Goal: Task Accomplishment & Management: Manage account settings

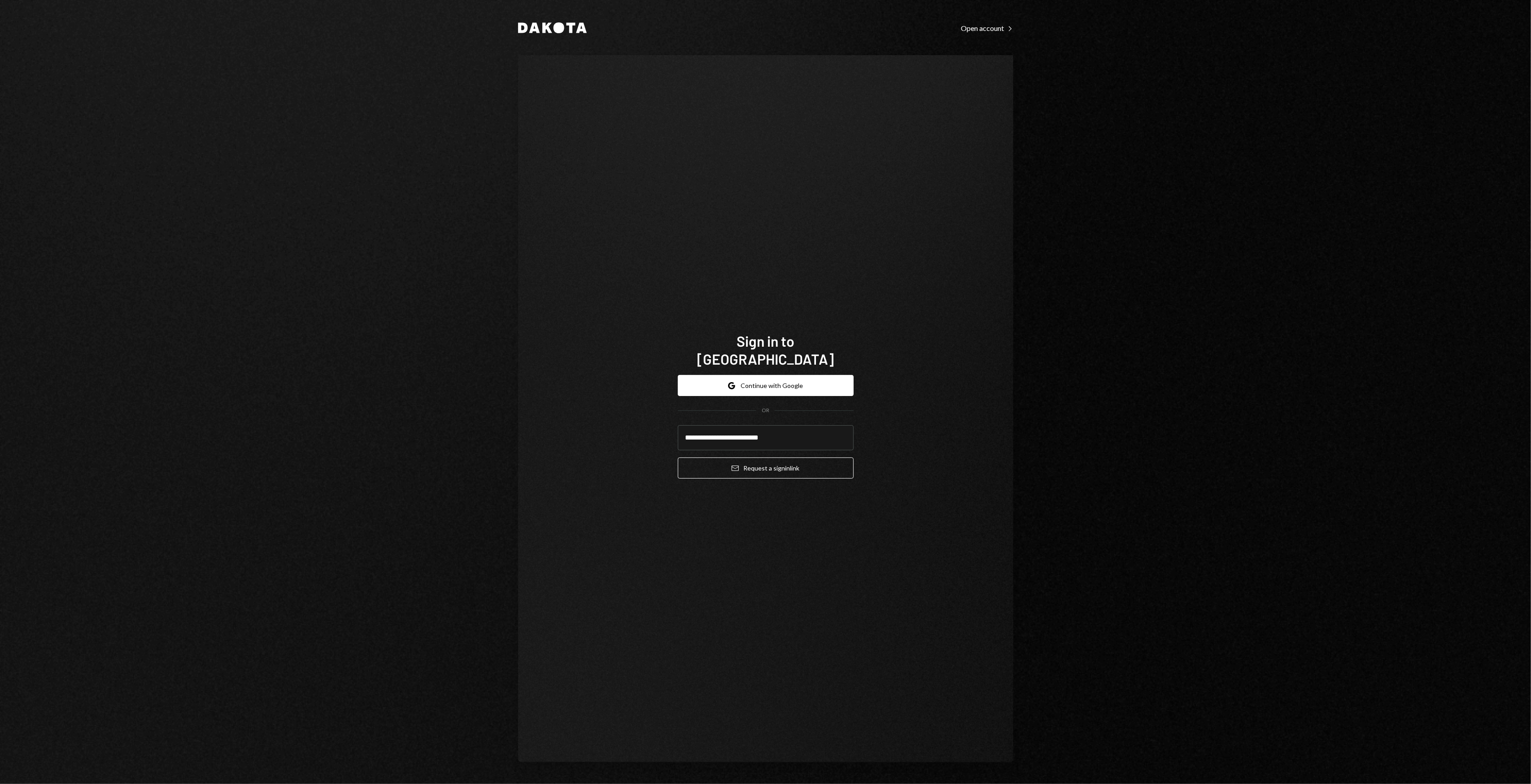
type input "**********"
click at [677, 457] on button "Email Request a sign in link" at bounding box center [765, 468] width 175 height 21
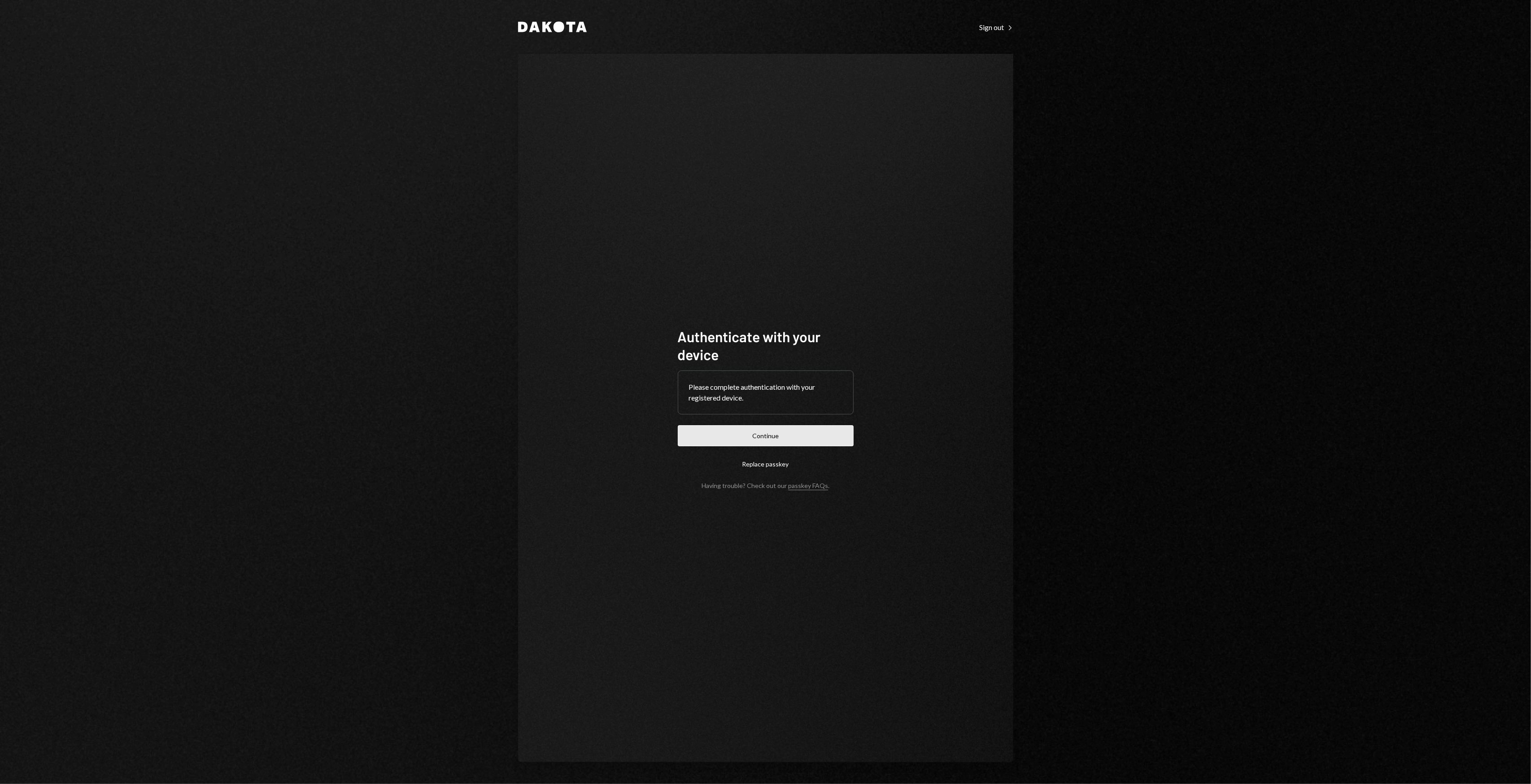
click at [774, 431] on button "Continue" at bounding box center [765, 435] width 175 height 21
drag, startPoint x: 650, startPoint y: 198, endPoint x: 589, endPoint y: 160, distance: 71.9
click at [589, 160] on div "Authenticate with your device Please complete authentication with your register…" at bounding box center [766, 408] width 495 height 709
click at [588, 160] on div "Dakota Sign out Right Caret Authenticate with your device Please complete authe…" at bounding box center [766, 392] width 1531 height 784
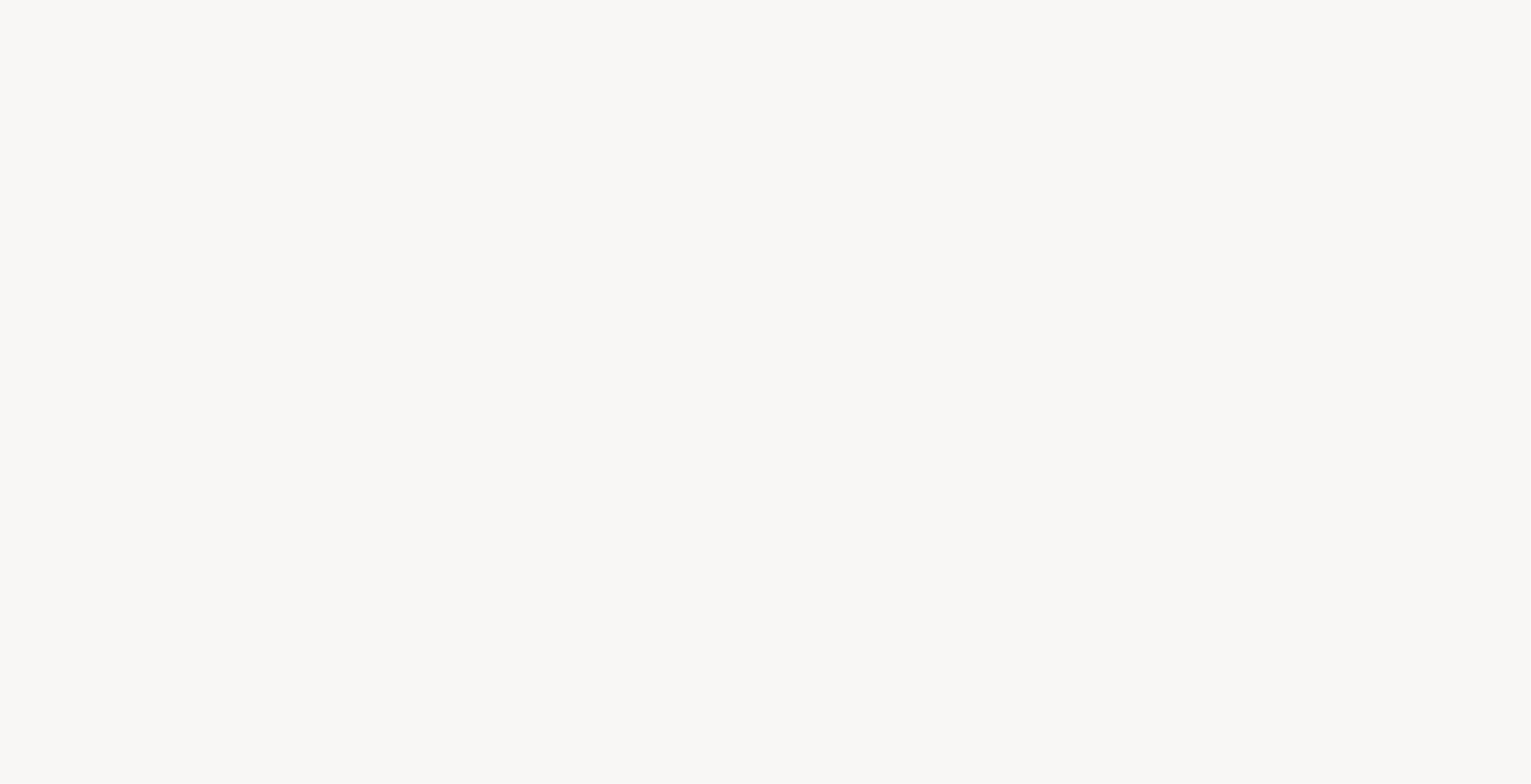
drag, startPoint x: 588, startPoint y: 160, endPoint x: 585, endPoint y: 153, distance: 7.6
click at [585, 153] on div at bounding box center [766, 392] width 1531 height 784
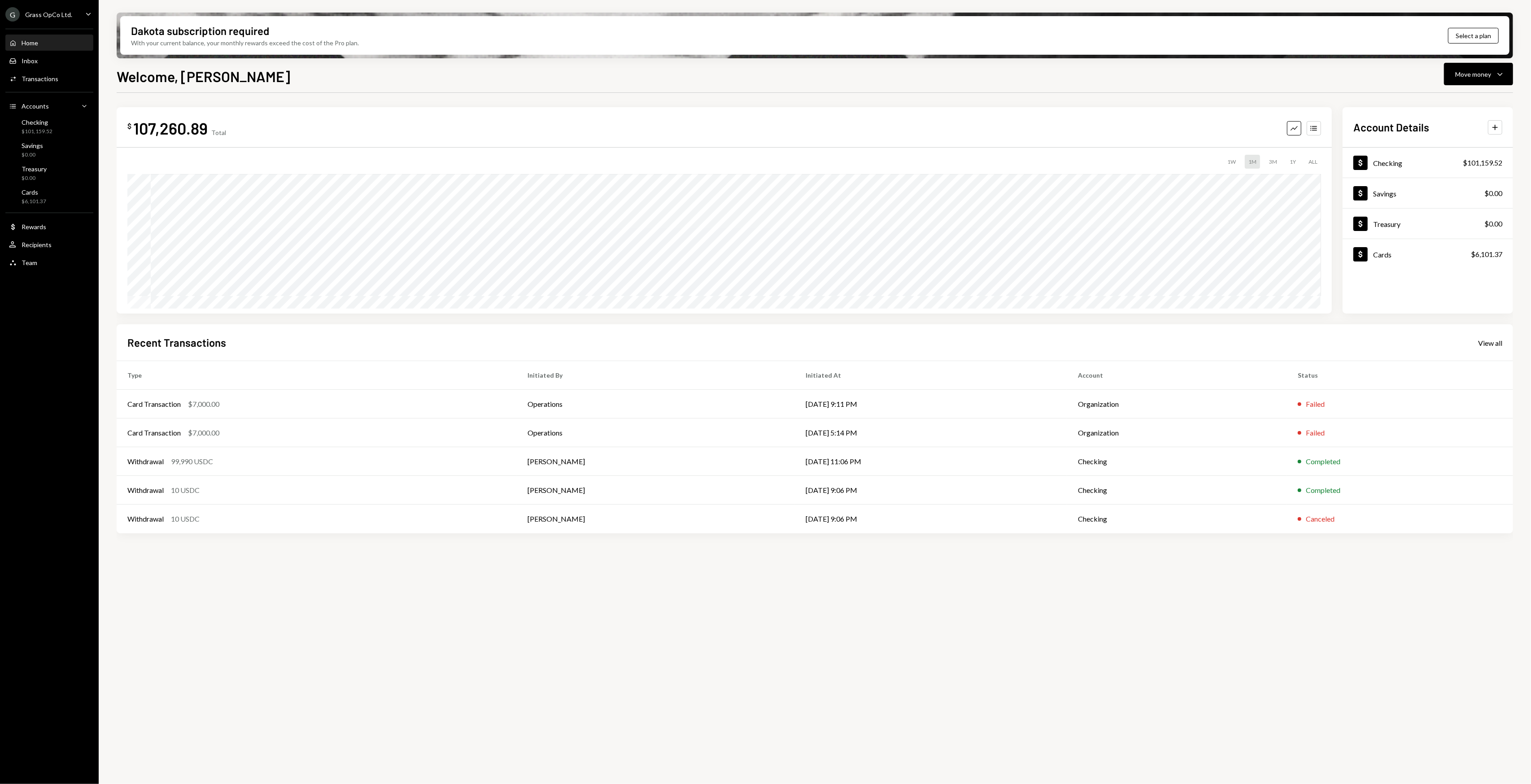
click at [53, 13] on div "Grass OpCo Ltd." at bounding box center [48, 15] width 47 height 7
click at [54, 162] on div "Grass DataCo Ltd" at bounding box center [71, 161] width 80 height 7
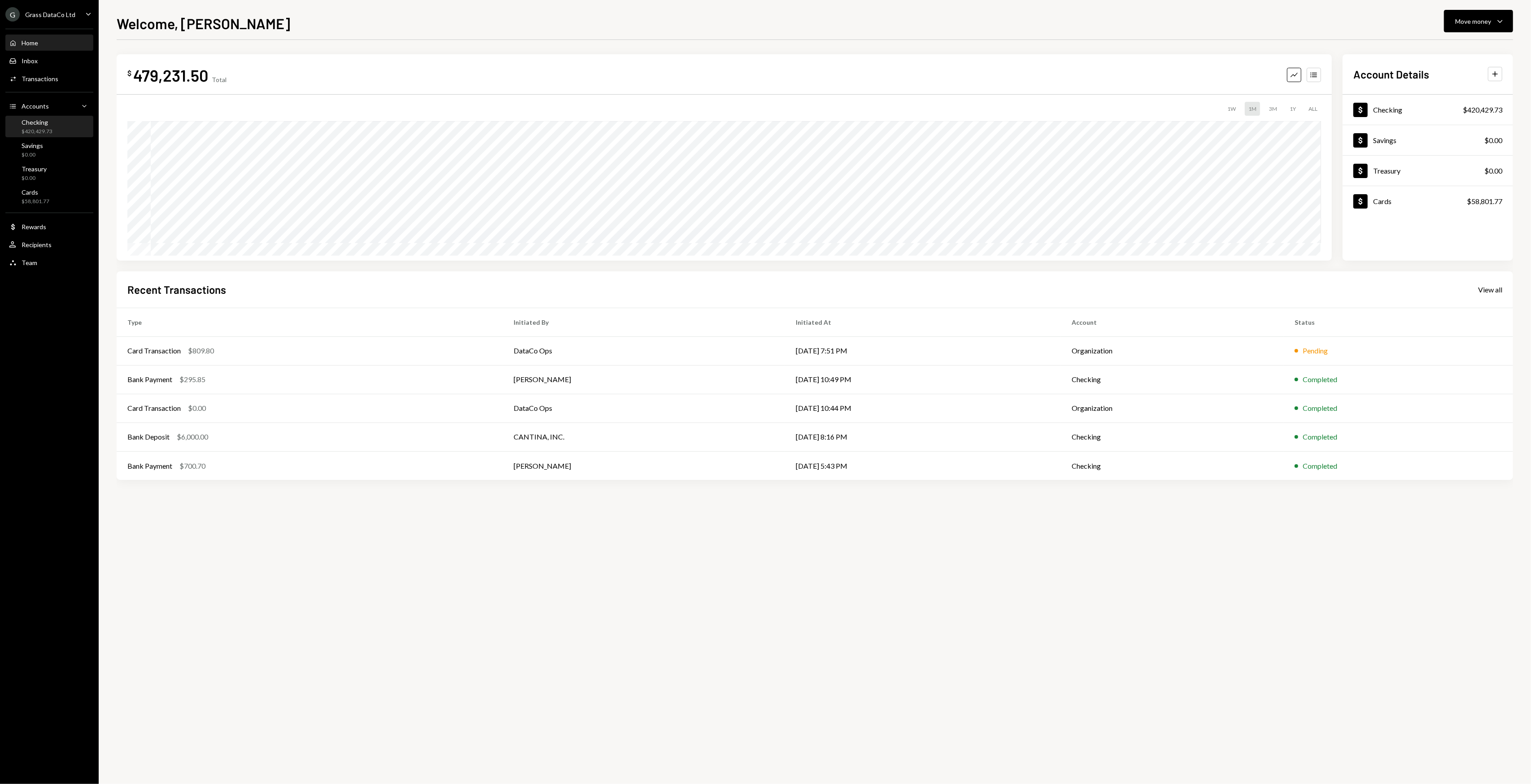
click at [48, 122] on div "Checking" at bounding box center [36, 122] width 31 height 7
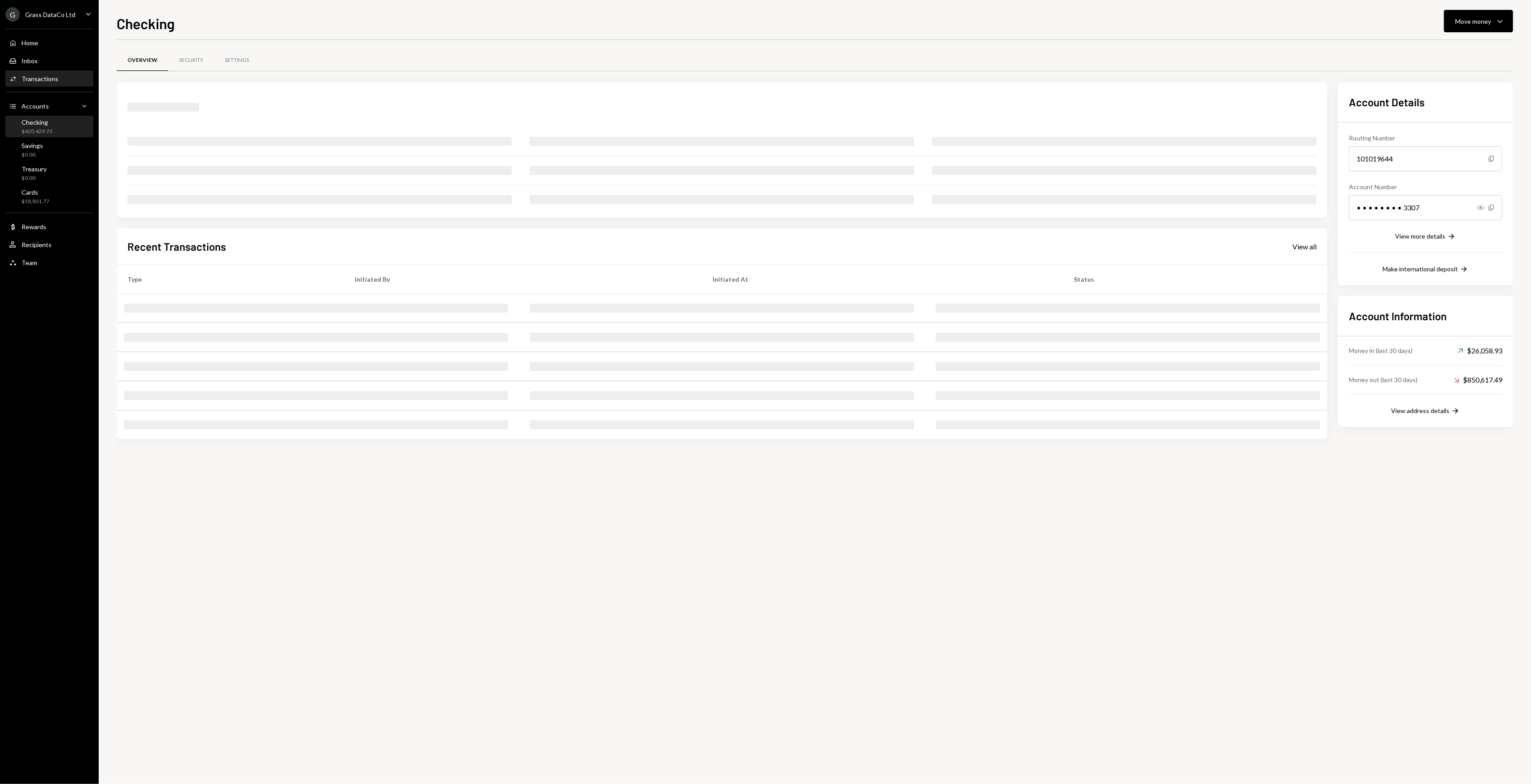
click at [52, 83] on div "Activities Transactions" at bounding box center [49, 79] width 81 height 15
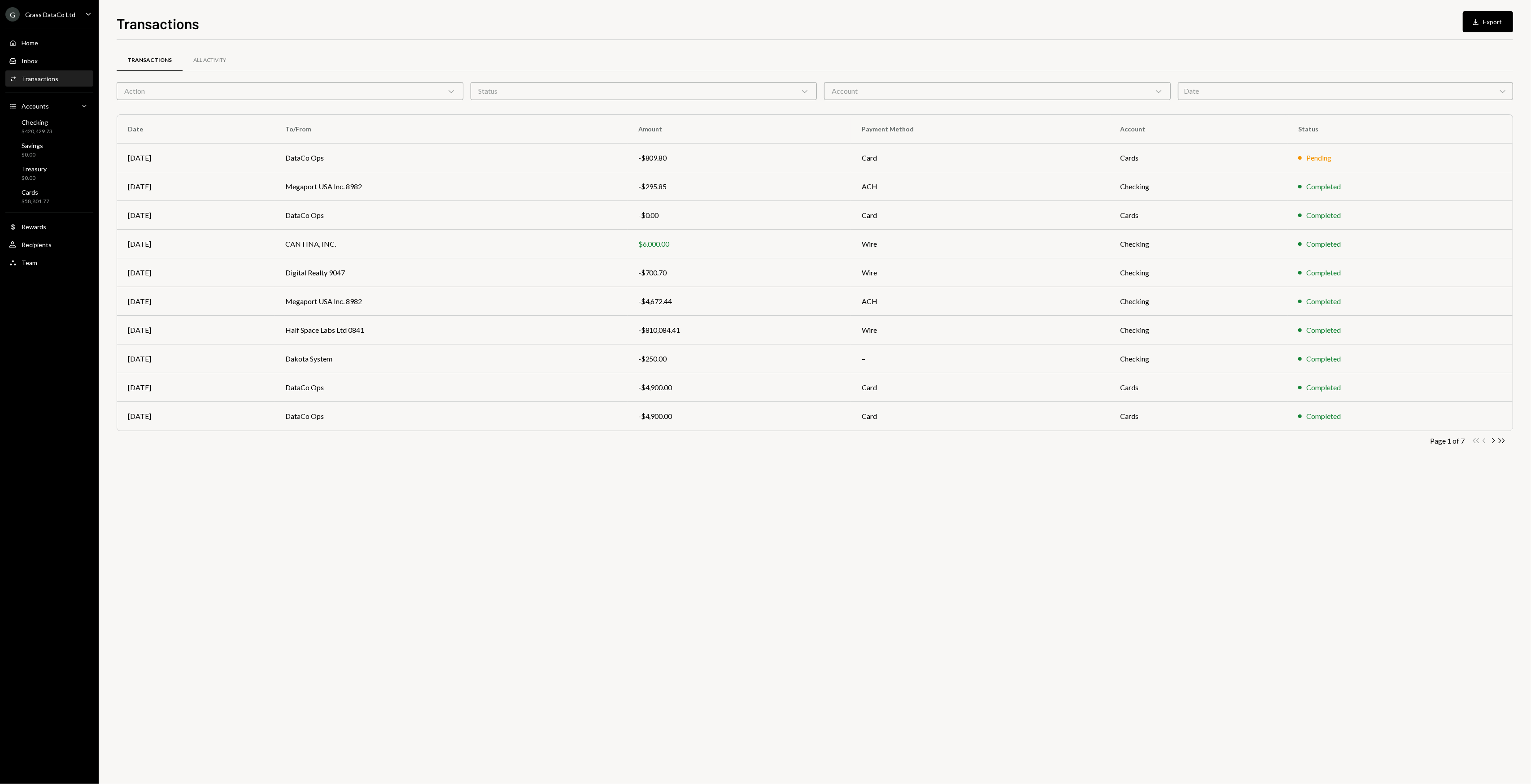
click at [1495, 443] on icon "Chevron Right" at bounding box center [1492, 440] width 8 height 8
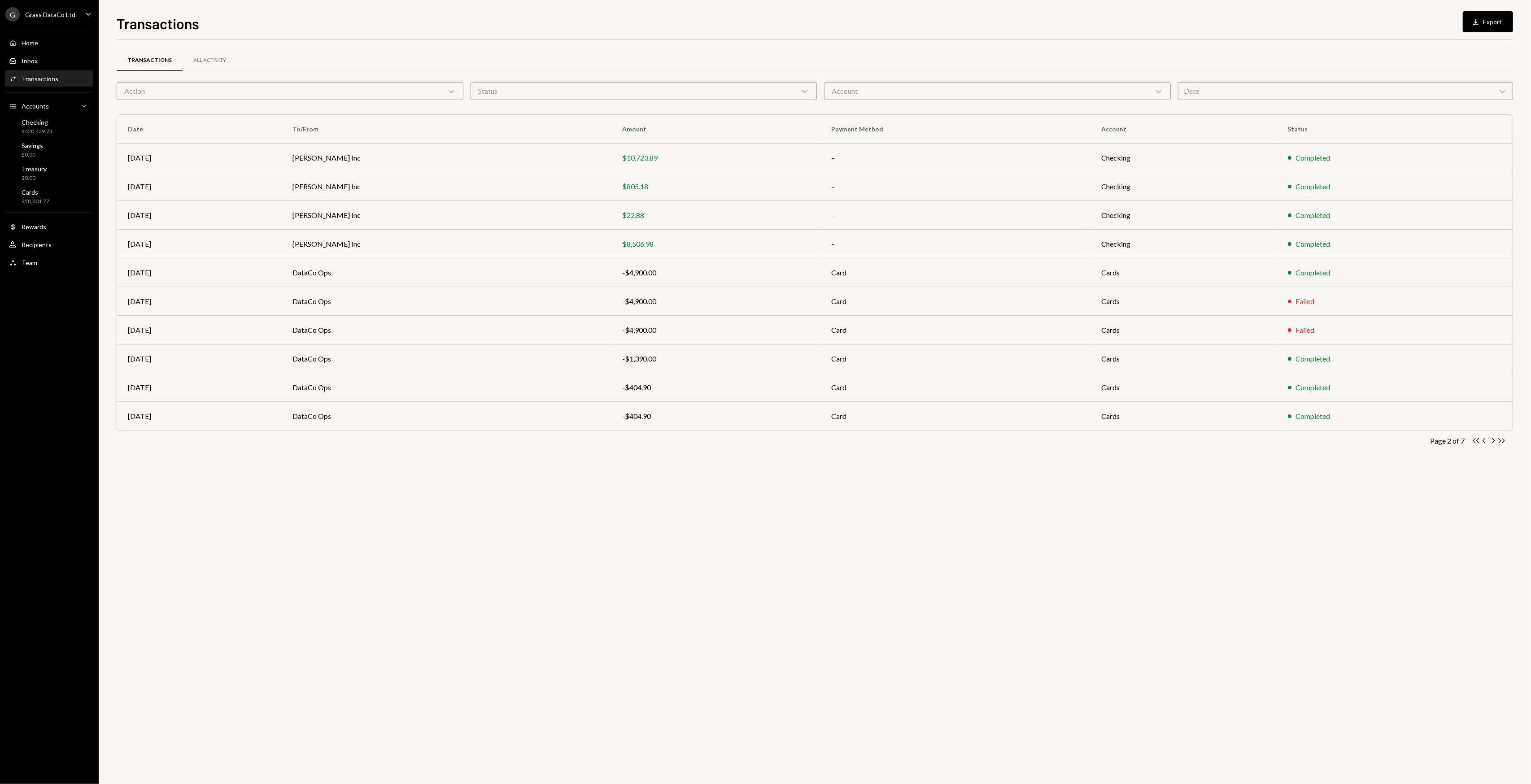
click at [1495, 443] on icon "Chevron Right" at bounding box center [1492, 440] width 8 height 8
click at [562, 505] on div "Transactions All Activity Action Chevron Down Status Chevron Down Account Chevr…" at bounding box center [815, 412] width 1396 height 744
drag, startPoint x: 430, startPoint y: 527, endPoint x: 422, endPoint y: 526, distance: 8.1
drag, startPoint x: 422, startPoint y: 526, endPoint x: 395, endPoint y: 520, distance: 27.7
click at [396, 521] on div "Transactions All Activity Action Chevron Down Status Chevron Down Account Chevr…" at bounding box center [815, 412] width 1396 height 744
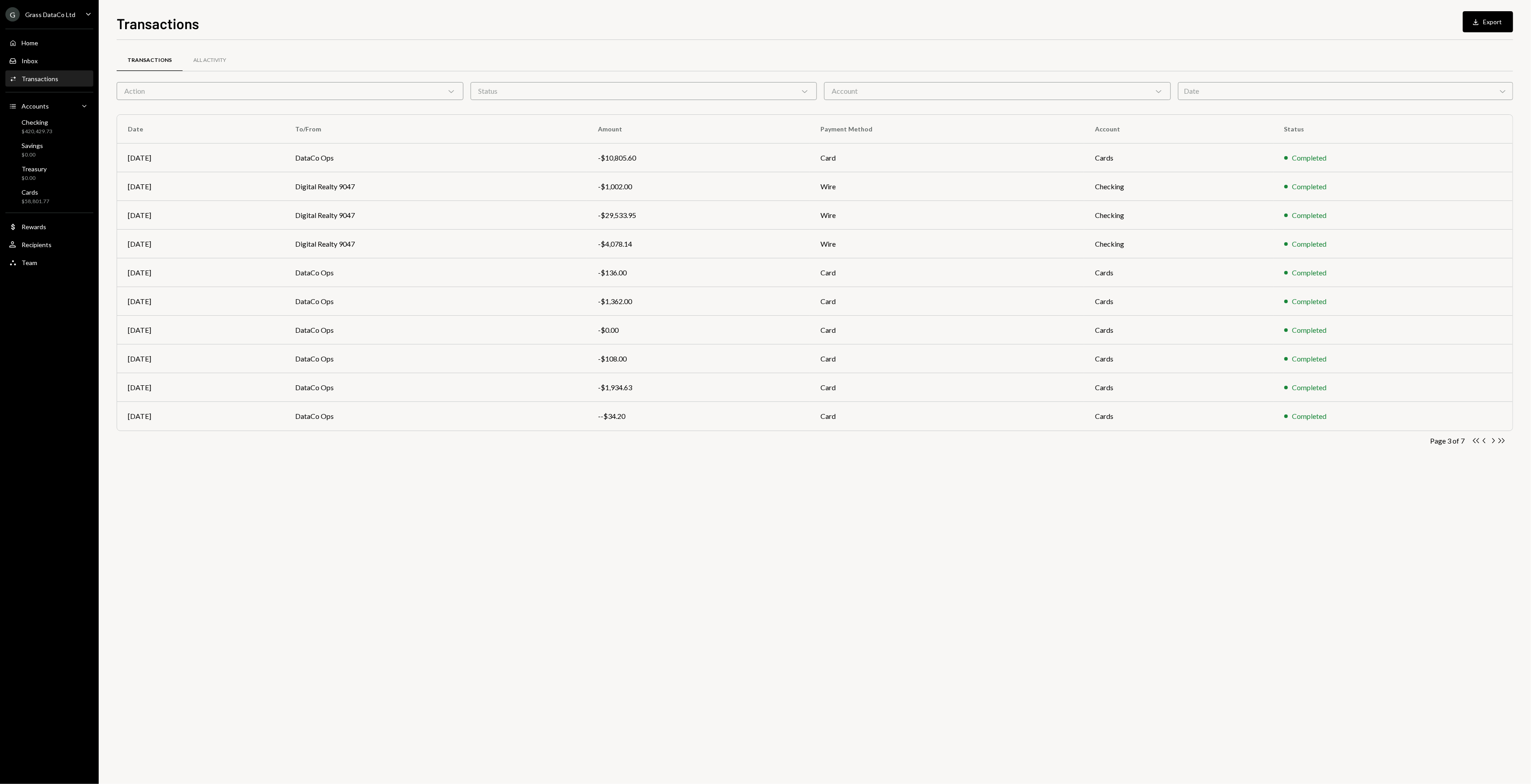
click at [378, 505] on div "Transactions All Activity Action Chevron Down Status Chevron Down Account Chevr…" at bounding box center [815, 412] width 1396 height 744
click at [377, 503] on div "Transactions All Activity Action Chevron Down Status Chevron Down Account Chevr…" at bounding box center [815, 412] width 1396 height 744
click at [376, 501] on div "Transactions All Activity Action Chevron Down Status Chevron Down Account Chevr…" at bounding box center [815, 412] width 1396 height 744
drag, startPoint x: 372, startPoint y: 495, endPoint x: 359, endPoint y: 488, distance: 14.8
drag, startPoint x: 359, startPoint y: 488, endPoint x: 349, endPoint y: 486, distance: 10.2
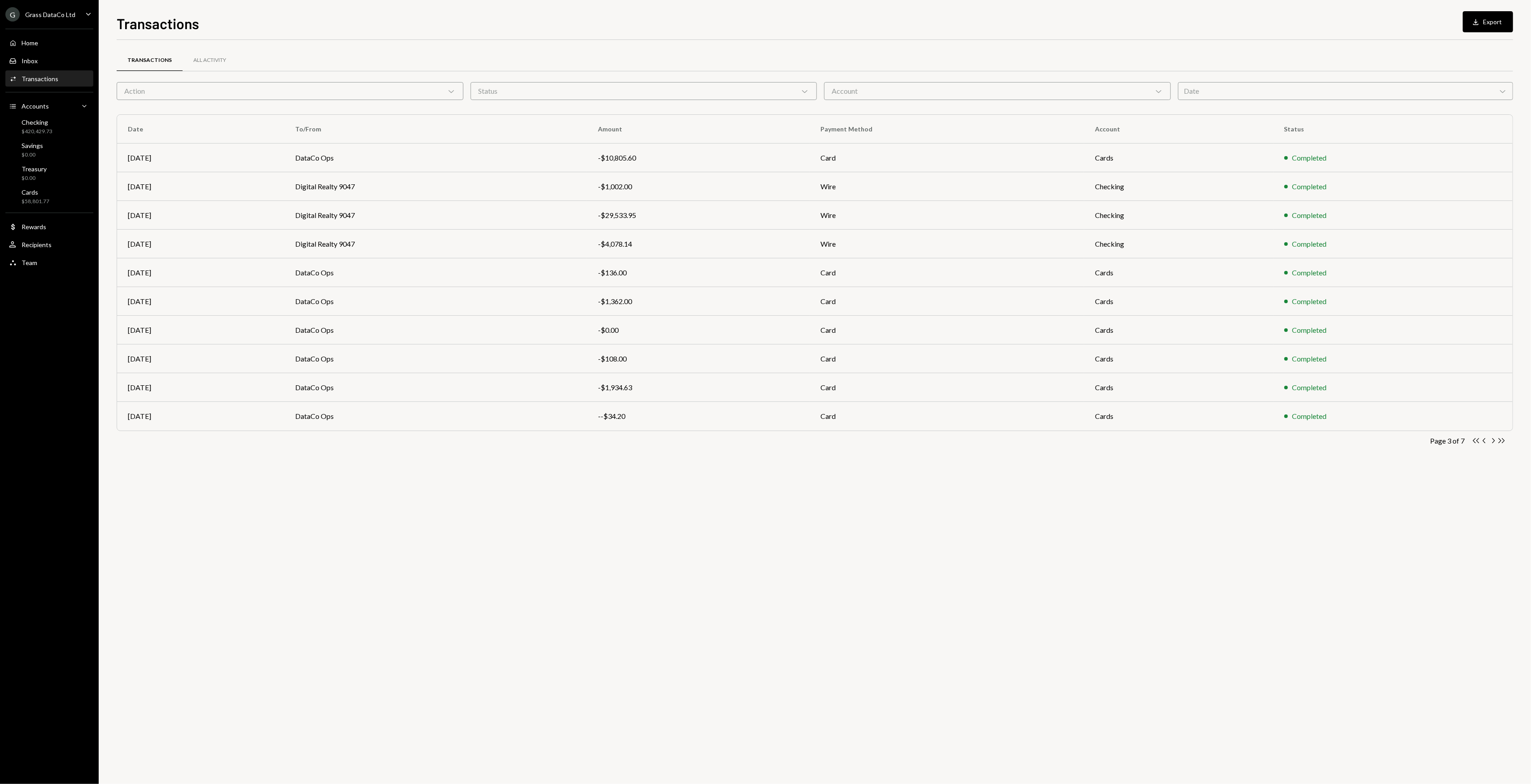
click at [349, 486] on div "Transactions All Activity Action Chevron Down Status Chevron Down Account Chevr…" at bounding box center [815, 412] width 1396 height 744
click at [324, 482] on div "Transactions All Activity Action Chevron Down Status Chevron Down Account Chevr…" at bounding box center [815, 412] width 1396 height 744
click at [753, 276] on div "-$136.00" at bounding box center [698, 273] width 201 height 11
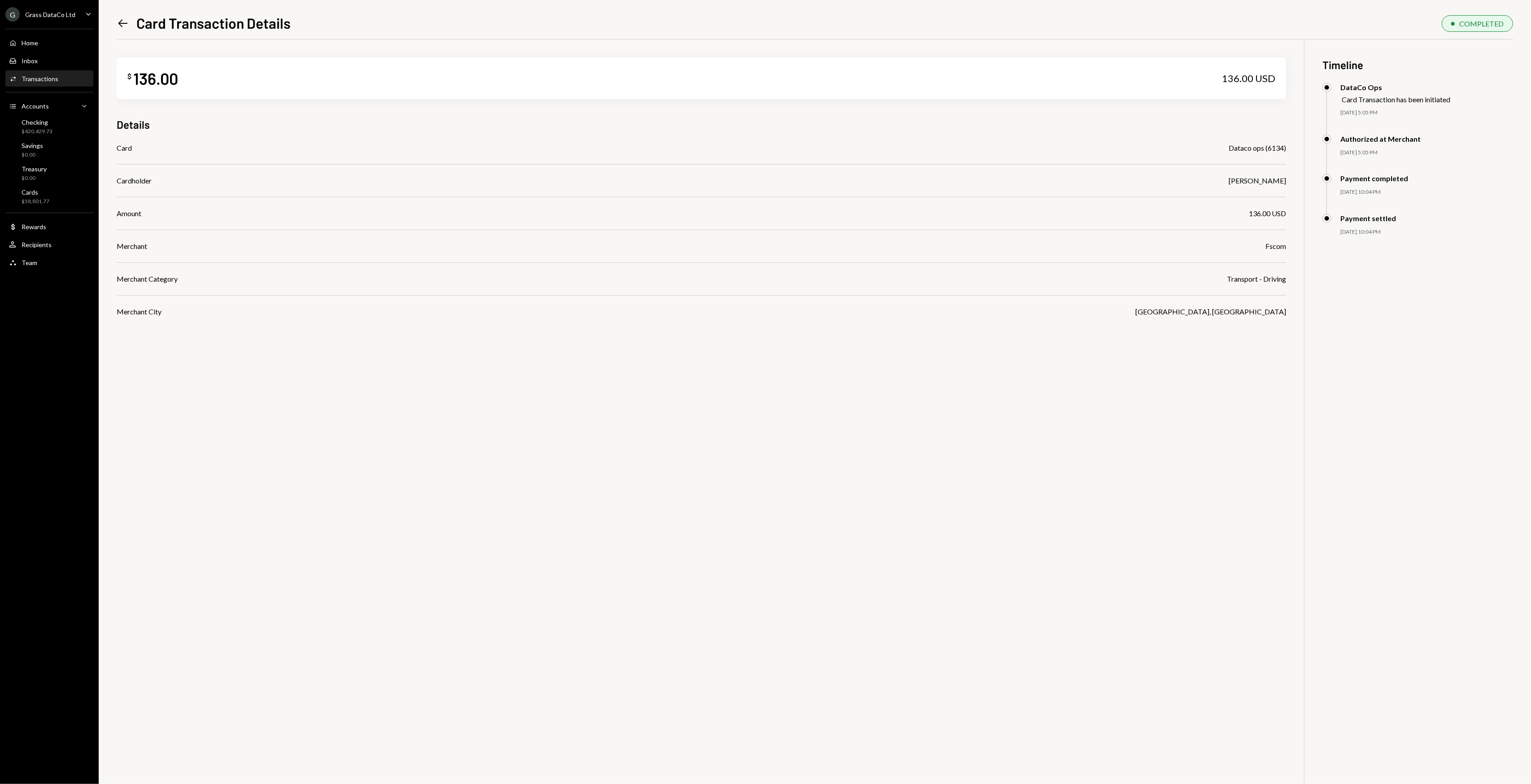
drag, startPoint x: 856, startPoint y: 415, endPoint x: 558, endPoint y: 391, distance: 299.0
click at [557, 391] on div "$ 136.00 136.00 USD Details Card Dataco ops (6134) Cardholder Bret Shilliday Am…" at bounding box center [815, 431] width 1396 height 784
drag, startPoint x: 431, startPoint y: 353, endPoint x: 397, endPoint y: 341, distance: 36.1
click at [406, 347] on div "$ 136.00 136.00 USD Details Card Dataco ops (6134) Cardholder Bret Shilliday Am…" at bounding box center [815, 431] width 1396 height 784
drag, startPoint x: 376, startPoint y: 338, endPoint x: 354, endPoint y: 330, distance: 23.4
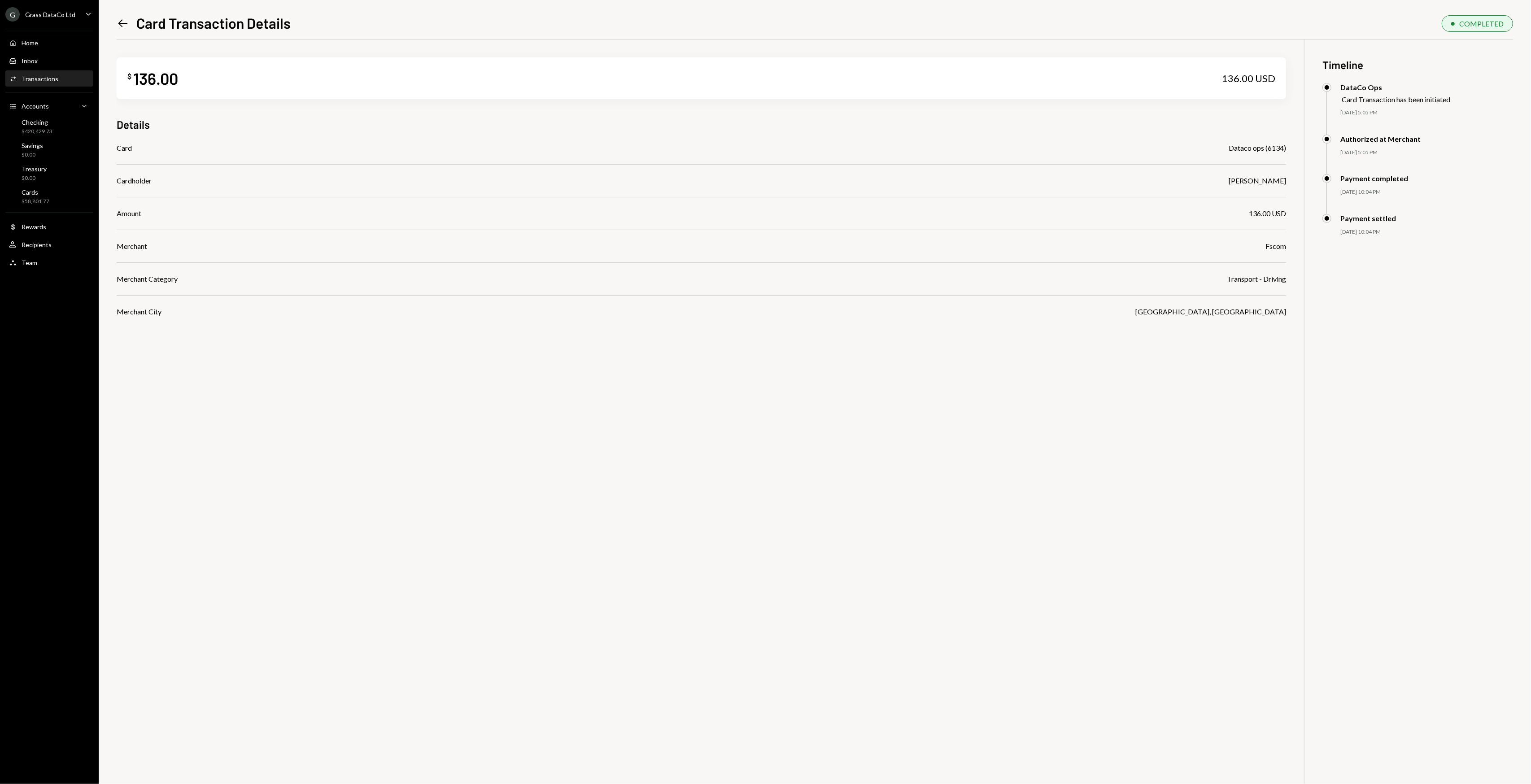
click at [354, 330] on div "$ 136.00 136.00 USD Details Card Dataco ops (6134) Cardholder Bret Shilliday Am…" at bounding box center [815, 431] width 1396 height 784
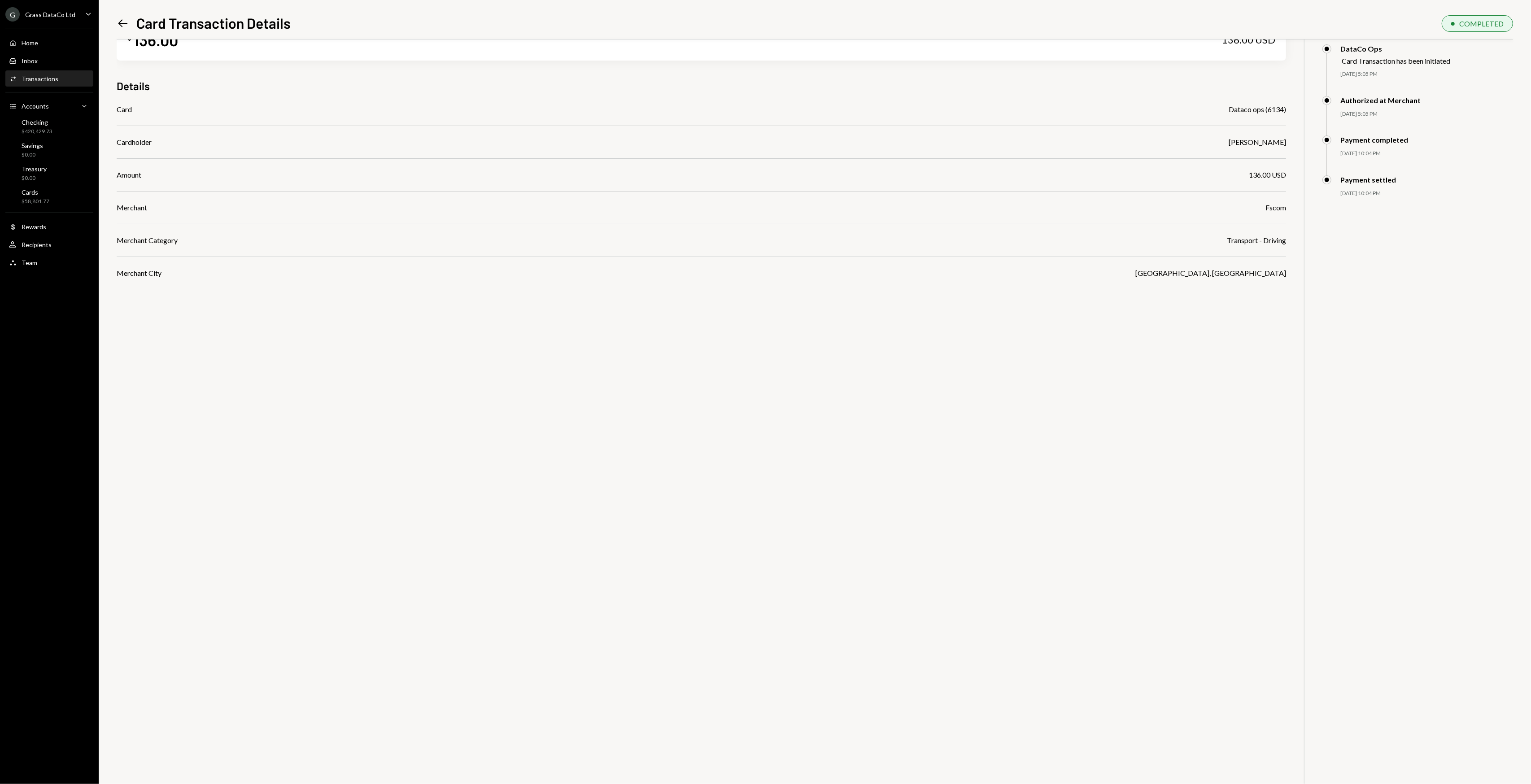
scroll to position [40, 0]
drag, startPoint x: 686, startPoint y: 353, endPoint x: 426, endPoint y: 328, distance: 261.2
click at [463, 331] on div "$ 136.00 136.00 USD Details Card Dataco ops (6134) Cardholder Bret Shilliday Am…" at bounding box center [815, 392] width 1396 height 784
drag, startPoint x: 426, startPoint y: 328, endPoint x: 394, endPoint y: 318, distance: 33.5
drag, startPoint x: 394, startPoint y: 318, endPoint x: 380, endPoint y: 314, distance: 14.6
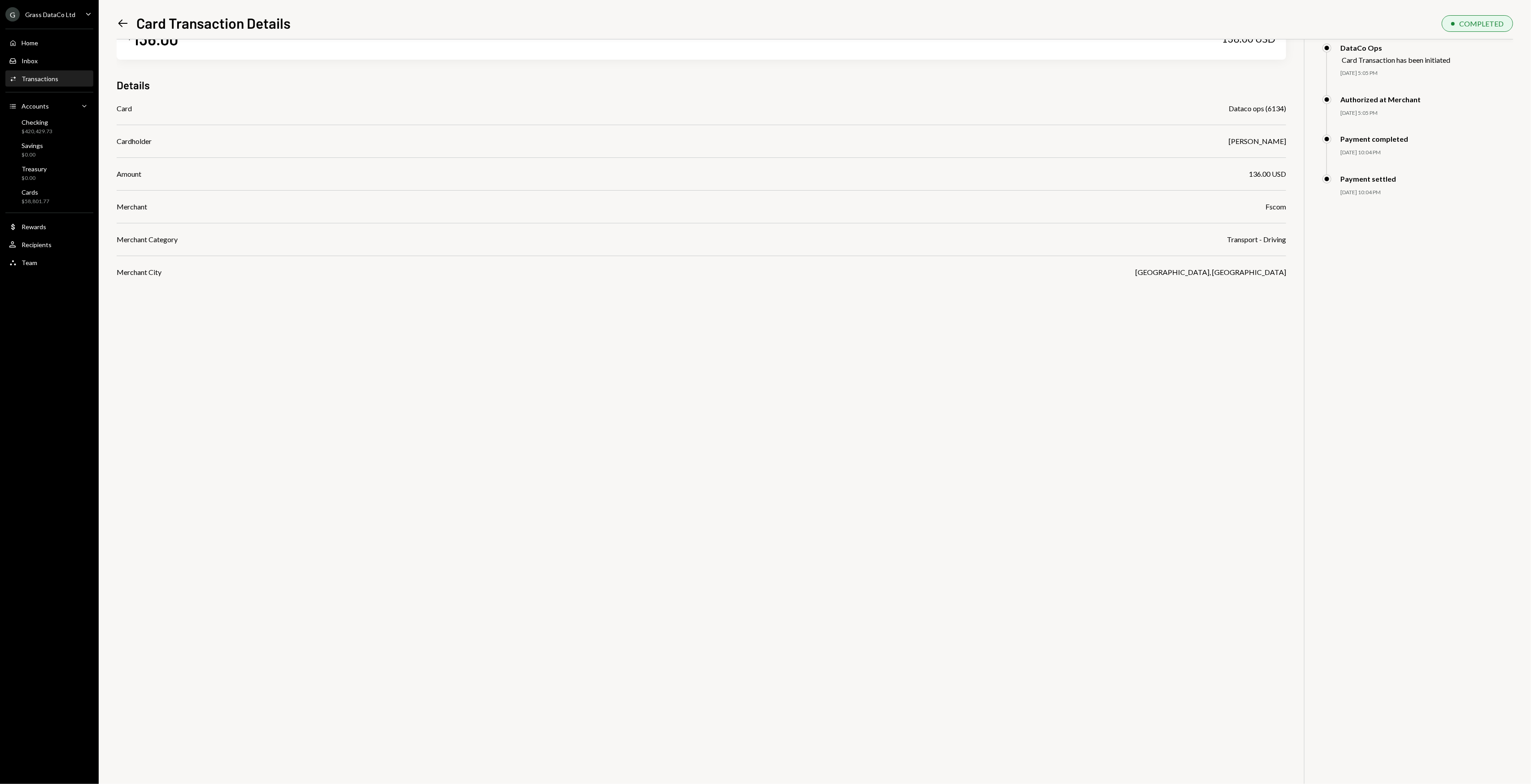
click at [380, 314] on div "$ 136.00 136.00 USD Details Card Dataco ops (6134) Cardholder Bret Shilliday Am…" at bounding box center [815, 392] width 1396 height 784
click at [355, 308] on div "$ 136.00 136.00 USD Details Card Dataco ops (6134) Cardholder Bret Shilliday Am…" at bounding box center [815, 392] width 1396 height 784
drag, startPoint x: 379, startPoint y: 309, endPoint x: 344, endPoint y: 296, distance: 37.3
click at [344, 296] on div "$ 136.00 136.00 USD Details Card Dataco ops (6134) Cardholder Bret Shilliday Am…" at bounding box center [815, 392] width 1396 height 784
drag, startPoint x: 338, startPoint y: 295, endPoint x: 328, endPoint y: 294, distance: 10.0
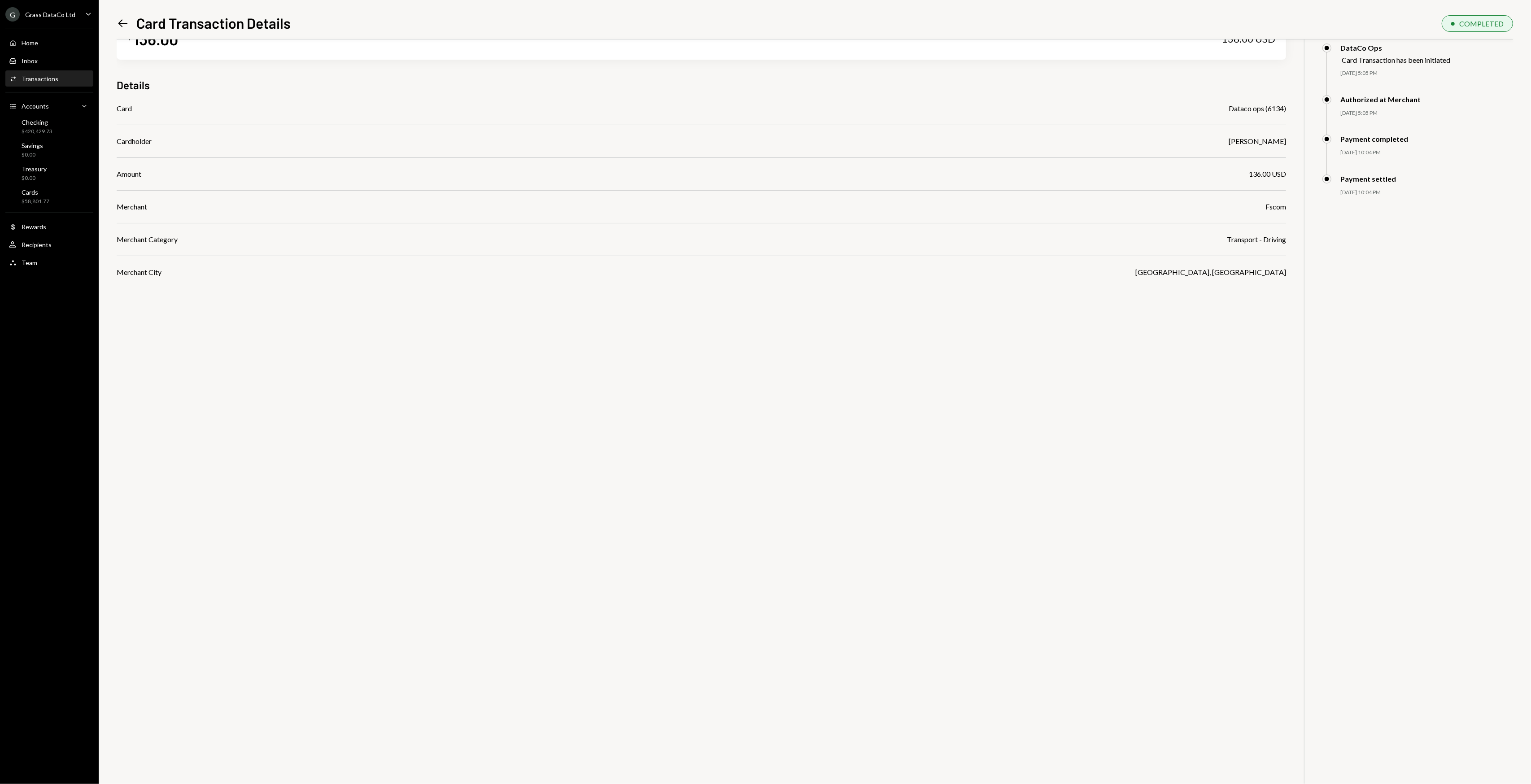
drag, startPoint x: 328, startPoint y: 294, endPoint x: 321, endPoint y: 293, distance: 7.1
click at [322, 293] on div "$ 136.00 136.00 USD Details Card Dataco ops (6134) Cardholder Bret Shilliday Am…" at bounding box center [815, 392] width 1396 height 784
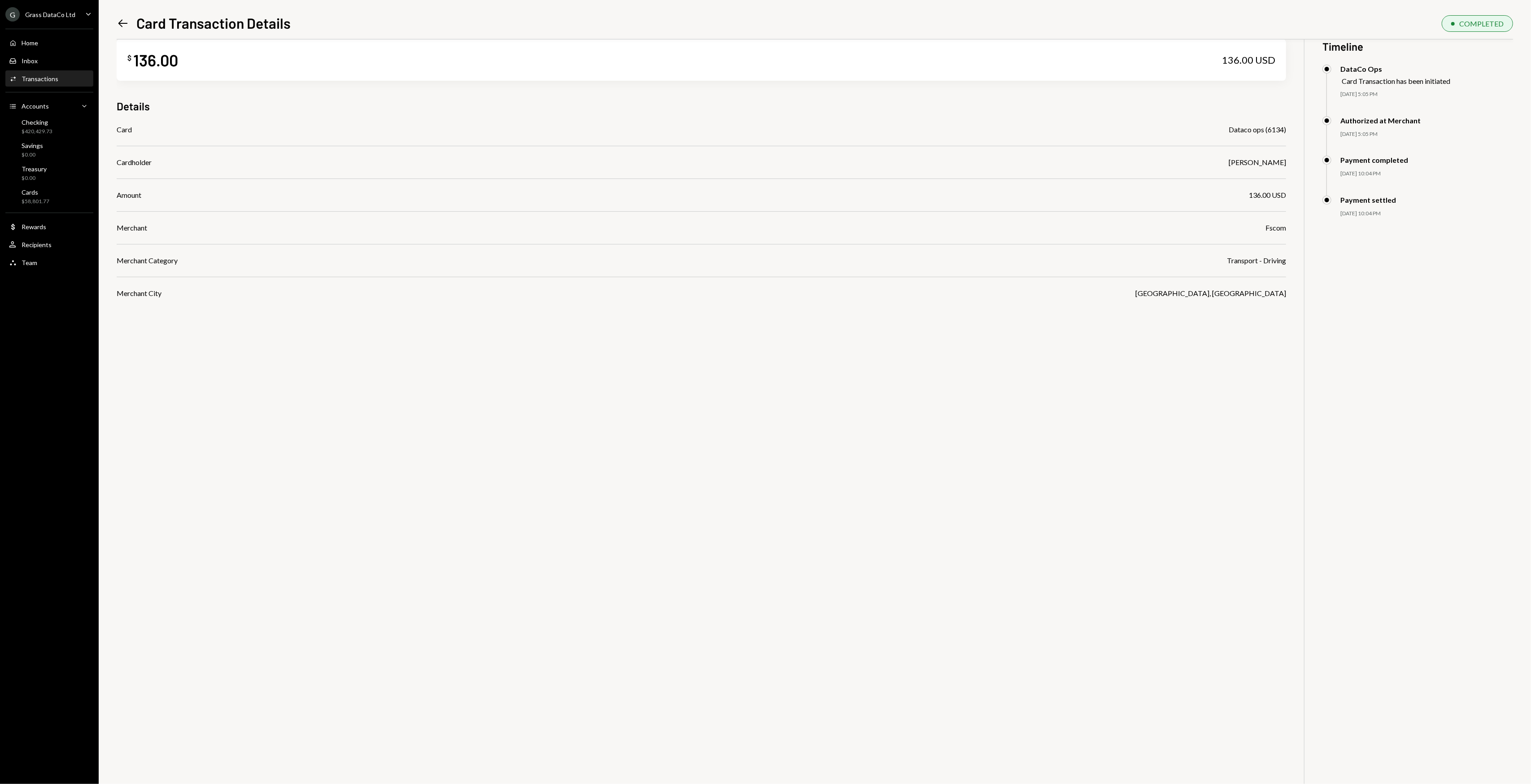
scroll to position [0, 0]
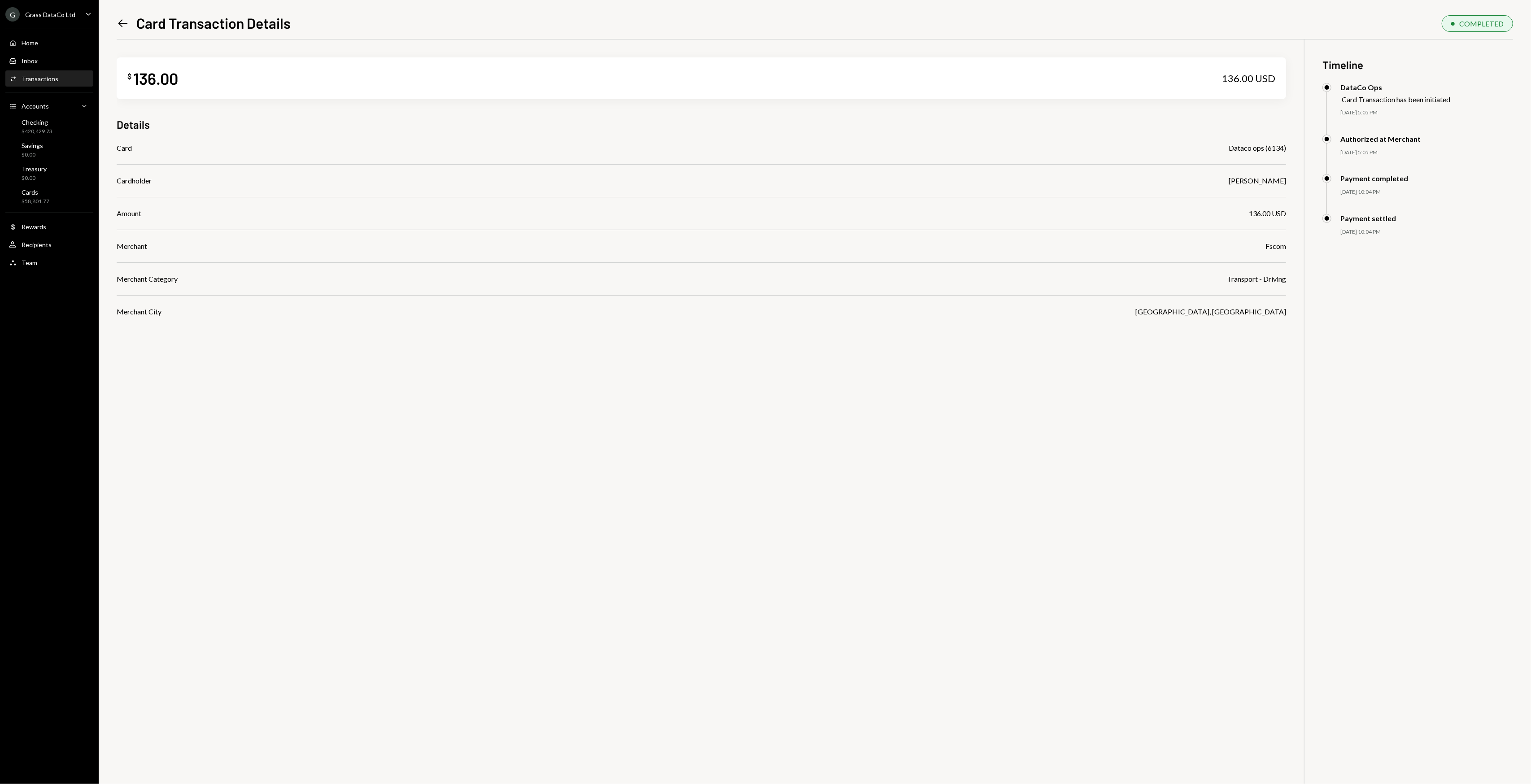
drag, startPoint x: 471, startPoint y: 435, endPoint x: 392, endPoint y: 418, distance: 80.8
click at [393, 418] on div "$ 136.00 136.00 USD Details Card Dataco ops (6134) Cardholder Bret Shilliday Am…" at bounding box center [815, 431] width 1396 height 784
drag, startPoint x: 453, startPoint y: 398, endPoint x: 338, endPoint y: 385, distance: 115.7
click at [345, 388] on div "$ 136.00 136.00 USD Details Card Dataco ops (6134) Cardholder Bret Shilliday Am…" at bounding box center [815, 431] width 1396 height 784
click at [122, 27] on icon "Left Arrow" at bounding box center [123, 23] width 13 height 13
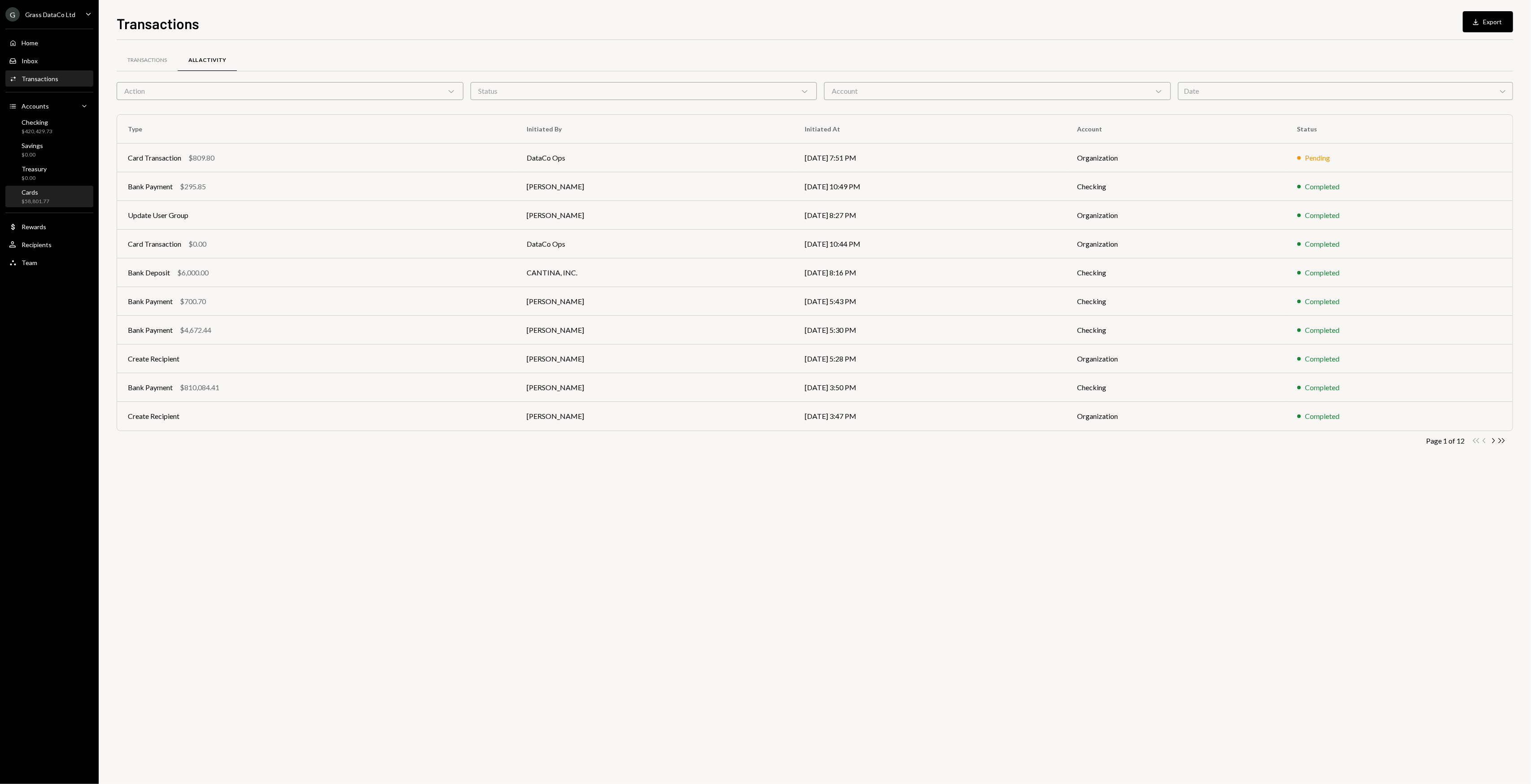
click at [45, 192] on div "Cards" at bounding box center [35, 192] width 28 height 7
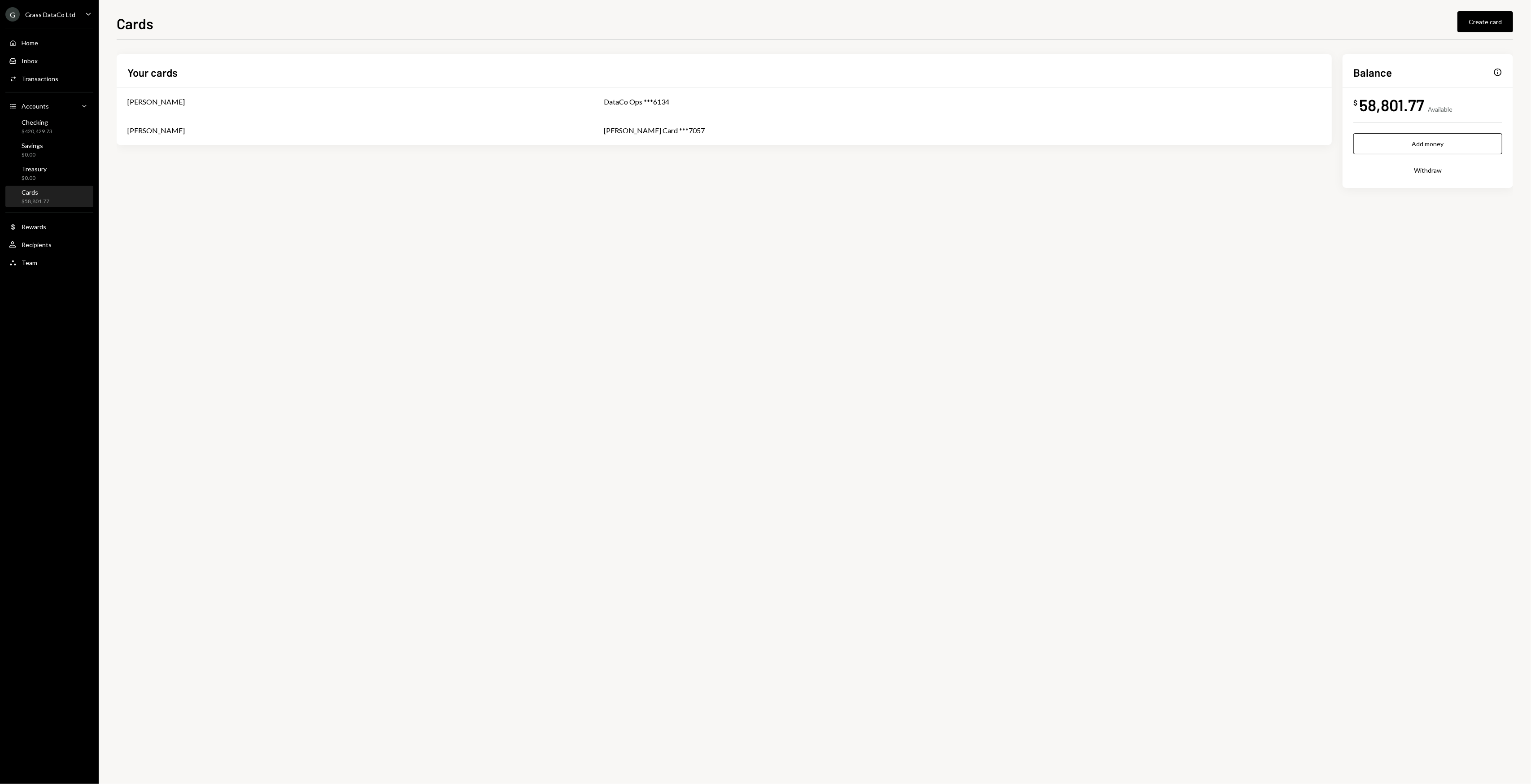
drag, startPoint x: 440, startPoint y: 343, endPoint x: 396, endPoint y: 311, distance: 54.4
drag, startPoint x: 396, startPoint y: 311, endPoint x: 331, endPoint y: 300, distance: 65.9
click at [354, 303] on div "Your cards Bret Shilliday DataCo Ops ***6134 Kevin Foster-Archibald - OLD COX C…" at bounding box center [815, 412] width 1396 height 744
drag, startPoint x: 302, startPoint y: 298, endPoint x: 278, endPoint y: 287, distance: 26.4
drag, startPoint x: 278, startPoint y: 287, endPoint x: 262, endPoint y: 284, distance: 16.3
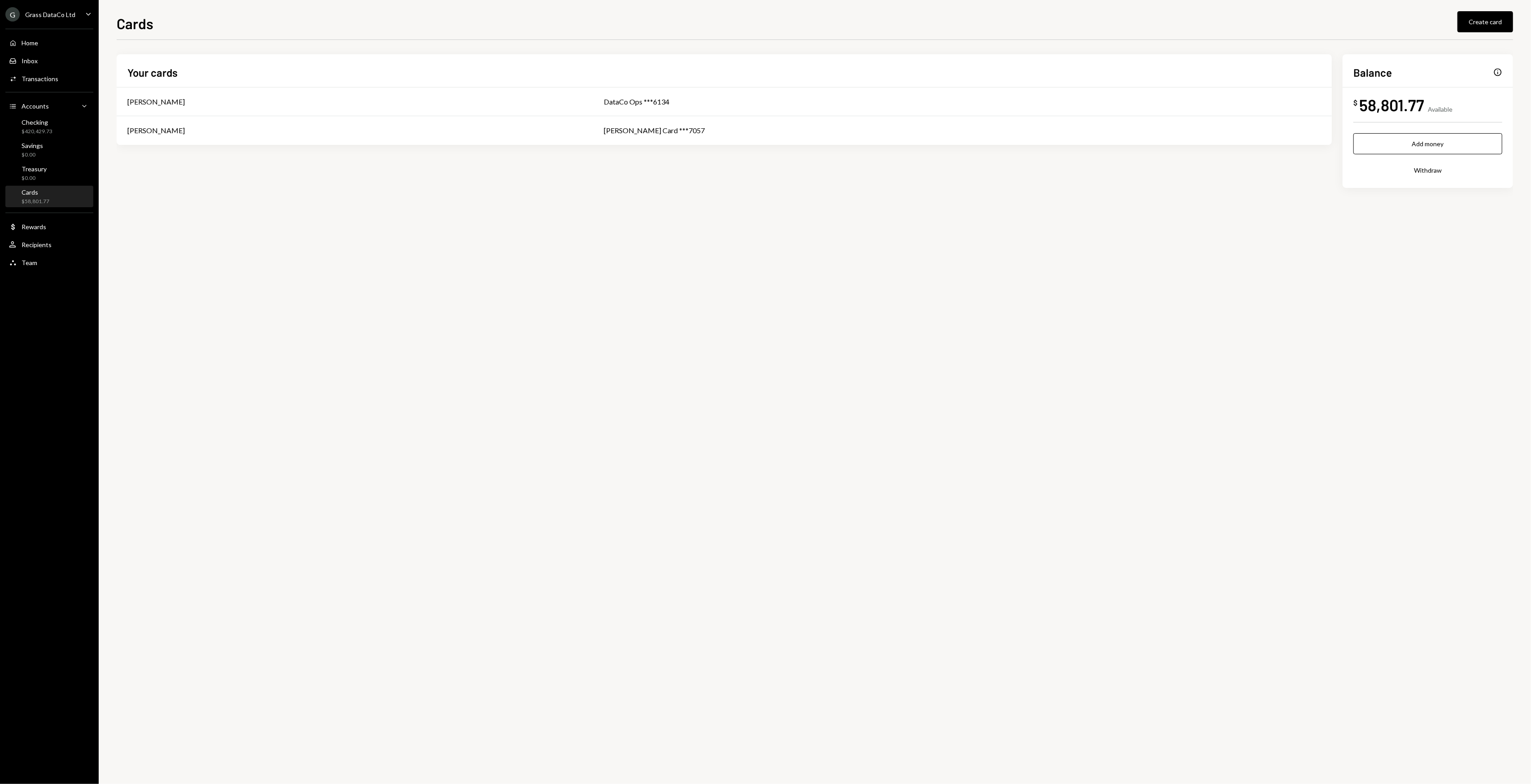
click at [268, 286] on div "Your cards Bret Shilliday DataCo Ops ***6134 Kevin Foster-Archibald - OLD COX C…" at bounding box center [815, 412] width 1396 height 744
drag, startPoint x: 262, startPoint y: 284, endPoint x: 246, endPoint y: 276, distance: 17.9
drag, startPoint x: 246, startPoint y: 276, endPoint x: 225, endPoint y: 271, distance: 21.6
click at [234, 273] on div "Your cards Bret Shilliday DataCo Ops ***6134 Kevin Foster-Archibald - OLD COX C…" at bounding box center [815, 412] width 1396 height 744
drag, startPoint x: 216, startPoint y: 270, endPoint x: 211, endPoint y: 267, distance: 5.8
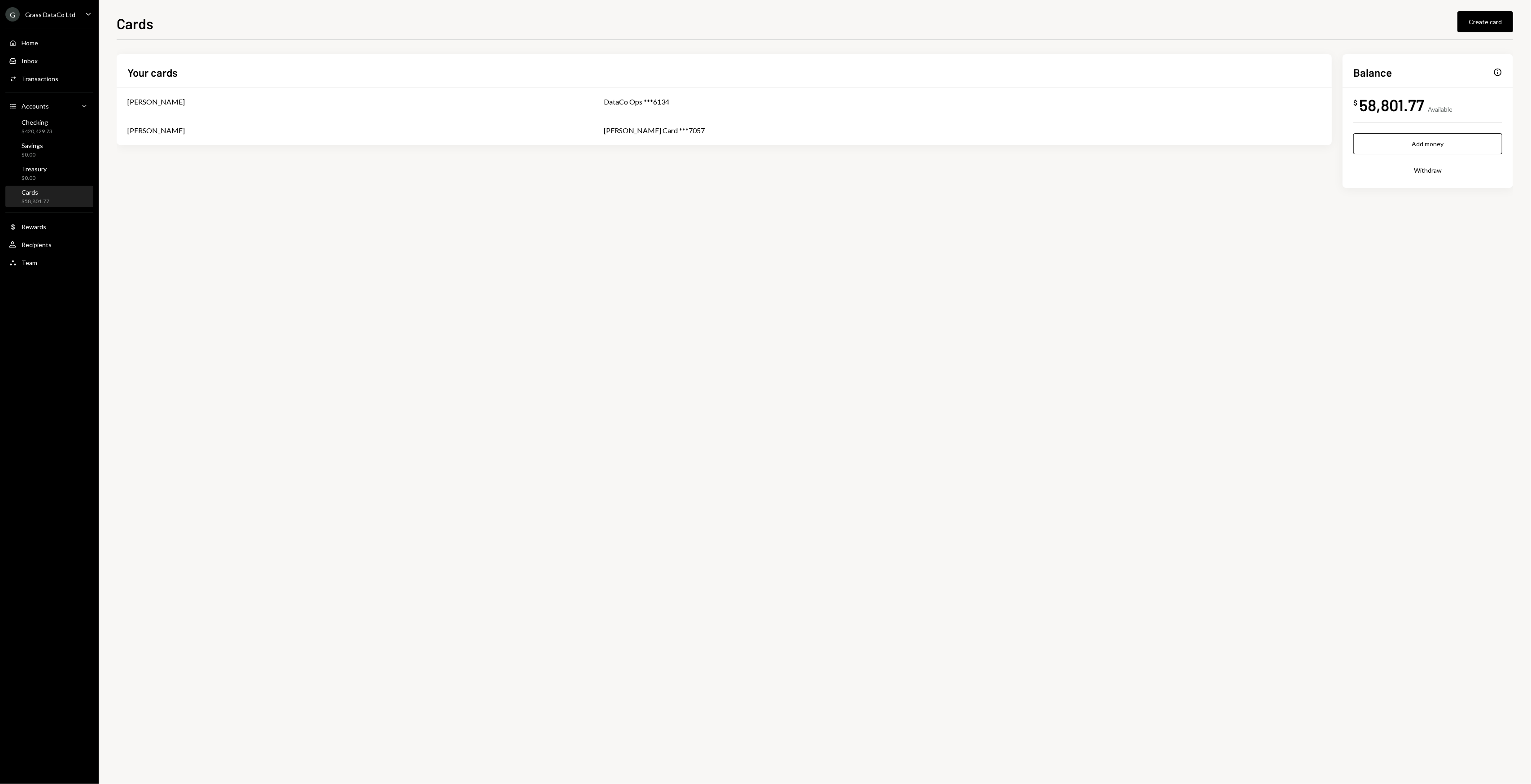
drag, startPoint x: 208, startPoint y: 266, endPoint x: 203, endPoint y: 262, distance: 6.4
click at [207, 265] on div "Your cards Bret Shilliday DataCo Ops ***6134 Kevin Foster-Archibald - OLD COX C…" at bounding box center [815, 412] width 1396 height 744
drag, startPoint x: 203, startPoint y: 262, endPoint x: 200, endPoint y: 255, distance: 7.6
drag, startPoint x: 837, startPoint y: 230, endPoint x: 722, endPoint y: 229, distance: 115.0
drag, startPoint x: 722, startPoint y: 229, endPoint x: 519, endPoint y: 225, distance: 203.0
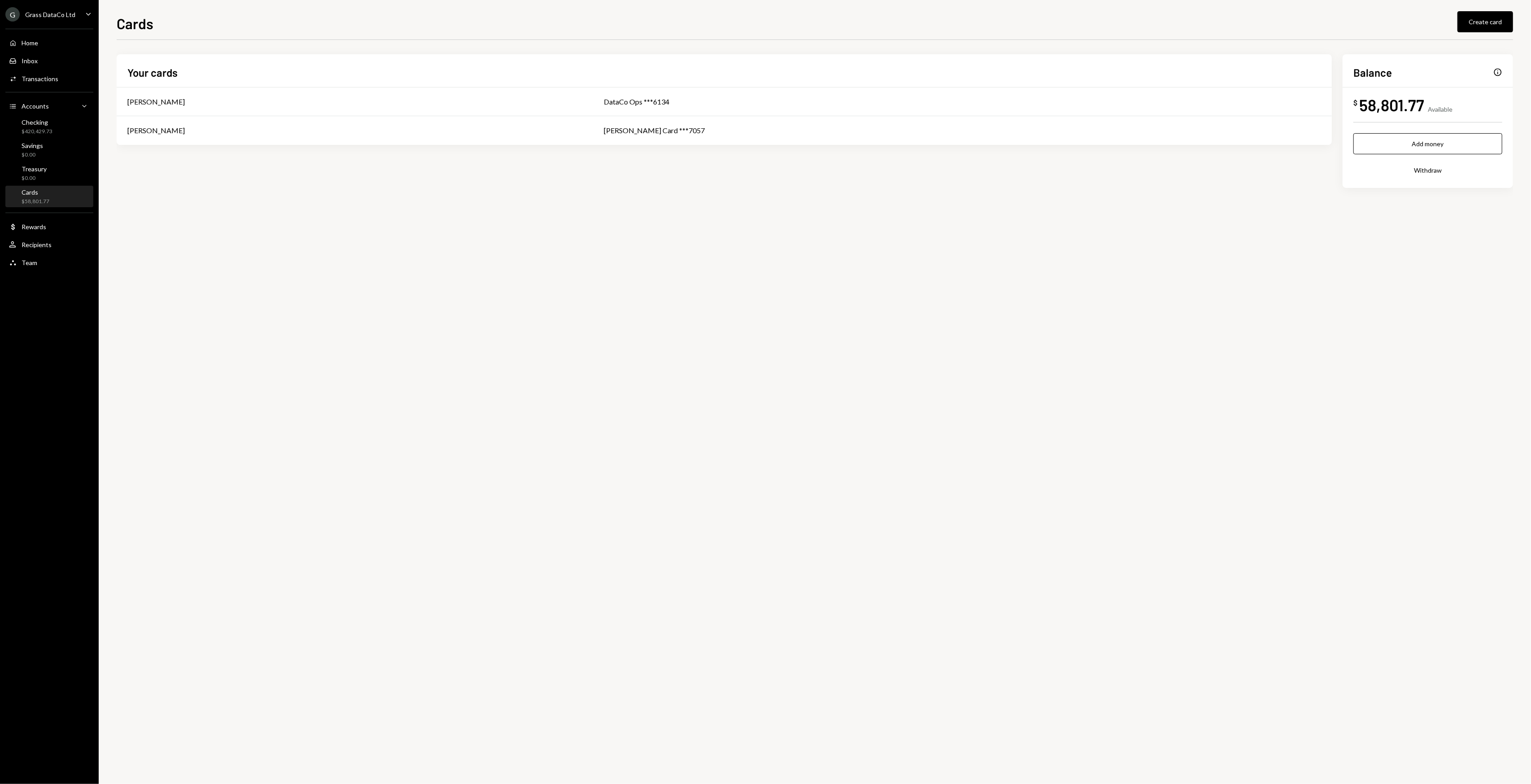
click at [534, 225] on div "Your cards [PERSON_NAME] DataCo Ops ***6134 [PERSON_NAME] - OLD [PERSON_NAME] C…" at bounding box center [815, 412] width 1396 height 744
drag, startPoint x: 519, startPoint y: 225, endPoint x: 470, endPoint y: 214, distance: 50.2
drag, startPoint x: 470, startPoint y: 214, endPoint x: 445, endPoint y: 211, distance: 25.2
click at [449, 211] on div "Your cards [PERSON_NAME] DataCo Ops ***6134 [PERSON_NAME] - OLD [PERSON_NAME] C…" at bounding box center [815, 135] width 1396 height 162
drag, startPoint x: 422, startPoint y: 201, endPoint x: 418, endPoint y: 199, distance: 4.5
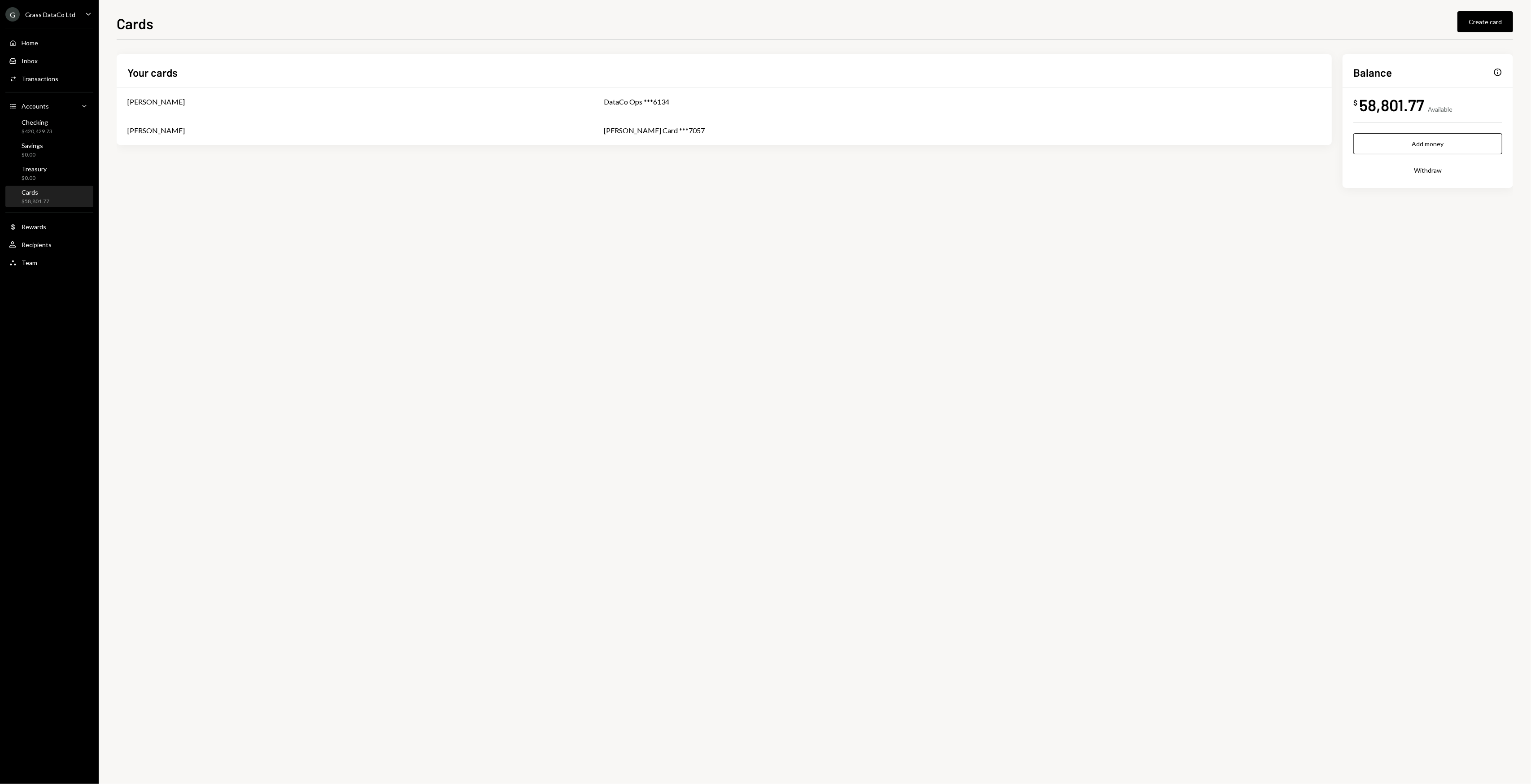
click at [418, 199] on div "Your cards [PERSON_NAME] DataCo Ops ***6134 [PERSON_NAME] - OLD [PERSON_NAME] C…" at bounding box center [815, 135] width 1396 height 162
drag, startPoint x: 1066, startPoint y: 251, endPoint x: 791, endPoint y: 203, distance: 279.2
click at [789, 203] on div "Your cards [PERSON_NAME] DataCo Ops ***6134 [PERSON_NAME] - OLD [PERSON_NAME] C…" at bounding box center [815, 135] width 1396 height 162
click at [1498, 74] on div "Info" at bounding box center [1498, 72] width 9 height 9
click at [937, 270] on div "Your cards [PERSON_NAME] DataCo Ops ***6134 [PERSON_NAME] - OLD [PERSON_NAME] C…" at bounding box center [815, 412] width 1396 height 744
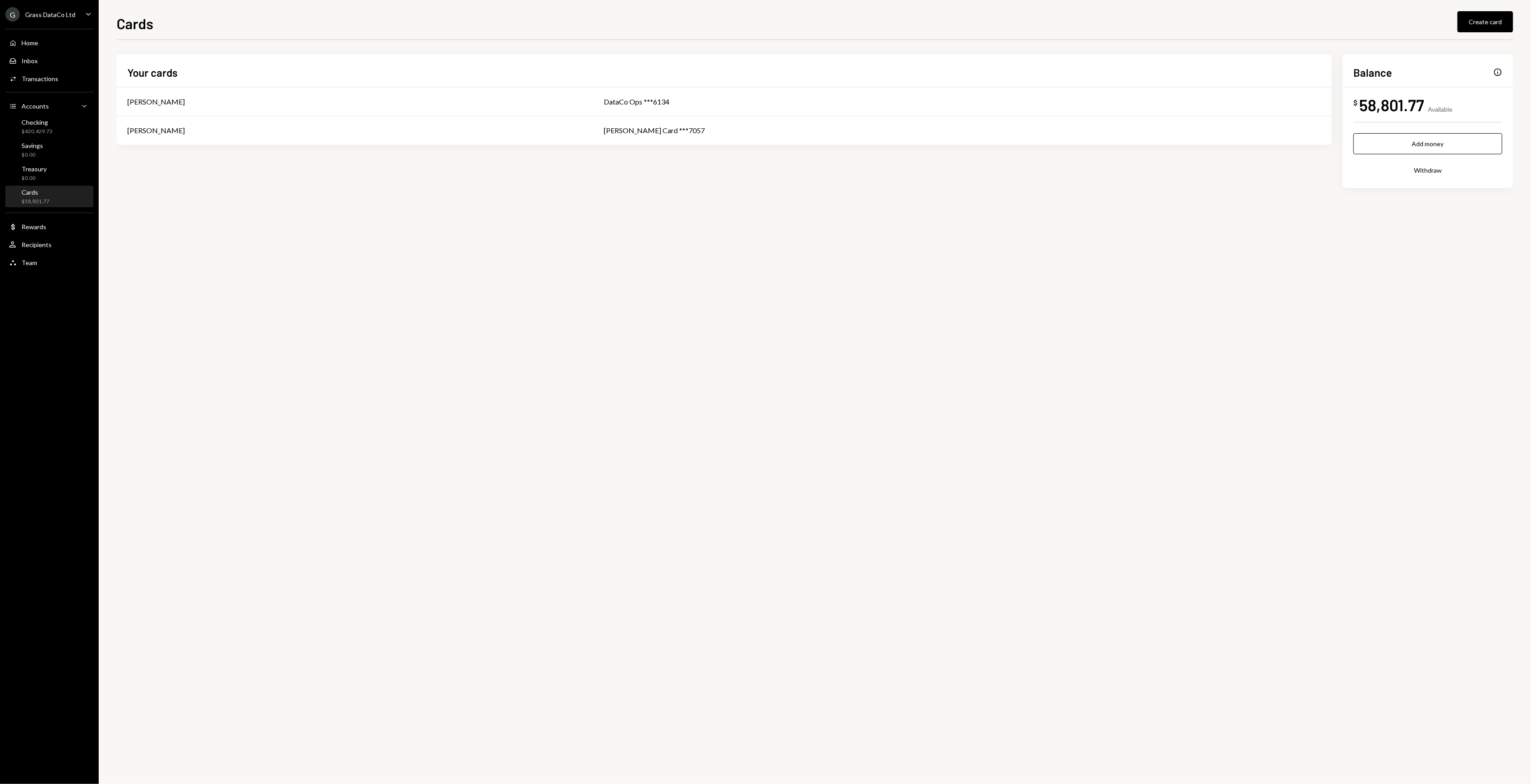
click at [57, 90] on div "Home Home Inbox Inbox Activities Transactions Accounts Accounts Caret Down Chec…" at bounding box center [49, 148] width 98 height 249
click at [55, 86] on div "Home Home Inbox Inbox Activities Transactions Accounts Accounts Caret Down Chec…" at bounding box center [49, 148] width 98 height 249
click at [54, 82] on div "Transactions" at bounding box center [40, 79] width 37 height 7
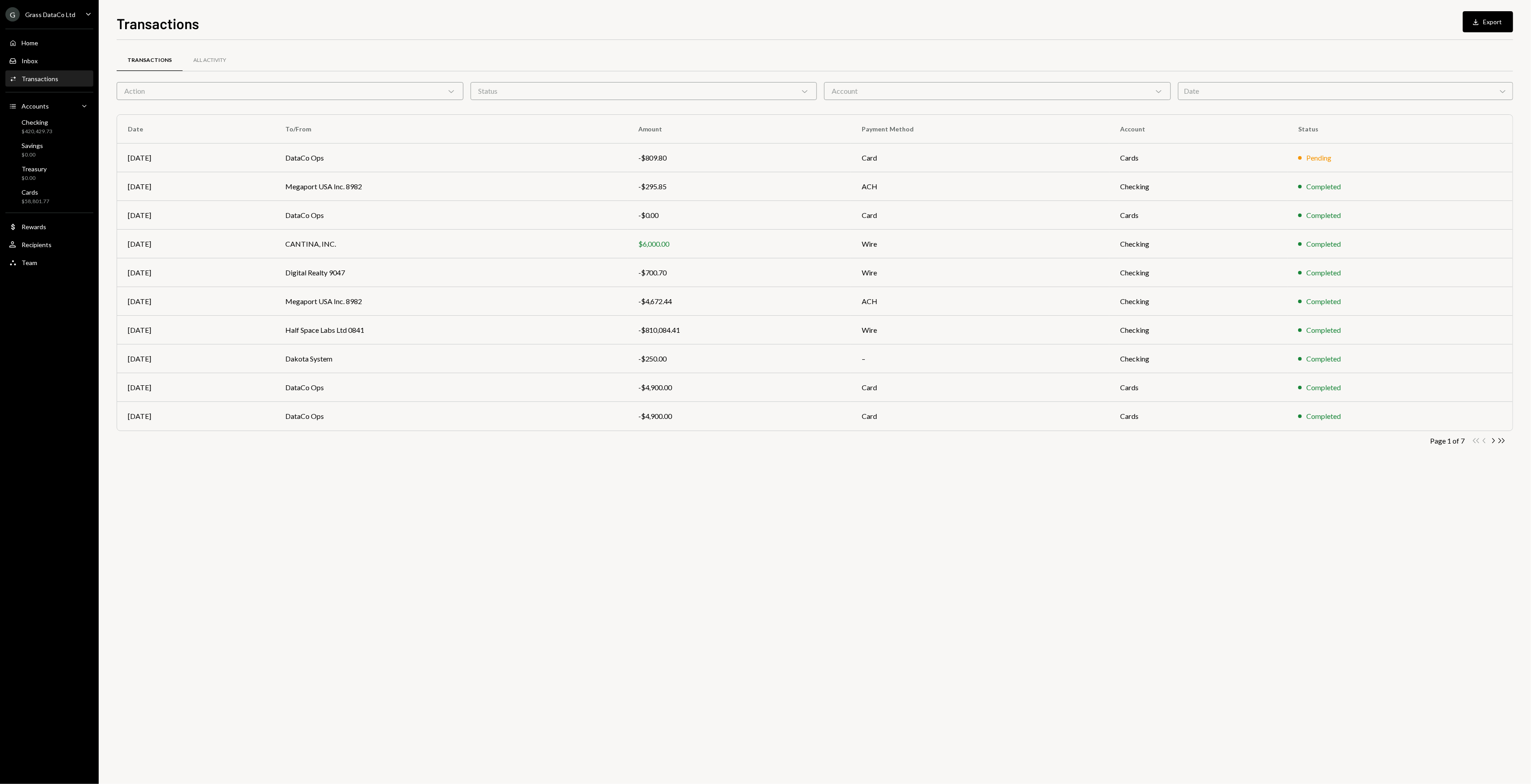
click at [1023, 90] on div "Account Chevron Down" at bounding box center [997, 90] width 347 height 18
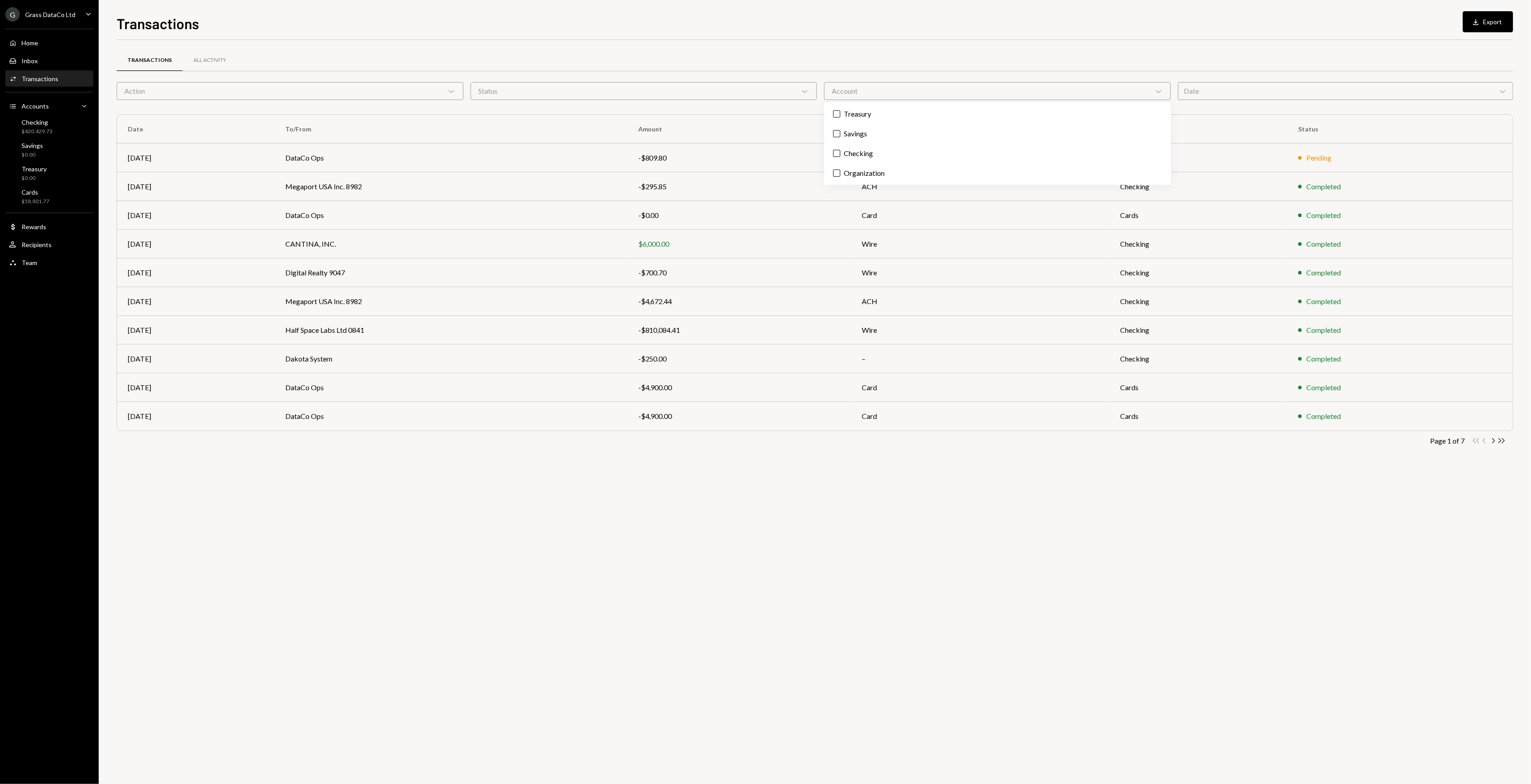
drag, startPoint x: 669, startPoint y: 621, endPoint x: 529, endPoint y: 557, distance: 153.9
click at [666, 619] on div "Transactions All Activity Action Chevron Down Status Chevron Down Account Chevr…" at bounding box center [815, 412] width 1396 height 744
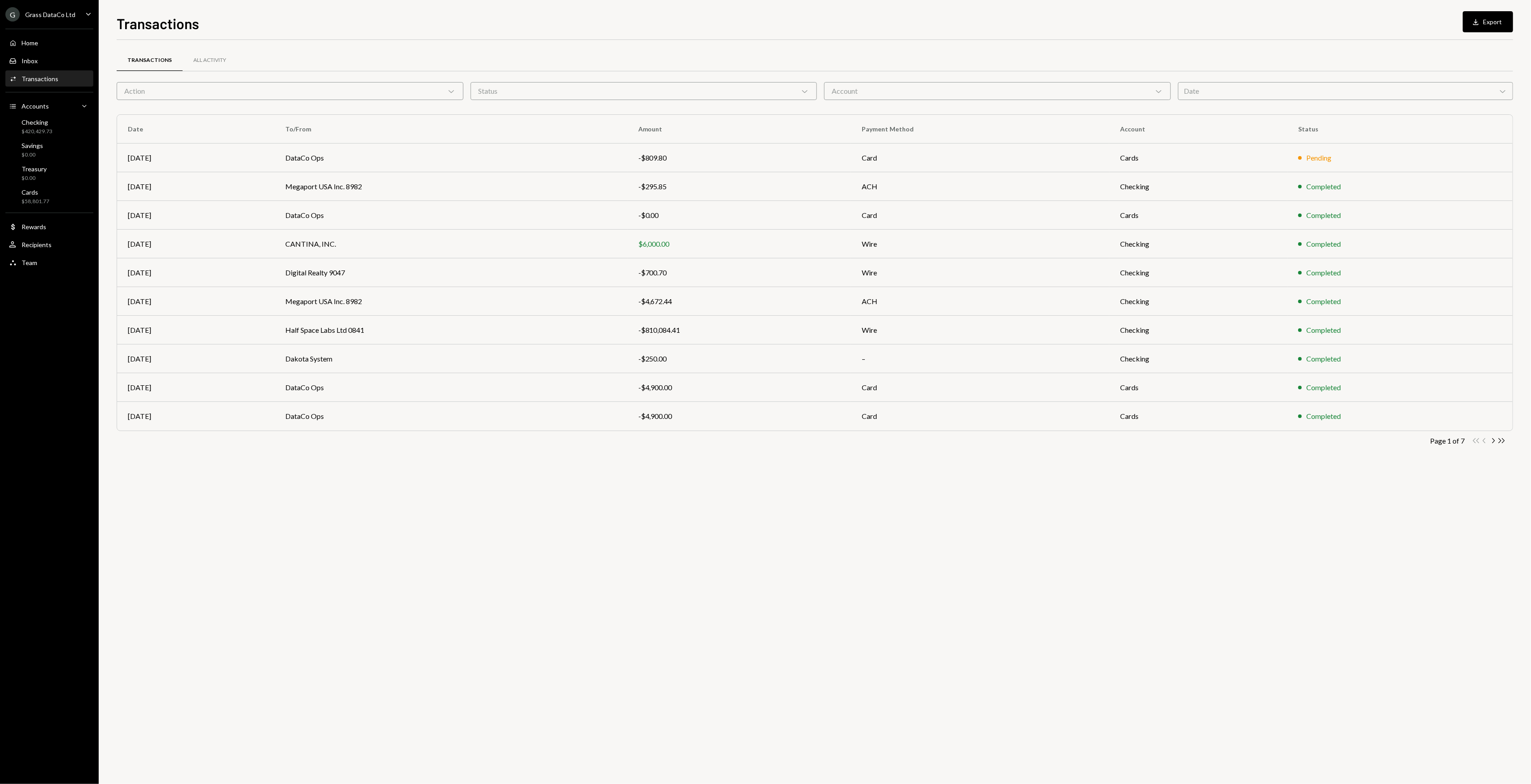
drag, startPoint x: 511, startPoint y: 553, endPoint x: 469, endPoint y: 531, distance: 47.4
drag, startPoint x: 469, startPoint y: 531, endPoint x: 313, endPoint y: 161, distance: 401.5
click at [445, 524] on div "Transactions All Activity Action Chevron Down Status Chevron Down Account Chevr…" at bounding box center [815, 412] width 1396 height 744
click at [211, 60] on div "All Activity" at bounding box center [209, 60] width 32 height 7
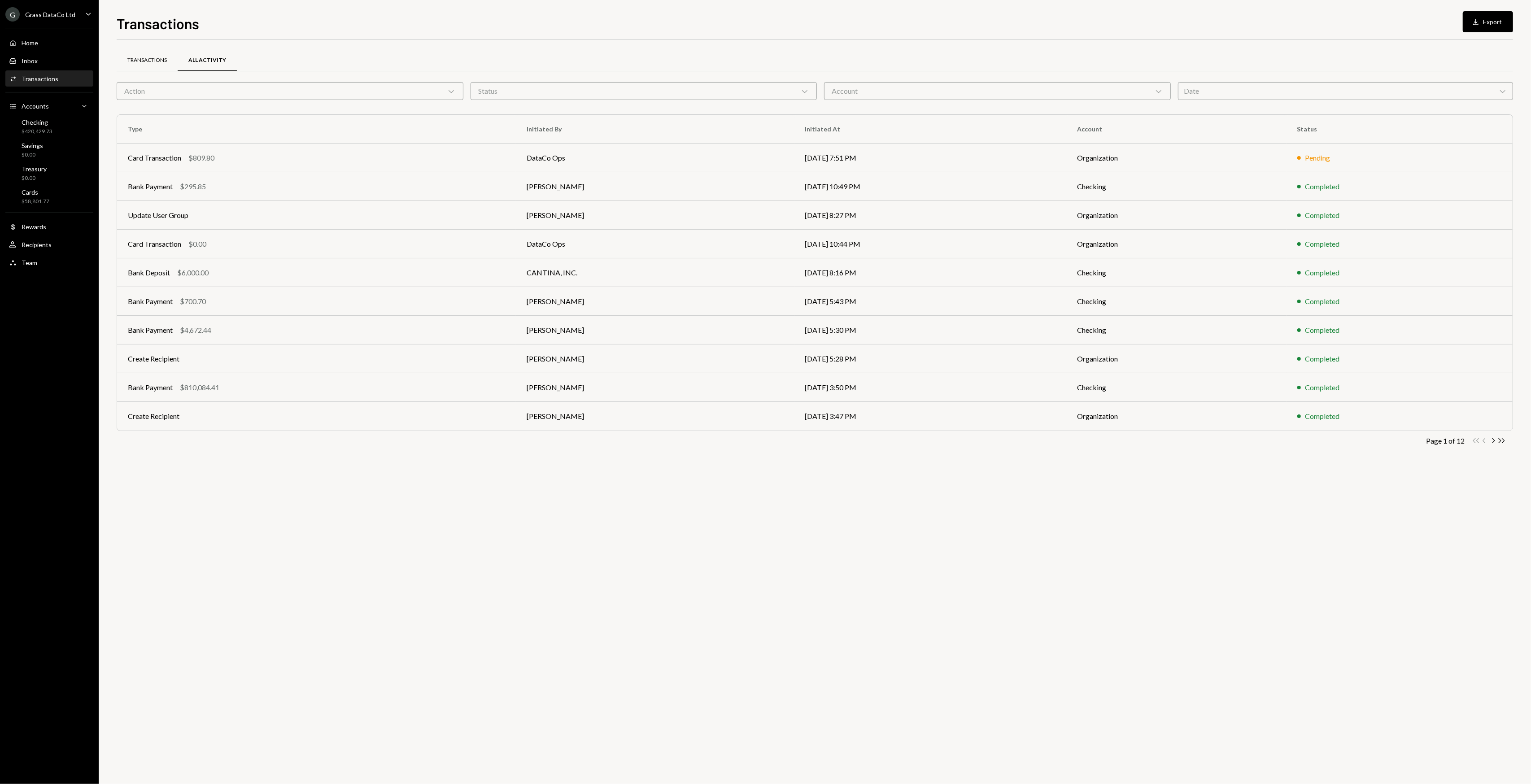
click at [135, 58] on div "Transactions" at bounding box center [147, 60] width 40 height 7
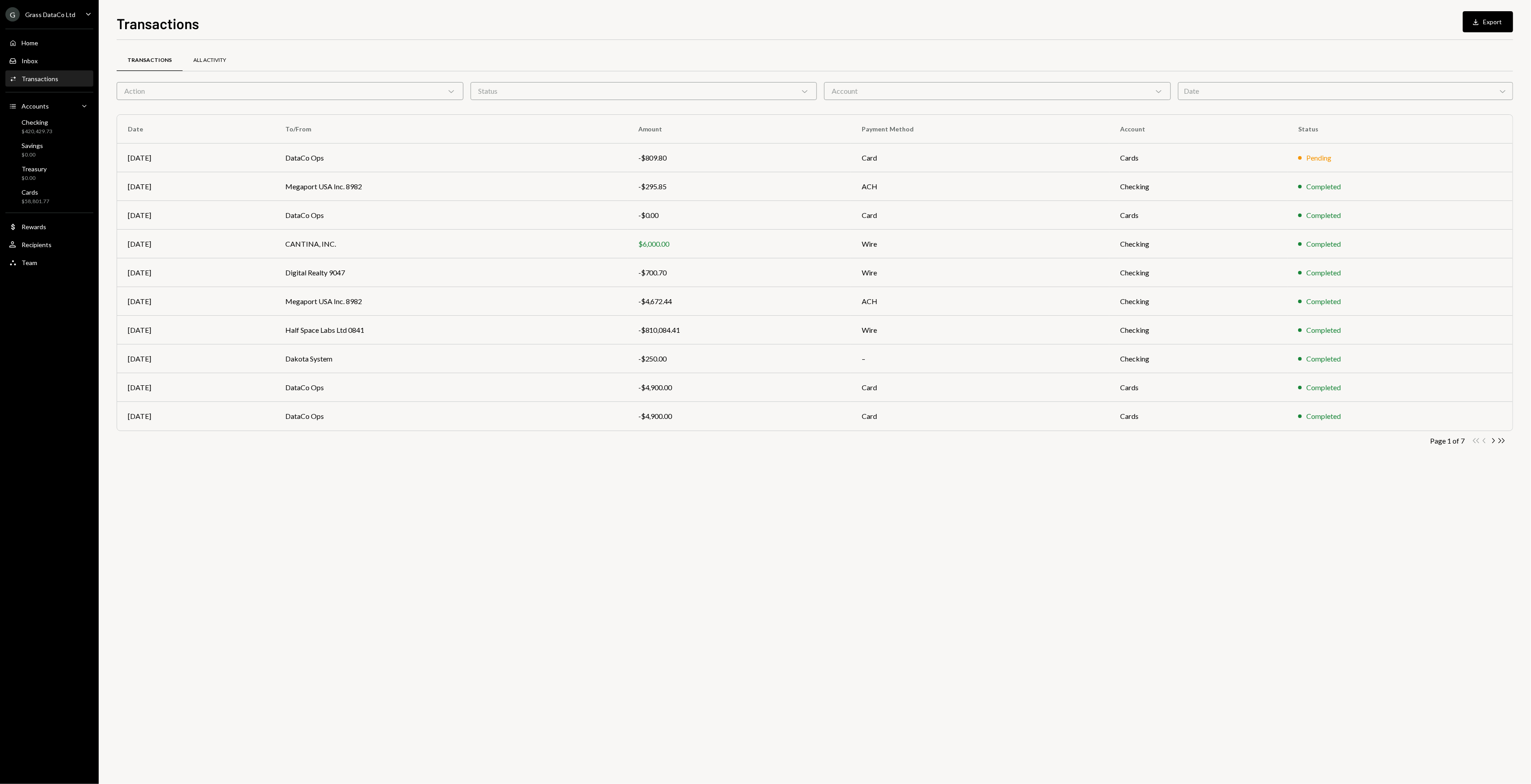
click at [202, 65] on div "All Activity" at bounding box center [210, 60] width 54 height 21
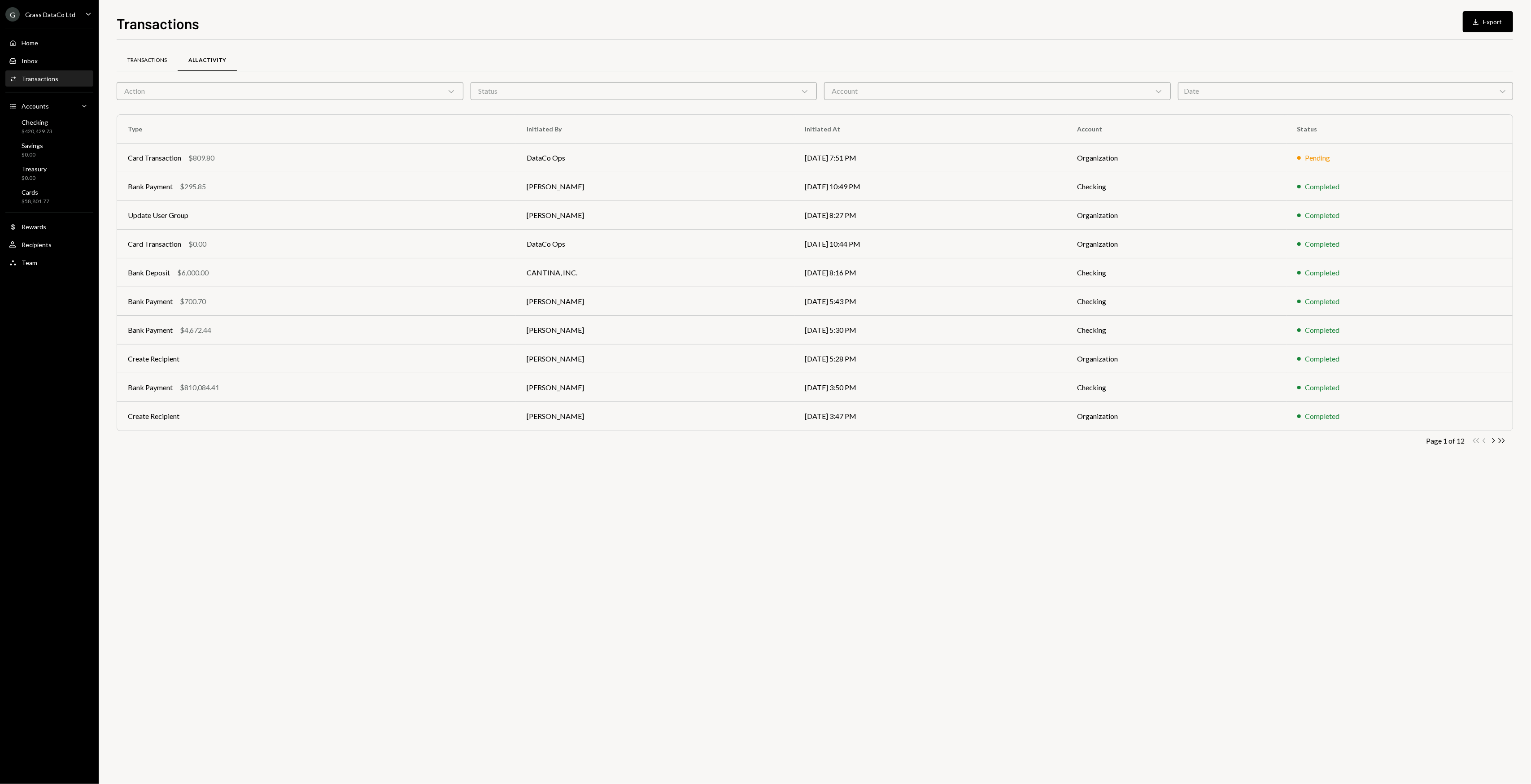
click at [177, 58] on div "Transactions" at bounding box center [148, 60] width 61 height 21
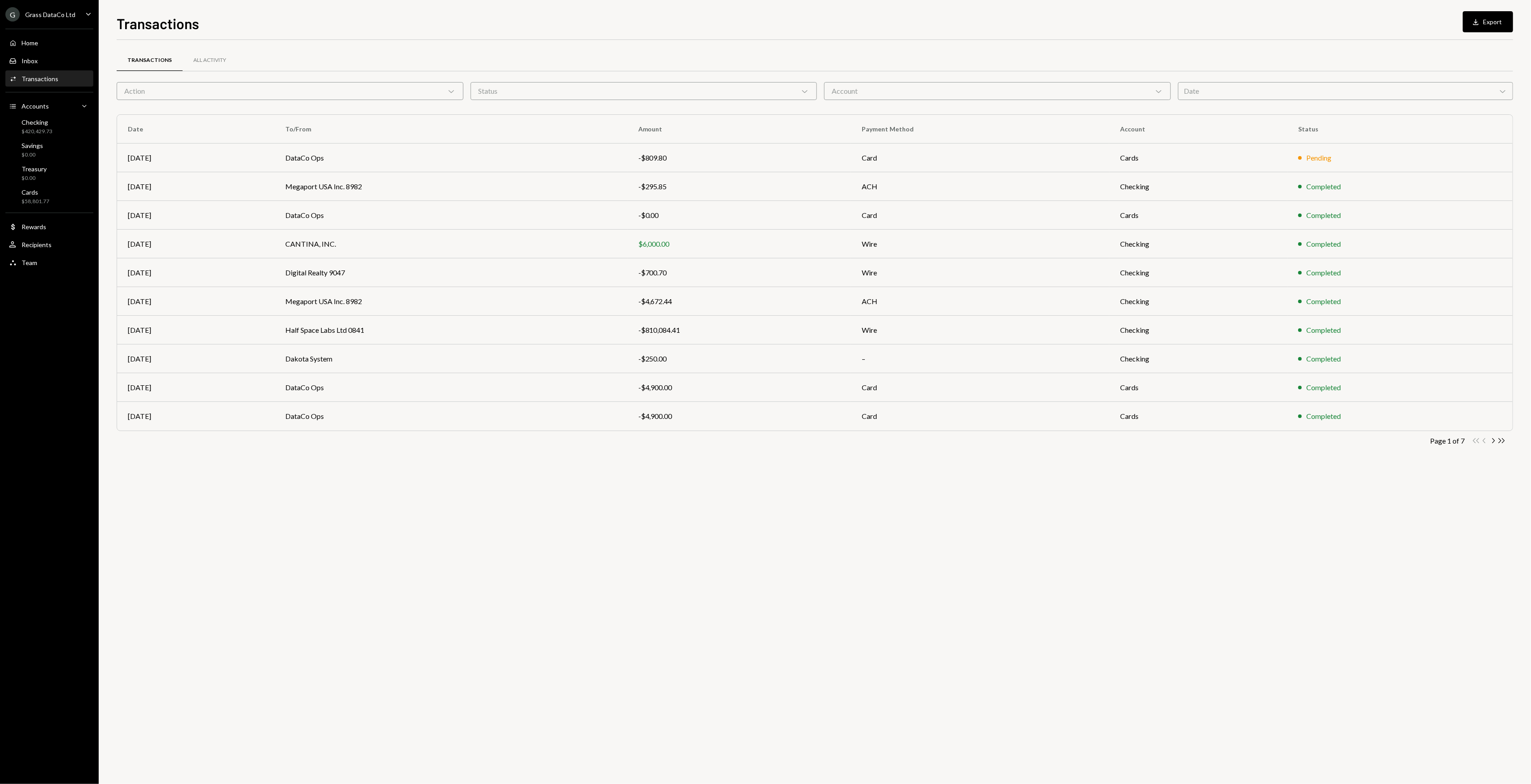
click at [962, 94] on div "Account Chevron Down" at bounding box center [997, 90] width 347 height 18
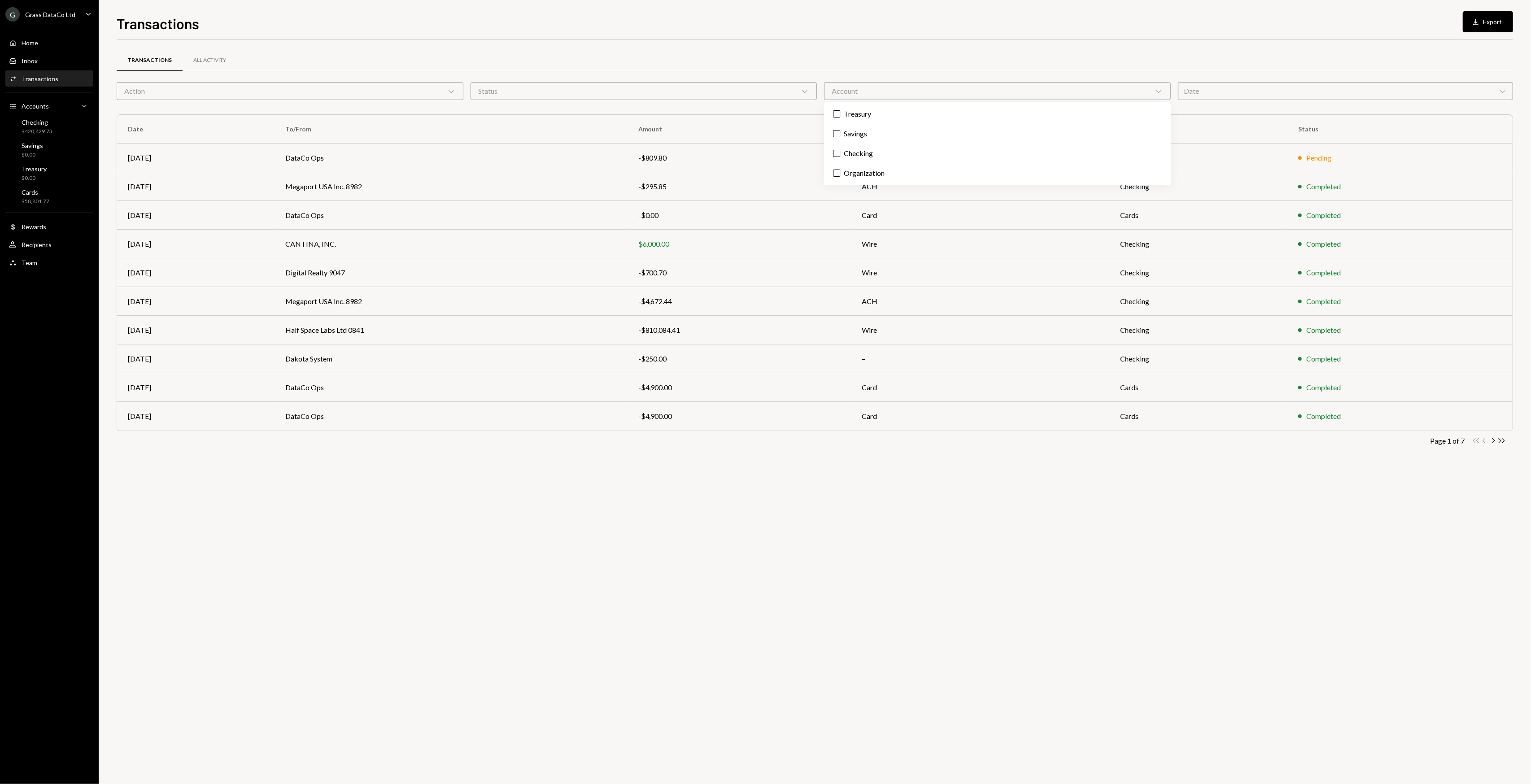
click at [962, 94] on div "Account Chevron Down" at bounding box center [997, 90] width 347 height 18
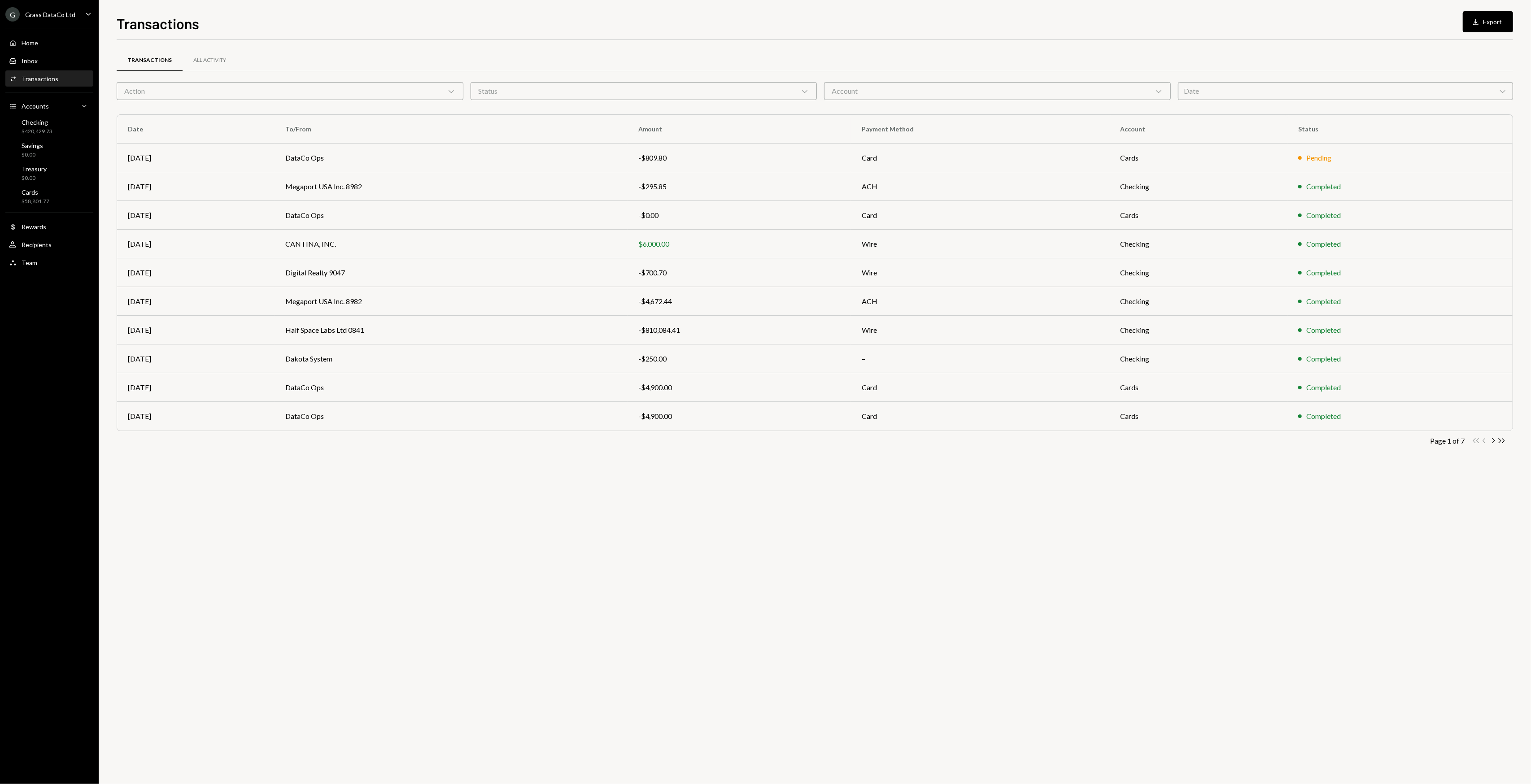
click at [437, 95] on div "Action Chevron Down" at bounding box center [290, 90] width 347 height 18
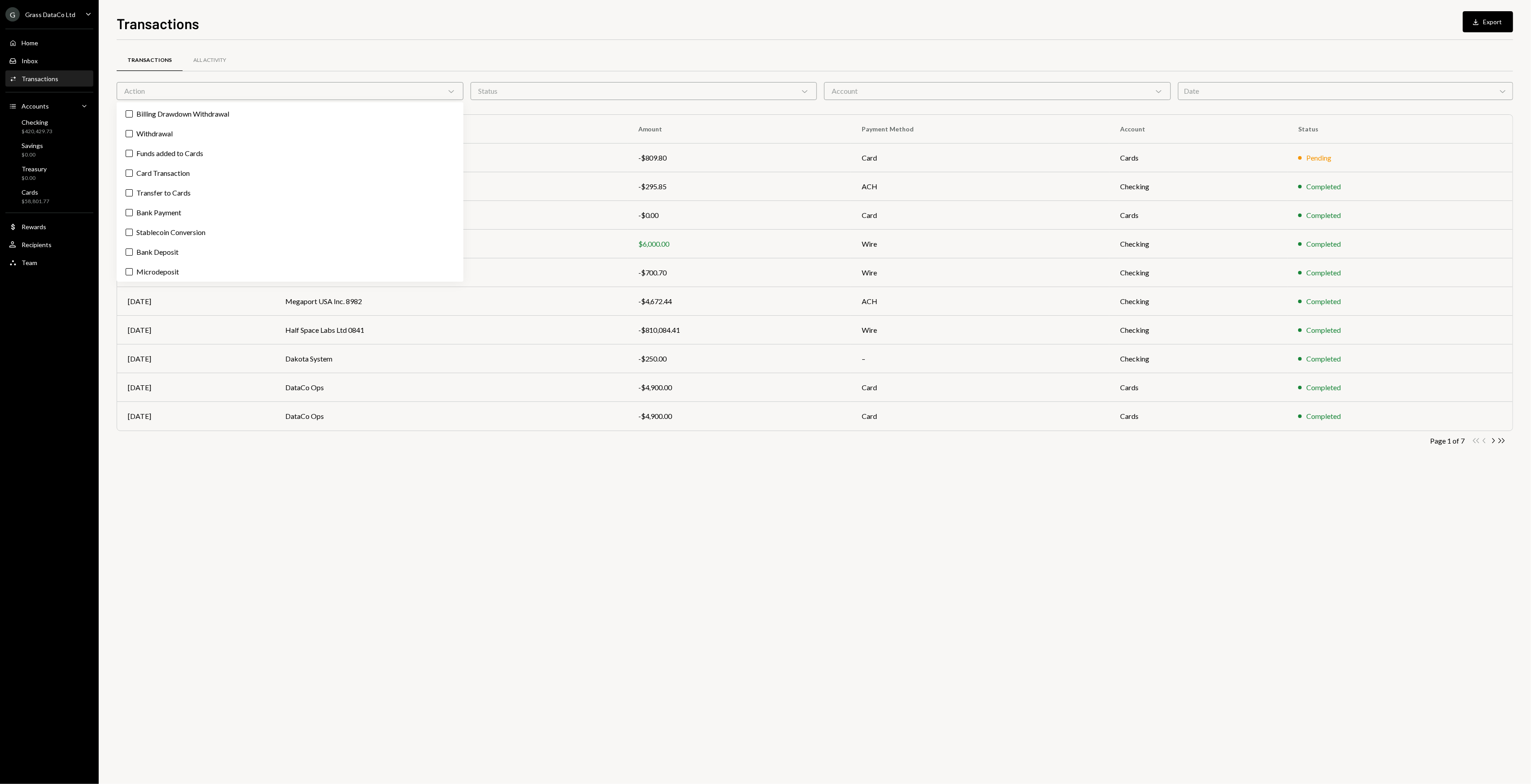
click at [437, 95] on div "Action Chevron Down" at bounding box center [290, 90] width 347 height 18
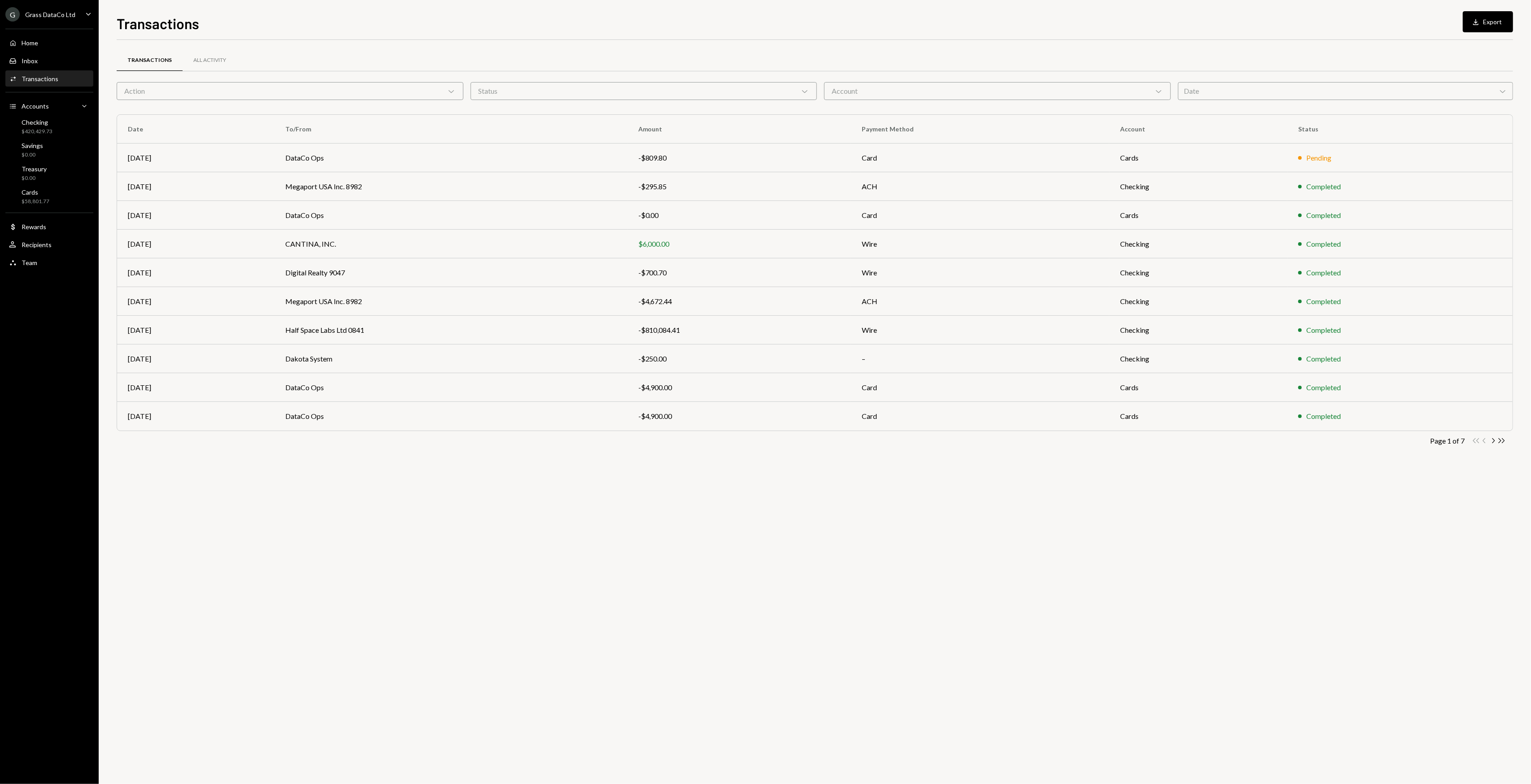
click at [1308, 92] on div "Date Chevron Down" at bounding box center [1344, 90] width 335 height 18
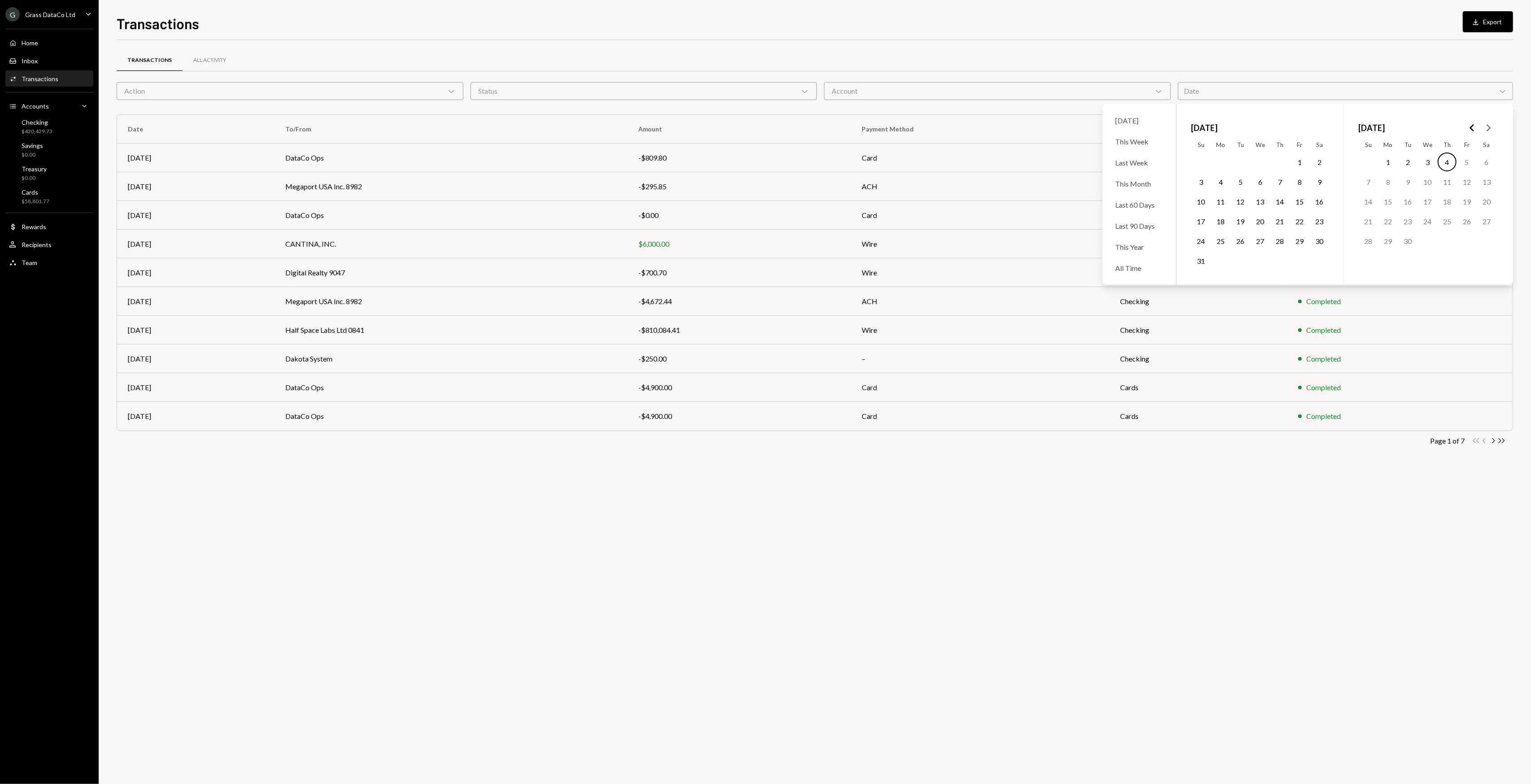
click at [1468, 128] on icon "Go to the Previous Month" at bounding box center [1473, 128] width 11 height 11
click at [1203, 161] on button "1" at bounding box center [1201, 161] width 19 height 19
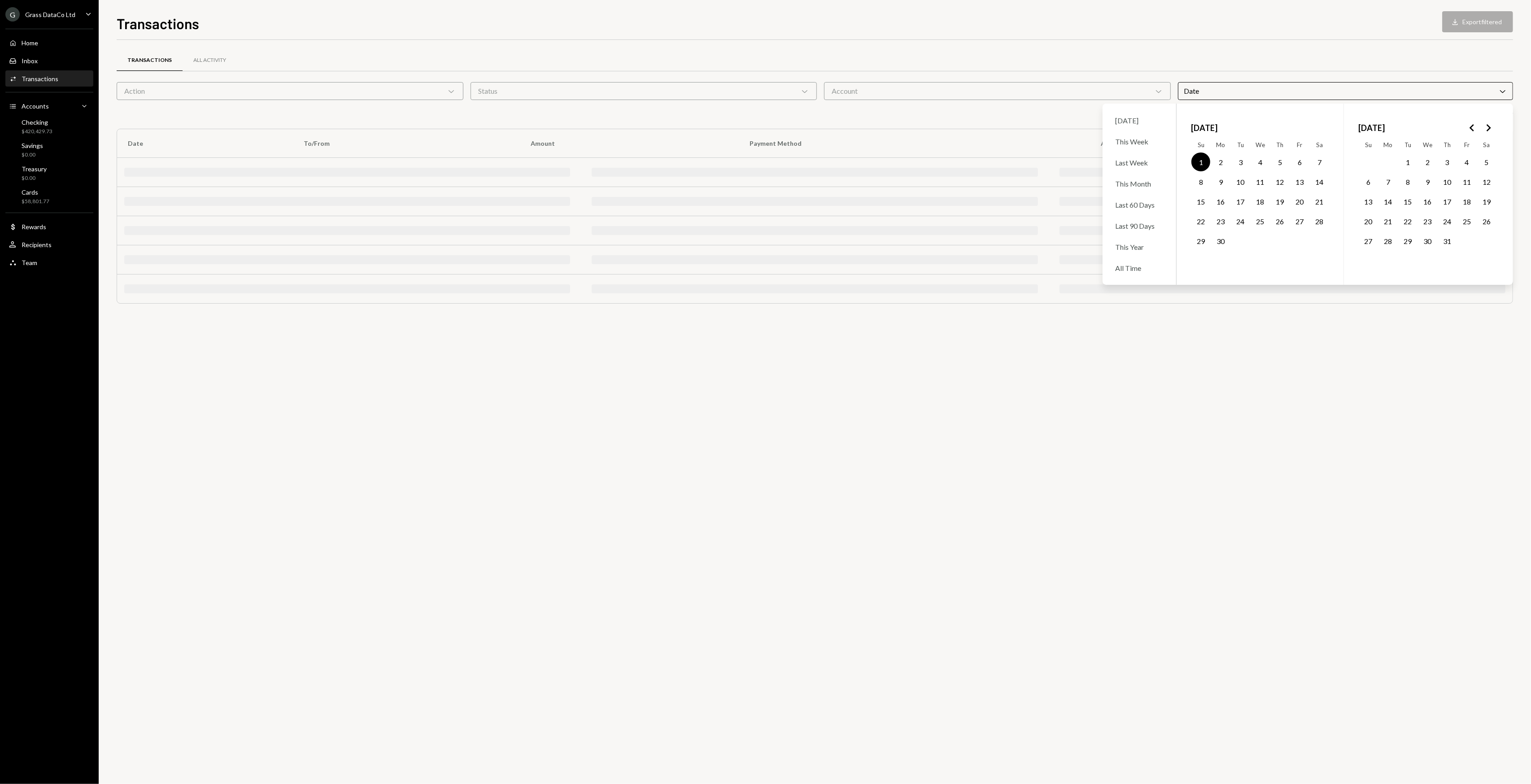
click at [1203, 161] on button "1" at bounding box center [1201, 161] width 19 height 19
click at [1404, 161] on button "1" at bounding box center [1408, 161] width 19 height 19
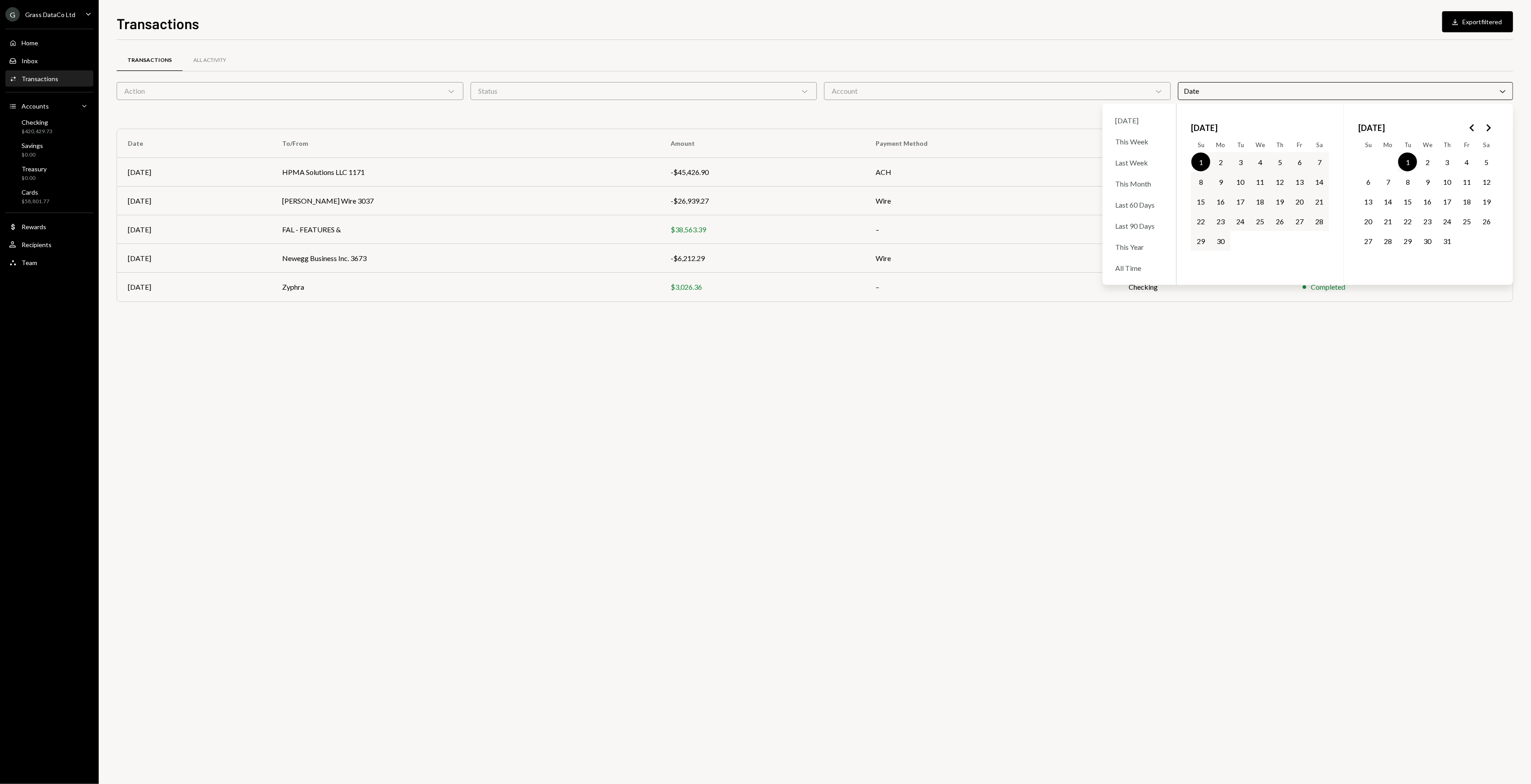
click at [1407, 162] on button "1" at bounding box center [1408, 161] width 19 height 19
click at [1445, 236] on button "31" at bounding box center [1447, 240] width 19 height 19
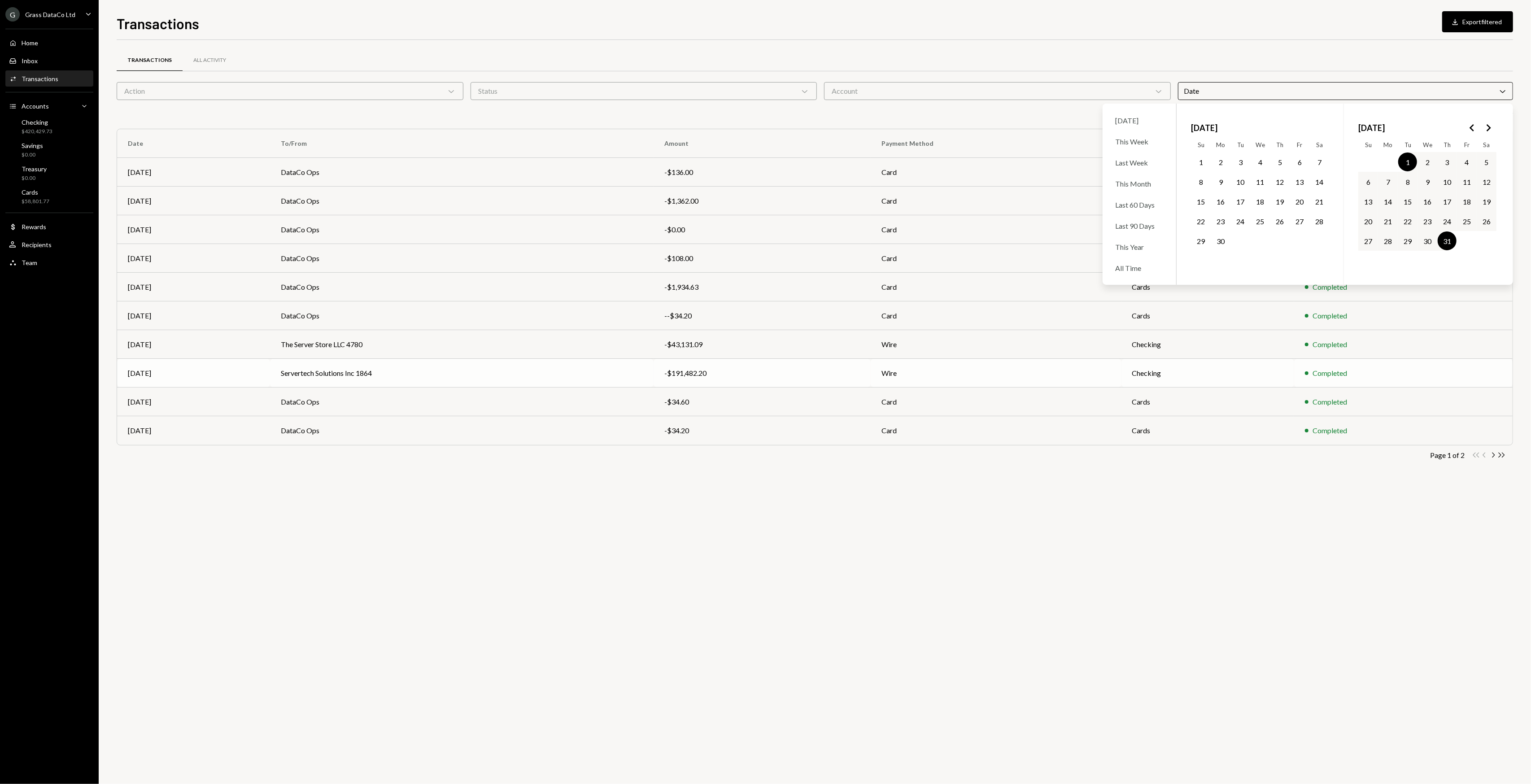
click at [1410, 361] on td "Completed" at bounding box center [1403, 373] width 218 height 29
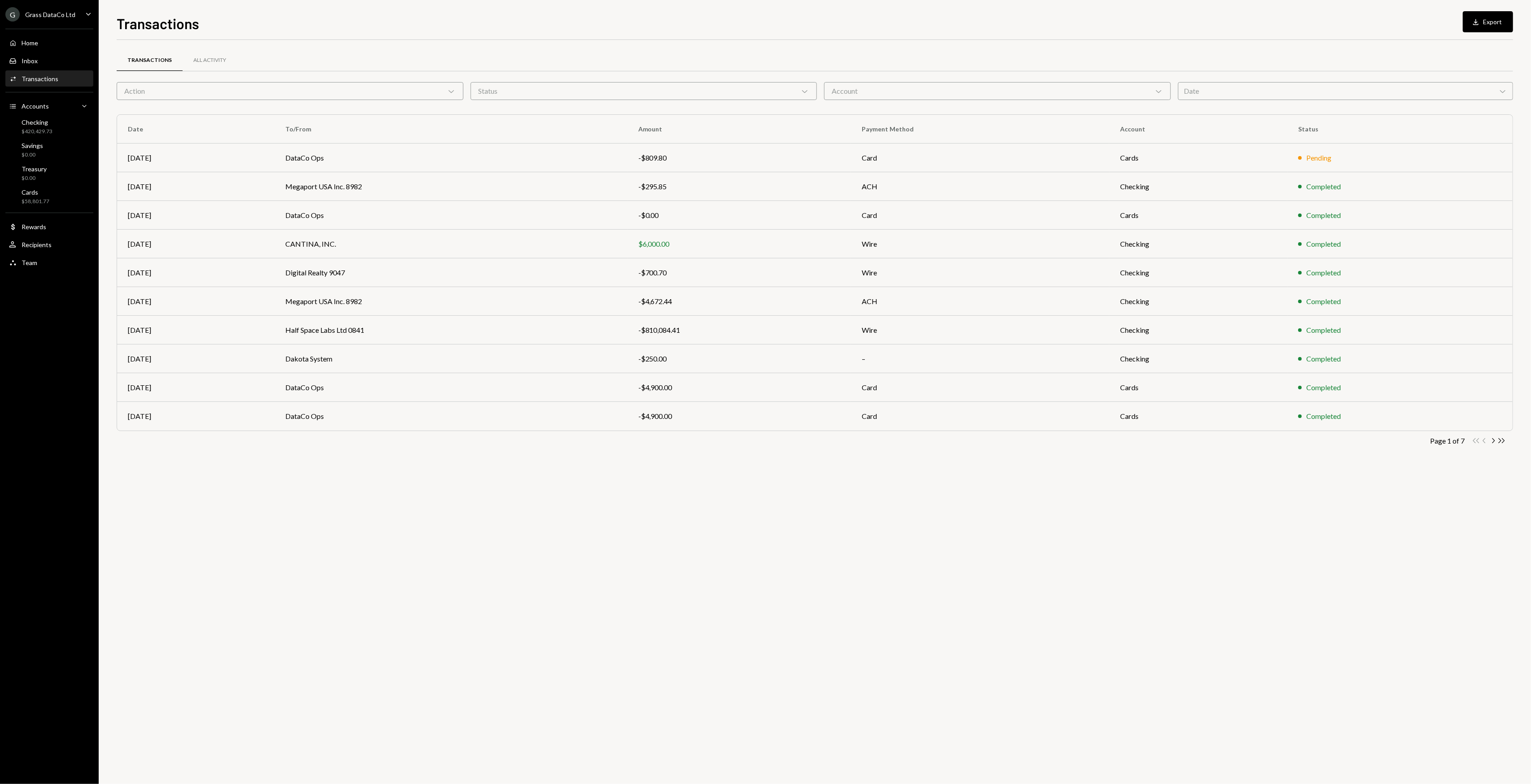
click at [1392, 96] on div "Date Chevron Down" at bounding box center [1344, 90] width 335 height 18
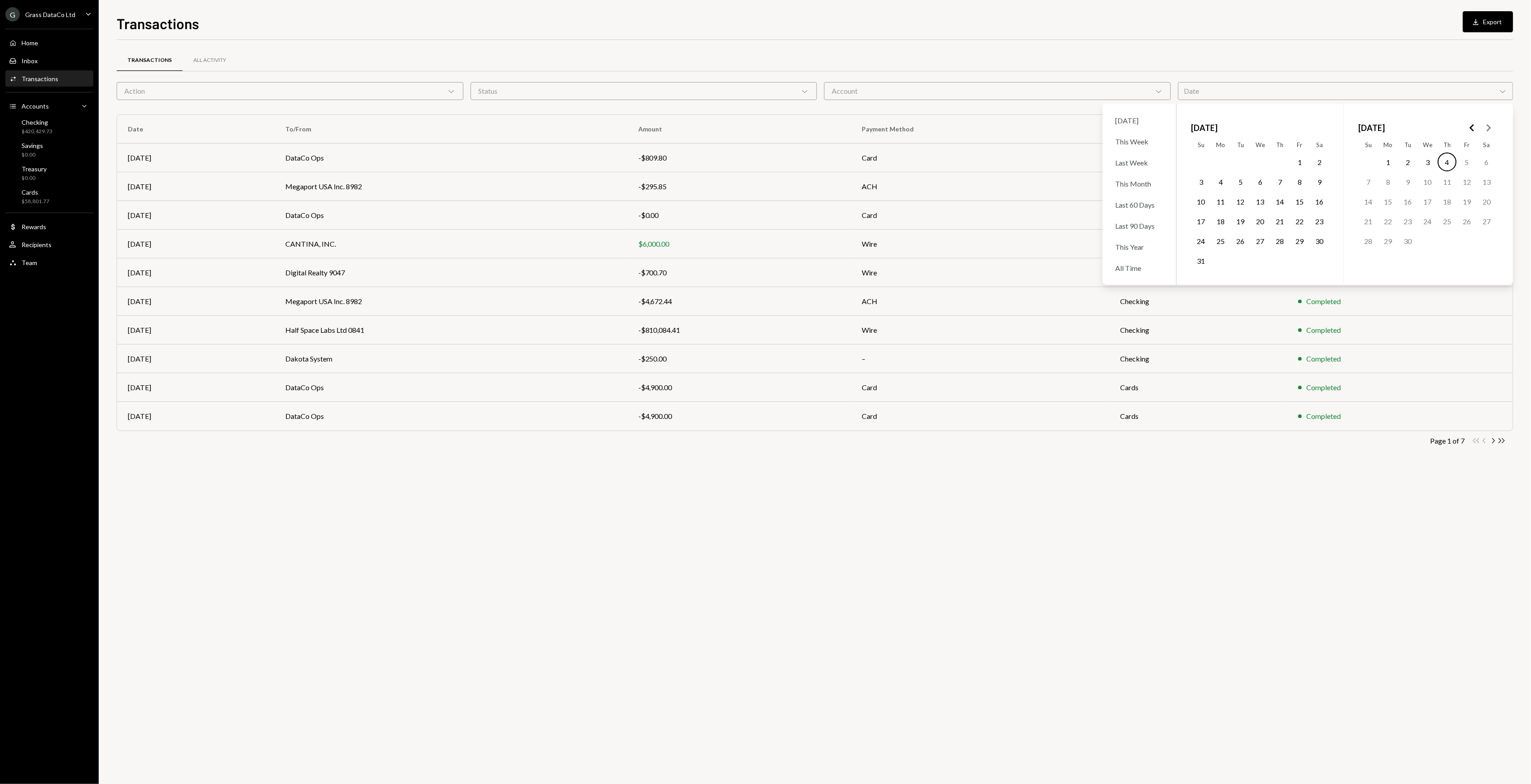
click at [1469, 126] on icon "Go to the Previous Month" at bounding box center [1473, 128] width 11 height 11
click at [1406, 163] on button "1" at bounding box center [1408, 161] width 19 height 19
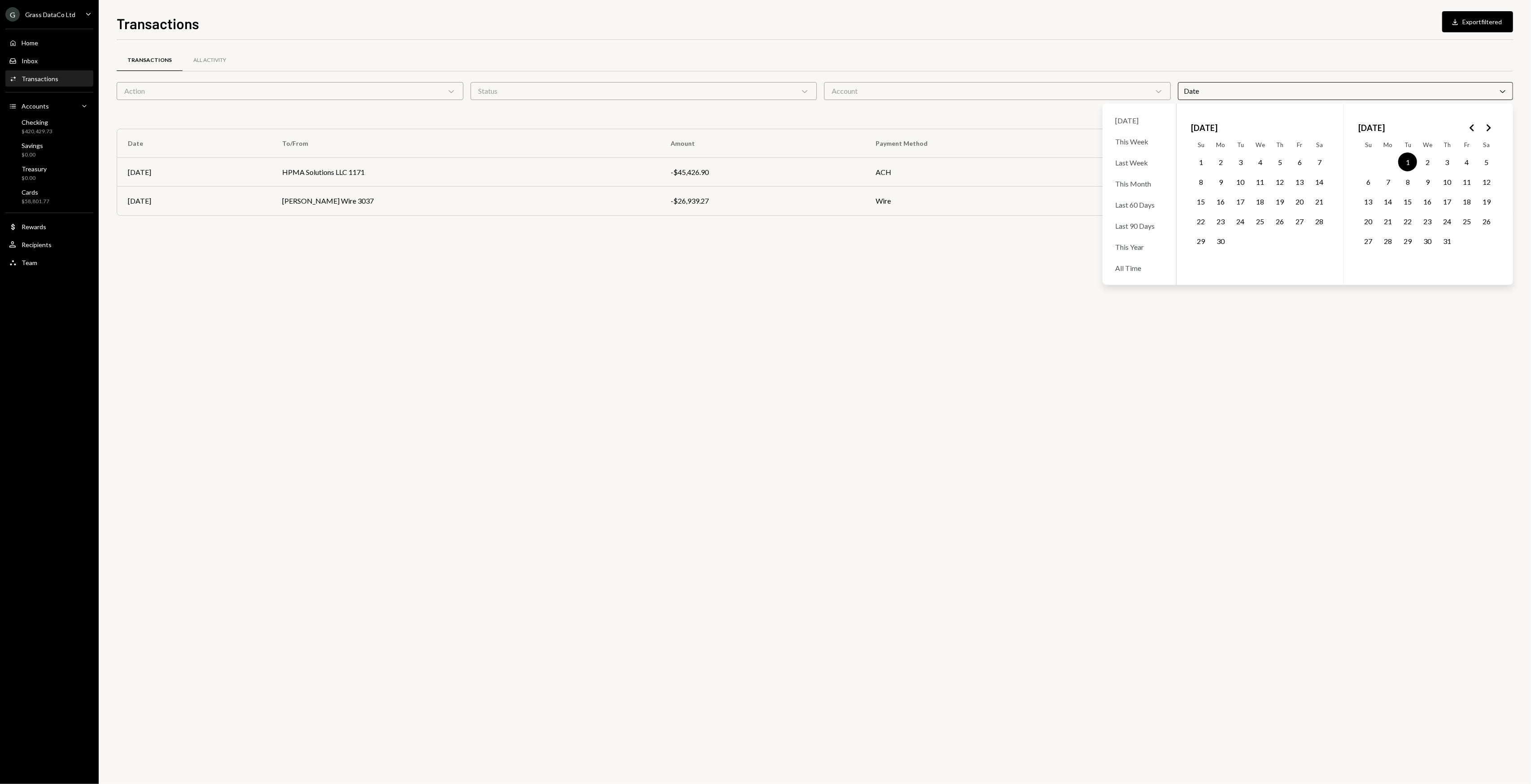
click at [1448, 236] on button "31" at bounding box center [1447, 240] width 19 height 19
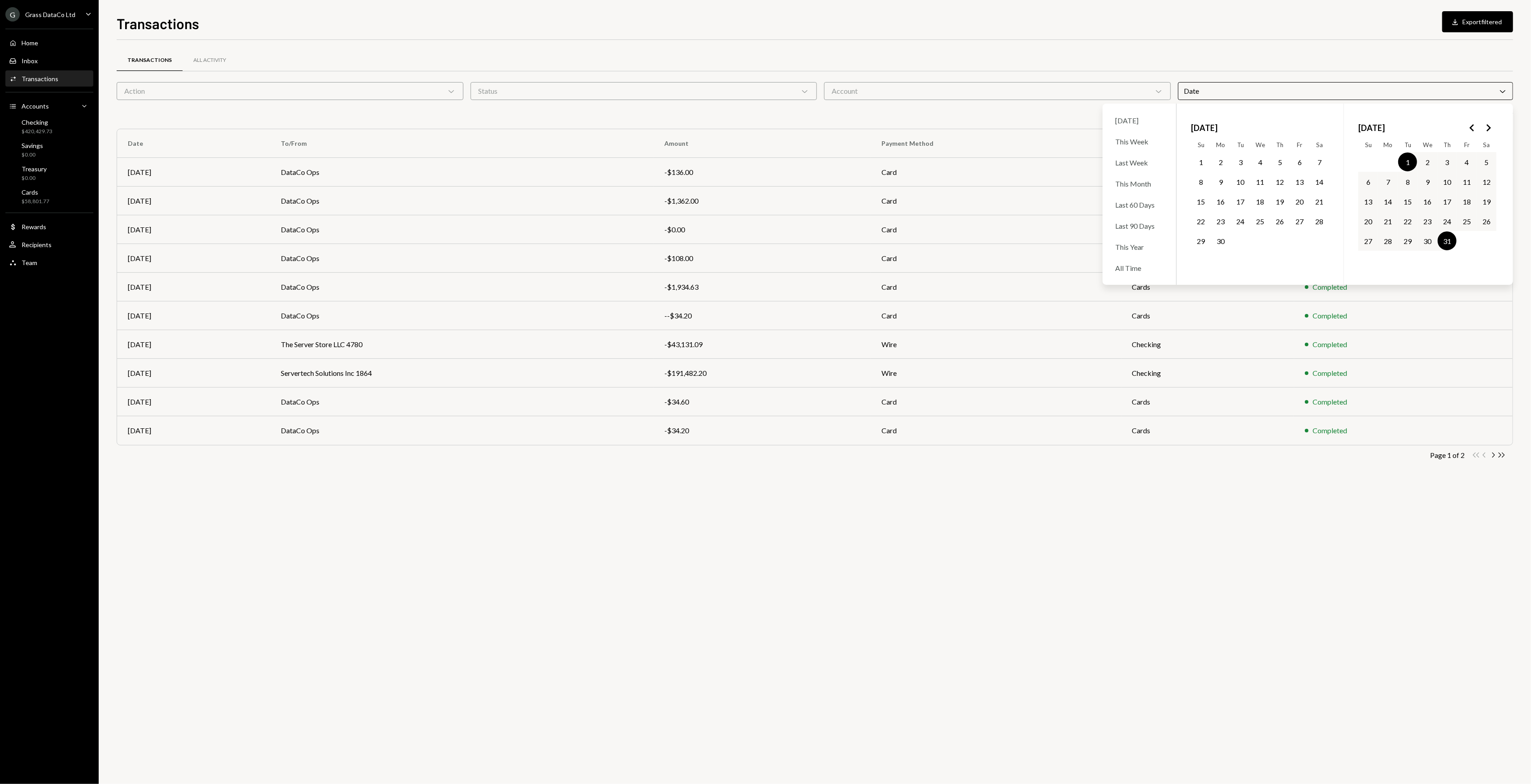
click at [929, 618] on div "Transactions All Activity Action Chevron Down Status Chevron Down Account Chevr…" at bounding box center [815, 412] width 1396 height 744
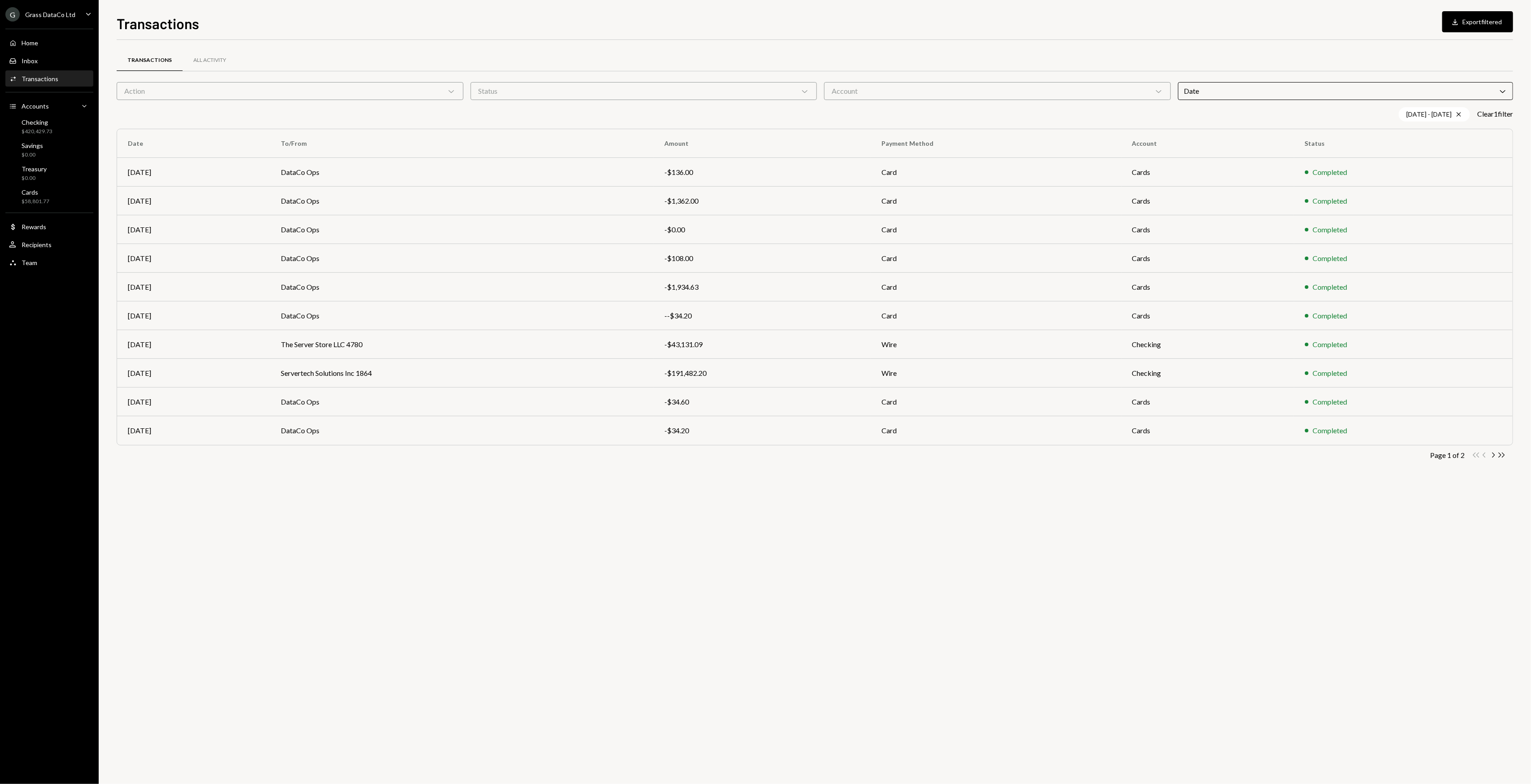
drag, startPoint x: 864, startPoint y: 607, endPoint x: 827, endPoint y: 601, distance: 37.5
drag, startPoint x: 827, startPoint y: 601, endPoint x: 635, endPoint y: 595, distance: 192.1
click at [684, 603] on div "Transactions All Activity Action Chevron Down Status Chevron Down Account Chevr…" at bounding box center [815, 412] width 1396 height 744
drag, startPoint x: 616, startPoint y: 593, endPoint x: 608, endPoint y: 584, distance: 12.0
drag, startPoint x: 608, startPoint y: 584, endPoint x: 571, endPoint y: 581, distance: 37.1
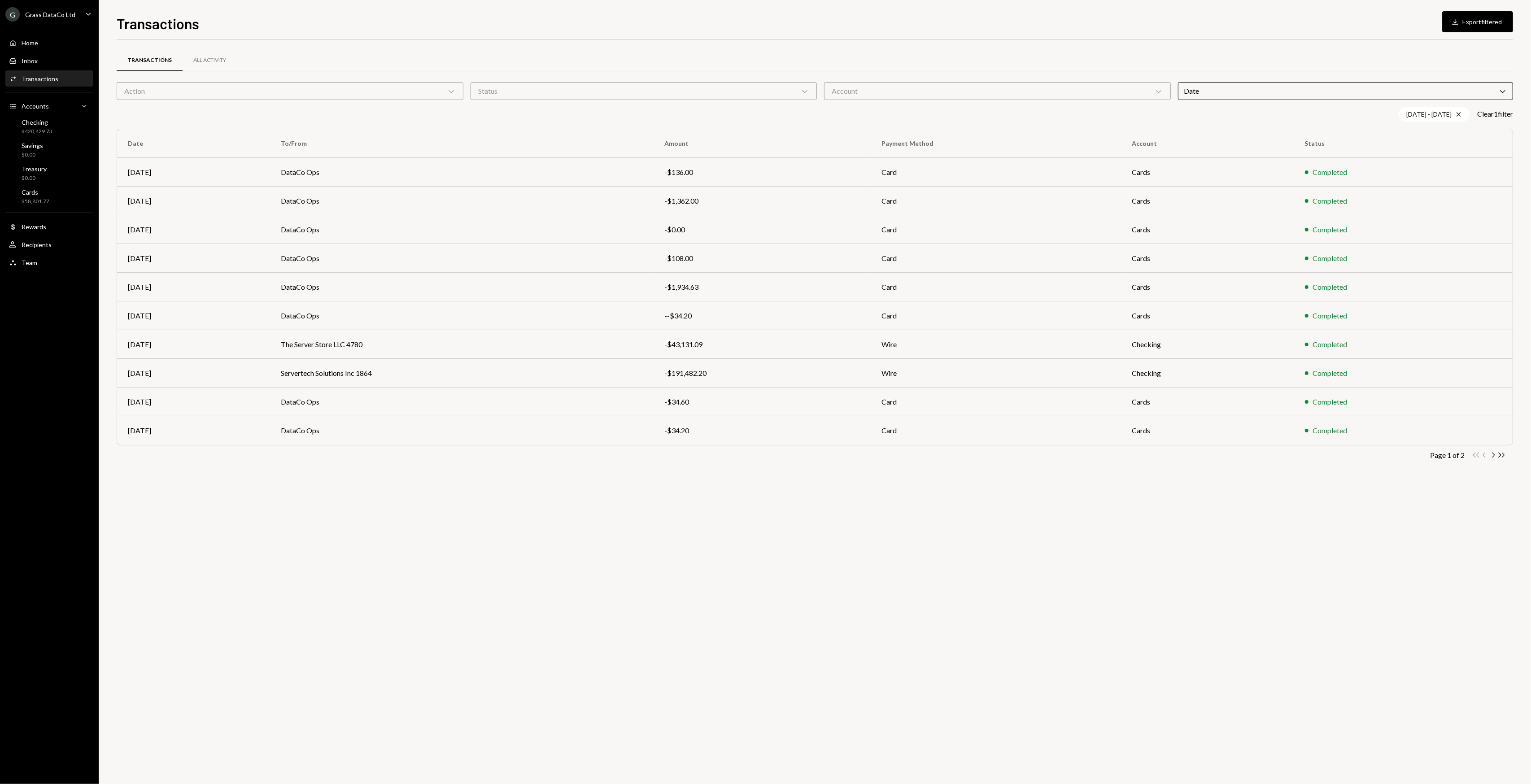
click at [585, 577] on div "Transactions All Activity Action Chevron Down Status Chevron Down Account Chevr…" at bounding box center [815, 412] width 1396 height 744
drag, startPoint x: 558, startPoint y: 583, endPoint x: 517, endPoint y: 580, distance: 41.1
click at [535, 583] on div "Transactions All Activity Action Chevron Down Status Chevron Down Account Chevr…" at bounding box center [815, 412] width 1396 height 744
drag, startPoint x: 378, startPoint y: 482, endPoint x: 314, endPoint y: 478, distance: 64.1
click at [314, 478] on div "Transactions All Activity Action Chevron Down Status Chevron Down Account Chevr…" at bounding box center [815, 268] width 1396 height 429
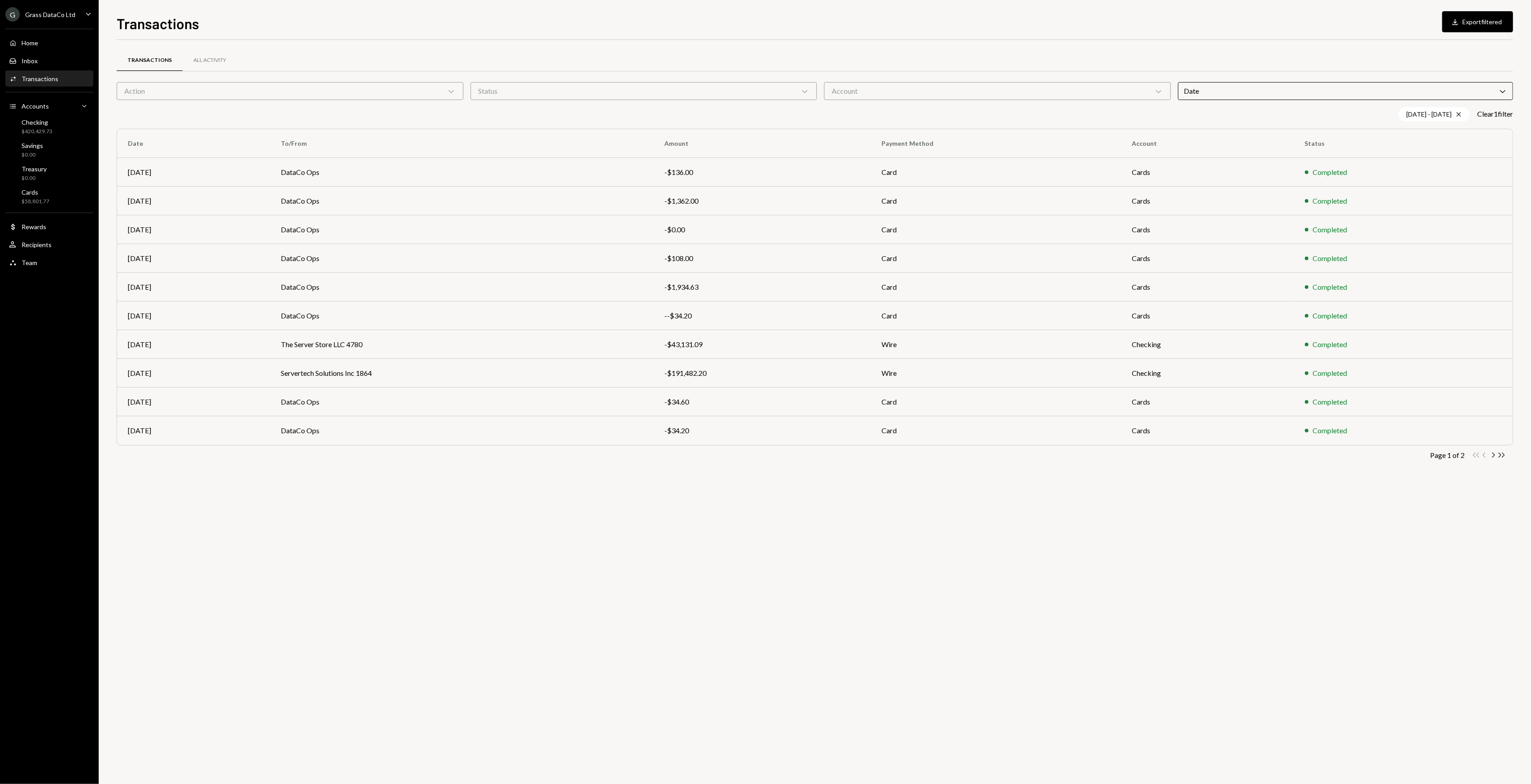
drag, startPoint x: 297, startPoint y: 484, endPoint x: 282, endPoint y: 480, distance: 15.5
drag, startPoint x: 282, startPoint y: 480, endPoint x: 273, endPoint y: 480, distance: 9.0
click at [281, 480] on div "Transactions All Activity Action Chevron Down Status Chevron Down Account Chevr…" at bounding box center [815, 268] width 1396 height 429
drag, startPoint x: 645, startPoint y: 609, endPoint x: 543, endPoint y: 585, distance: 104.8
click at [543, 585] on div "Transactions All Activity Action Chevron Down Status Chevron Down Account Chevr…" at bounding box center [815, 412] width 1396 height 744
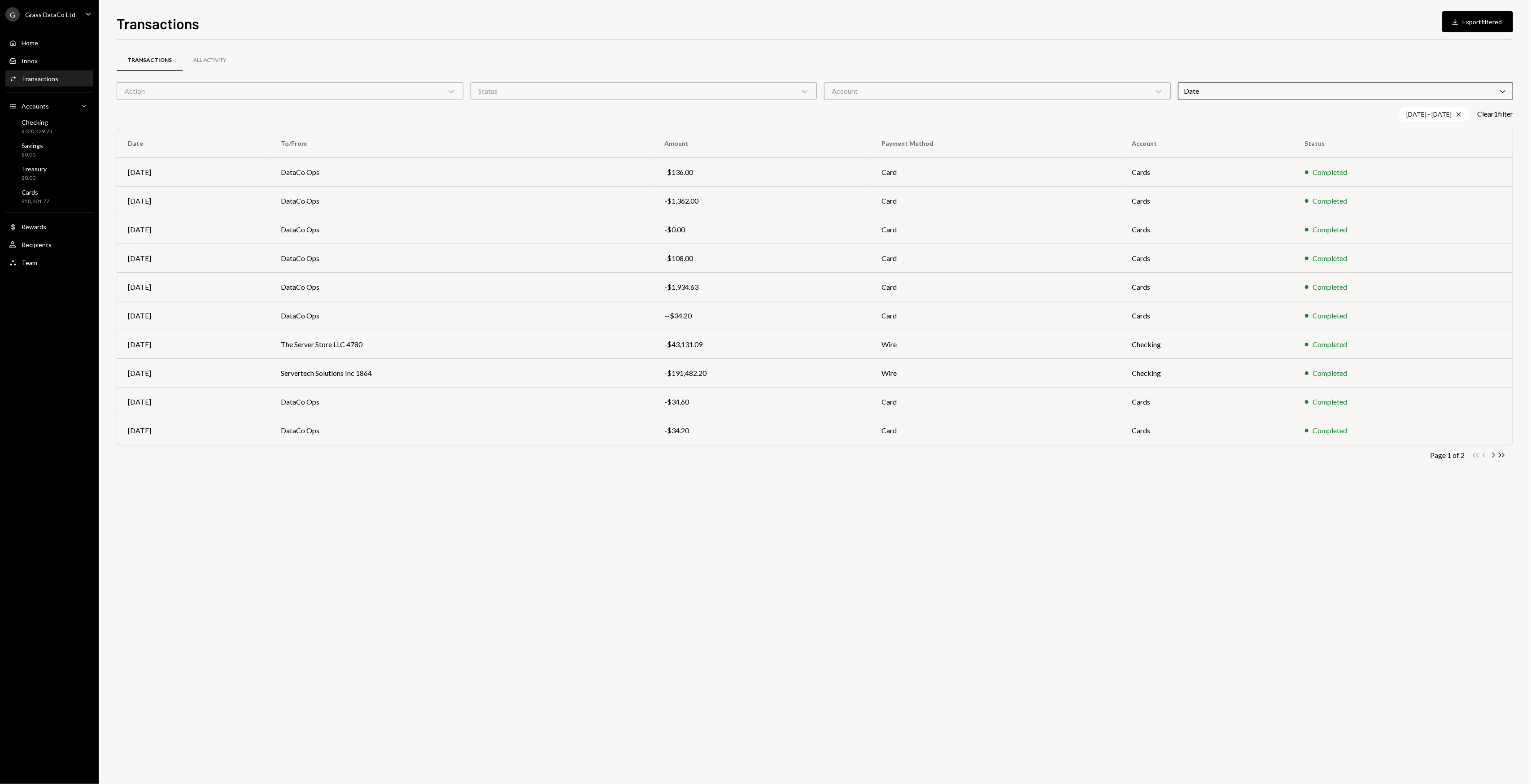
drag, startPoint x: 508, startPoint y: 567, endPoint x: 502, endPoint y: 560, distance: 9.2
drag, startPoint x: 502, startPoint y: 560, endPoint x: 312, endPoint y: 585, distance: 191.6
click at [312, 585] on div "Transactions All Activity Action Chevron Down Status Chevron Down Account Chevr…" at bounding box center [815, 412] width 1396 height 744
drag, startPoint x: 312, startPoint y: 585, endPoint x: 307, endPoint y: 582, distance: 5.8
drag, startPoint x: 307, startPoint y: 582, endPoint x: 274, endPoint y: 560, distance: 39.7
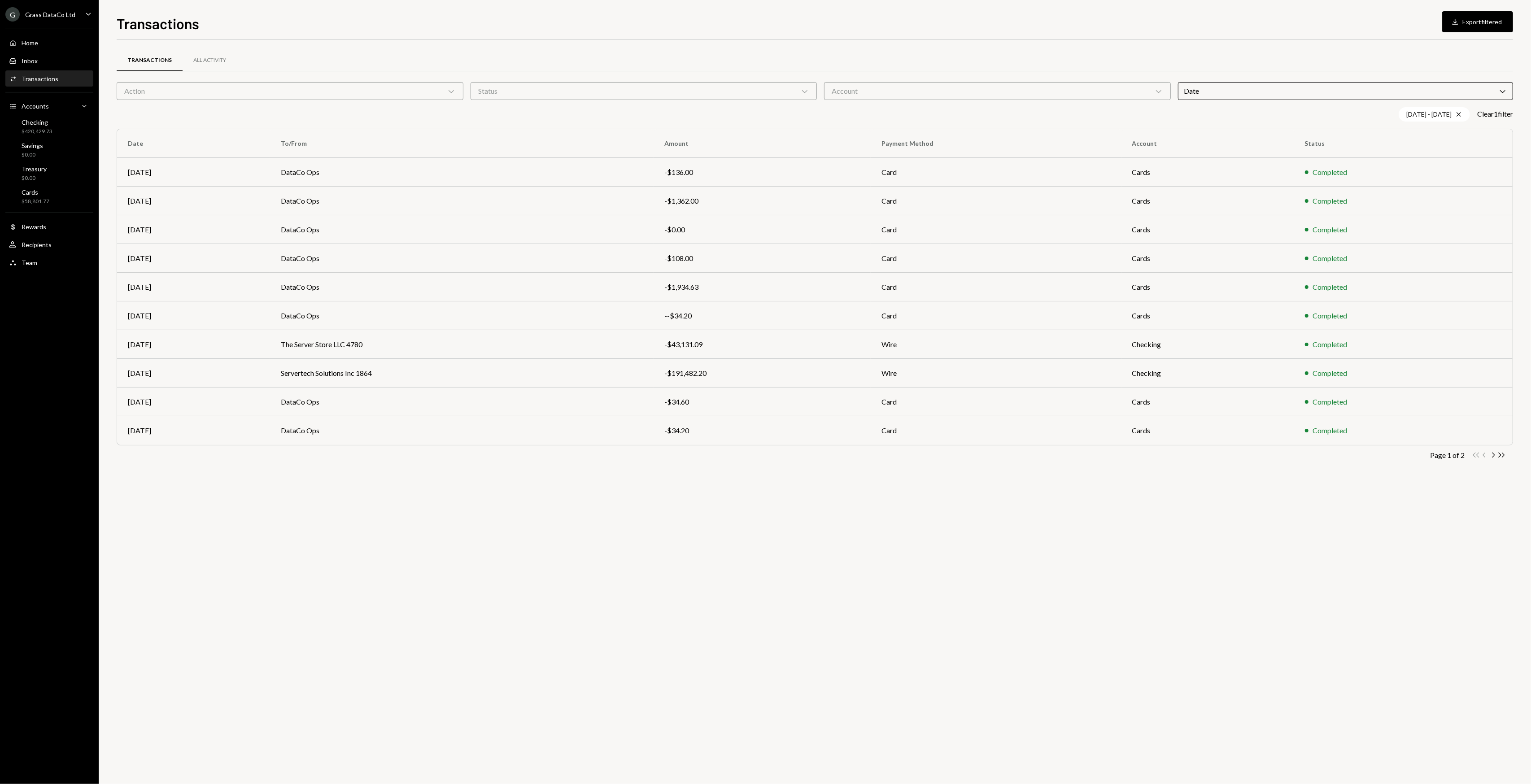
click at [286, 572] on div "Transactions All Activity Action Chevron Down Status Chevron Down Account Chevr…" at bounding box center [815, 412] width 1396 height 744
click at [272, 558] on div "Transactions All Activity Action Chevron Down Status Chevron Down Account Chevr…" at bounding box center [815, 412] width 1396 height 744
drag, startPoint x: 553, startPoint y: 622, endPoint x: 495, endPoint y: 590, distance: 66.2
click at [495, 590] on div "Transactions All Activity Action Chevron Down Status Chevron Down Account Chevr…" at bounding box center [815, 412] width 1396 height 744
drag, startPoint x: 471, startPoint y: 578, endPoint x: 465, endPoint y: 573, distance: 7.8
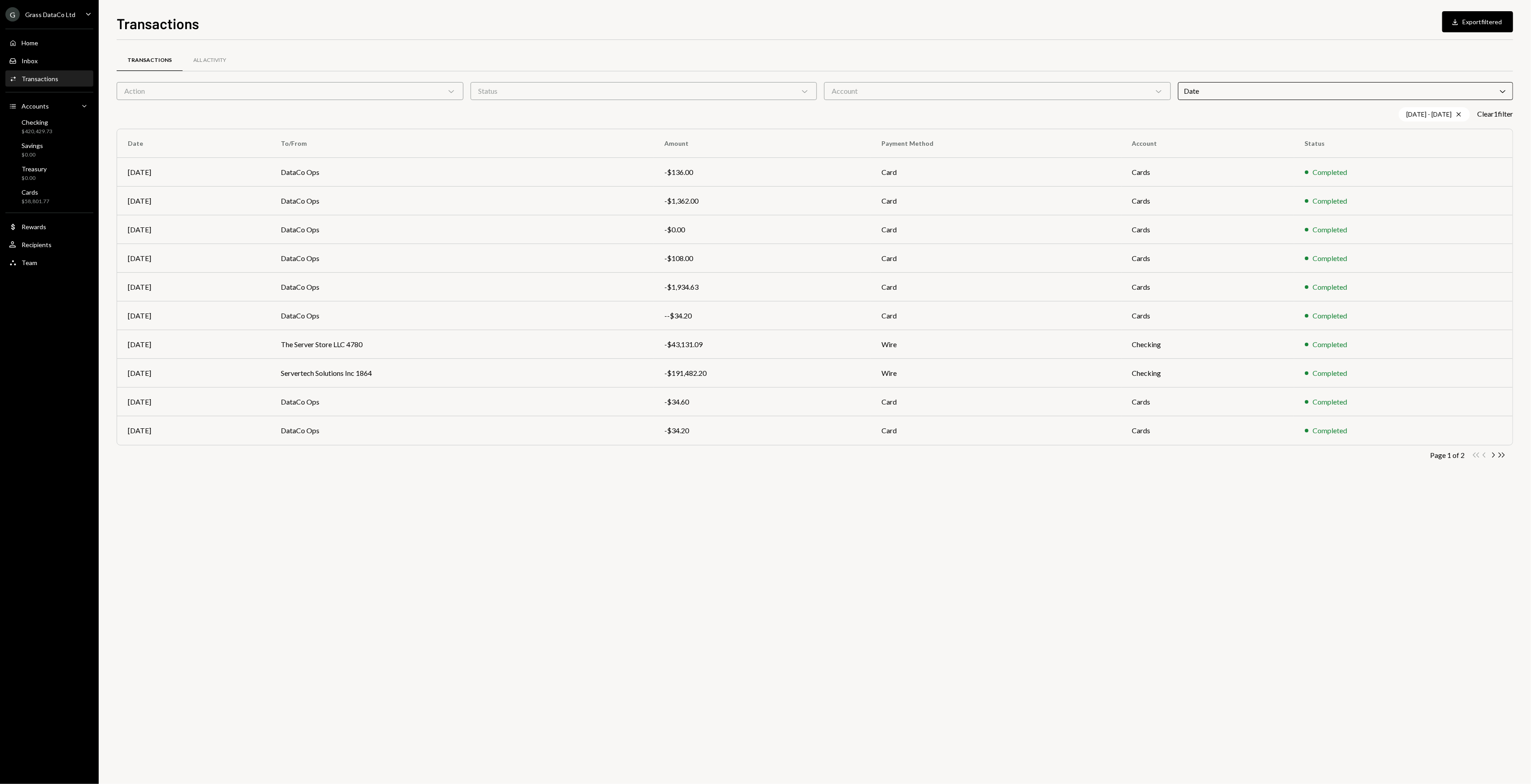
click at [465, 573] on div "Transactions All Activity Action Chevron Down Status Chevron Down Account Chevr…" at bounding box center [815, 412] width 1396 height 744
drag, startPoint x: 448, startPoint y: 562, endPoint x: 438, endPoint y: 554, distance: 12.8
click at [436, 554] on div "Transactions All Activity Action Chevron Down Status Chevron Down Account Chevr…" at bounding box center [815, 412] width 1396 height 744
drag, startPoint x: 435, startPoint y: 554, endPoint x: 431, endPoint y: 551, distance: 5.0
click at [430, 551] on div "Transactions All Activity Action Chevron Down Status Chevron Down Account Chevr…" at bounding box center [815, 412] width 1396 height 744
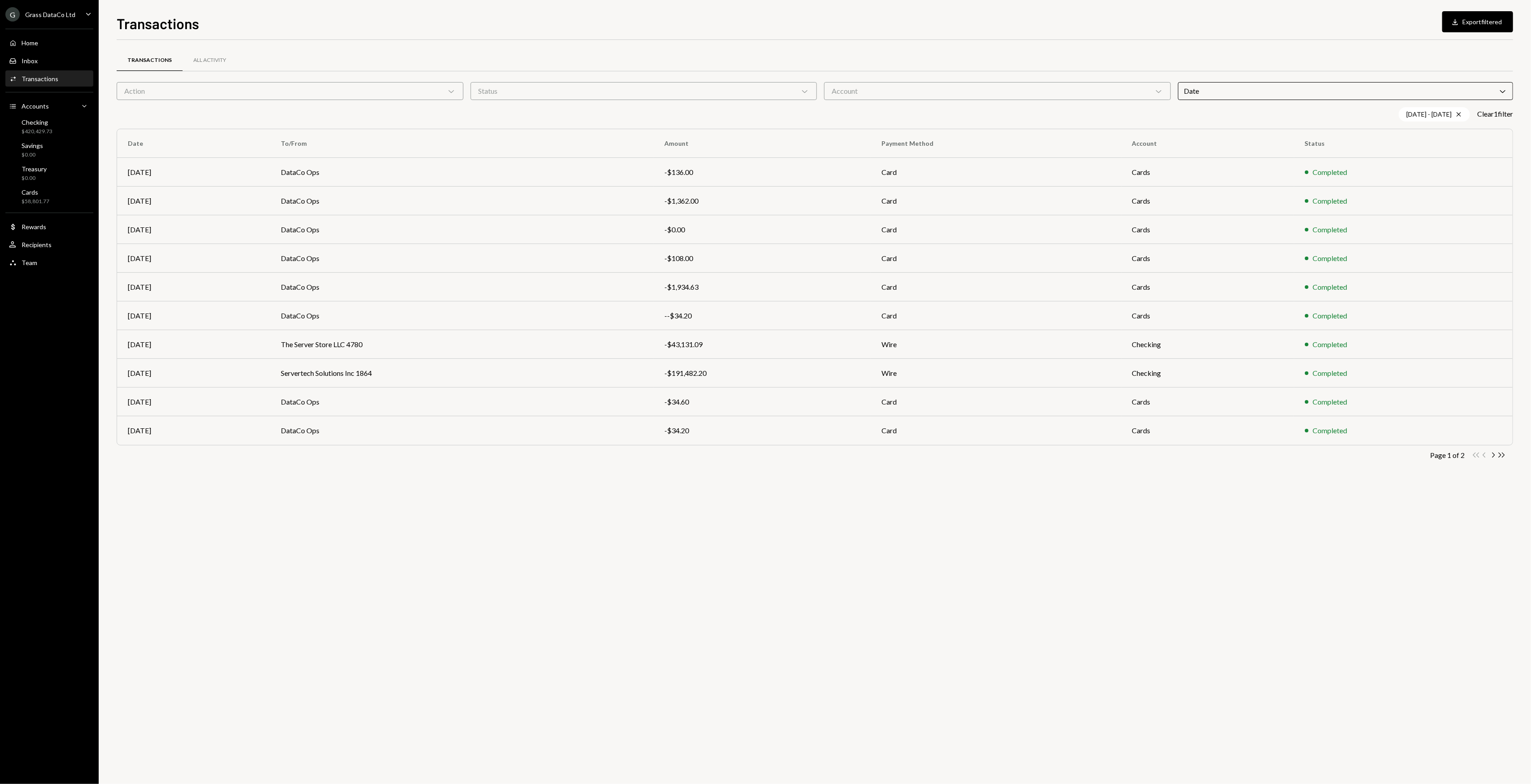
drag, startPoint x: 783, startPoint y: 506, endPoint x: 788, endPoint y: 508, distance: 5.4
drag, startPoint x: 788, startPoint y: 508, endPoint x: 716, endPoint y: 501, distance: 72.3
click at [714, 502] on div "Transactions All Activity Action Chevron Down Status Chevron Down Account Chevr…" at bounding box center [815, 412] width 1396 height 744
drag, startPoint x: 834, startPoint y: 495, endPoint x: 732, endPoint y: 493, distance: 102.0
click at [732, 493] on div "Transactions All Activity Action Chevron Down Status Chevron Down Account Chevr…" at bounding box center [815, 412] width 1396 height 744
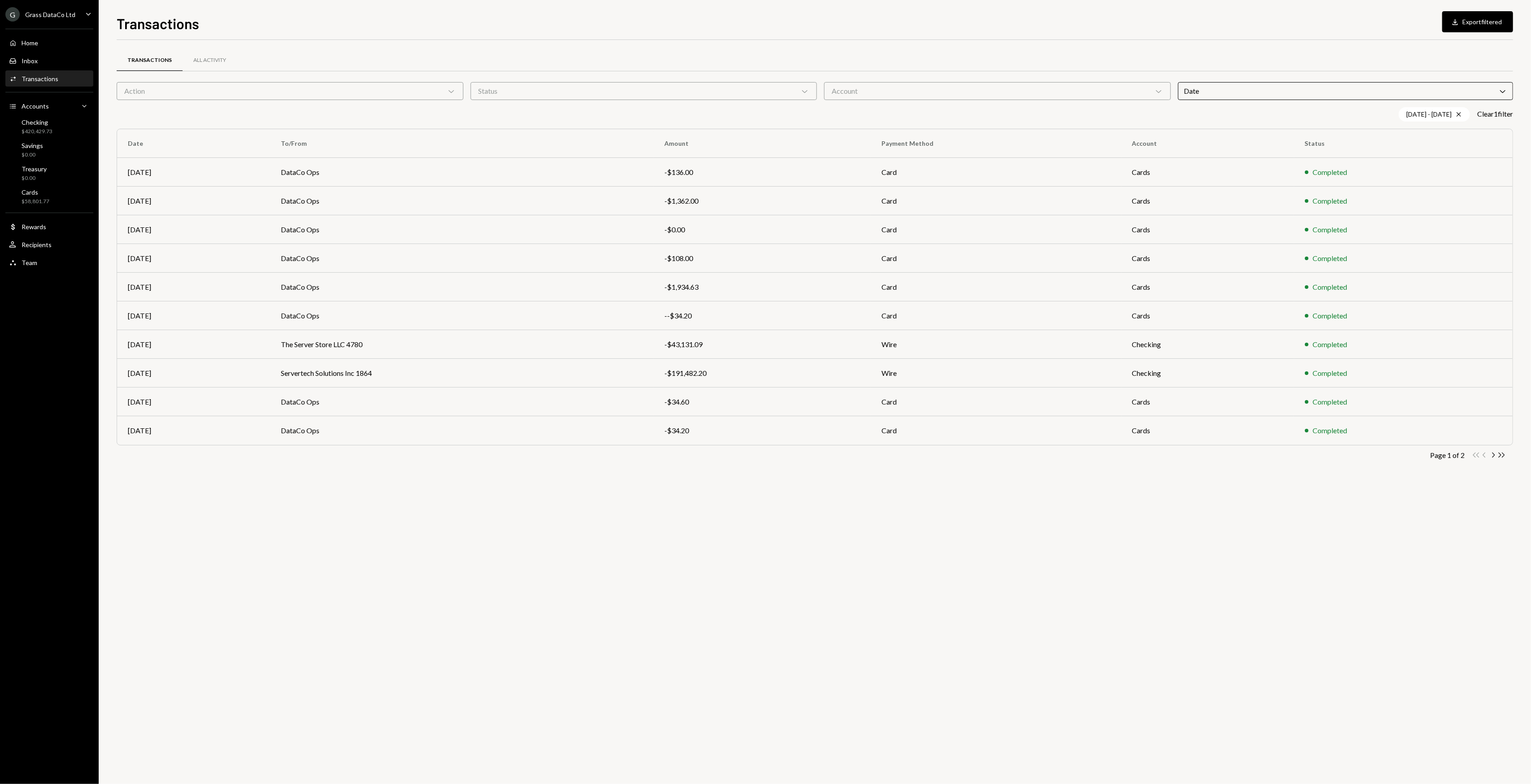
drag, startPoint x: 781, startPoint y: 486, endPoint x: 650, endPoint y: 485, distance: 131.0
click at [650, 485] on div "Transactions All Activity Action Chevron Down Status Chevron Down Account Chevr…" at bounding box center [815, 412] width 1396 height 744
drag, startPoint x: 0, startPoint y: 0, endPoint x: 623, endPoint y: 492, distance: 793.8
click at [623, 492] on div "Transactions All Activity Action Chevron Down Status Chevron Down Account Chevr…" at bounding box center [815, 412] width 1396 height 744
drag, startPoint x: 727, startPoint y: 489, endPoint x: 655, endPoint y: 492, distance: 72.1
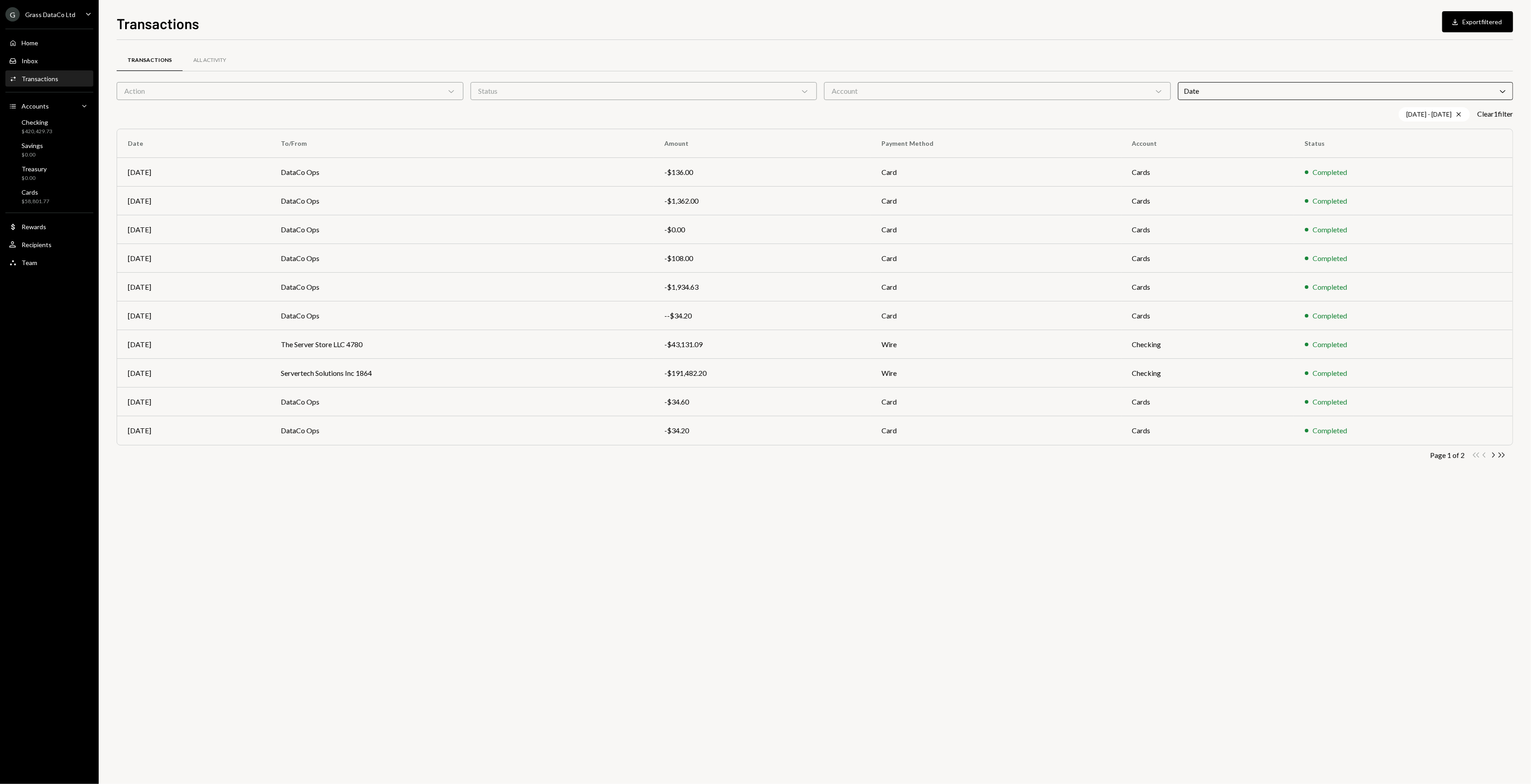
click at [655, 492] on div "Transactions All Activity Action Chevron Down Status Chevron Down Account Chevr…" at bounding box center [815, 412] width 1396 height 744
drag, startPoint x: 709, startPoint y: 480, endPoint x: 561, endPoint y: 503, distance: 149.8
drag, startPoint x: 561, startPoint y: 503, endPoint x: 552, endPoint y: 509, distance: 10.8
click at [560, 503] on div "Transactions All Activity Action Chevron Down Status Chevron Down Account Chevr…" at bounding box center [815, 412] width 1396 height 744
drag, startPoint x: 543, startPoint y: 517, endPoint x: 510, endPoint y: 519, distance: 33.1
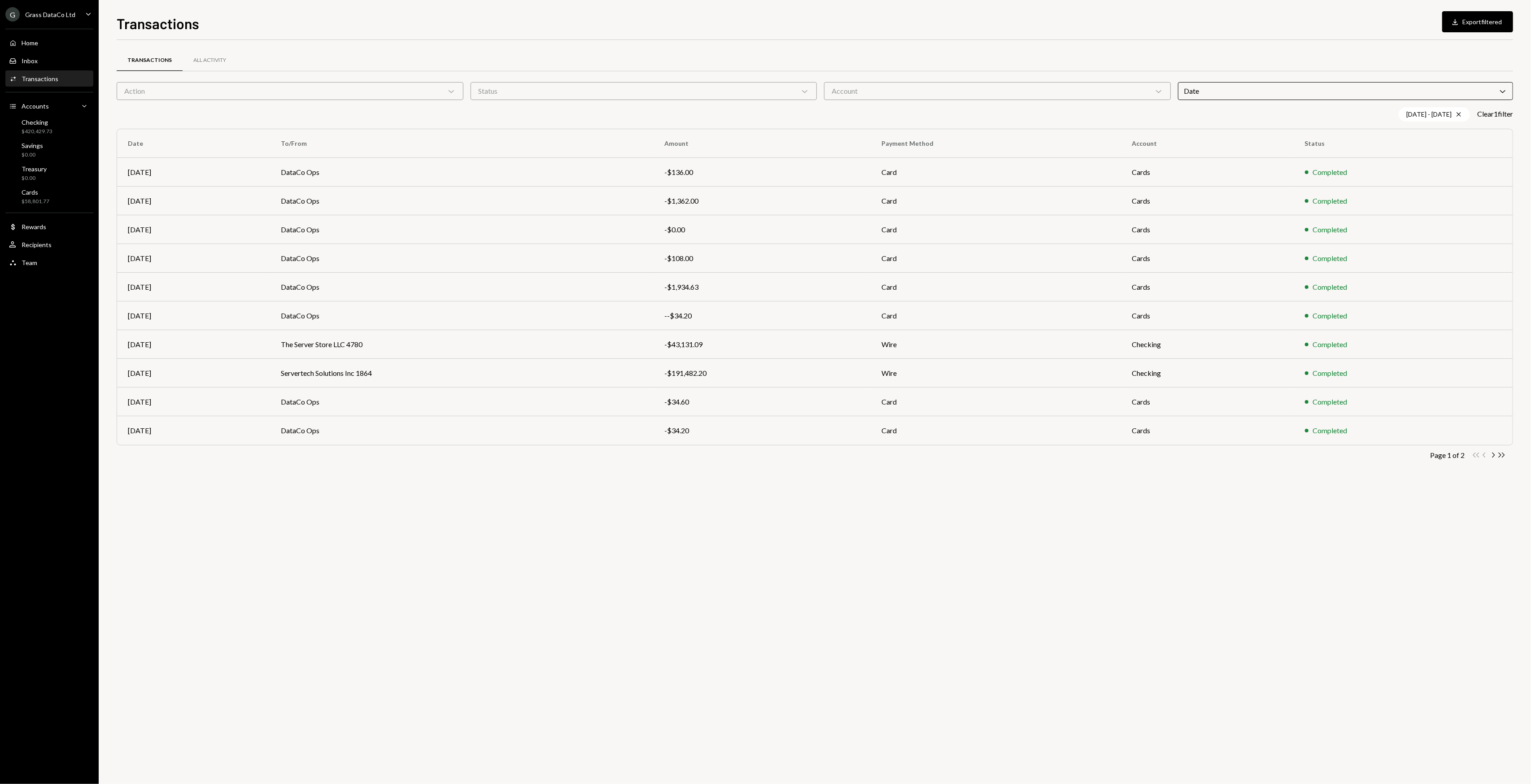
drag, startPoint x: 510, startPoint y: 519, endPoint x: 501, endPoint y: 522, distance: 9.5
click at [507, 521] on div "Transactions All Activity Action Chevron Down Status Chevron Down Account Chevr…" at bounding box center [815, 412] width 1396 height 744
click at [495, 522] on div "Transactions All Activity Action Chevron Down Status Chevron Down Account Chevr…" at bounding box center [815, 412] width 1396 height 744
click at [528, 164] on td "DataCo Ops" at bounding box center [461, 172] width 383 height 29
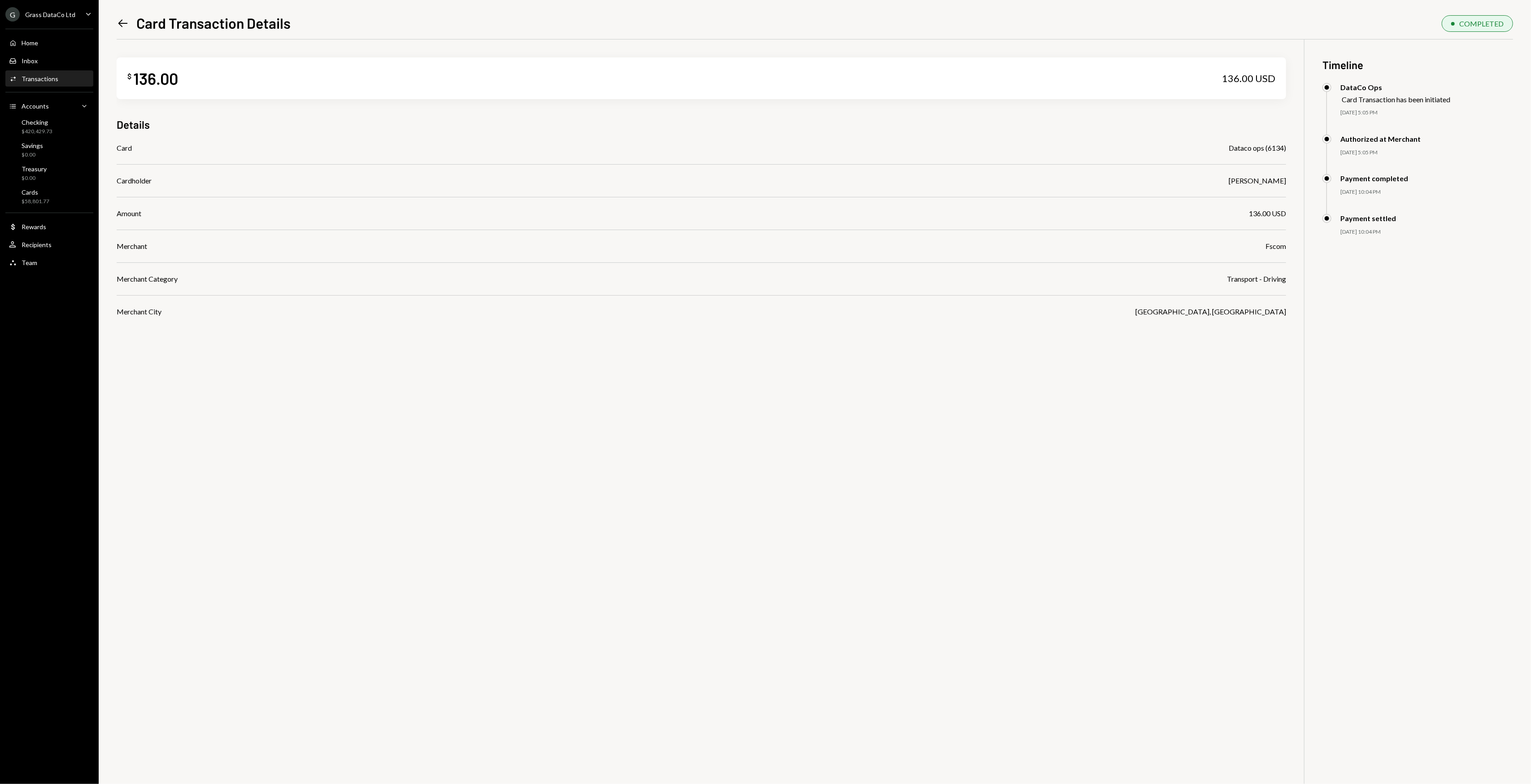
click at [124, 21] on icon "Left Arrow" at bounding box center [123, 23] width 13 height 13
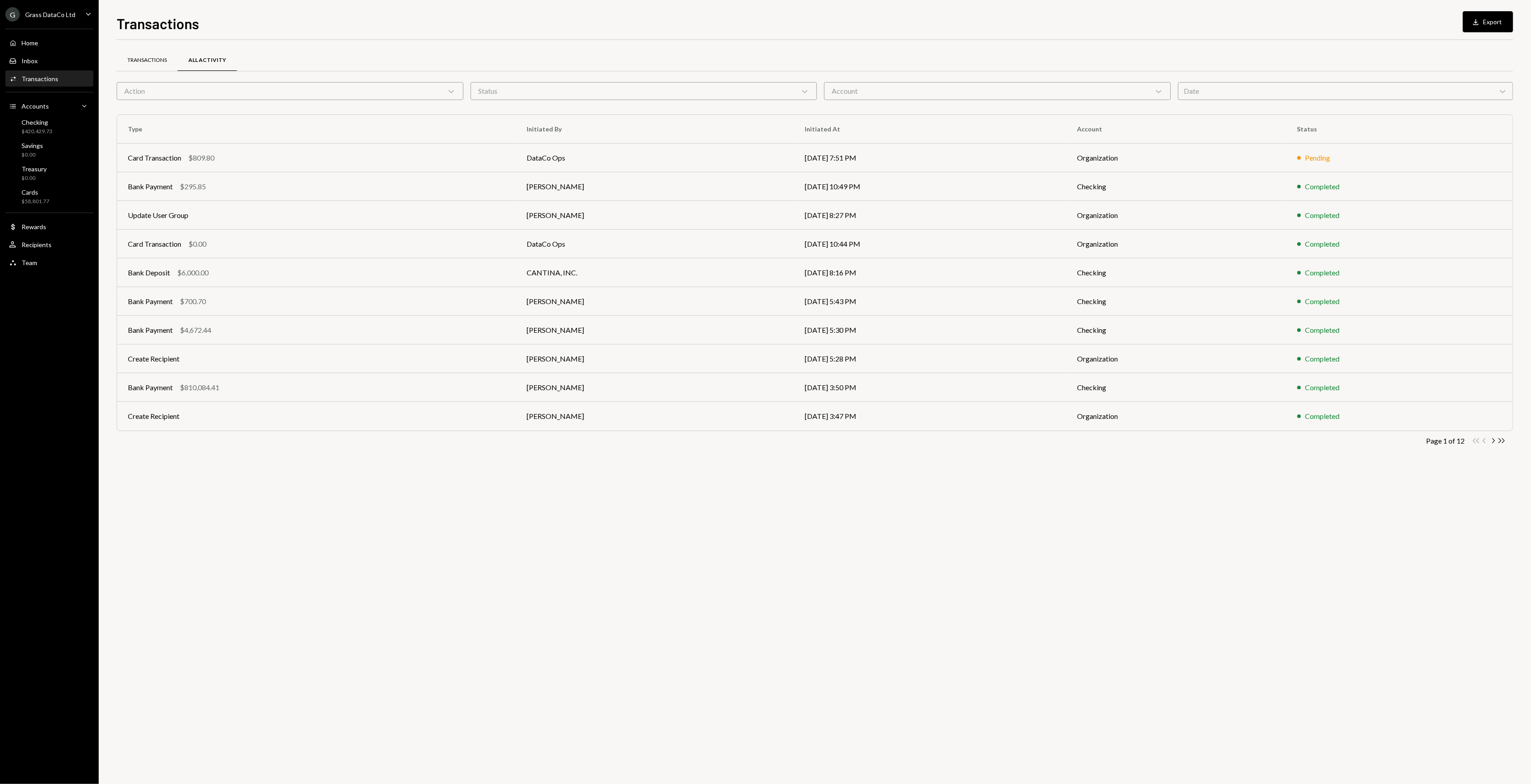
click at [160, 52] on div "Transactions" at bounding box center [148, 60] width 61 height 21
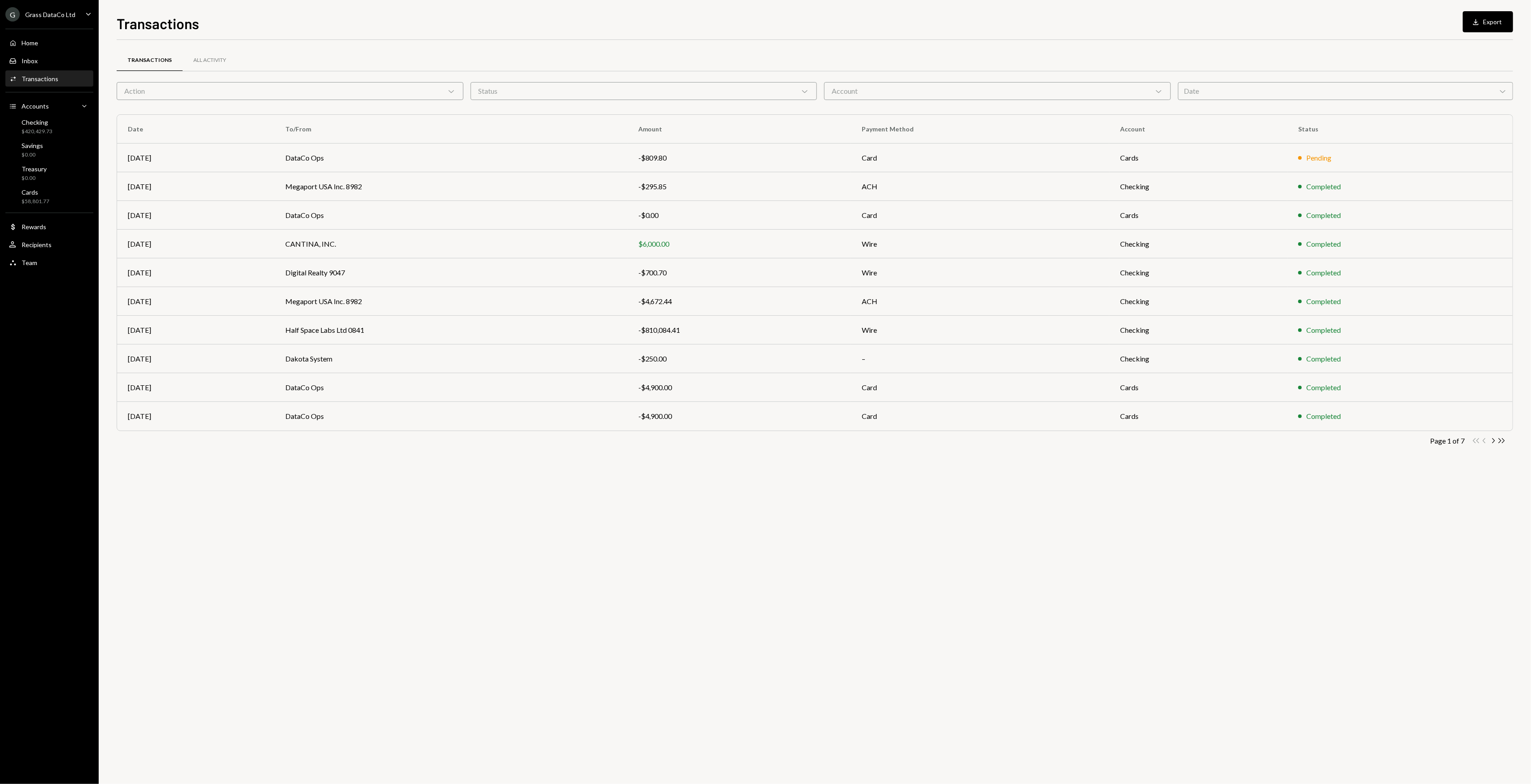
drag, startPoint x: 472, startPoint y: 517, endPoint x: 450, endPoint y: 509, distance: 23.4
drag, startPoint x: 450, startPoint y: 509, endPoint x: 420, endPoint y: 503, distance: 30.6
click at [430, 505] on div "Transactions All Activity Action Chevron Down Status Chevron Down Account Chevr…" at bounding box center [815, 412] width 1396 height 744
drag, startPoint x: 416, startPoint y: 502, endPoint x: 409, endPoint y: 501, distance: 7.1
drag, startPoint x: 409, startPoint y: 501, endPoint x: 398, endPoint y: 497, distance: 11.7
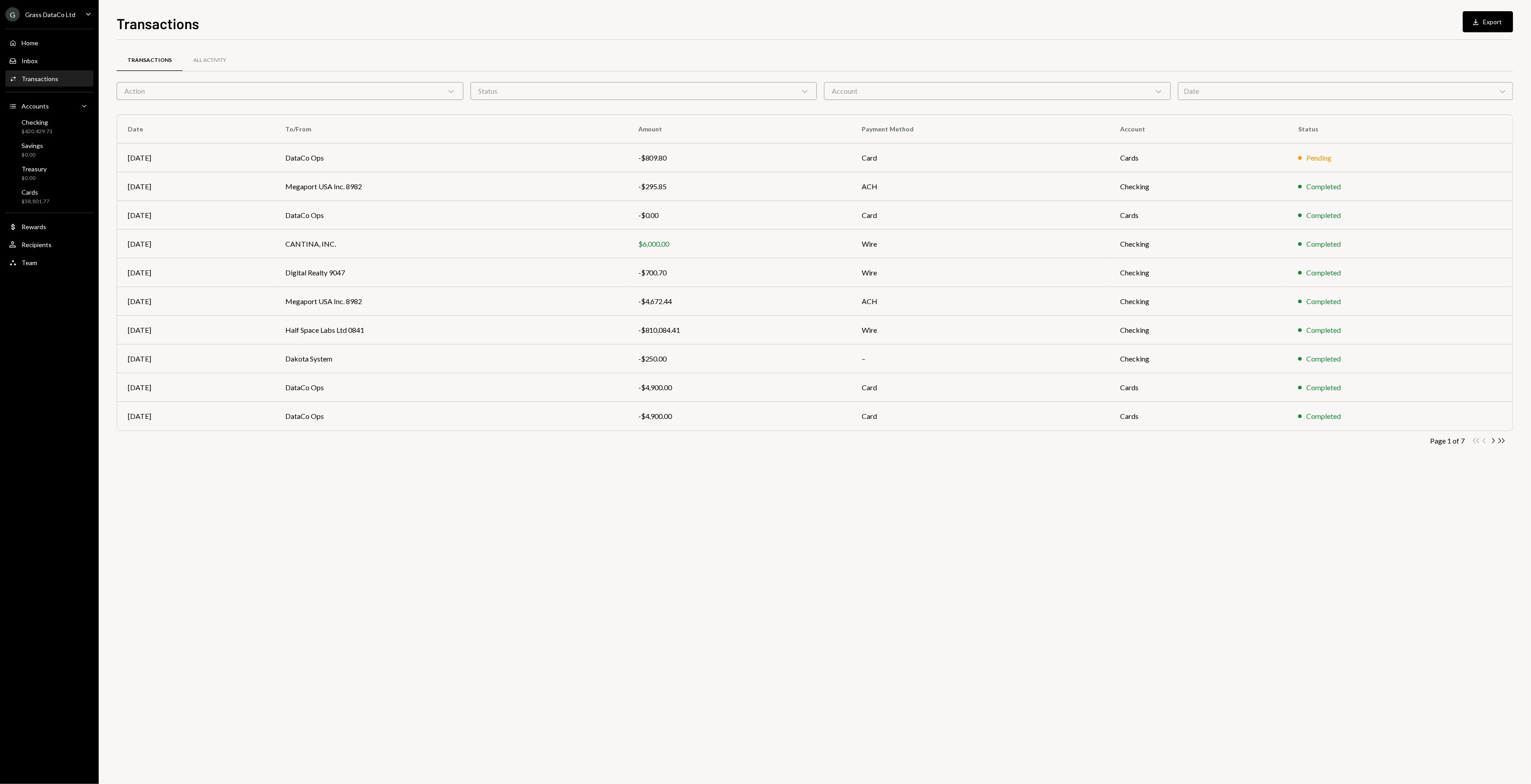
click at [405, 499] on div "Transactions All Activity Action Chevron Down Status Chevron Down Account Chevr…" at bounding box center [815, 412] width 1396 height 744
click at [392, 495] on div "Transactions All Activity Action Chevron Down Status Chevron Down Account Chevr…" at bounding box center [815, 412] width 1396 height 744
click at [1218, 84] on div "Date Chevron Down" at bounding box center [1344, 90] width 335 height 18
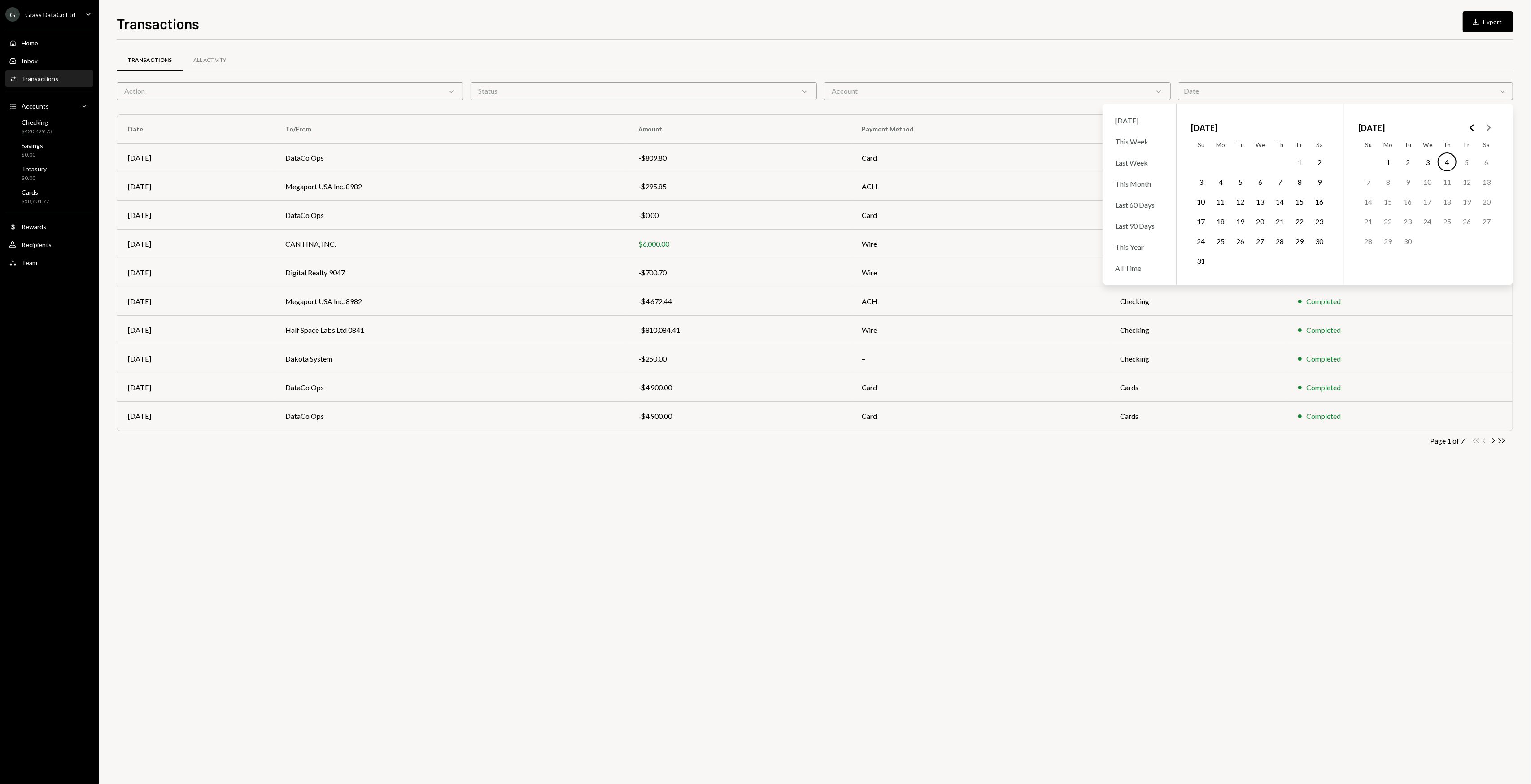
click at [1471, 132] on icon "Go to the Previous Month" at bounding box center [1473, 128] width 11 height 11
click at [1407, 159] on button "1" at bounding box center [1408, 161] width 19 height 19
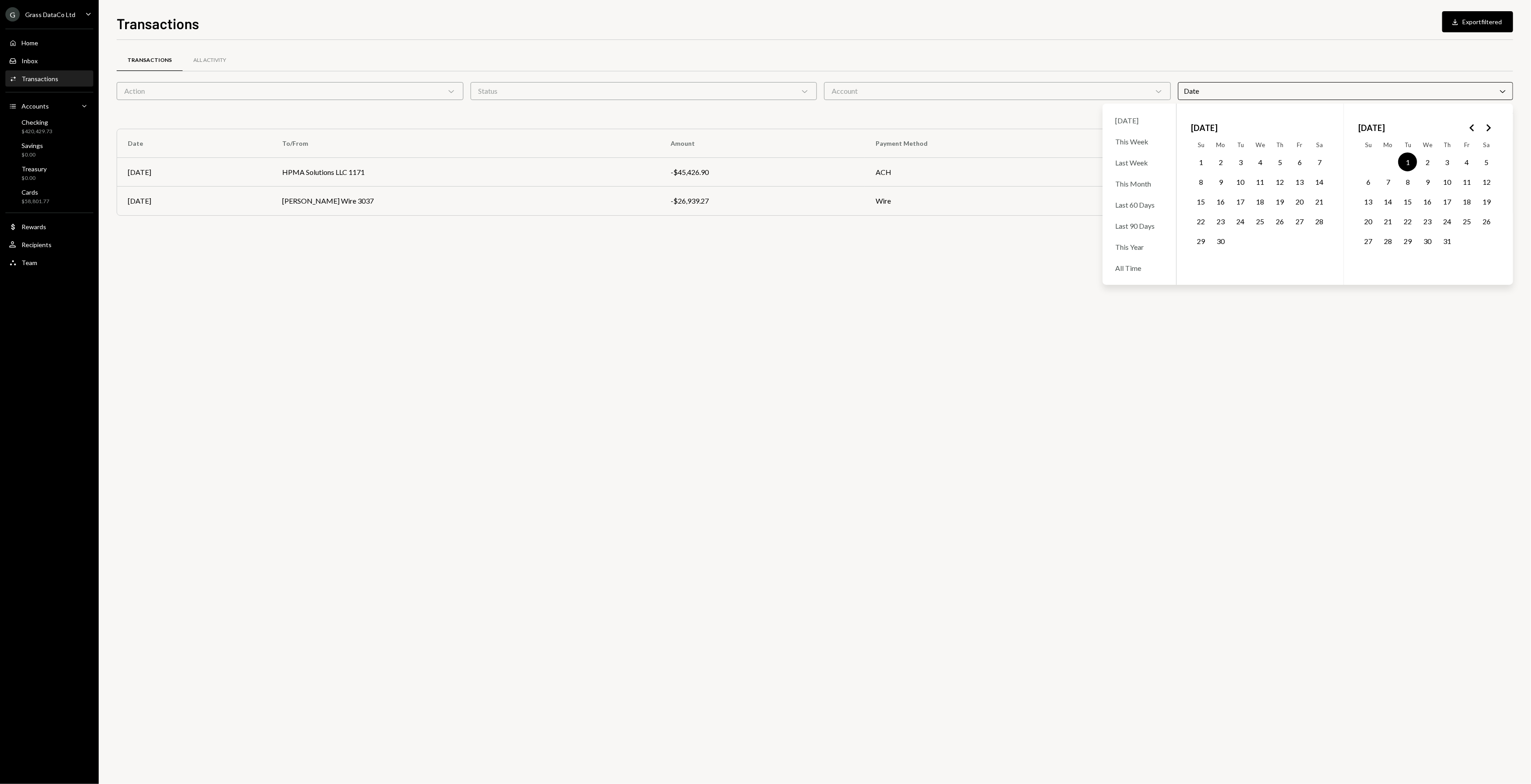
click at [1448, 244] on button "31" at bounding box center [1447, 240] width 19 height 19
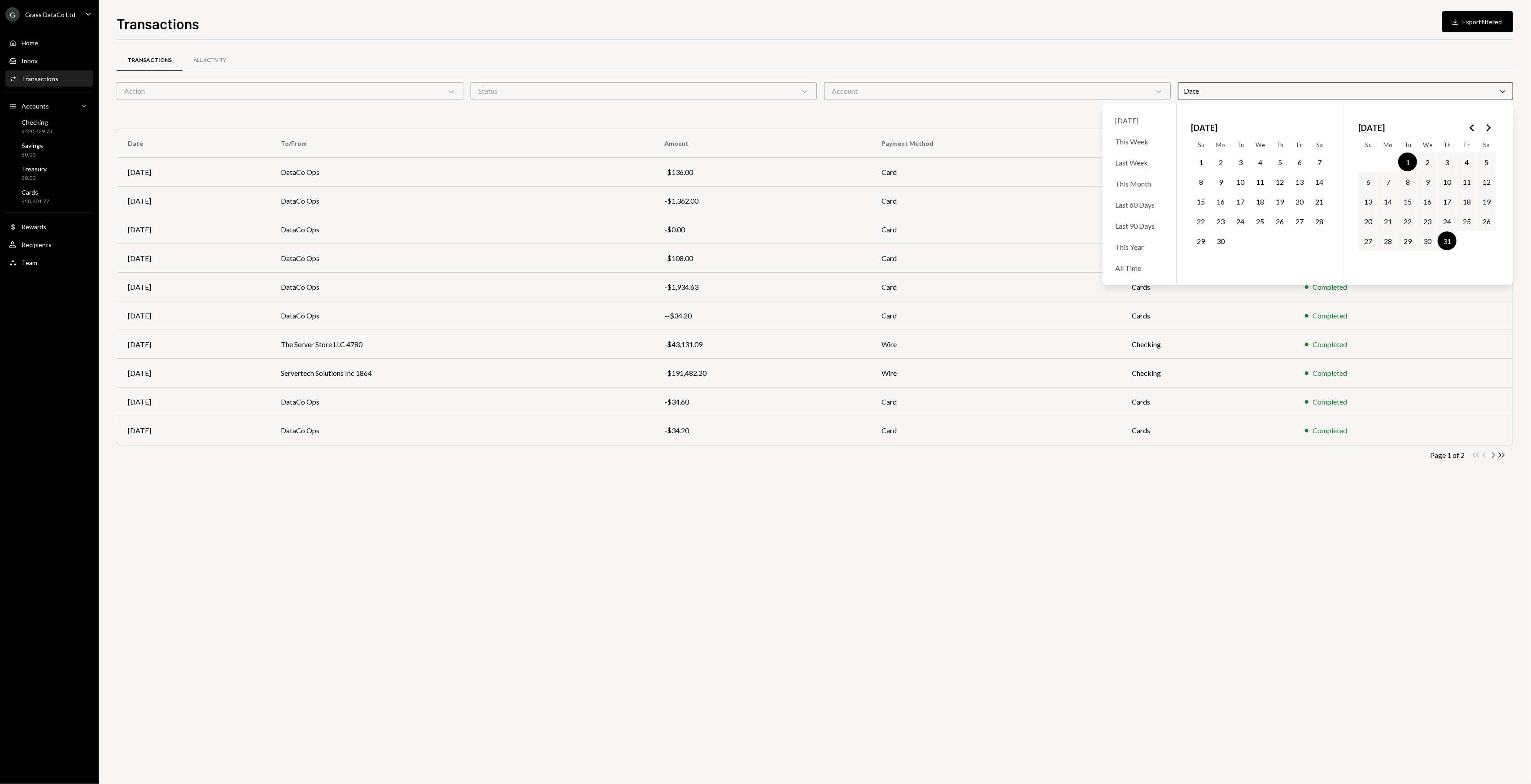
click at [1346, 540] on div "Transactions All Activity Action Chevron Down Status Chevron Down Account Chevr…" at bounding box center [815, 412] width 1396 height 744
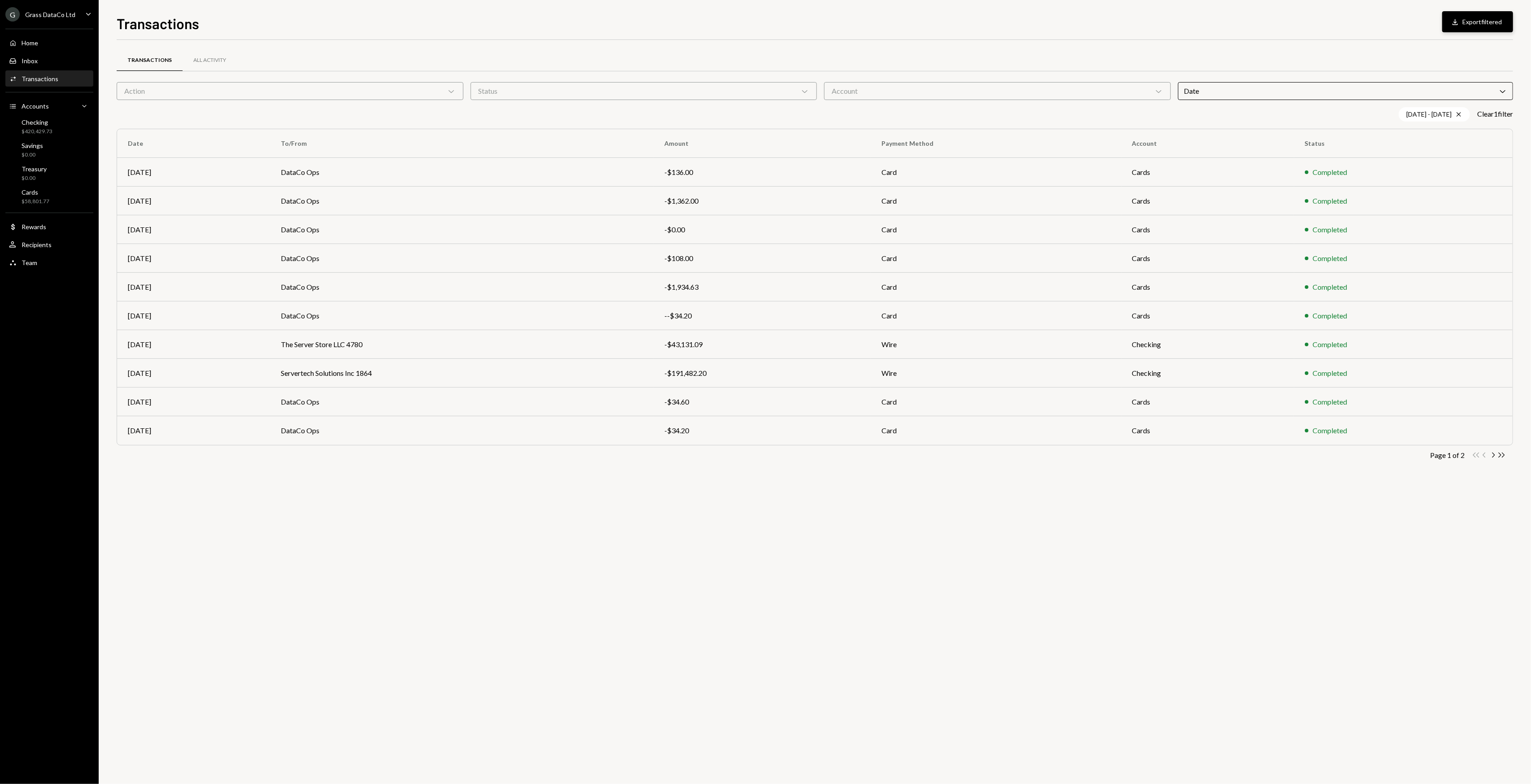
click at [1477, 20] on button "Download Export filtered" at bounding box center [1477, 21] width 71 height 21
click at [507, 196] on td "DataCo Ops" at bounding box center [461, 200] width 383 height 29
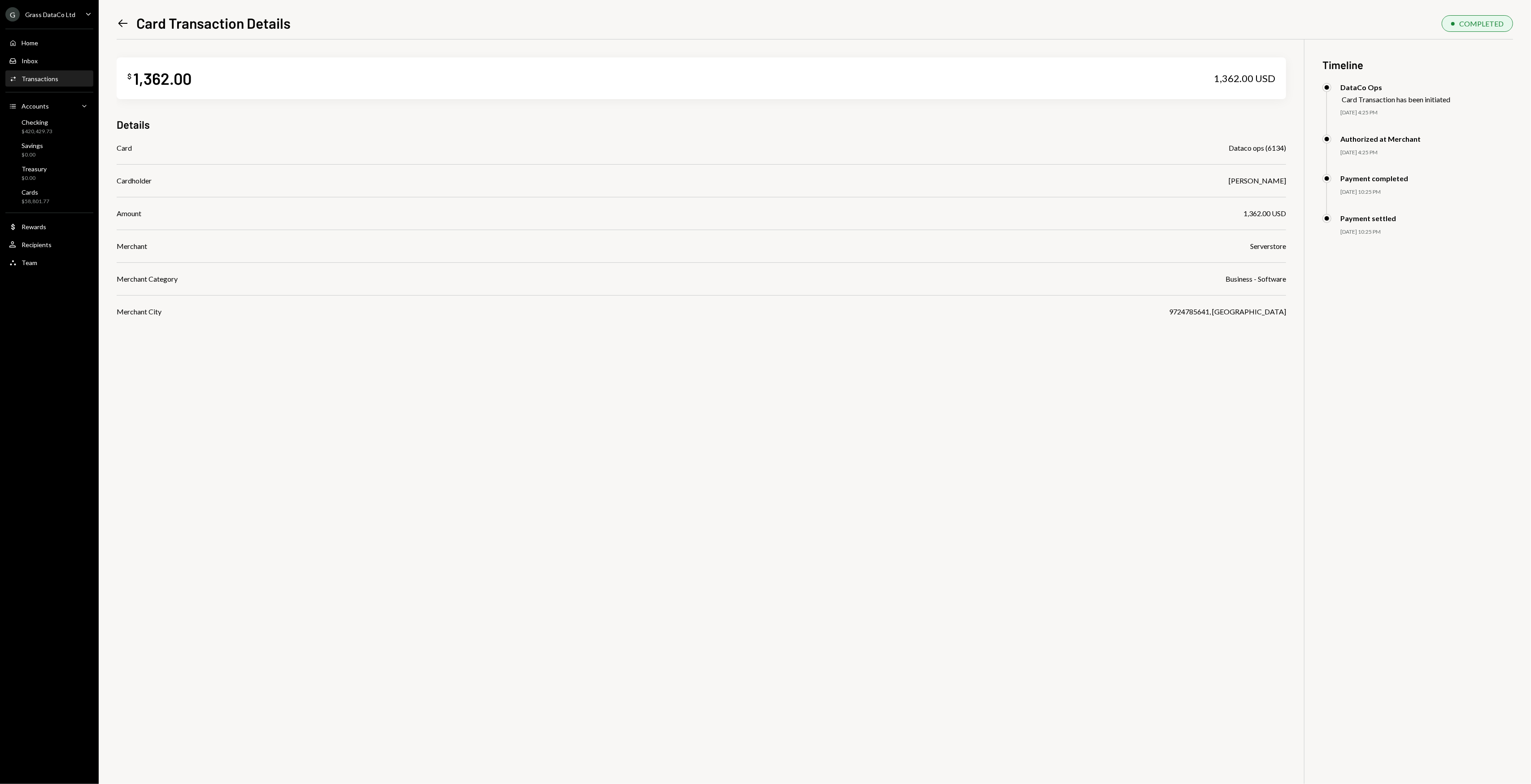
click at [1121, 392] on div "$ 1,362.00 1,362.00 USD Details Card Dataco ops (6134) Cardholder Bret Shillida…" at bounding box center [815, 431] width 1396 height 784
drag, startPoint x: 1020, startPoint y: 408, endPoint x: 984, endPoint y: 401, distance: 36.7
drag, startPoint x: 984, startPoint y: 401, endPoint x: 907, endPoint y: 379, distance: 80.1
click at [924, 388] on div "$ 1,362.00 1,362.00 USD Details Card Dataco ops (6134) Cardholder Bret Shillida…" at bounding box center [815, 431] width 1396 height 784
drag, startPoint x: 907, startPoint y: 379, endPoint x: 883, endPoint y: 365, distance: 27.8
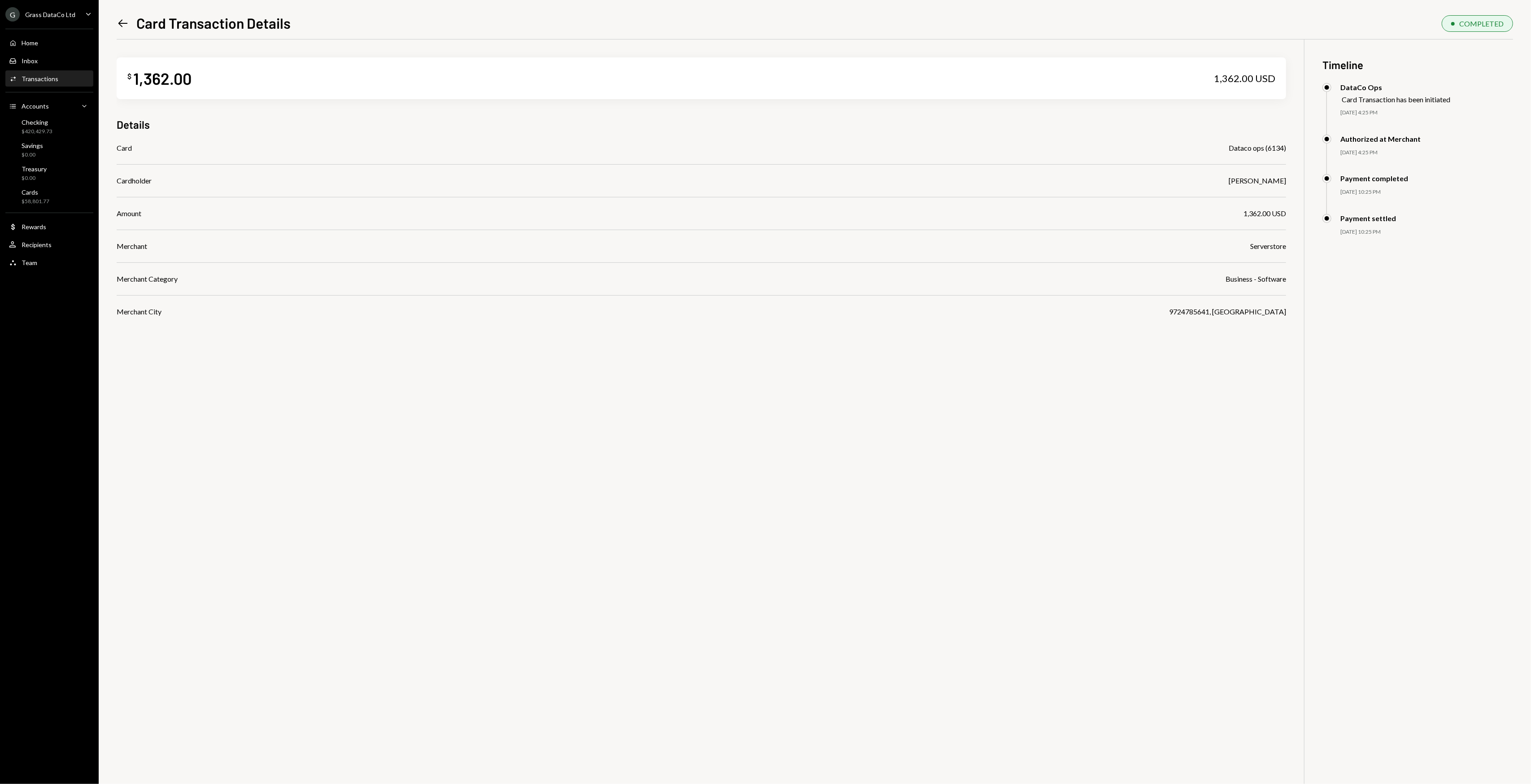
drag, startPoint x: 883, startPoint y: 365, endPoint x: 865, endPoint y: 355, distance: 20.6
click at [876, 360] on div "$ 1,362.00 1,362.00 USD Details Card Dataco ops (6134) Cardholder Bret Shillida…" at bounding box center [815, 431] width 1396 height 784
drag, startPoint x: 864, startPoint y: 354, endPoint x: 854, endPoint y: 351, distance: 10.4
drag, startPoint x: 854, startPoint y: 351, endPoint x: 845, endPoint y: 347, distance: 9.8
click at [846, 347] on div "$ 1,362.00 1,362.00 USD Details Card Dataco ops (6134) Cardholder Bret Shillida…" at bounding box center [815, 431] width 1396 height 784
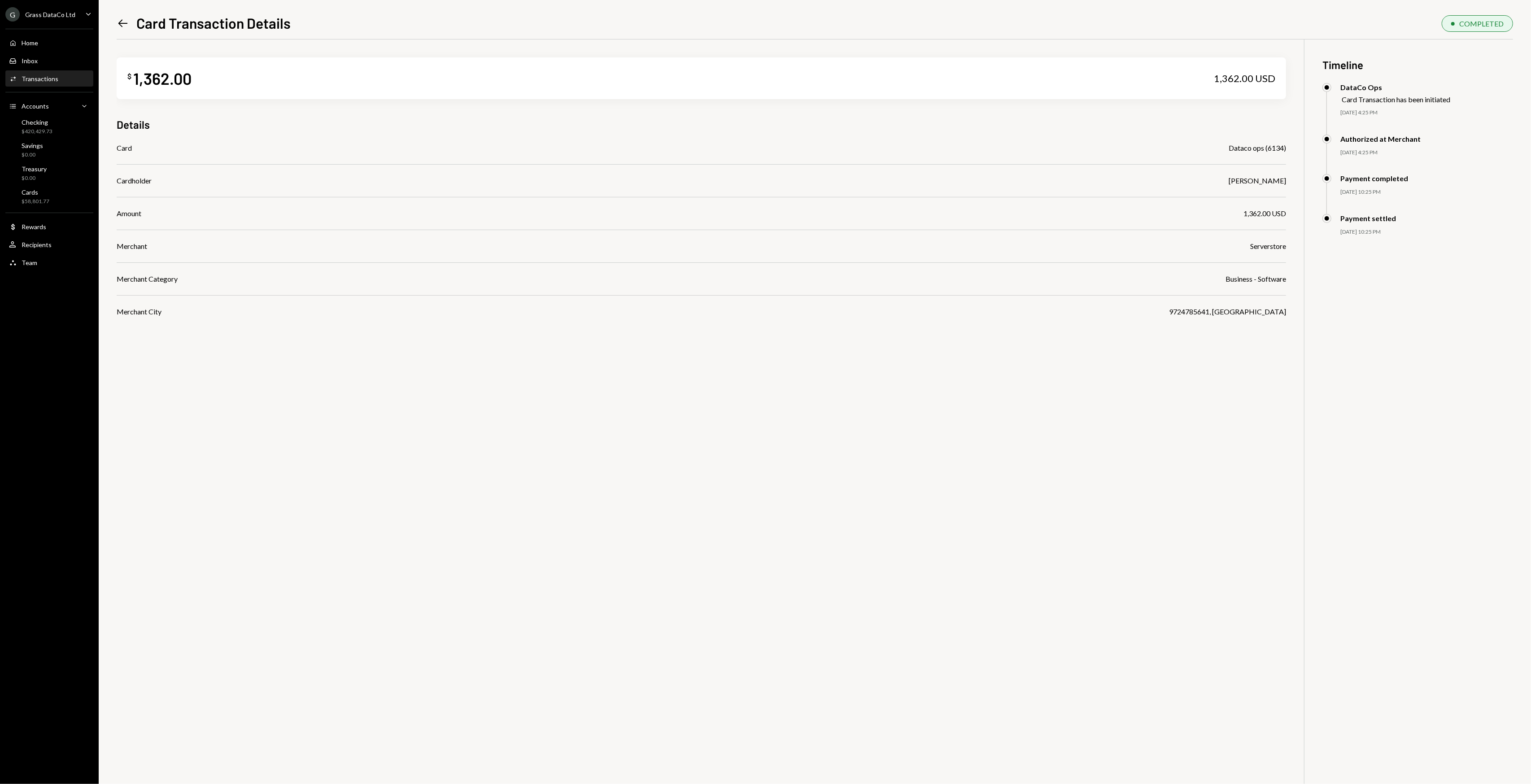
drag, startPoint x: 837, startPoint y: 345, endPoint x: 822, endPoint y: 341, distance: 15.5
click at [820, 340] on div "$ 1,362.00 1,362.00 USD Details Card Dataco ops (6134) Cardholder Bret Shillida…" at bounding box center [815, 431] width 1396 height 784
drag, startPoint x: 798, startPoint y: 369, endPoint x: 723, endPoint y: 359, distance: 75.7
click at [723, 359] on div "$ 1,362.00 1,362.00 USD Details Card Dataco ops (6134) Cardholder Bret Shillida…" at bounding box center [815, 431] width 1396 height 784
drag, startPoint x: 686, startPoint y: 366, endPoint x: 679, endPoint y: 363, distance: 7.6
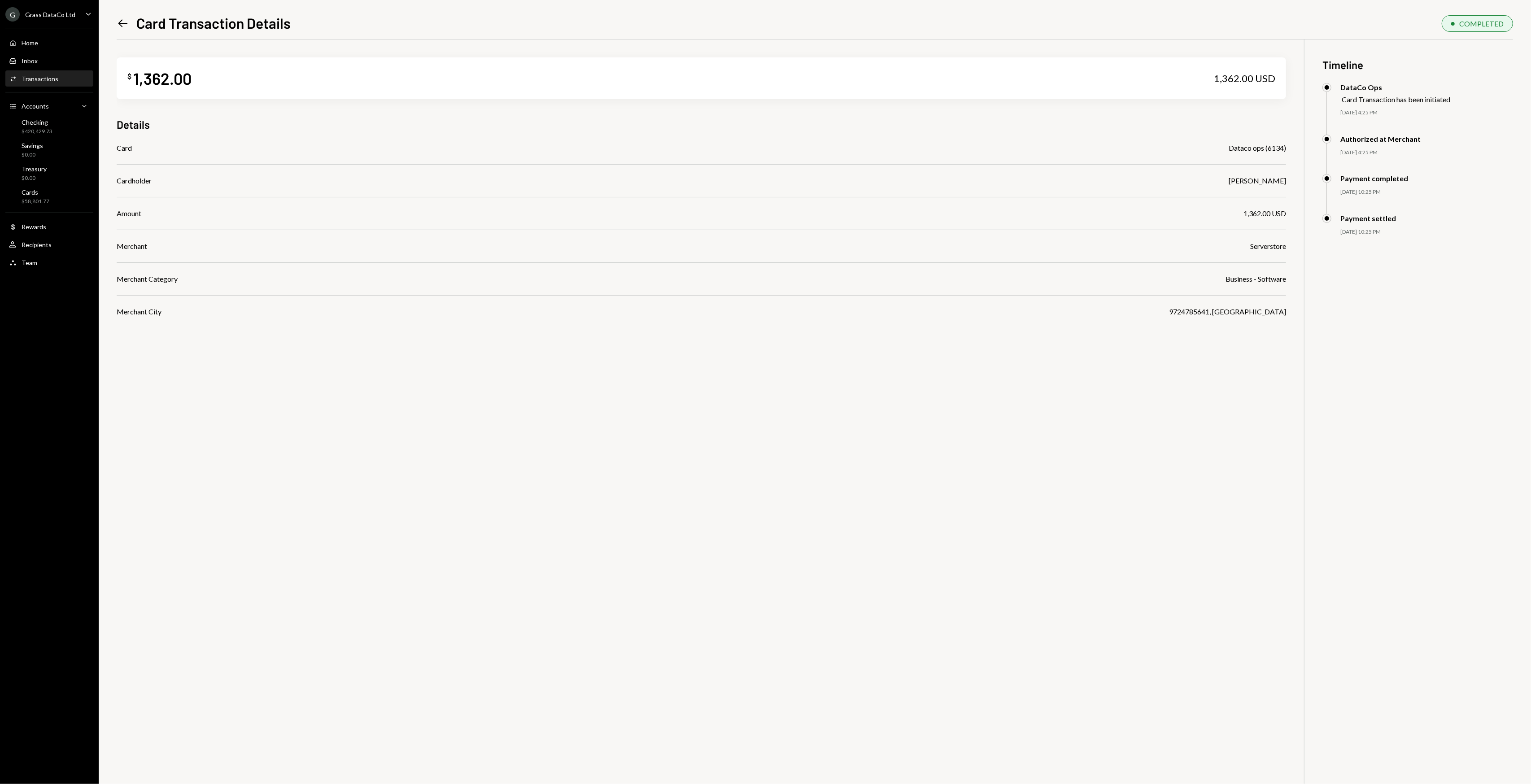
click at [679, 363] on div "$ 1,362.00 1,362.00 USD Details Card Dataco ops (6134) Cardholder Bret Shillida…" at bounding box center [815, 431] width 1396 height 784
drag, startPoint x: 636, startPoint y: 363, endPoint x: 630, endPoint y: 361, distance: 6.3
click at [630, 361] on div "$ 1,362.00 1,362.00 USD Details Card Dataco ops (6134) Cardholder Bret Shillida…" at bounding box center [815, 431] width 1396 height 784
drag, startPoint x: 620, startPoint y: 358, endPoint x: 589, endPoint y: 351, distance: 31.8
click at [589, 351] on div "$ 1,362.00 1,362.00 USD Details Card Dataco ops (6134) Cardholder Bret Shillida…" at bounding box center [815, 431] width 1396 height 784
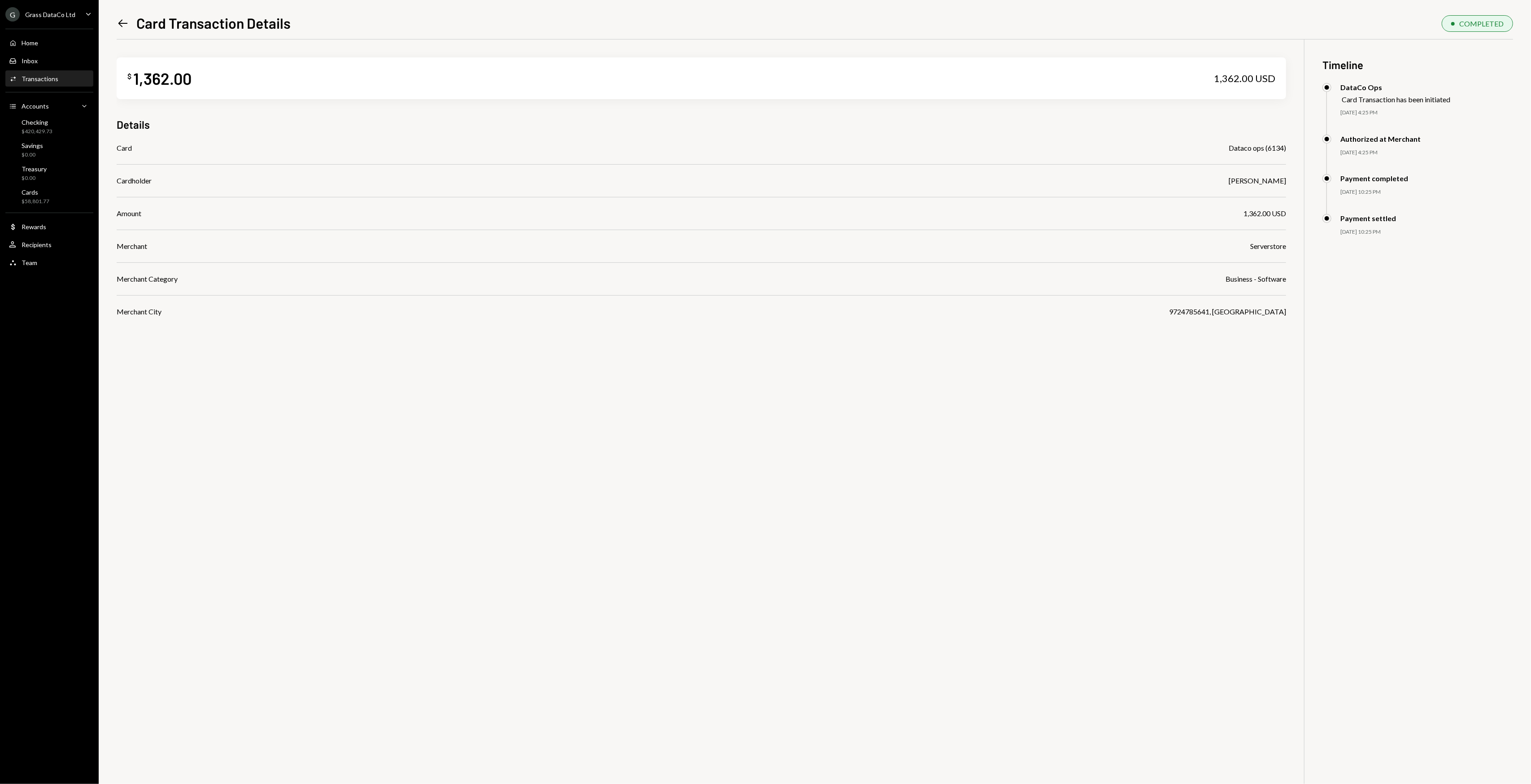
drag, startPoint x: 870, startPoint y: 340, endPoint x: 853, endPoint y: 340, distance: 17.0
drag, startPoint x: 853, startPoint y: 340, endPoint x: 796, endPoint y: 341, distance: 57.0
click at [818, 341] on div "$ 1,362.00 1,362.00 USD Details Card Dataco ops (6134) Cardholder Bret Shillida…" at bounding box center [815, 431] width 1396 height 784
drag, startPoint x: 796, startPoint y: 341, endPoint x: 790, endPoint y: 341, distance: 6.0
drag, startPoint x: 790, startPoint y: 341, endPoint x: 776, endPoint y: 340, distance: 14.0
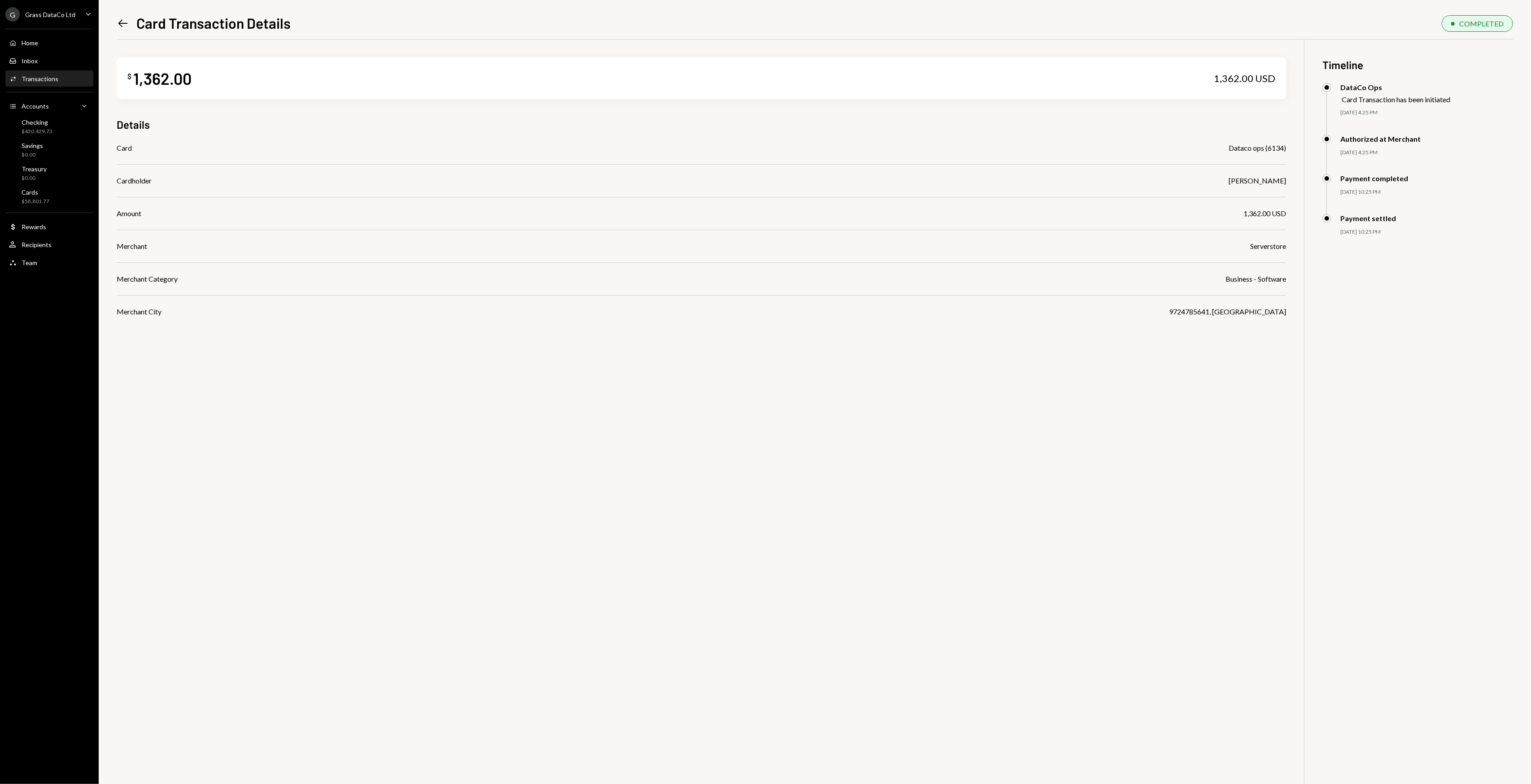
click at [781, 340] on div "$ 1,362.00 1,362.00 USD Details Card Dataco ops (6134) Cardholder Bret Shillida…" at bounding box center [815, 431] width 1396 height 784
click at [742, 336] on div "$ 1,362.00 1,362.00 USD Details Card Dataco ops (6134) Cardholder Bret Shillida…" at bounding box center [815, 431] width 1396 height 784
drag, startPoint x: 1114, startPoint y: 428, endPoint x: 1034, endPoint y: 424, distance: 80.1
drag, startPoint x: 1034, startPoint y: 424, endPoint x: 872, endPoint y: 402, distance: 163.5
click at [926, 415] on div "$ 1,362.00 1,362.00 USD Details Card Dataco ops (6134) Cardholder Bret Shillida…" at bounding box center [815, 431] width 1396 height 784
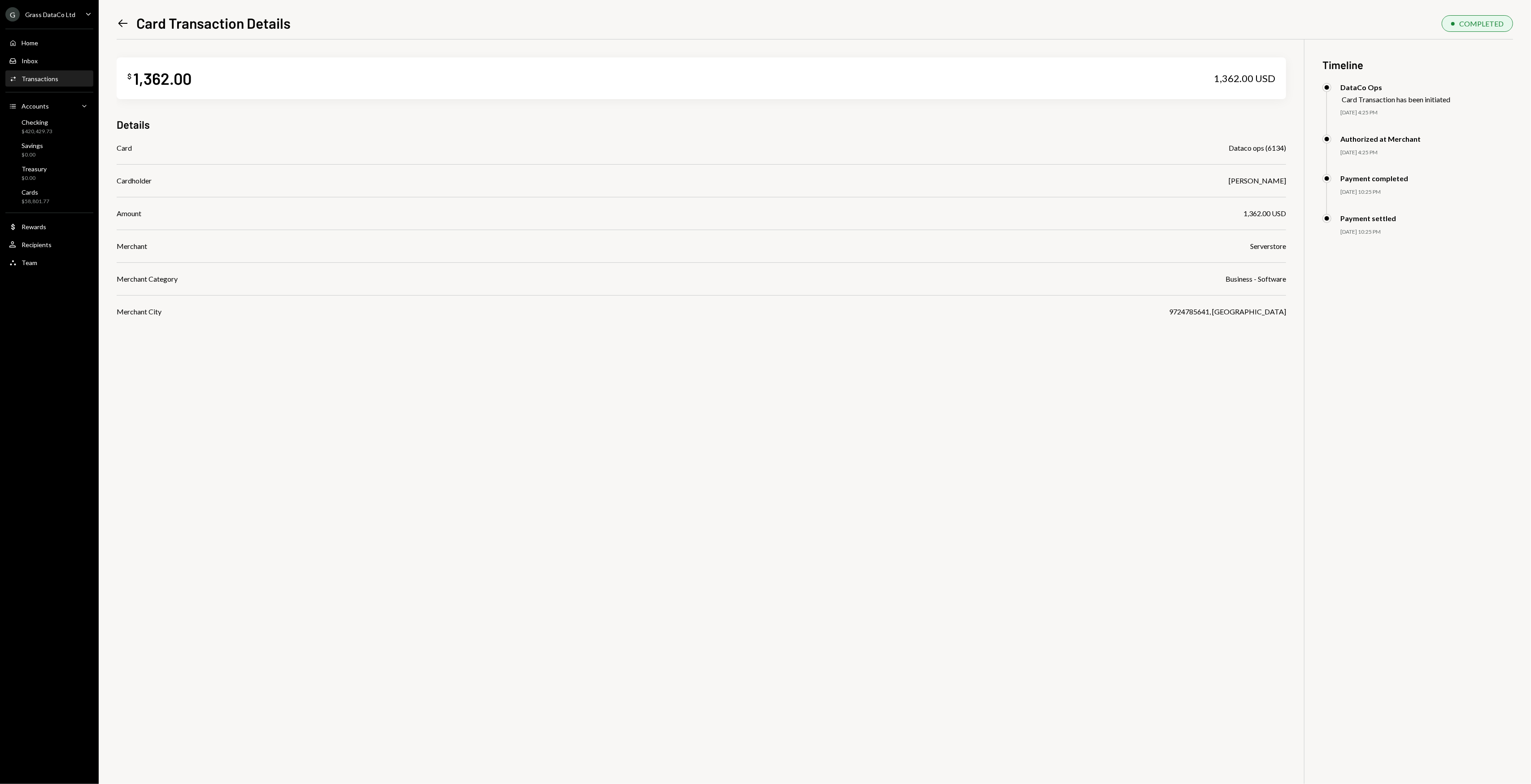
drag, startPoint x: 872, startPoint y: 402, endPoint x: 833, endPoint y: 388, distance: 41.4
drag, startPoint x: 833, startPoint y: 388, endPoint x: 814, endPoint y: 382, distance: 19.9
click at [814, 382] on div "$ 1,362.00 1,362.00 USD Details Card Dataco ops (6134) Cardholder Bret Shillida…" at bounding box center [815, 431] width 1396 height 784
click at [119, 19] on icon "Left Arrow" at bounding box center [123, 23] width 13 height 13
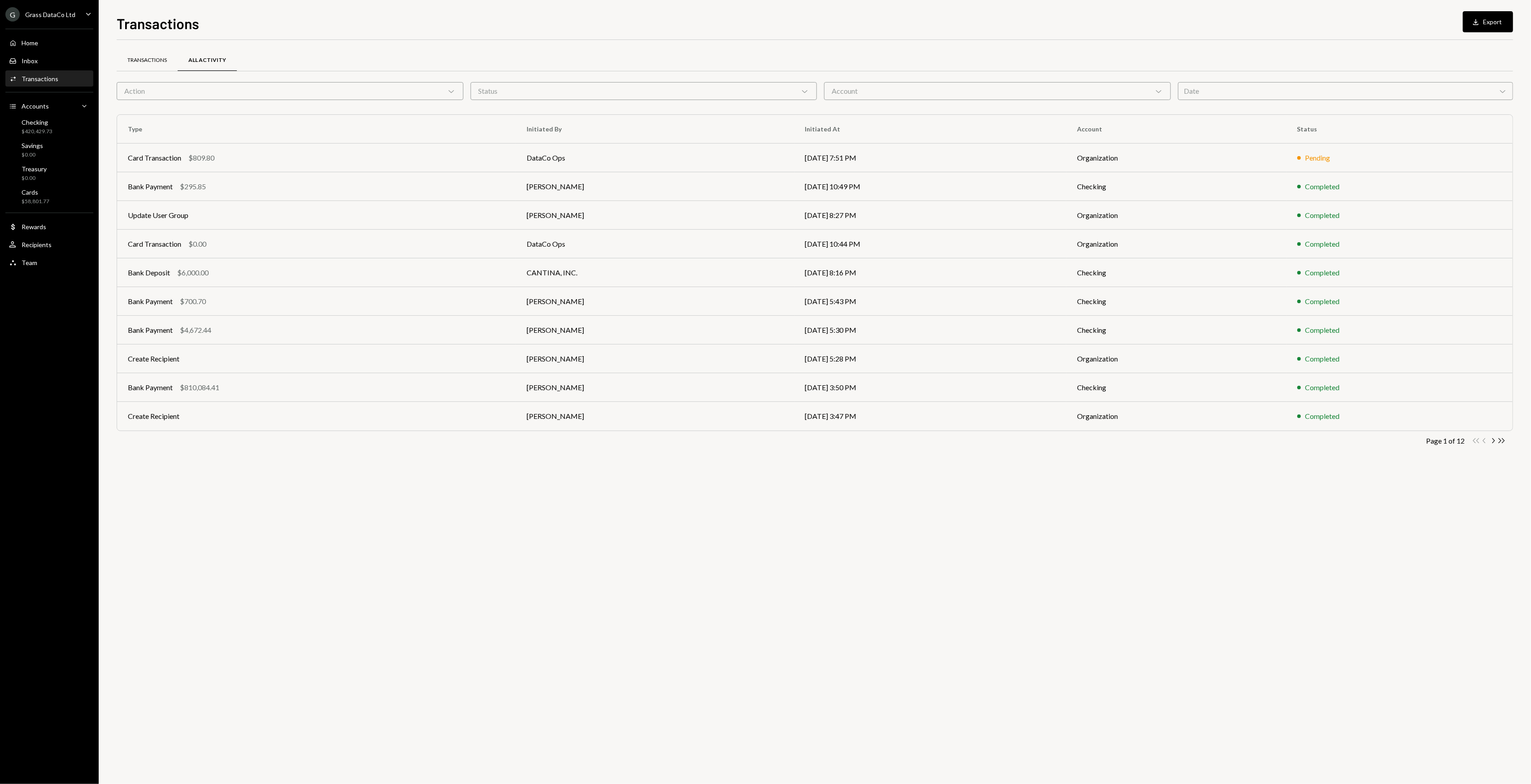
click at [148, 67] on div "Transactions" at bounding box center [148, 60] width 61 height 21
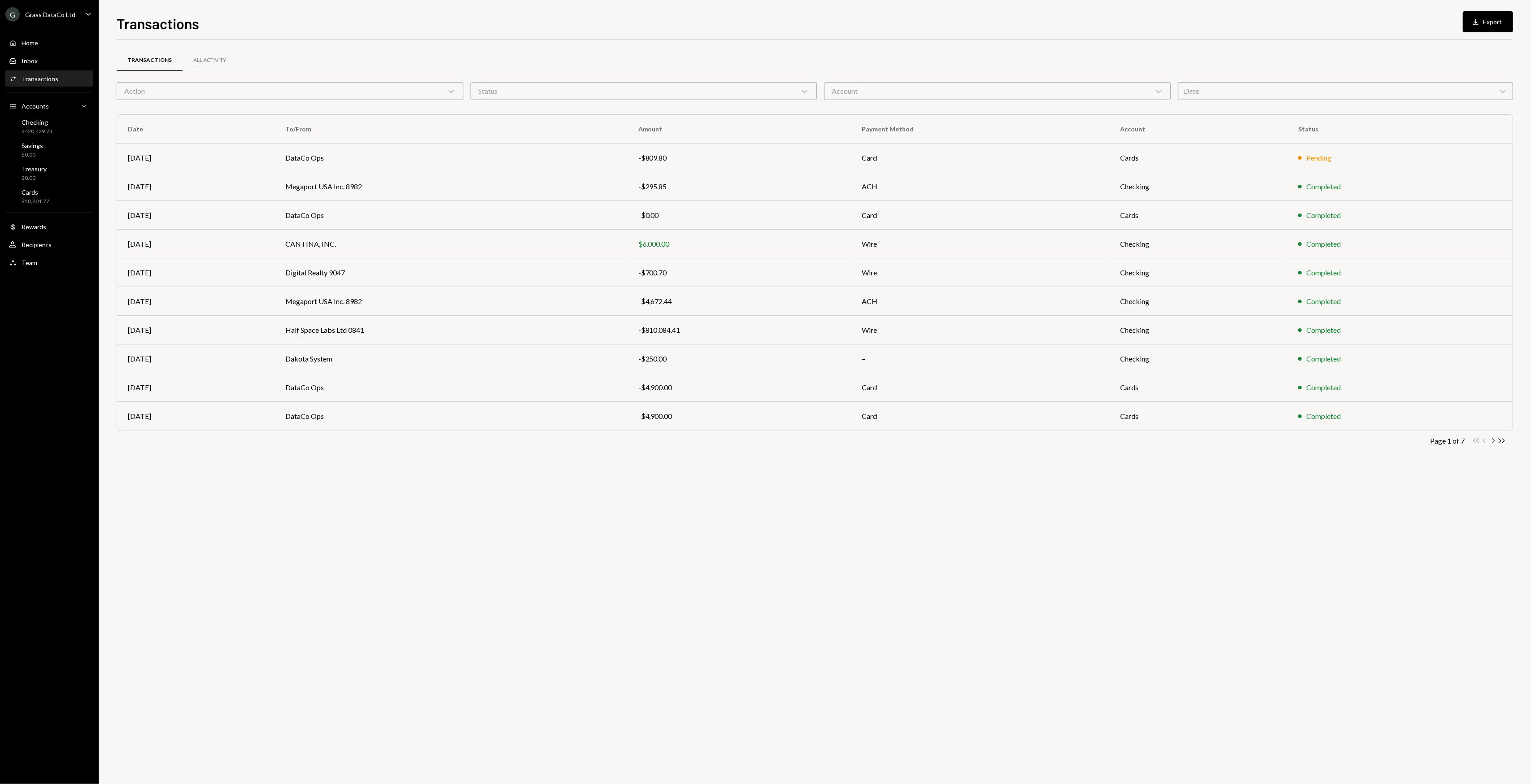
click at [1491, 443] on icon "Chevron Right" at bounding box center [1492, 440] width 8 height 8
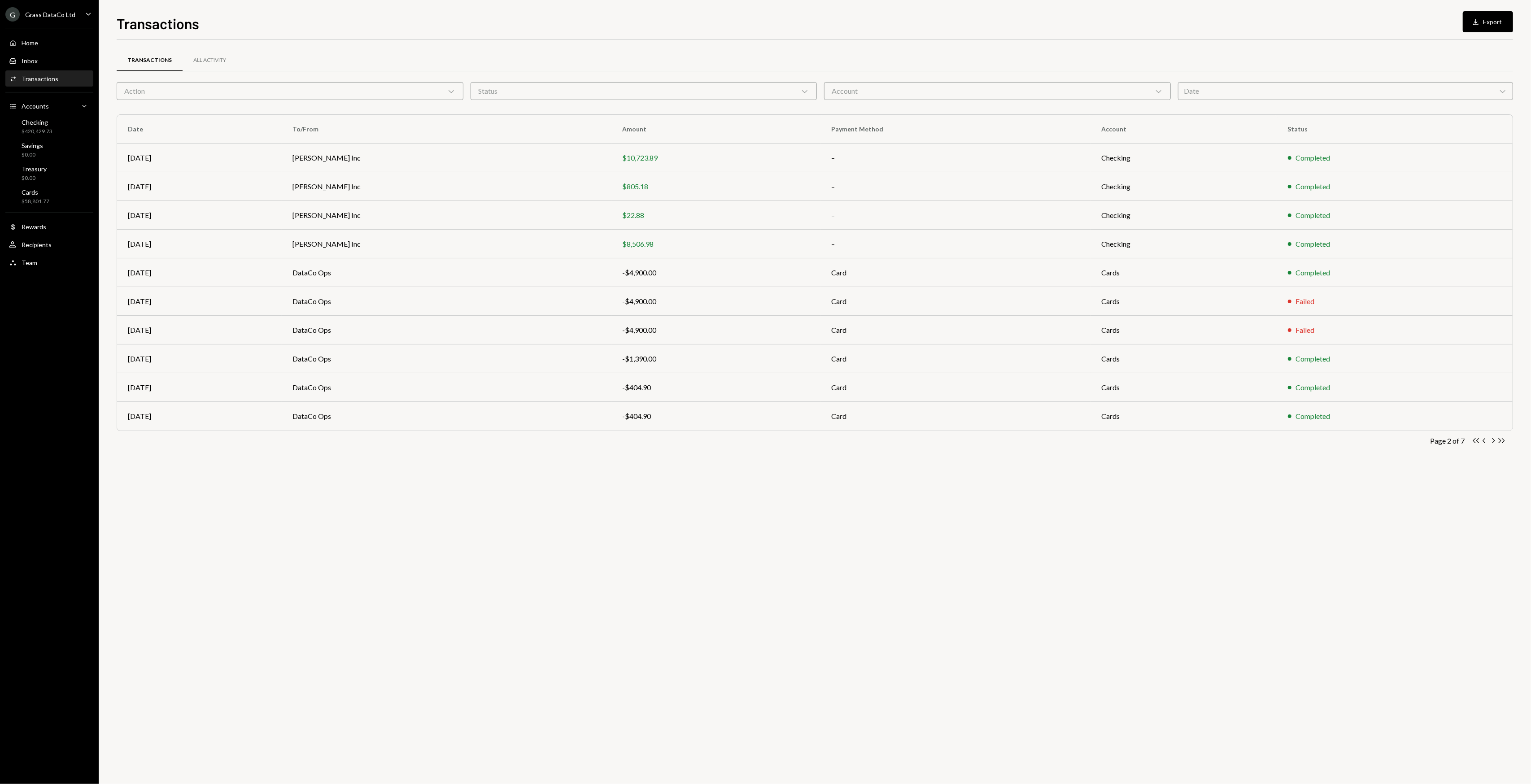
click at [1491, 443] on icon "Chevron Right" at bounding box center [1492, 440] width 8 height 8
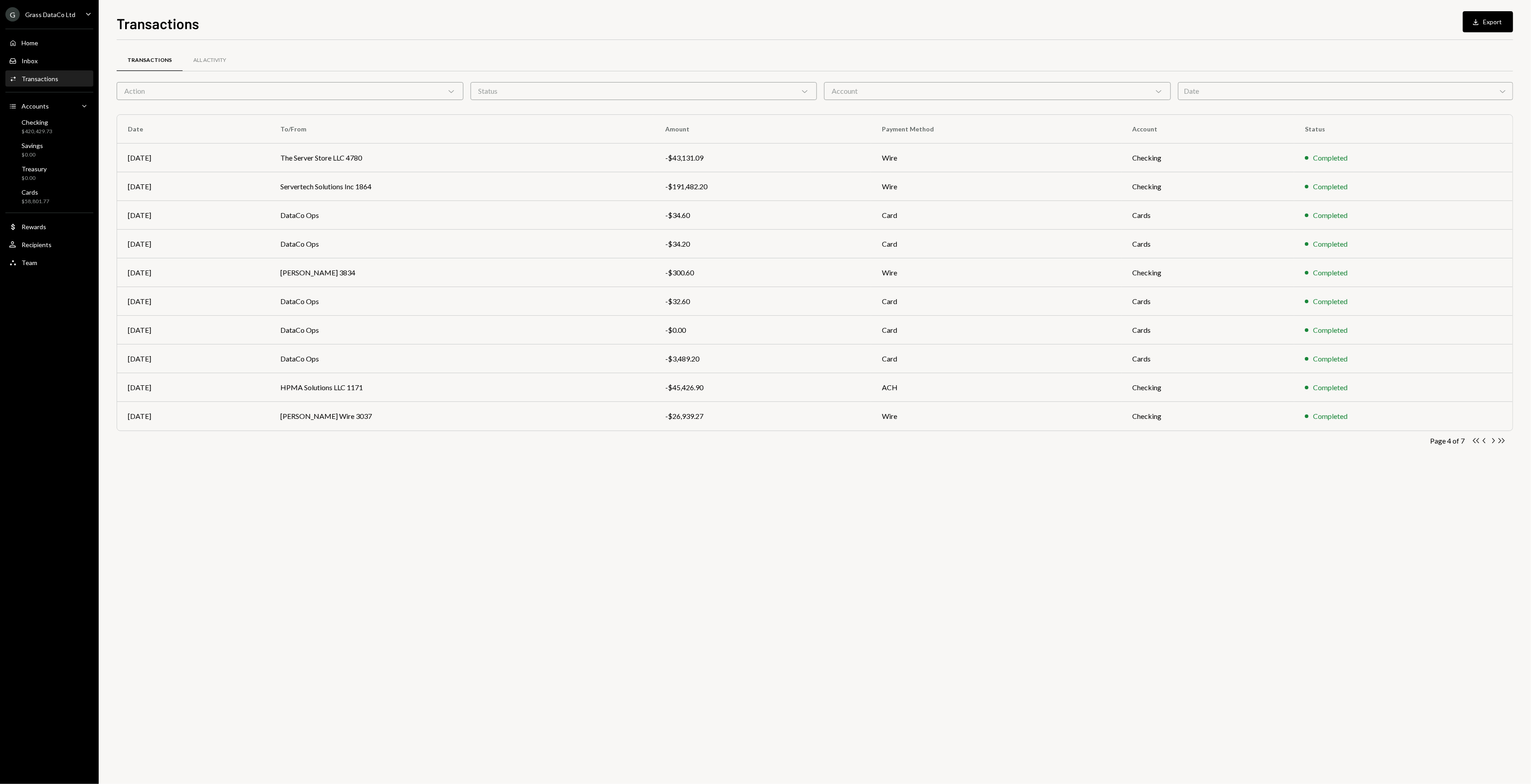
click at [1238, 87] on div "Date Chevron Down" at bounding box center [1344, 90] width 335 height 18
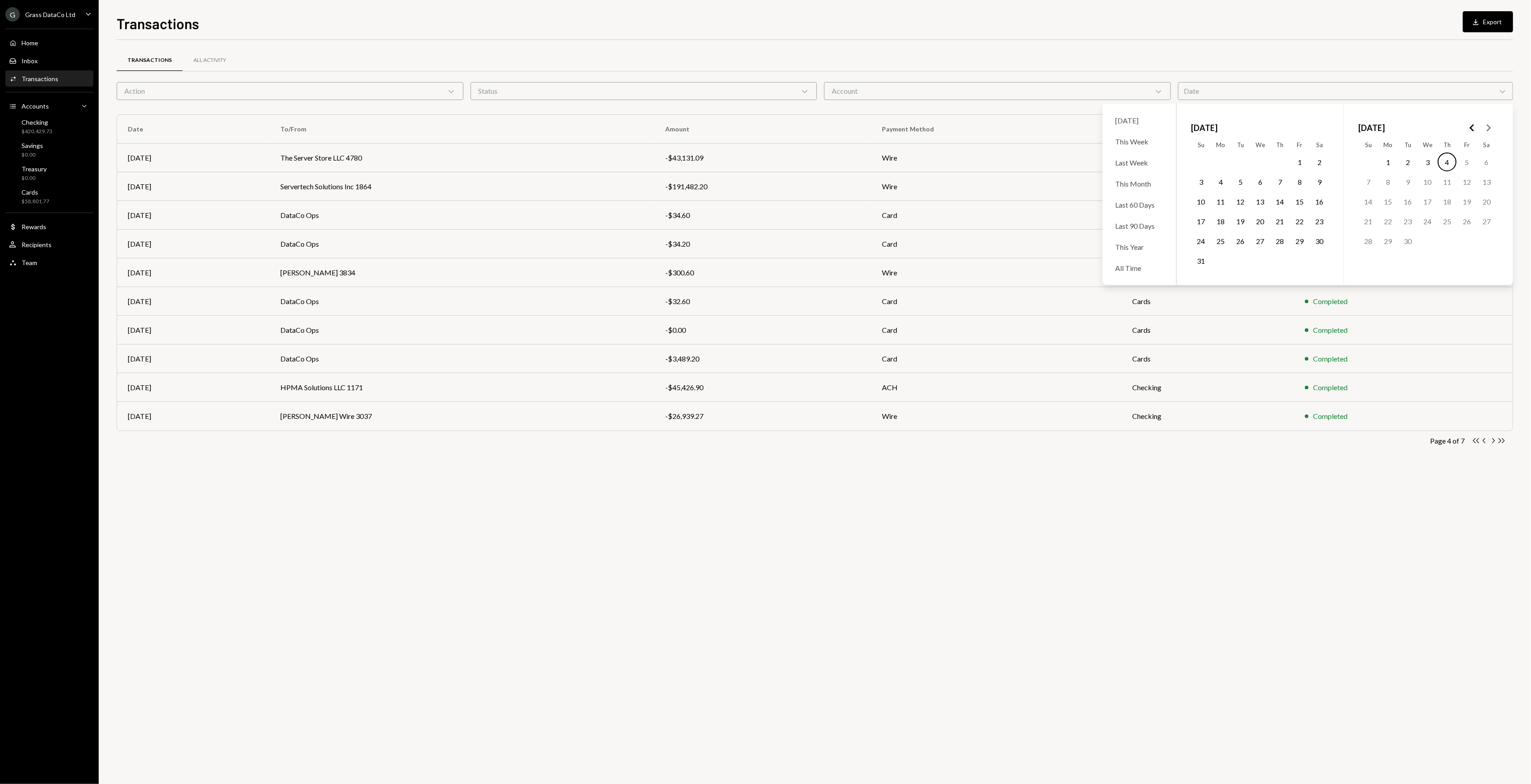
click at [1468, 122] on icon "Go to the Previous Month" at bounding box center [1473, 128] width 11 height 11
click at [1491, 125] on icon "Go to the Next Month" at bounding box center [1488, 128] width 11 height 11
click at [1409, 163] on button "1" at bounding box center [1408, 161] width 19 height 19
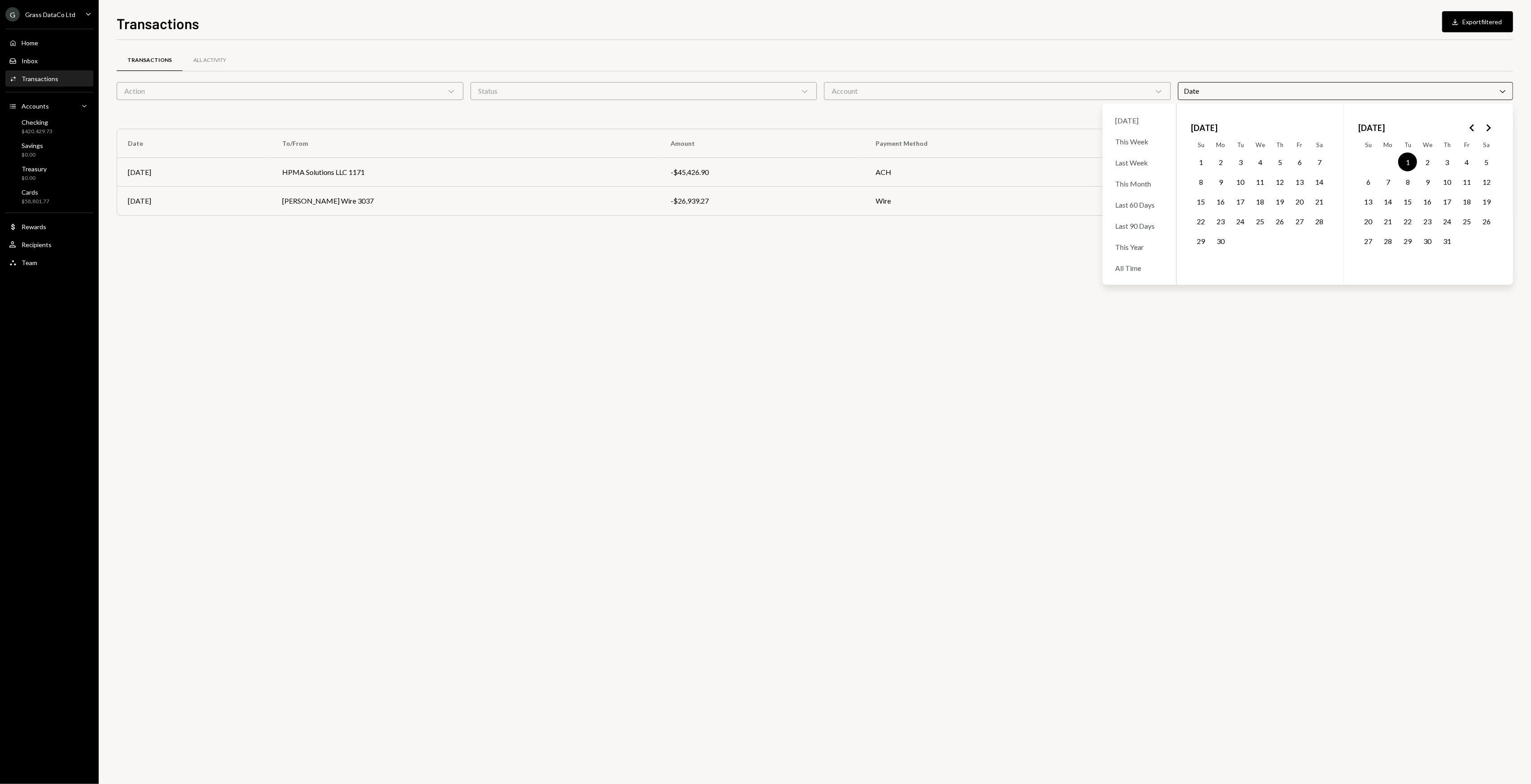
click at [1444, 239] on button "31" at bounding box center [1447, 240] width 19 height 19
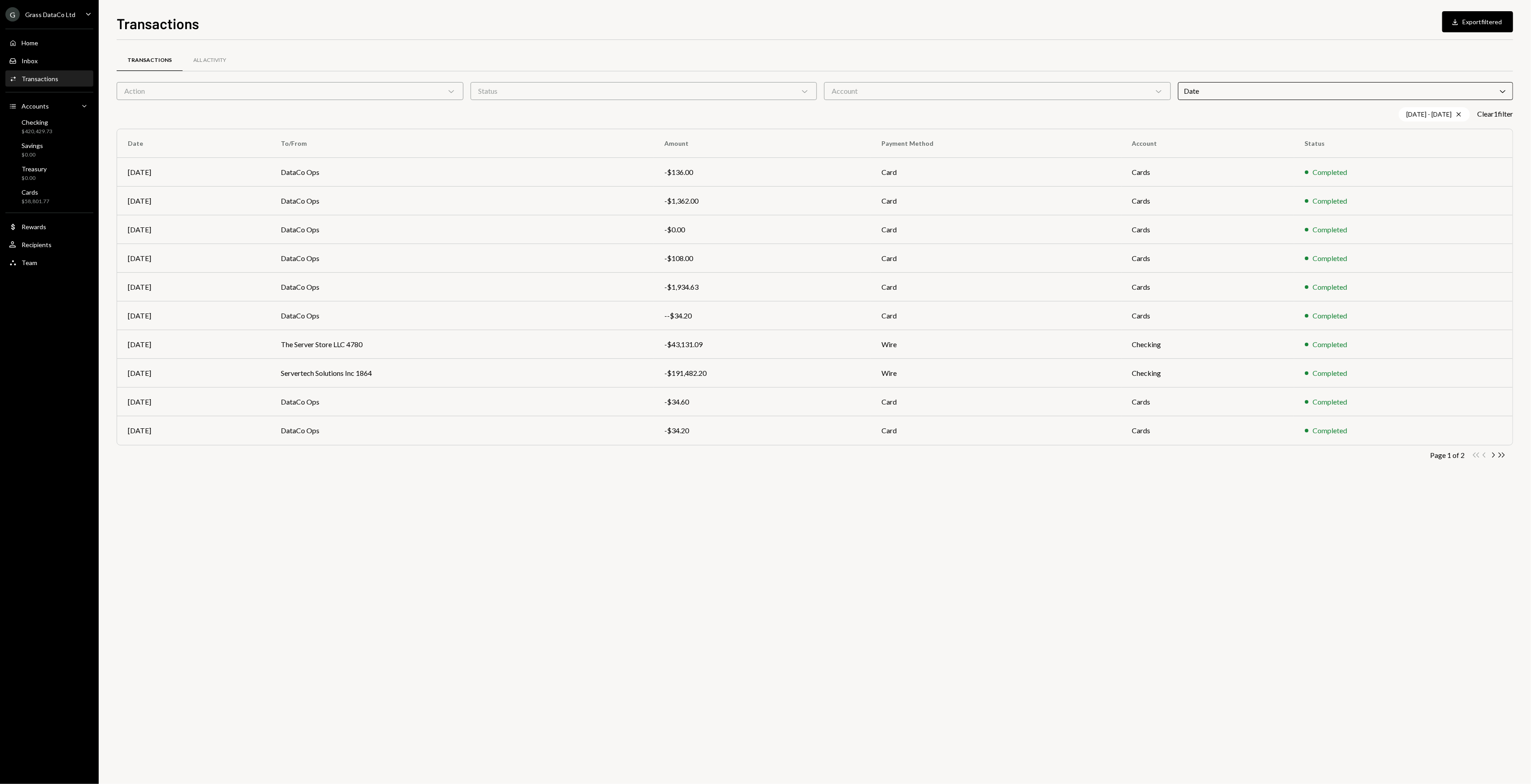
click at [1096, 472] on div "Transactions All Activity Action Chevron Down Status Chevron Down Account Chevr…" at bounding box center [815, 268] width 1396 height 429
click at [277, 195] on td "DataCo Ops" at bounding box center [461, 200] width 383 height 29
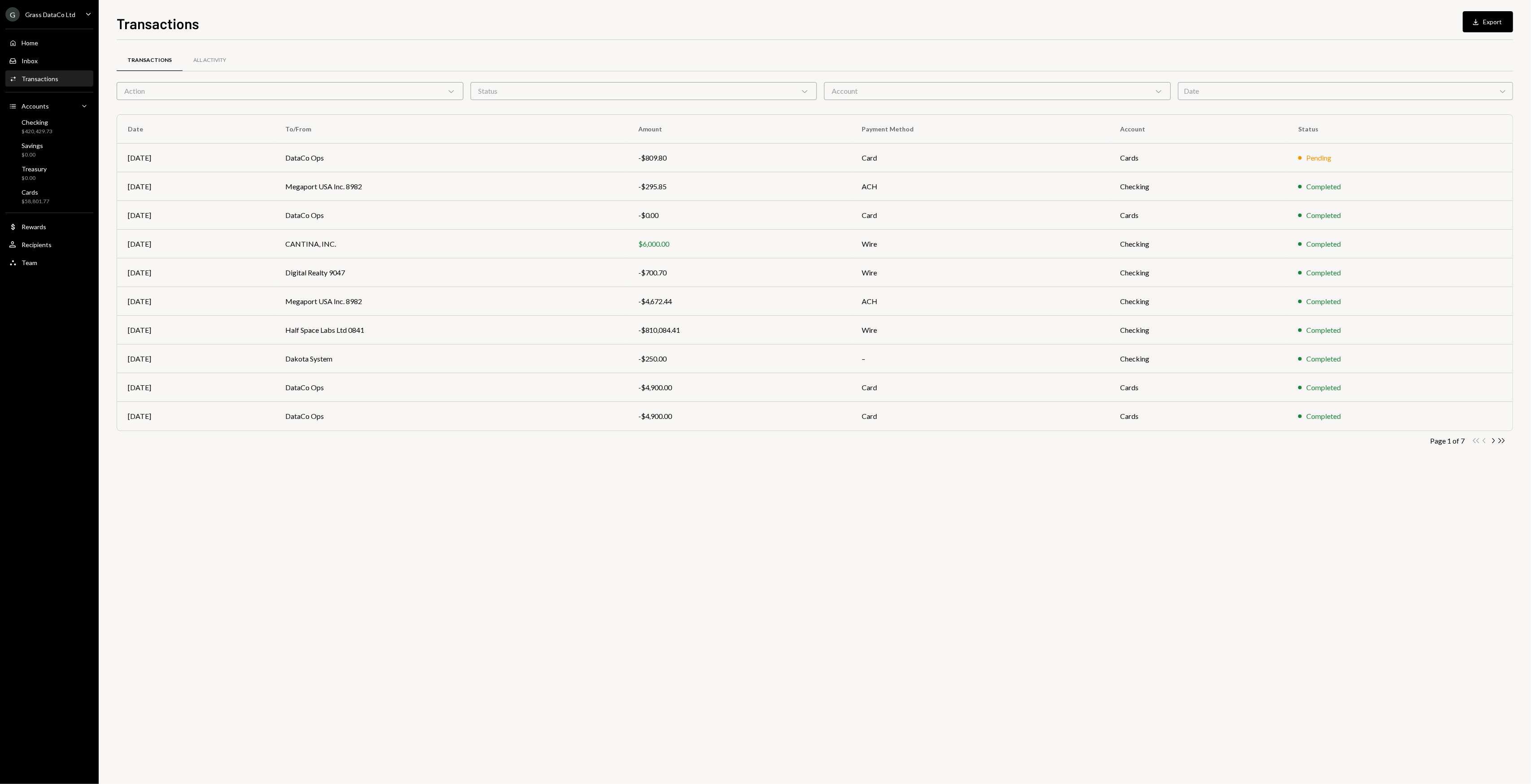
click at [1194, 83] on div "Date Chevron Down" at bounding box center [1344, 90] width 335 height 18
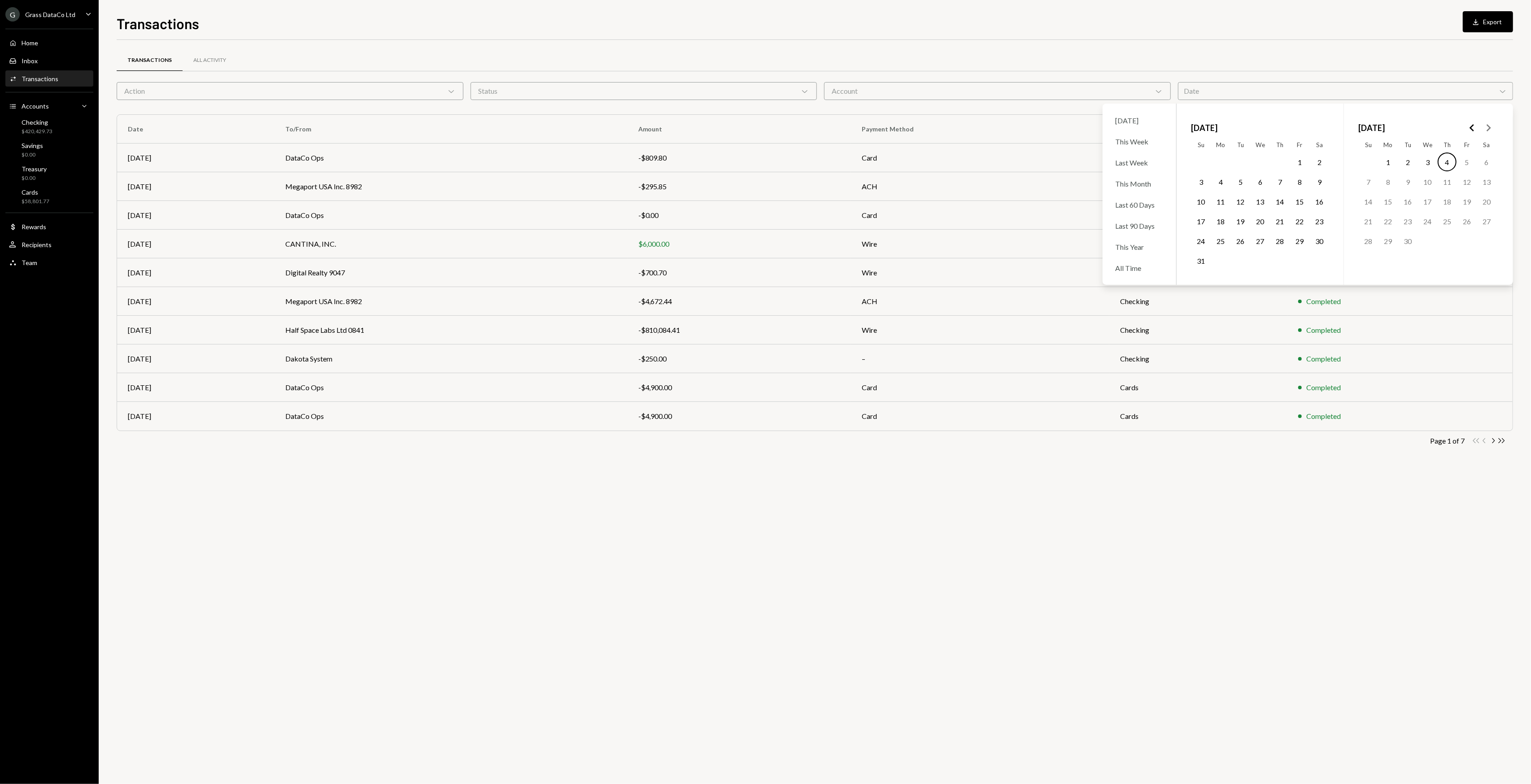
click at [1468, 124] on icon "Go to the Previous Month" at bounding box center [1473, 128] width 11 height 11
click at [1413, 157] on button "1" at bounding box center [1408, 161] width 19 height 19
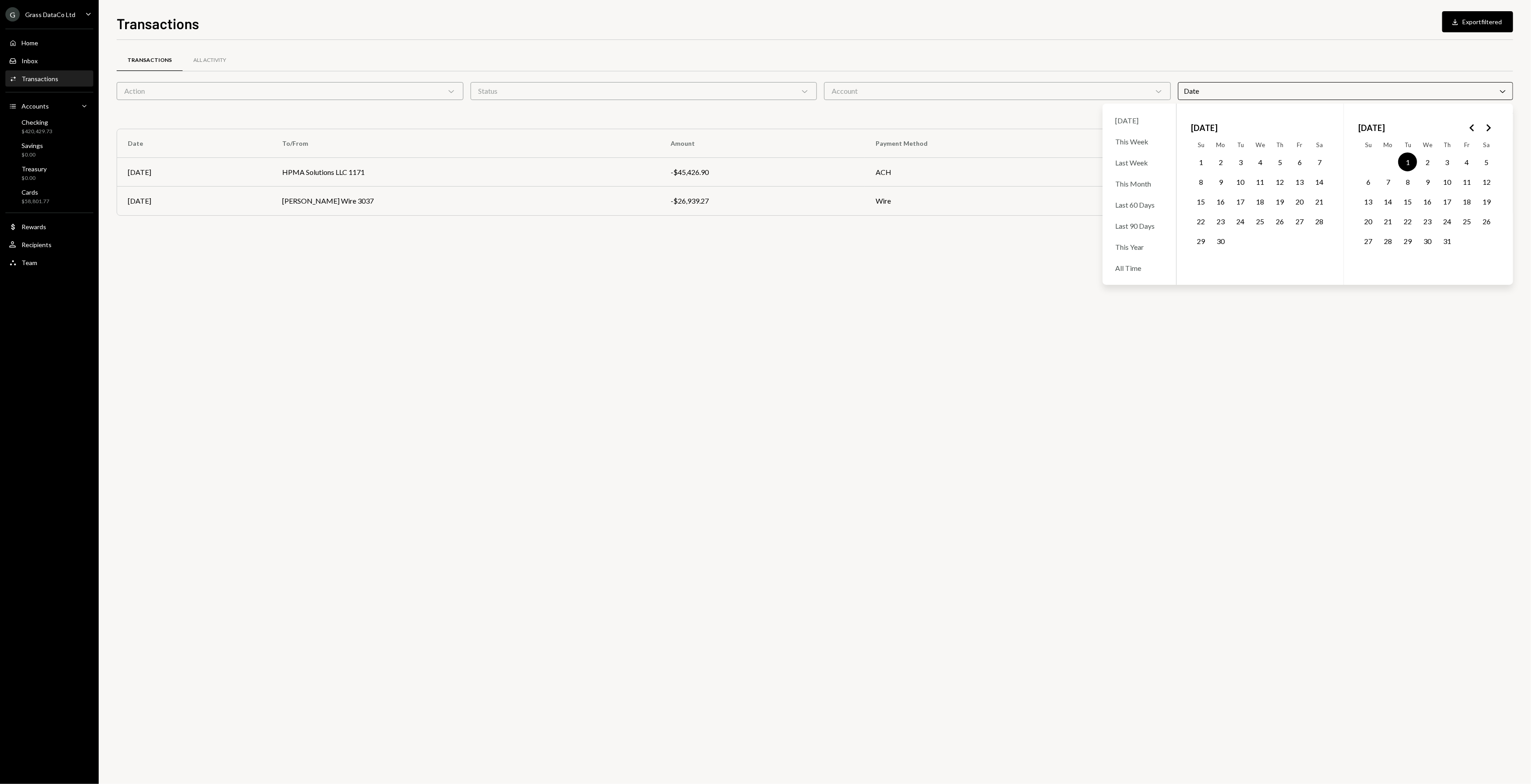
click at [1439, 235] on button "31" at bounding box center [1447, 240] width 19 height 19
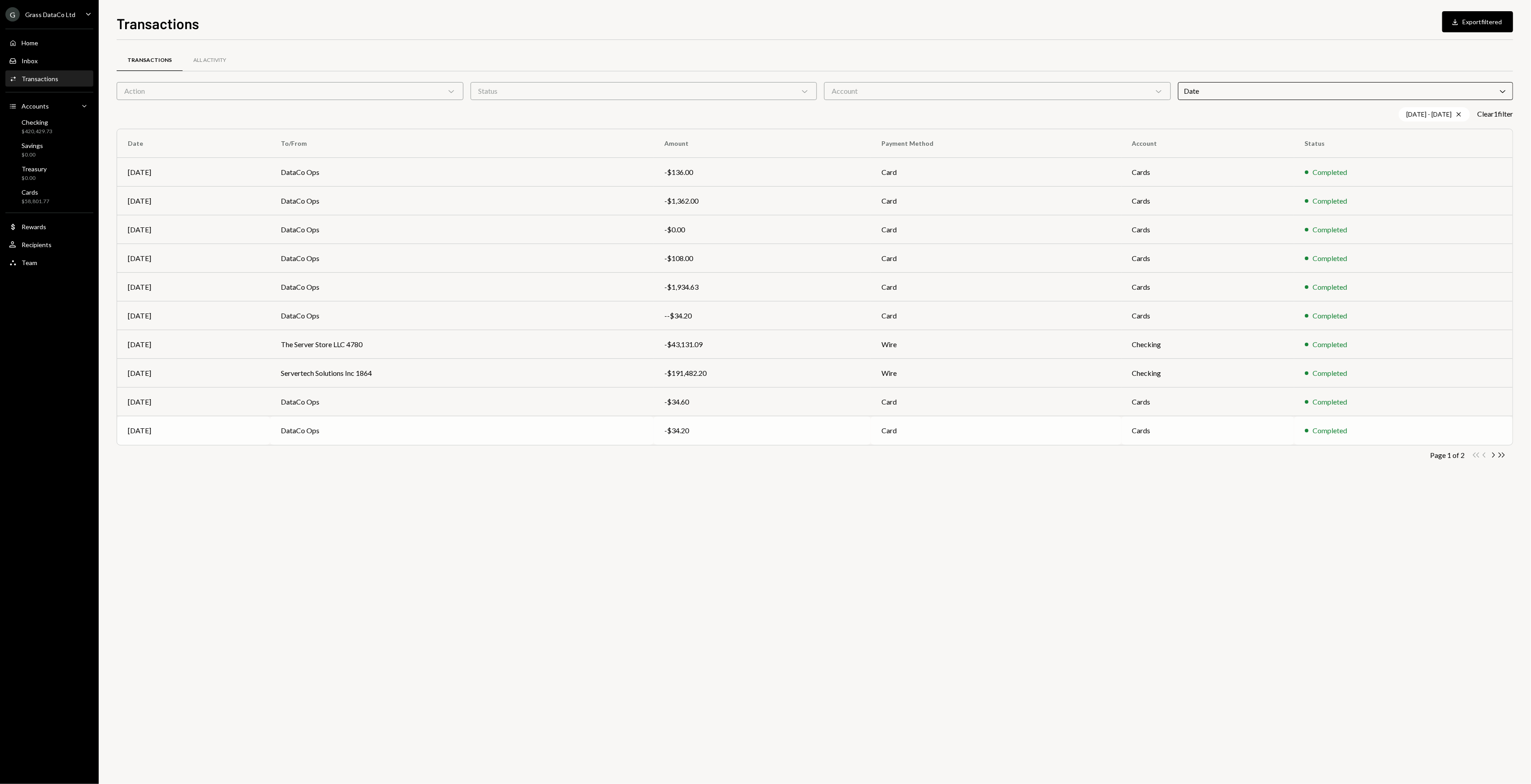
click at [1350, 432] on div "Completed" at bounding box center [1403, 431] width 197 height 11
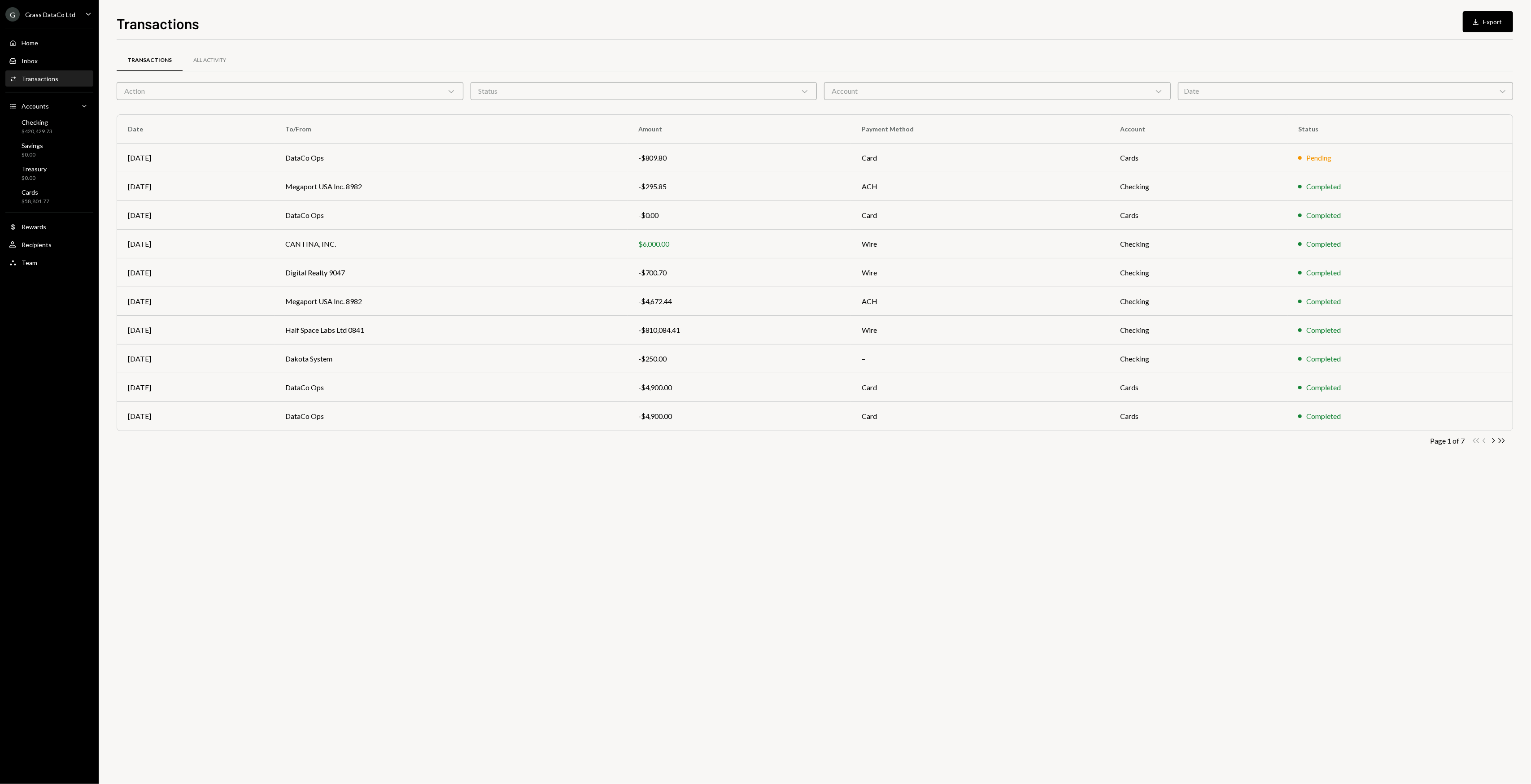
drag, startPoint x: 955, startPoint y: 506, endPoint x: 752, endPoint y: 485, distance: 204.1
click at [752, 485] on div "Transactions All Activity Action Chevron Down Status Chevron Down Account Chevr…" at bounding box center [815, 412] width 1396 height 744
click at [1491, 440] on icon "Chevron Right" at bounding box center [1492, 440] width 8 height 8
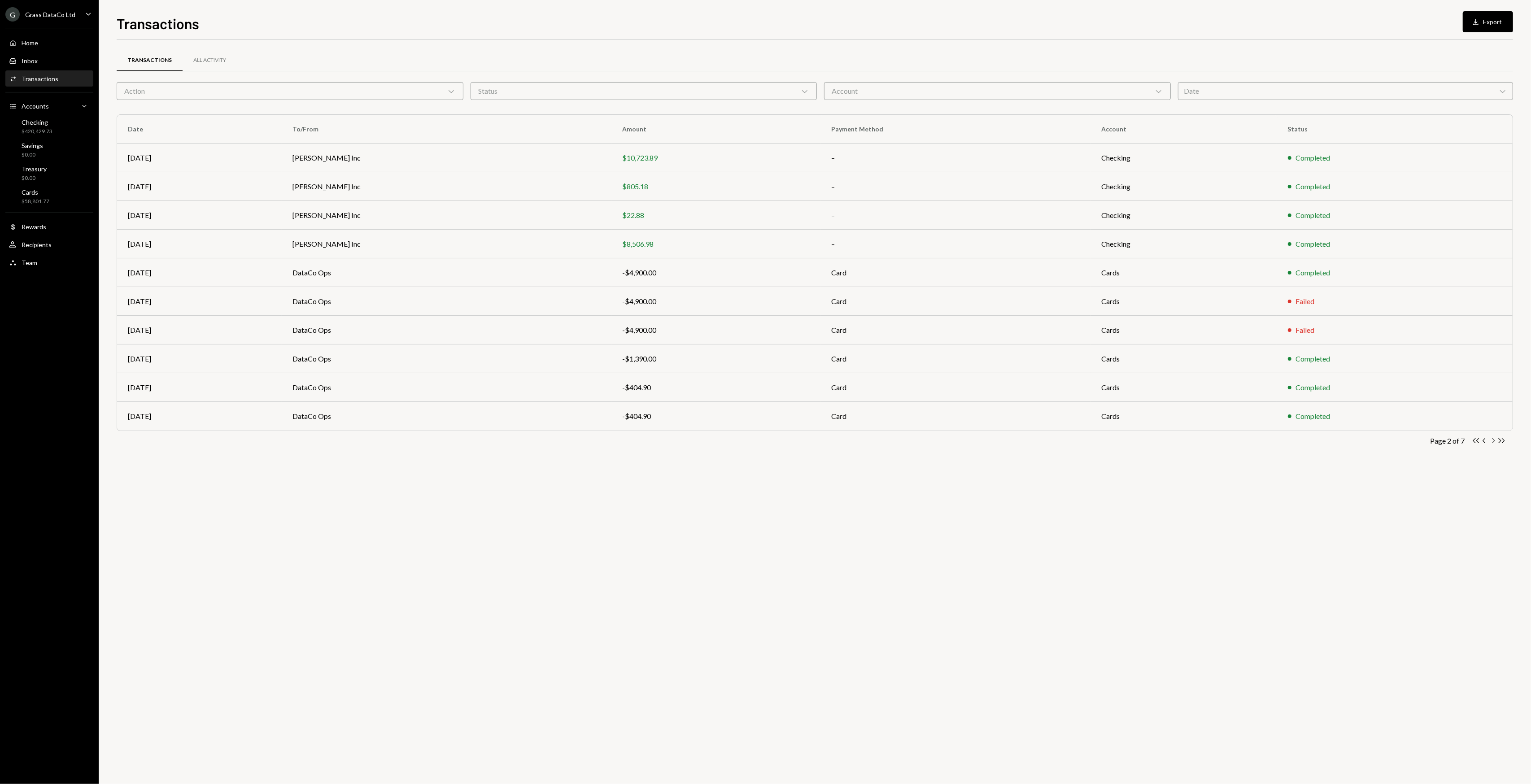
click at [1491, 440] on icon "Chevron Right" at bounding box center [1492, 440] width 8 height 8
click at [718, 362] on div "-$108.00" at bounding box center [698, 359] width 201 height 11
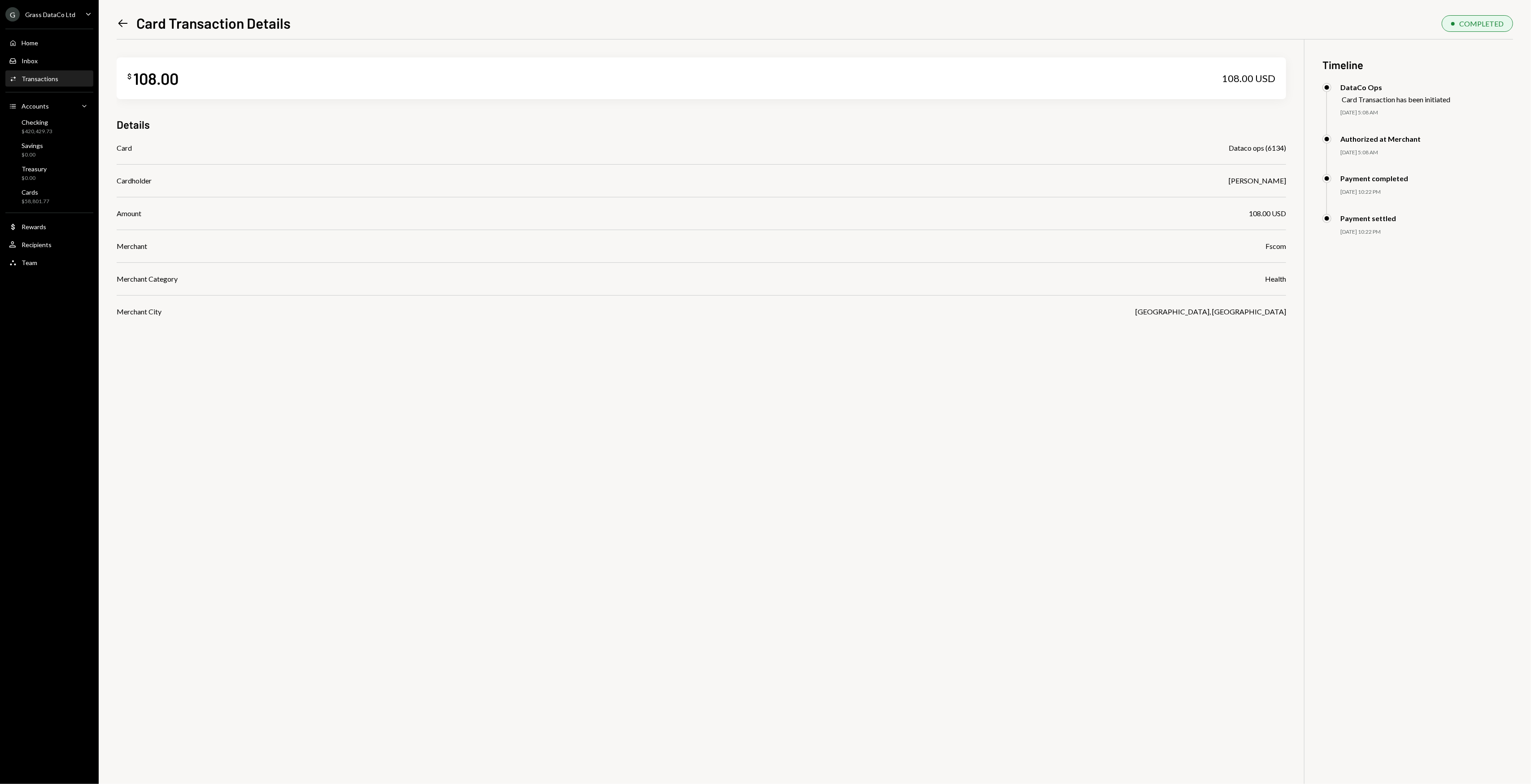
click at [716, 361] on div "$ 108.00 108.00 USD Details Card Dataco ops (6134) Cardholder Bret Shilliday Am…" at bounding box center [815, 431] width 1396 height 784
drag, startPoint x: 716, startPoint y: 361, endPoint x: 663, endPoint y: 353, distance: 53.6
drag, startPoint x: 663, startPoint y: 353, endPoint x: 631, endPoint y: 347, distance: 32.6
click at [637, 348] on div "$ 108.00 108.00 USD Details Card Dataco ops (6134) Cardholder Bret Shilliday Am…" at bounding box center [815, 431] width 1396 height 784
click at [608, 343] on div "$ 108.00 108.00 USD Details Card Dataco ops (6134) Cardholder Bret Shilliday Am…" at bounding box center [815, 431] width 1396 height 784
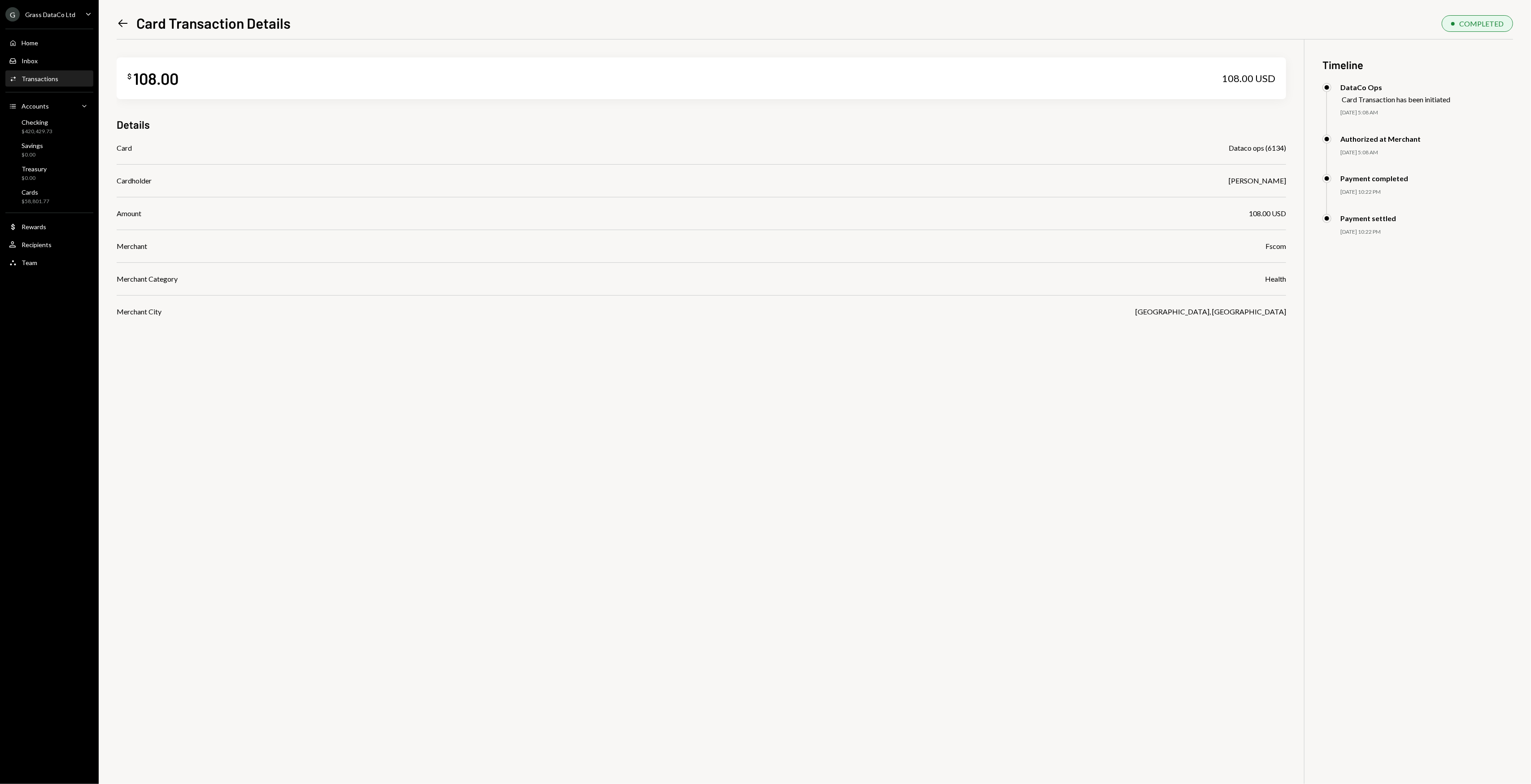
drag, startPoint x: 593, startPoint y: 337, endPoint x: 586, endPoint y: 334, distance: 7.6
drag, startPoint x: 586, startPoint y: 334, endPoint x: 582, endPoint y: 332, distance: 4.5
click at [582, 332] on div "$ 108.00 108.00 USD Details Card Dataco ops (6134) Cardholder Bret Shilliday Am…" at bounding box center [815, 431] width 1396 height 784
click at [563, 325] on div "$ 108.00 108.00 USD Details Card Dataco ops (6134) Cardholder Bret Shilliday Am…" at bounding box center [815, 431] width 1396 height 784
drag, startPoint x: 554, startPoint y: 323, endPoint x: 495, endPoint y: 311, distance: 60.2
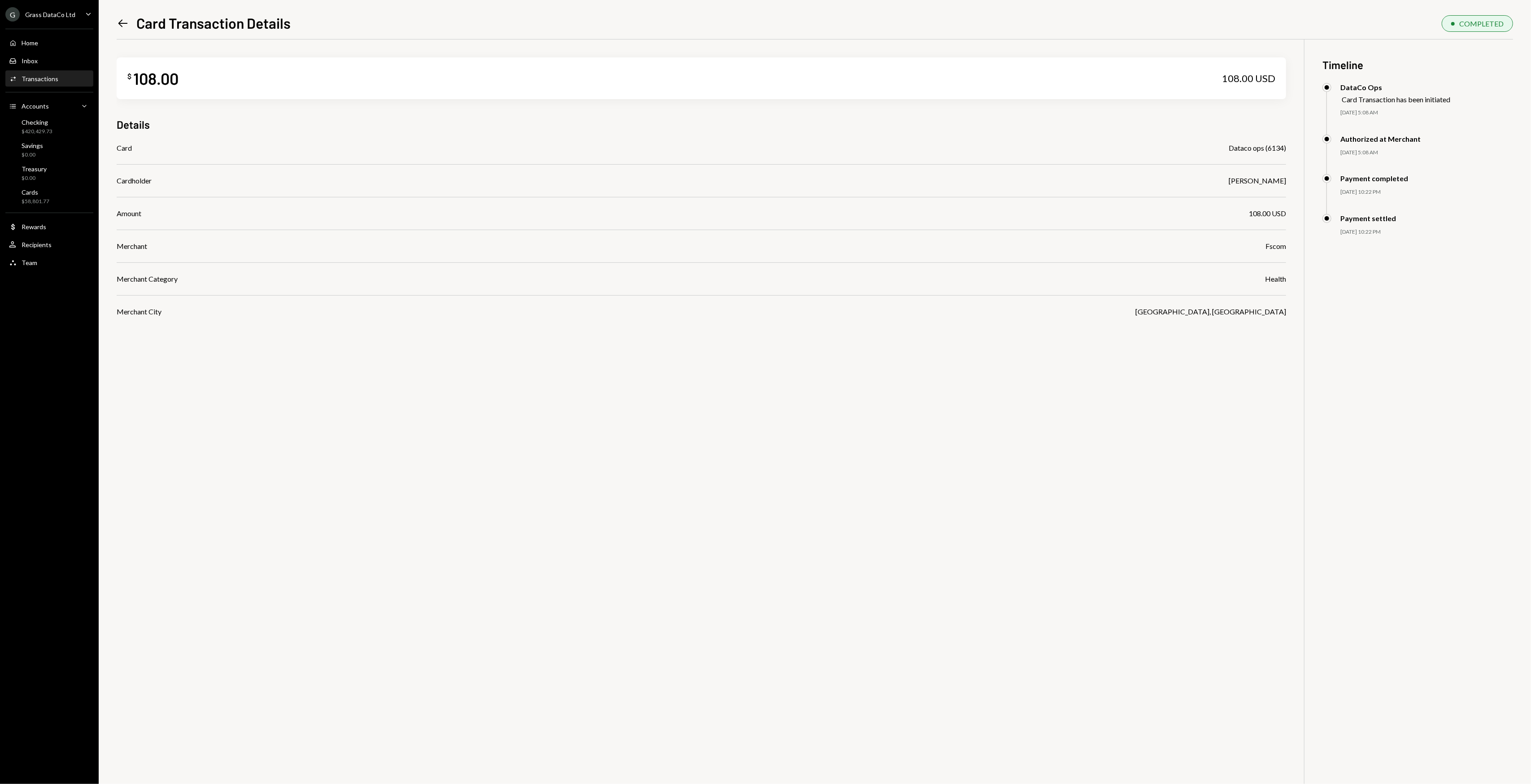
click at [549, 322] on div "$ 108.00 108.00 USD Details Card Dataco ops (6134) Cardholder Bret Shilliday Am…" at bounding box center [815, 431] width 1396 height 784
drag, startPoint x: 1079, startPoint y: 405, endPoint x: 1010, endPoint y: 404, distance: 69.0
drag, startPoint x: 1010, startPoint y: 404, endPoint x: 808, endPoint y: 385, distance: 202.9
click at [843, 392] on div "$ 108.00 108.00 USD Details Card Dataco ops (6134) Cardholder Bret Shilliday Am…" at bounding box center [815, 431] width 1396 height 784
drag, startPoint x: 791, startPoint y: 386, endPoint x: 782, endPoint y: 379, distance: 11.4
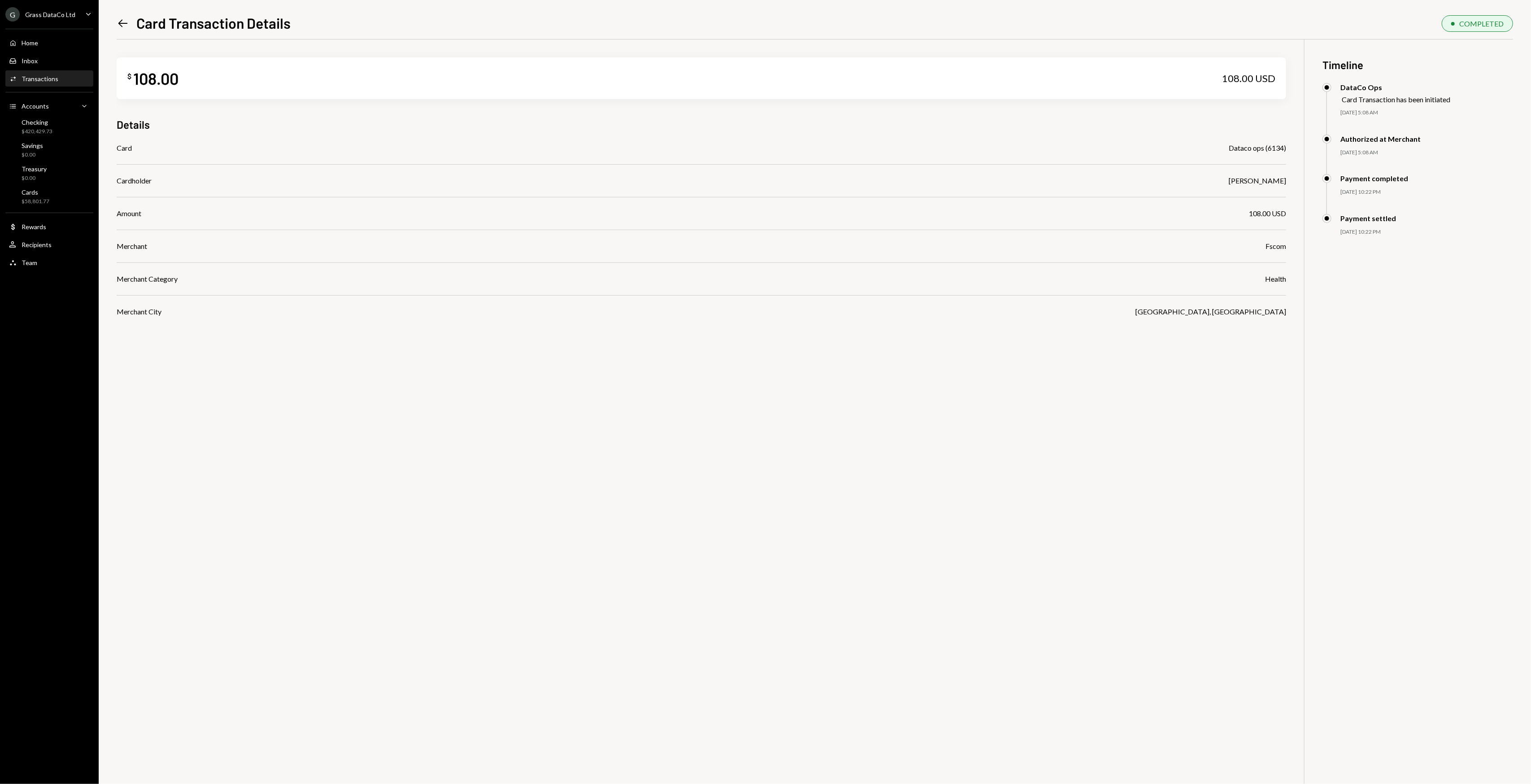
drag, startPoint x: 782, startPoint y: 379, endPoint x: 776, endPoint y: 373, distance: 8.5
click at [776, 373] on div "$ 108.00 108.00 USD Details Card Dataco ops (6134) Cardholder Bret Shilliday Am…" at bounding box center [815, 431] width 1396 height 784
drag, startPoint x: 764, startPoint y: 392, endPoint x: 719, endPoint y: 388, distance: 45.2
drag, startPoint x: 719, startPoint y: 388, endPoint x: 671, endPoint y: 380, distance: 48.7
click at [685, 381] on div "$ 108.00 108.00 USD Details Card Dataco ops (6134) Cardholder Bret Shilliday Am…" at bounding box center [815, 431] width 1396 height 784
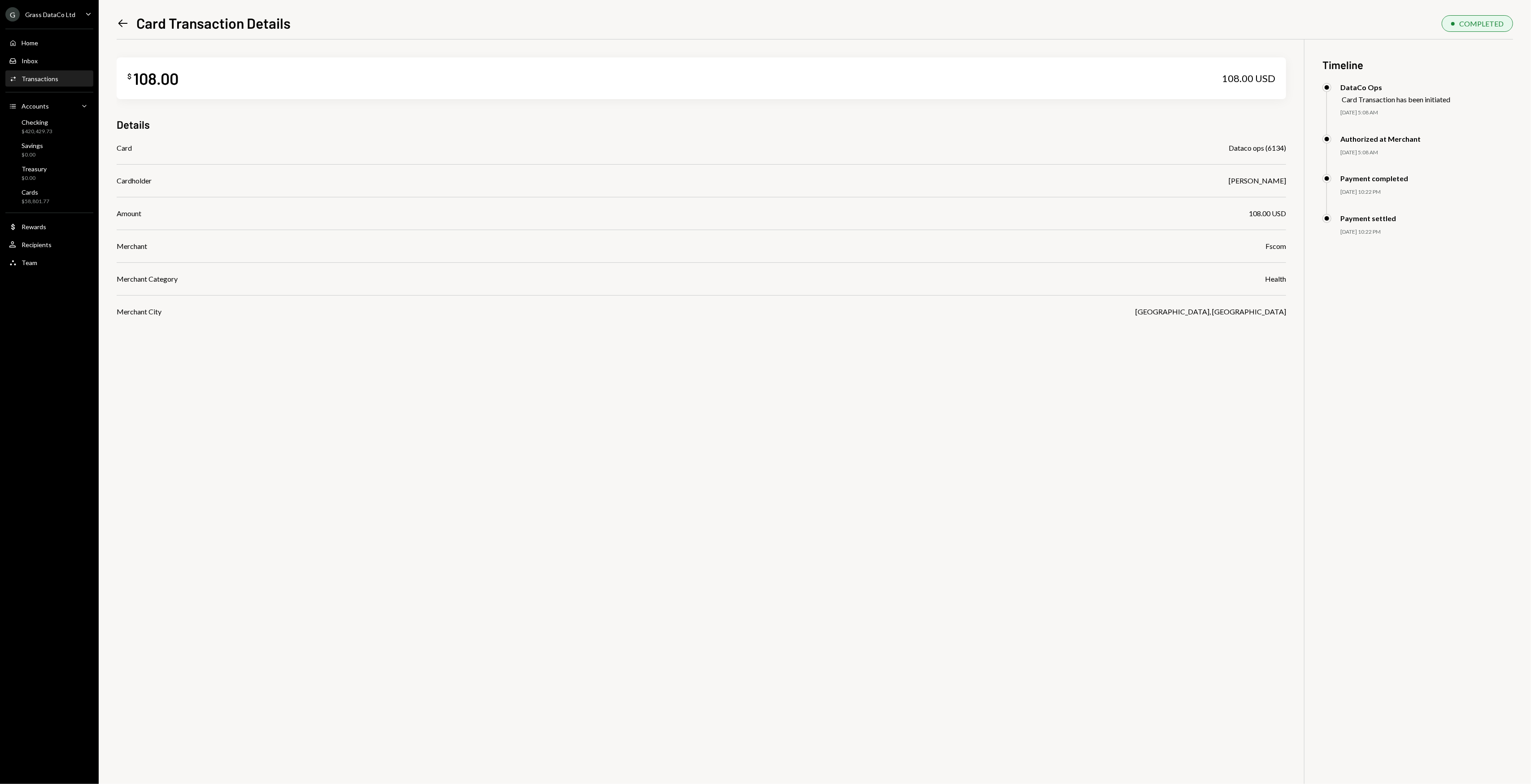
drag, startPoint x: 661, startPoint y: 379, endPoint x: 654, endPoint y: 378, distance: 7.1
click at [655, 378] on div "$ 108.00 108.00 USD Details Card Dataco ops (6134) Cardholder Bret Shilliday Am…" at bounding box center [815, 431] width 1396 height 784
click at [117, 26] on icon "Left Arrow" at bounding box center [123, 23] width 13 height 13
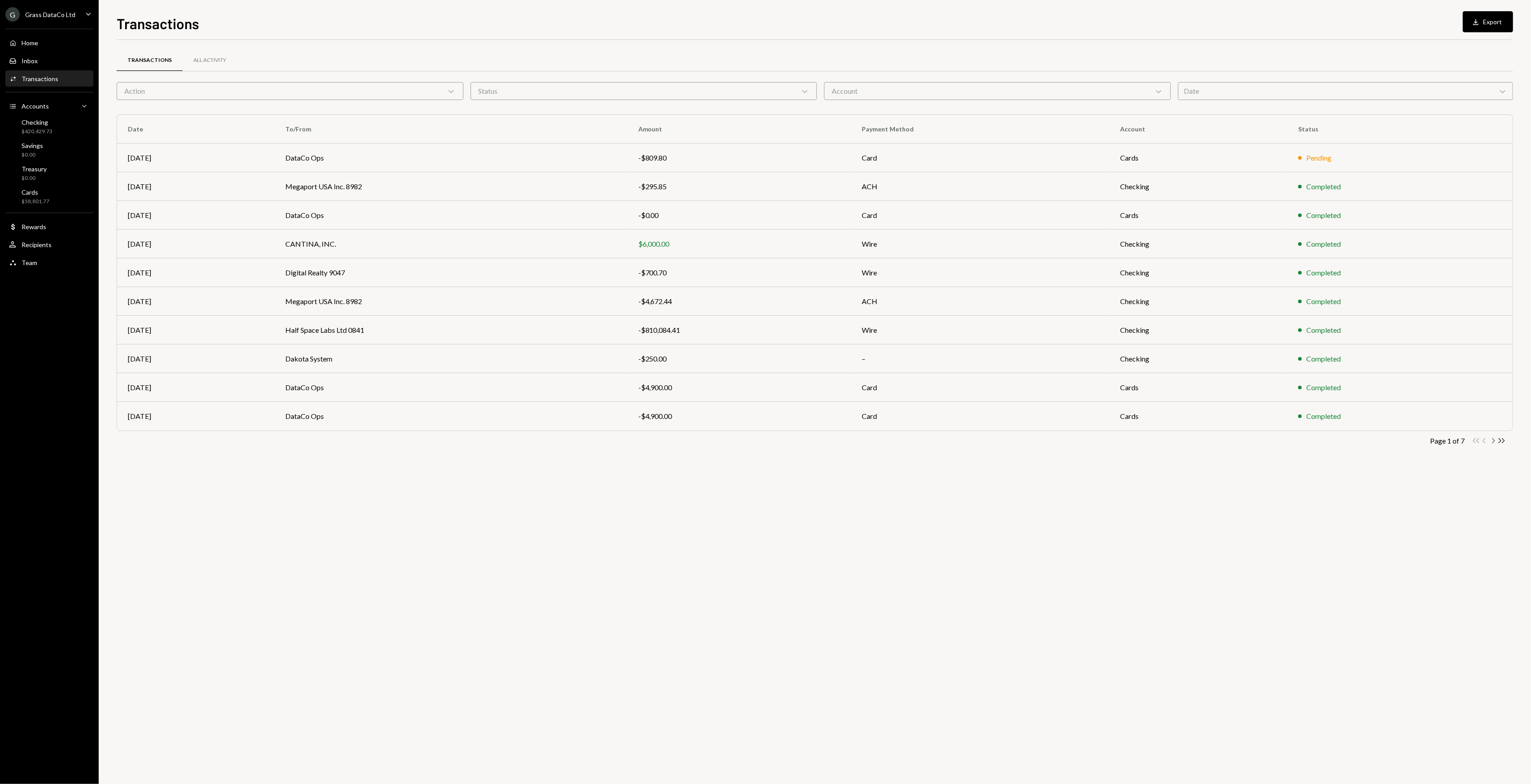
click at [1495, 437] on icon "Chevron Right" at bounding box center [1492, 440] width 8 height 8
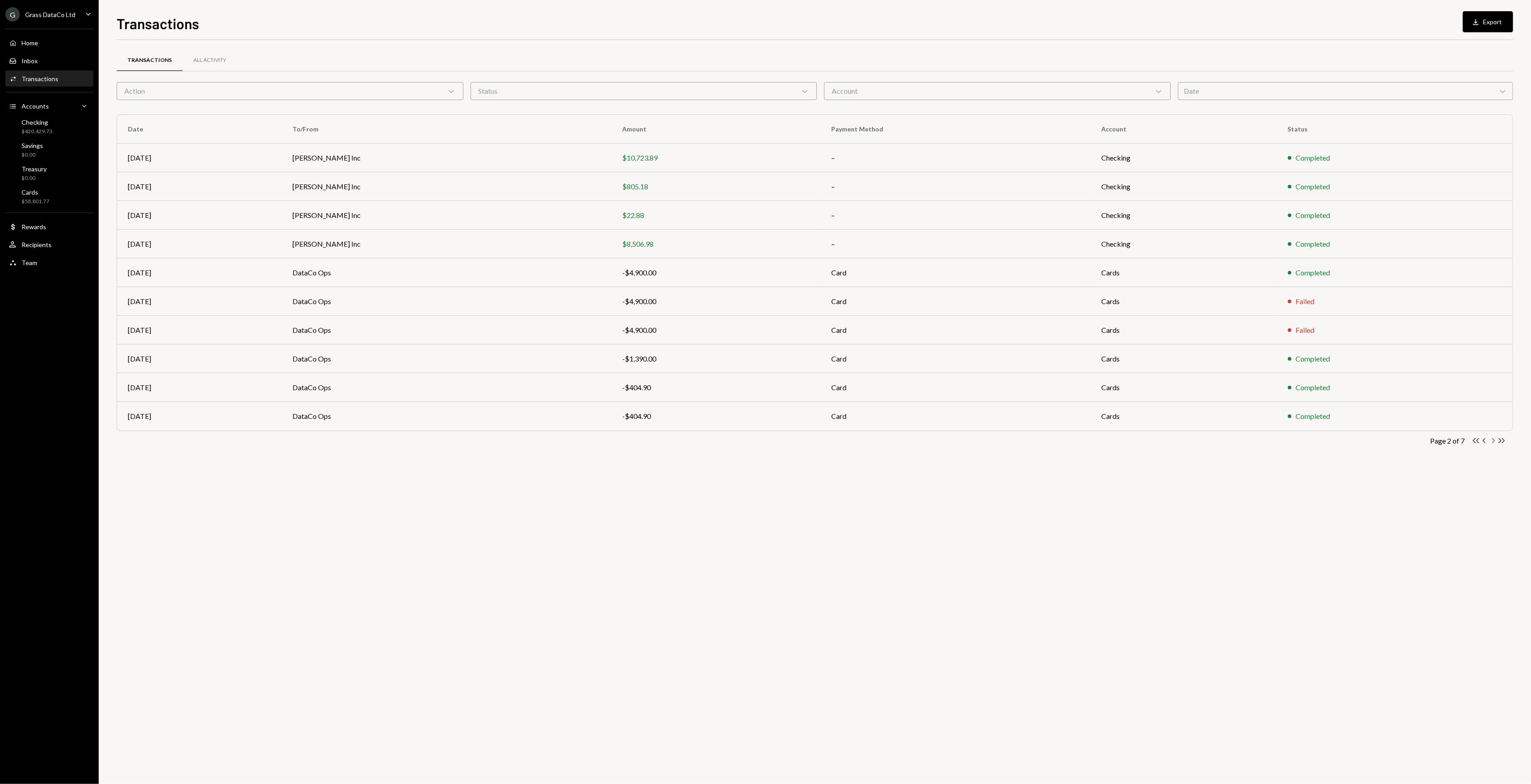
click at [1497, 440] on icon "Chevron Right" at bounding box center [1492, 440] width 8 height 8
click at [470, 472] on div "Transactions All Activity Action Chevron Down Status Chevron Down Account Chevr…" at bounding box center [815, 412] width 1396 height 744
drag, startPoint x: 422, startPoint y: 472, endPoint x: 340, endPoint y: 468, distance: 82.1
drag, startPoint x: 340, startPoint y: 468, endPoint x: 310, endPoint y: 463, distance: 30.4
click at [324, 465] on div "Transactions All Activity Action Chevron Down Status Chevron Down Account Chevr…" at bounding box center [815, 261] width 1396 height 414
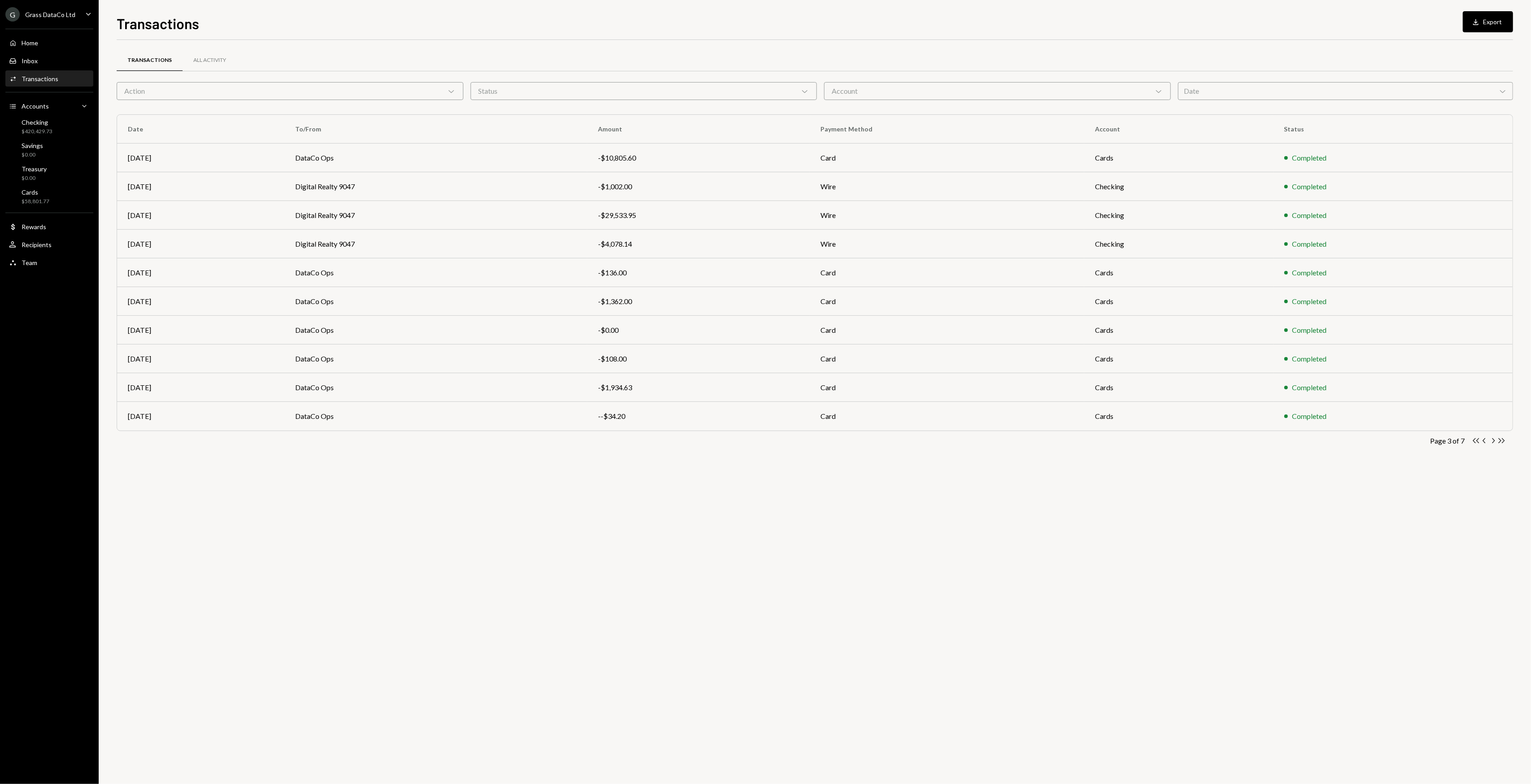
drag, startPoint x: 310, startPoint y: 463, endPoint x: 297, endPoint y: 458, distance: 13.9
click at [293, 457] on div "Transactions All Activity Action Chevron Down Status Chevron Down Account Chevr…" at bounding box center [815, 261] width 1396 height 414
click at [341, 399] on td "DataCo Ops" at bounding box center [435, 387] width 302 height 29
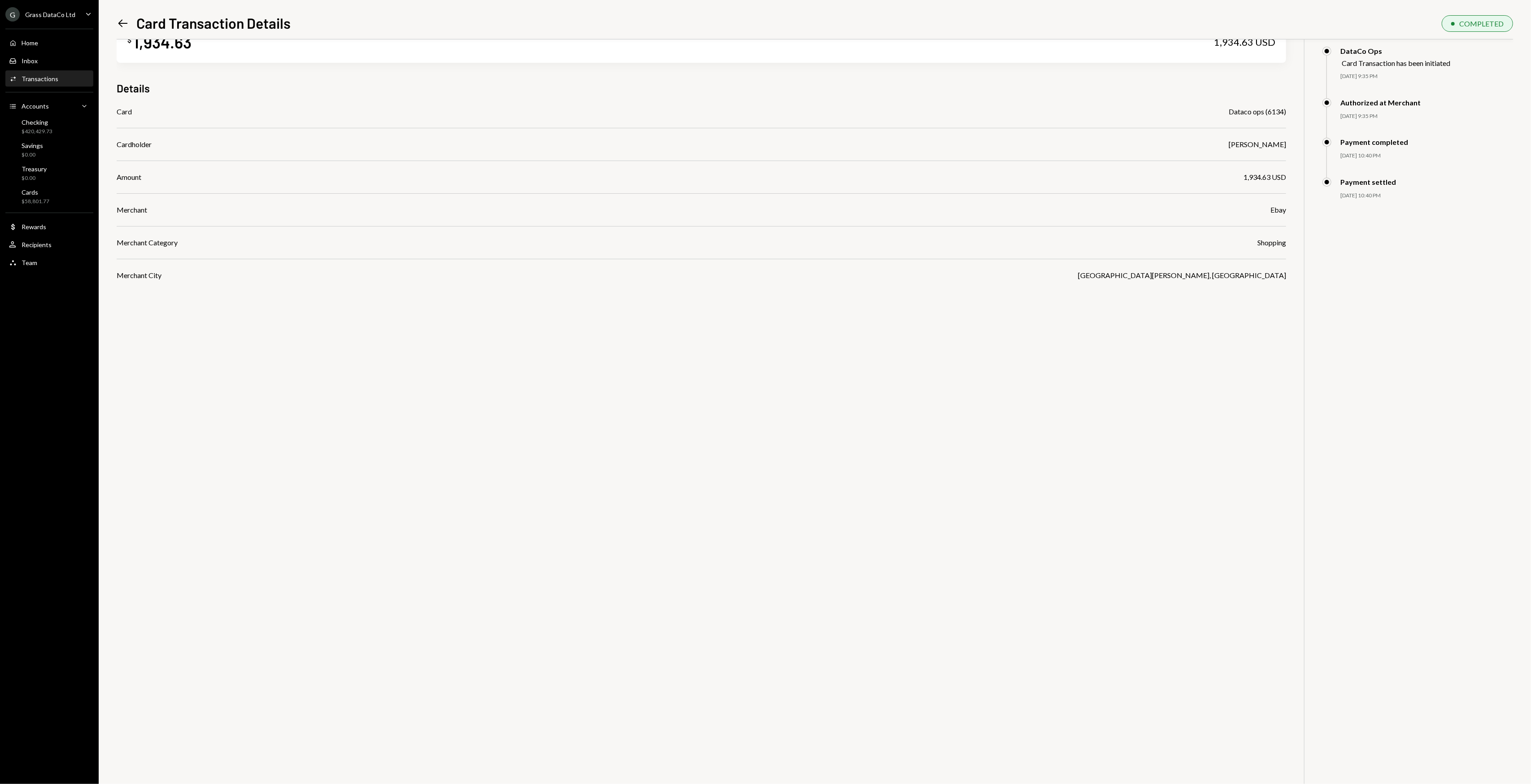
scroll to position [40, 0]
drag, startPoint x: 341, startPoint y: 399, endPoint x: 334, endPoint y: 396, distance: 7.6
drag, startPoint x: 334, startPoint y: 396, endPoint x: 300, endPoint y: 384, distance: 36.1
click at [315, 390] on div "$ 1,934.63 1,934.63 USD Details Card Dataco ops (6134) Cardholder Bret Shillida…" at bounding box center [815, 392] width 1396 height 784
drag, startPoint x: 288, startPoint y: 379, endPoint x: 279, endPoint y: 374, distance: 10.3
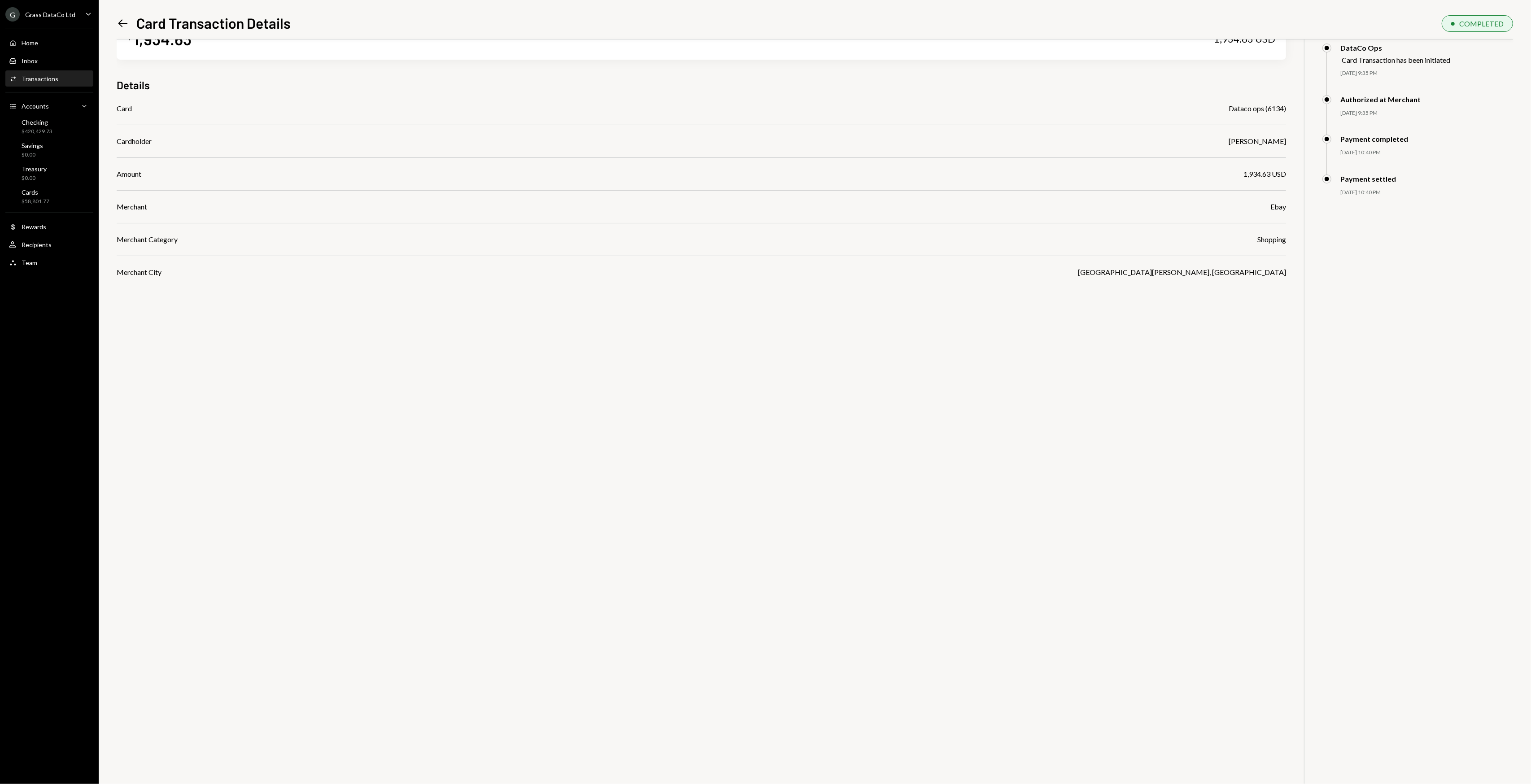
click at [279, 374] on div "$ 1,934.63 1,934.63 USD Details Card Dataco ops (6134) Cardholder Bret Shillida…" at bounding box center [815, 392] width 1396 height 784
click at [268, 366] on div "$ 1,934.63 1,934.63 USD Details Card Dataco ops (6134) Cardholder Bret Shillida…" at bounding box center [815, 392] width 1396 height 784
drag, startPoint x: 537, startPoint y: 349, endPoint x: 483, endPoint y: 345, distance: 54.1
click at [483, 345] on div "$ 1,934.63 1,934.63 USD Details Card Dataco ops (6134) Cardholder Bret Shillida…" at bounding box center [815, 392] width 1396 height 784
drag, startPoint x: 457, startPoint y: 340, endPoint x: 445, endPoint y: 338, distance: 12.2
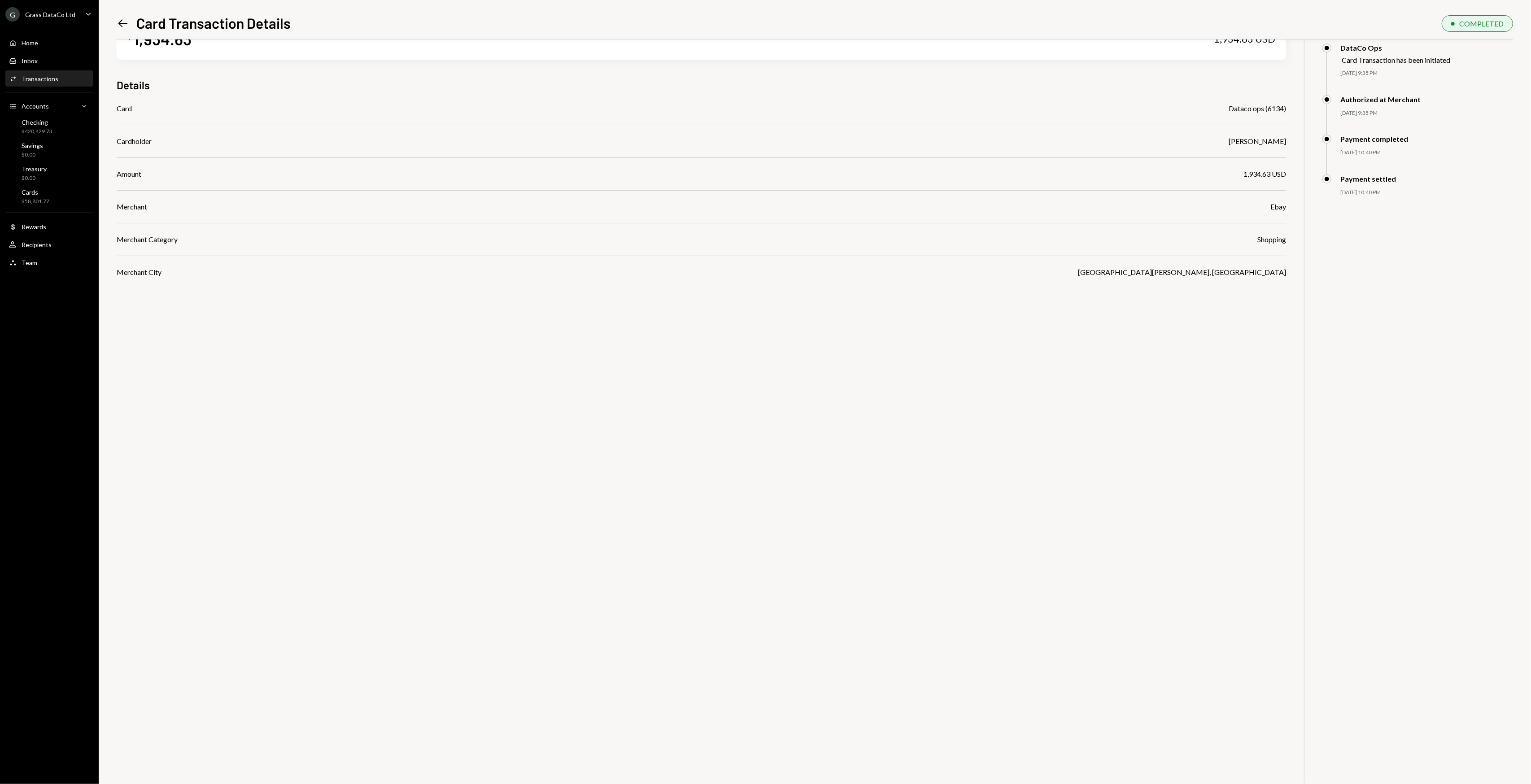
click at [445, 338] on div "$ 1,934.63 1,934.63 USD Details Card Dataco ops (6134) Cardholder Bret Shillida…" at bounding box center [815, 392] width 1396 height 784
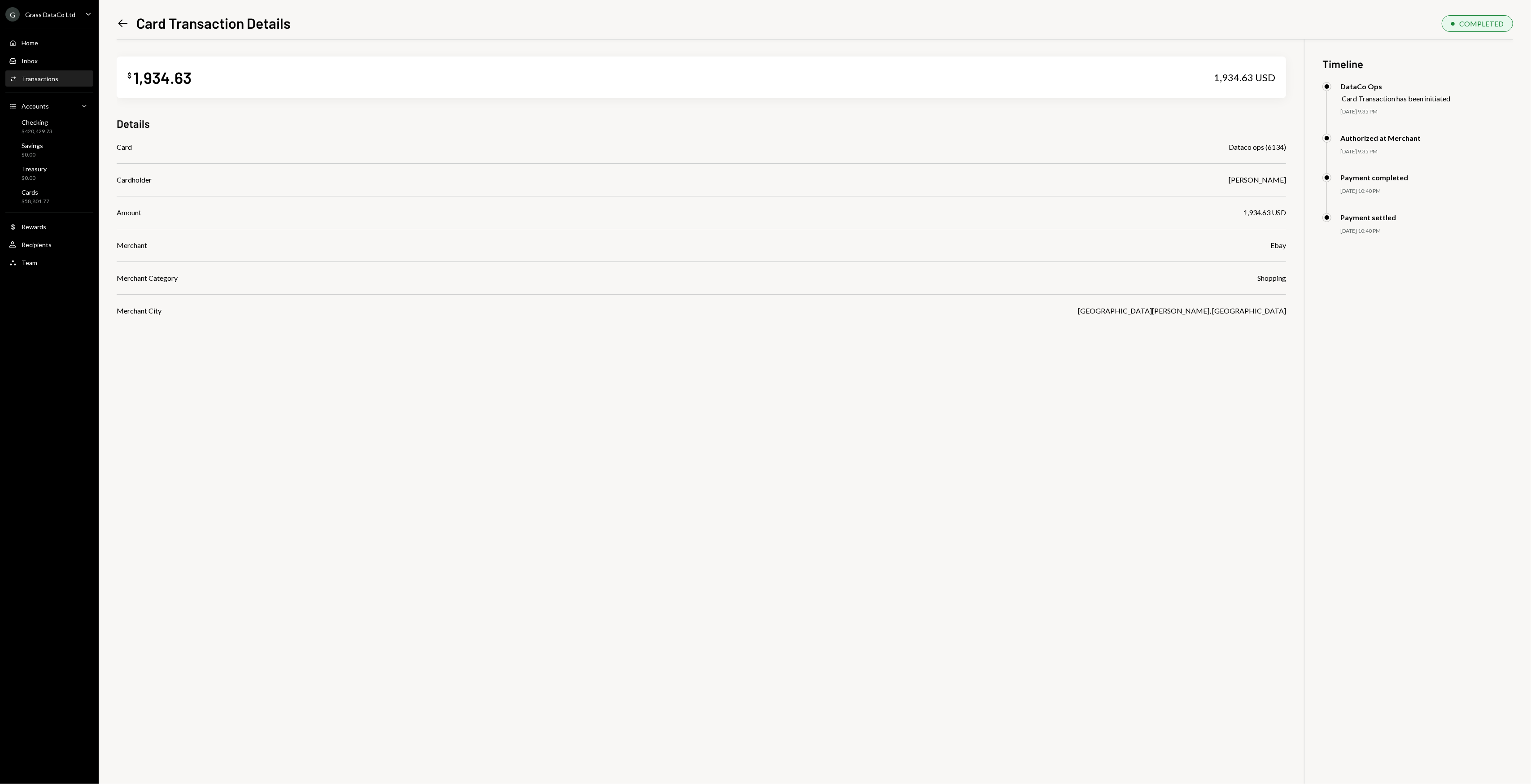
scroll to position [0, 0]
click at [1225, 521] on div "$ 1,934.63 1,934.63 USD Details Card Dataco ops (6134) Cardholder Bret Shillida…" at bounding box center [815, 431] width 1396 height 784
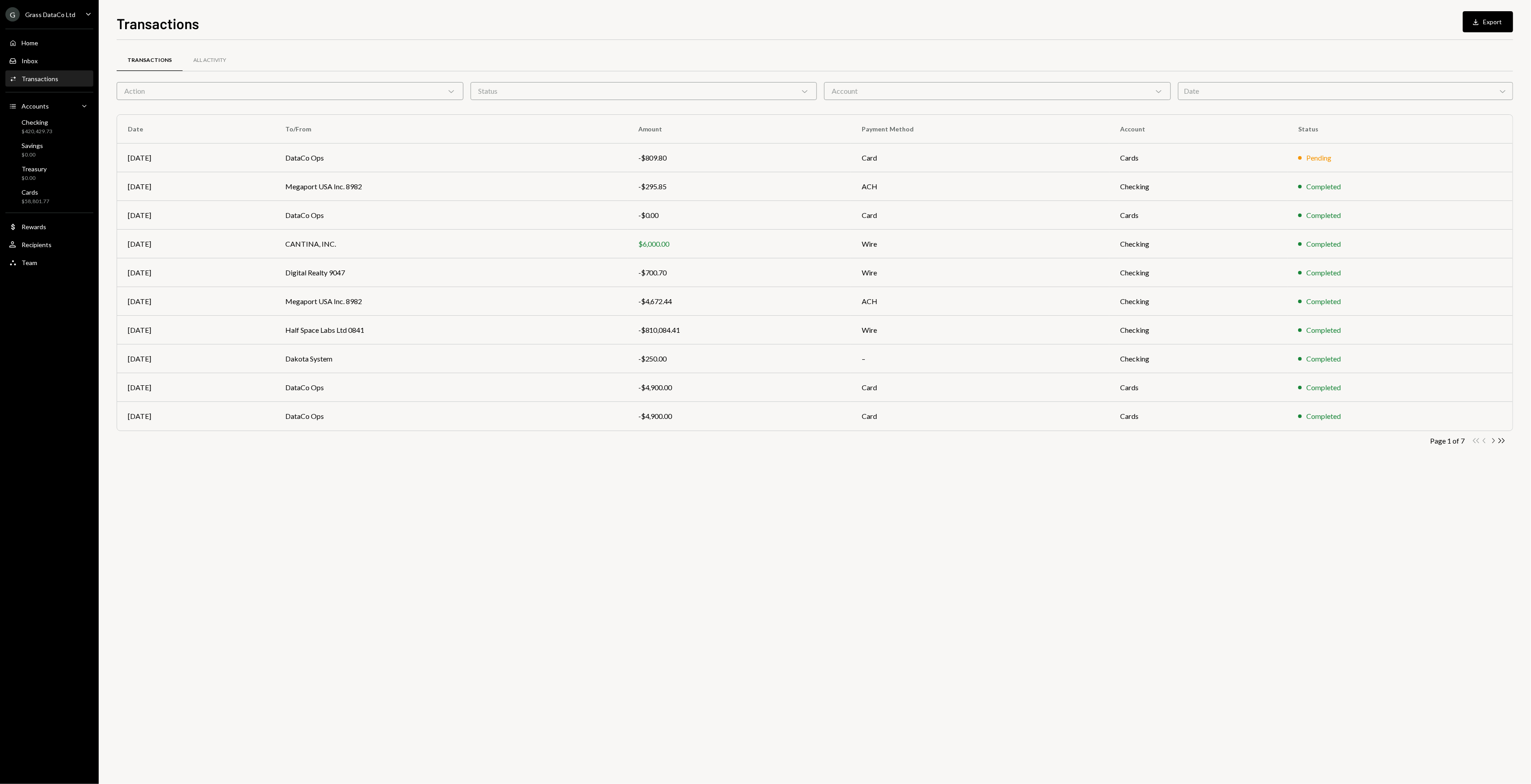
click at [1495, 443] on icon "Chevron Right" at bounding box center [1492, 440] width 8 height 8
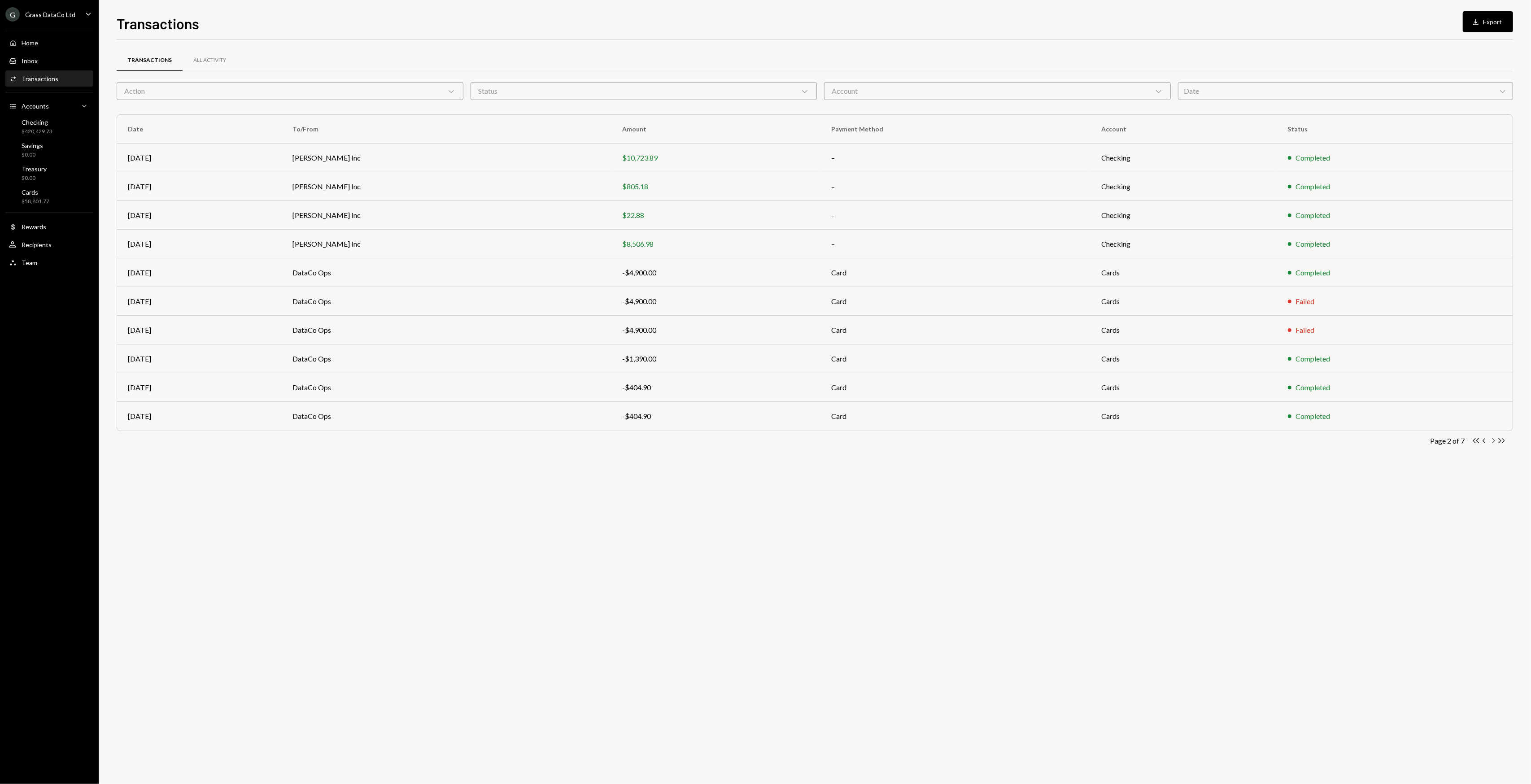
click at [1495, 443] on icon "Chevron Right" at bounding box center [1492, 440] width 8 height 8
drag, startPoint x: 634, startPoint y: 508, endPoint x: 611, endPoint y: 507, distance: 23.0
drag, startPoint x: 611, startPoint y: 507, endPoint x: 482, endPoint y: 502, distance: 129.1
click at [526, 501] on div "Transactions All Activity Action Chevron Down Status Chevron Down Account Chevr…" at bounding box center [815, 412] width 1396 height 744
drag, startPoint x: 482, startPoint y: 502, endPoint x: 478, endPoint y: 501, distance: 4.1
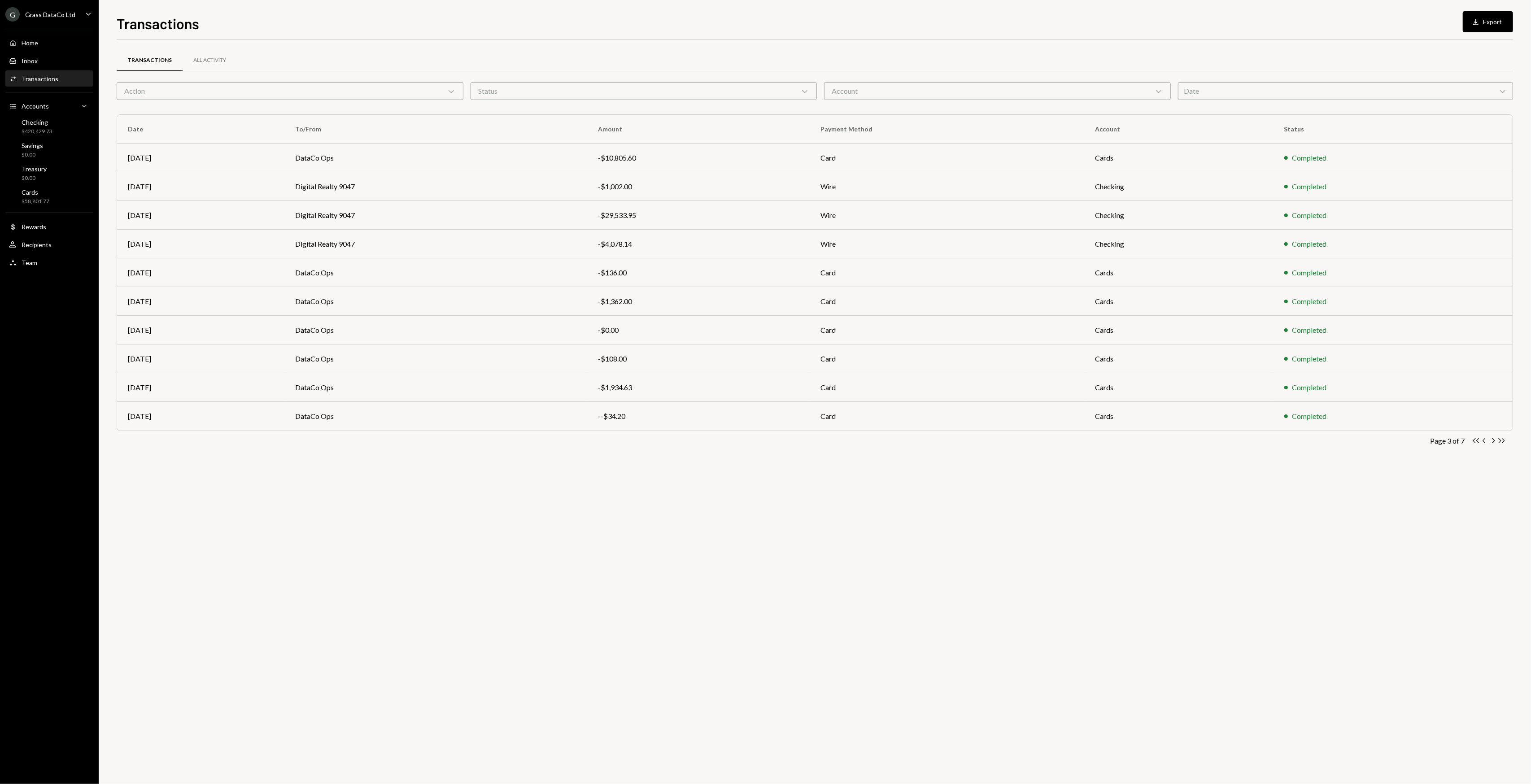
click at [478, 501] on div "Transactions All Activity Action Chevron Down Status Chevron Down Account Chevr…" at bounding box center [815, 412] width 1396 height 744
click at [1493, 444] on icon "Chevron Right" at bounding box center [1492, 440] width 8 height 8
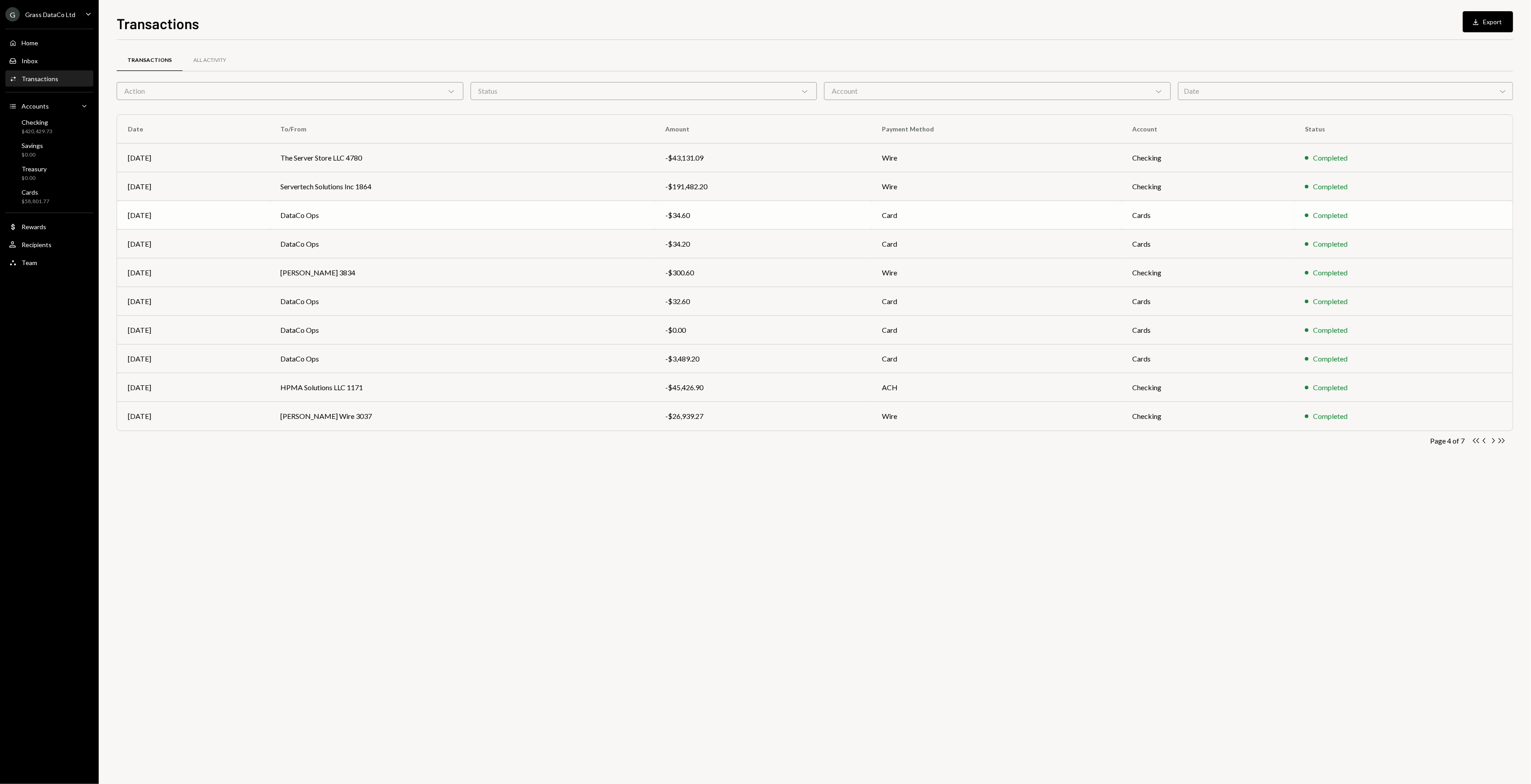
click at [379, 212] on td "DataCo Ops" at bounding box center [462, 215] width 385 height 29
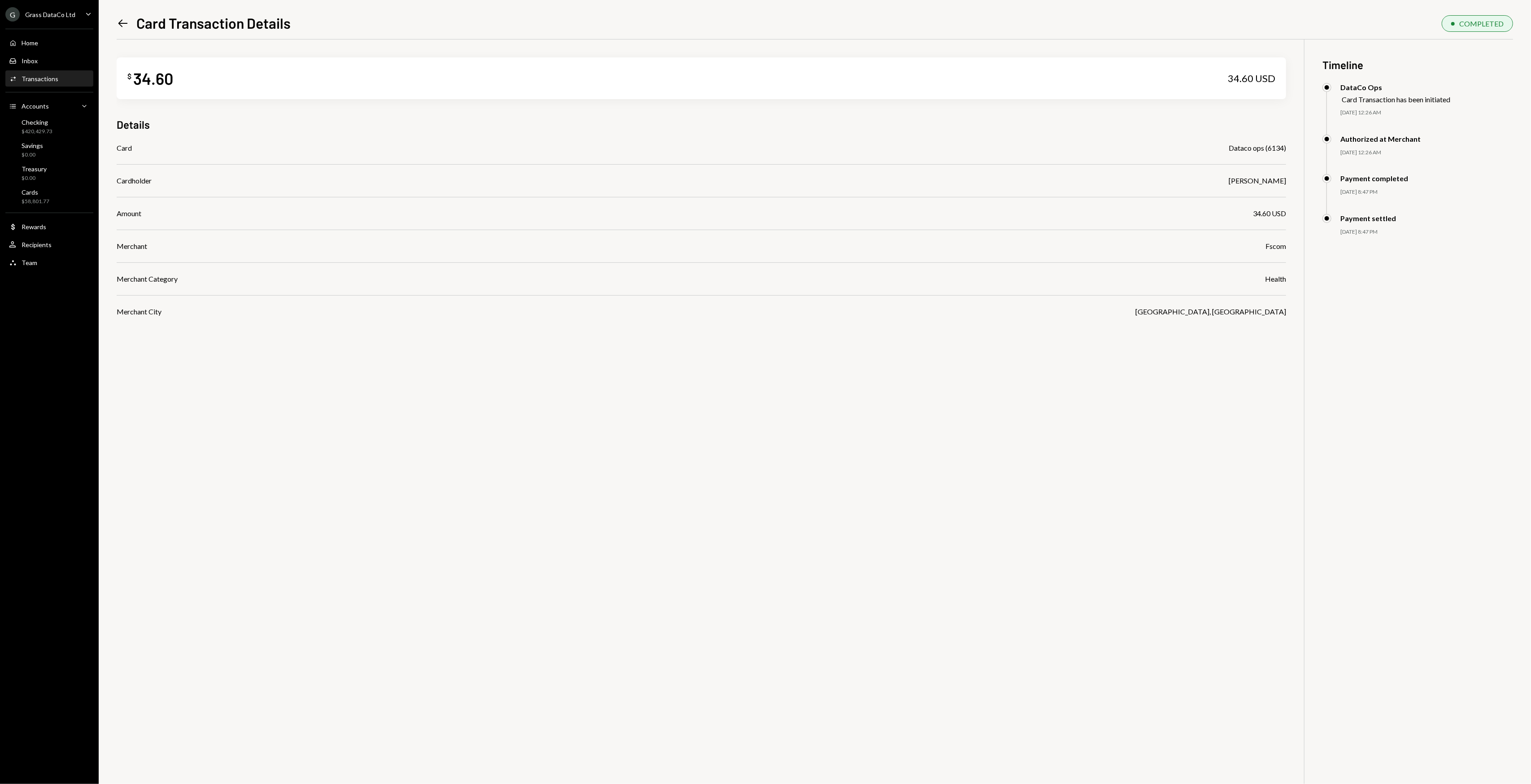
drag, startPoint x: 905, startPoint y: 443, endPoint x: 800, endPoint y: 426, distance: 106.4
click at [800, 426] on div "$ 34.60 34.60 USD Details Card Dataco ops (6134) Cardholder Bret Shilliday Amou…" at bounding box center [815, 431] width 1396 height 784
click at [910, 488] on div "$ 34.60 34.60 USD Details Card Dataco ops (6134) Cardholder Bret Shilliday Amou…" at bounding box center [815, 431] width 1396 height 784
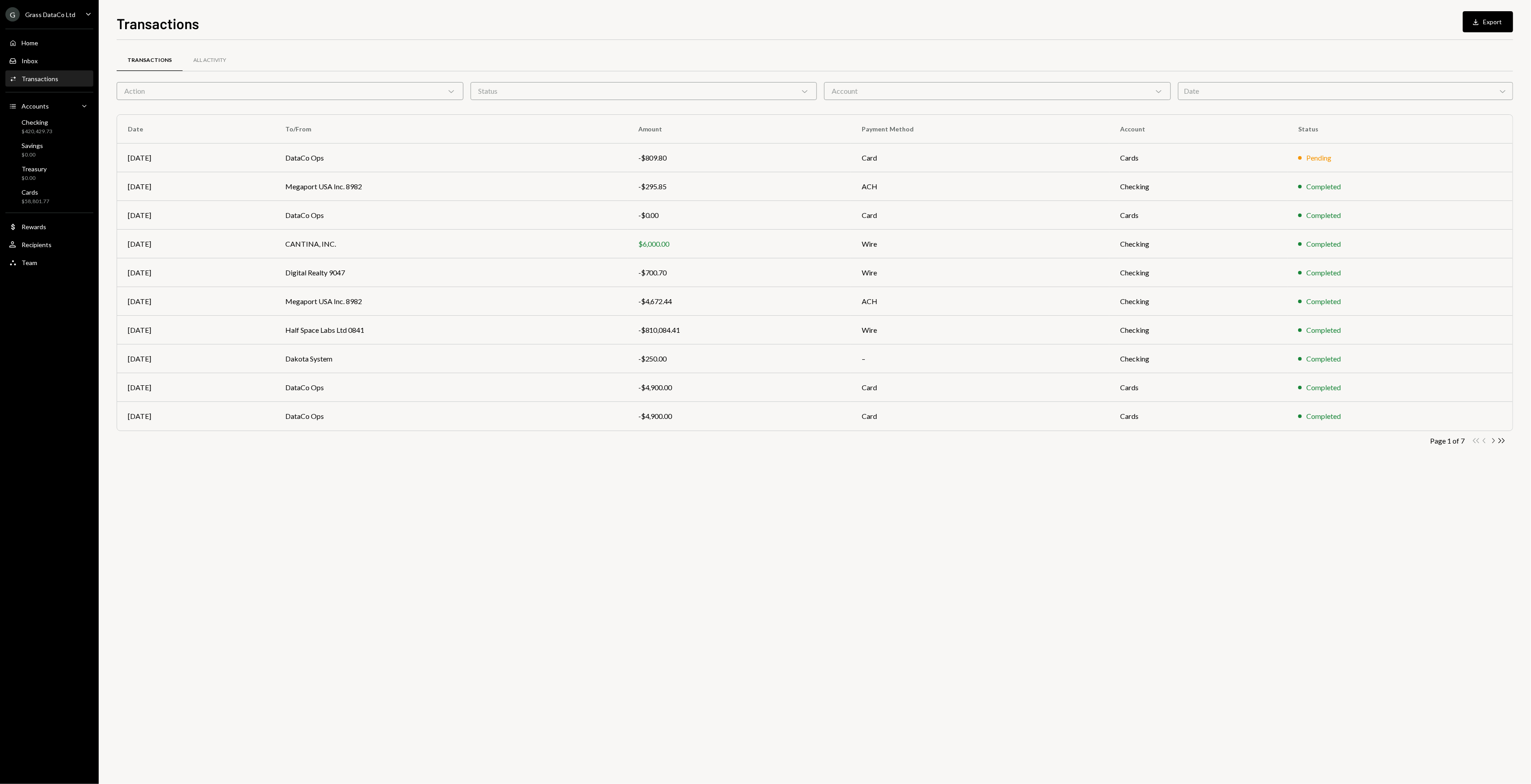
click at [1493, 443] on icon "button" at bounding box center [1493, 440] width 3 height 5
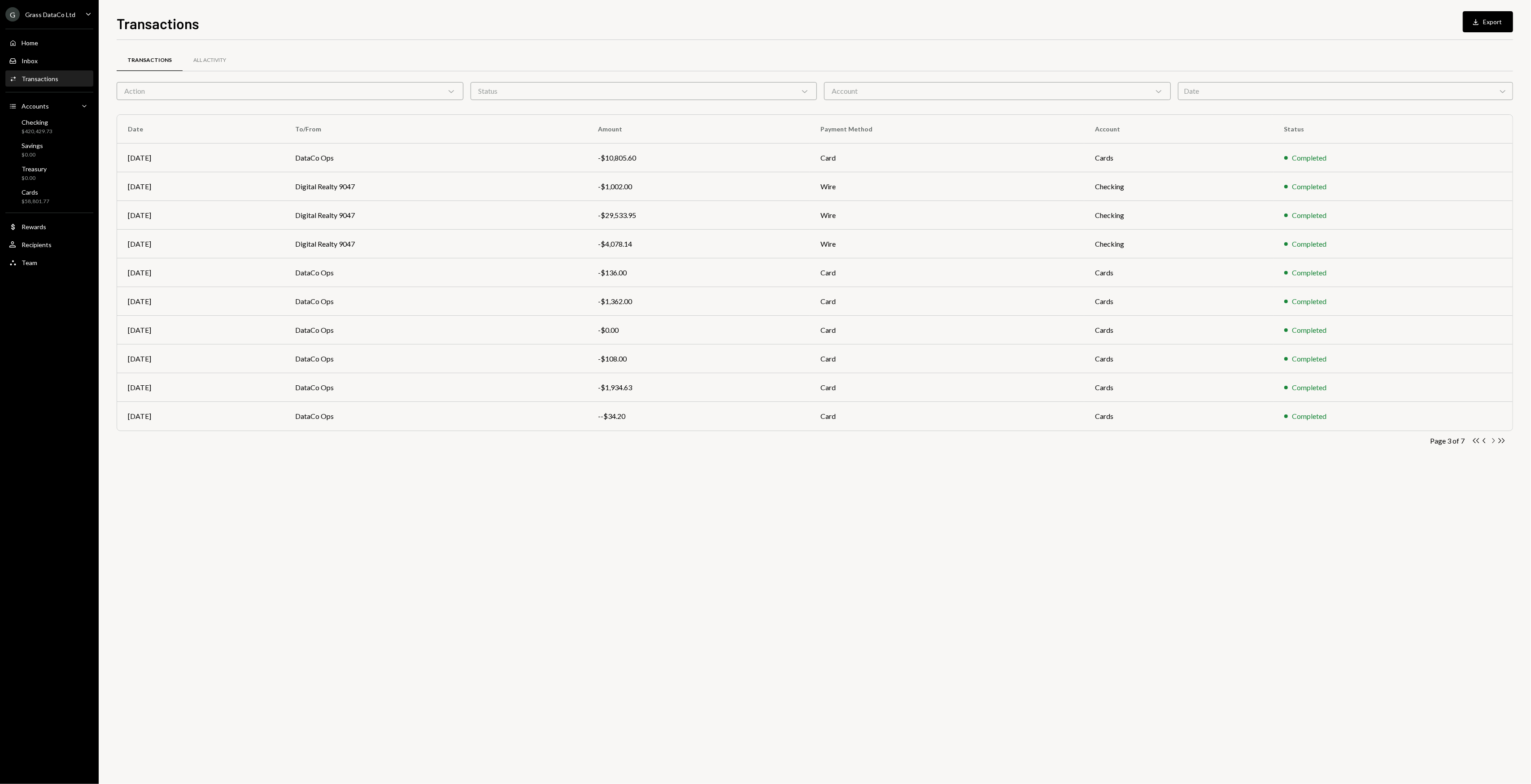
click at [1493, 443] on icon "button" at bounding box center [1493, 440] width 3 height 5
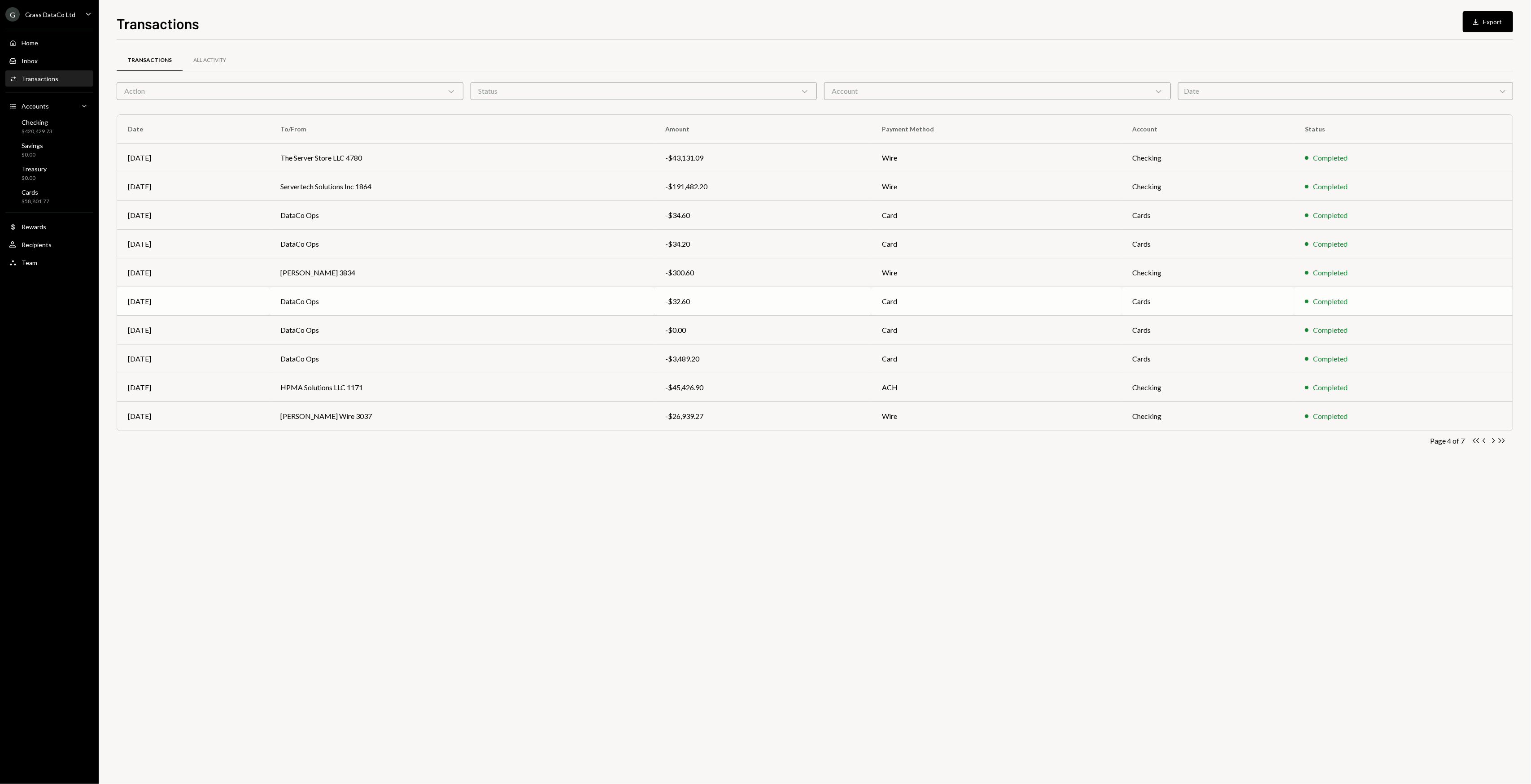
click at [393, 290] on td "DataCo Ops" at bounding box center [462, 301] width 385 height 29
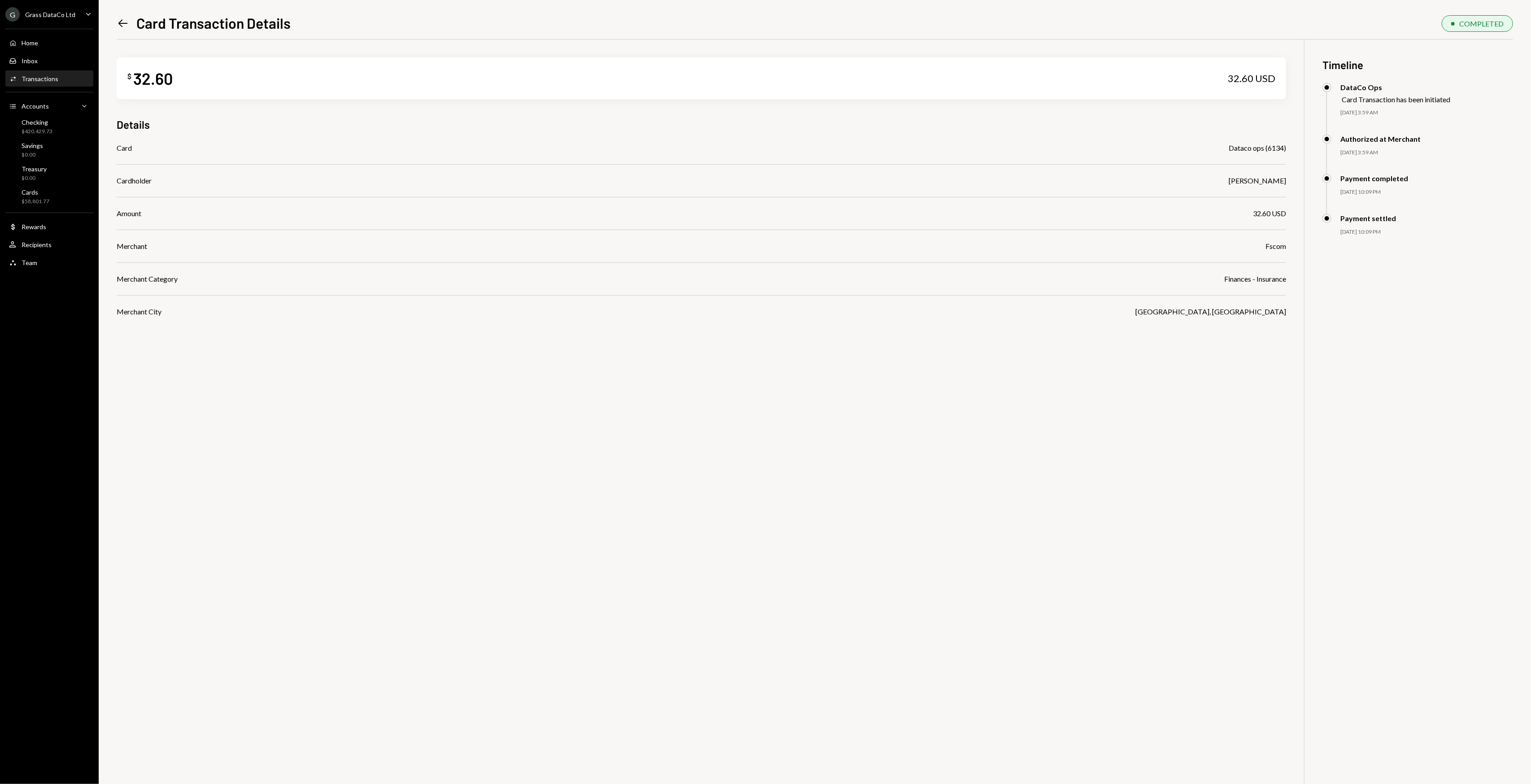
drag, startPoint x: 718, startPoint y: 526, endPoint x: 551, endPoint y: 489, distance: 171.0
click at [551, 489] on div "$ 32.60 32.60 USD Details Card Dataco ops (6134) Cardholder Bret Shilliday Amou…" at bounding box center [815, 431] width 1396 height 784
drag, startPoint x: 513, startPoint y: 470, endPoint x: 493, endPoint y: 459, distance: 22.8
click at [493, 459] on div "$ 32.60 32.60 USD Details Card Dataco ops (6134) Cardholder Bret Shilliday Amou…" at bounding box center [815, 431] width 1396 height 784
click at [246, 39] on div at bounding box center [815, 39] width 1396 height 0
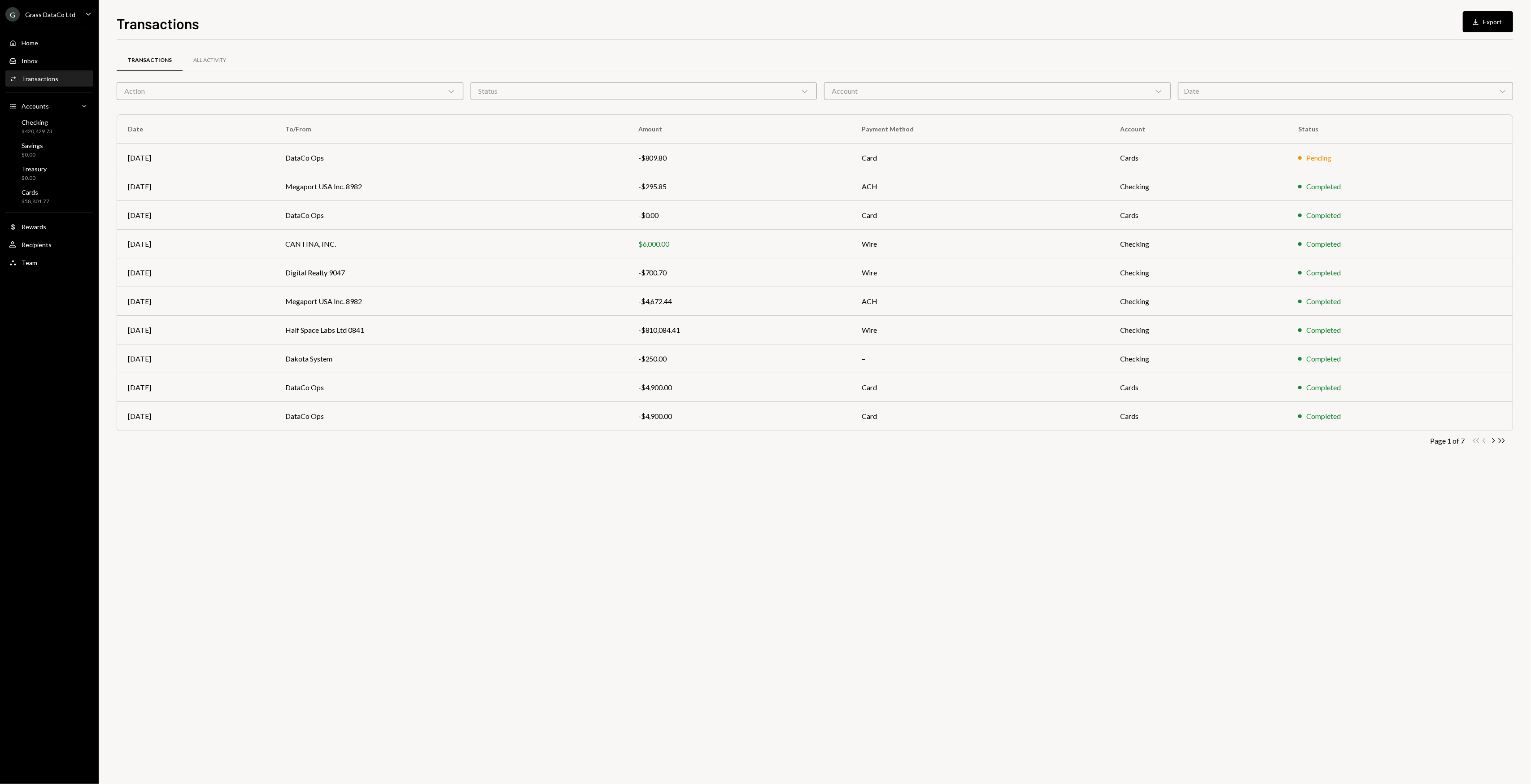
drag, startPoint x: 375, startPoint y: 455, endPoint x: 367, endPoint y: 455, distance: 8.0
drag, startPoint x: 367, startPoint y: 455, endPoint x: 330, endPoint y: 463, distance: 37.9
click at [330, 463] on div "Transactions All Activity Action Chevron Down Status Chevron Down Account Chevr…" at bounding box center [815, 261] width 1396 height 414
click at [1492, 443] on icon "Chevron Right" at bounding box center [1492, 440] width 8 height 8
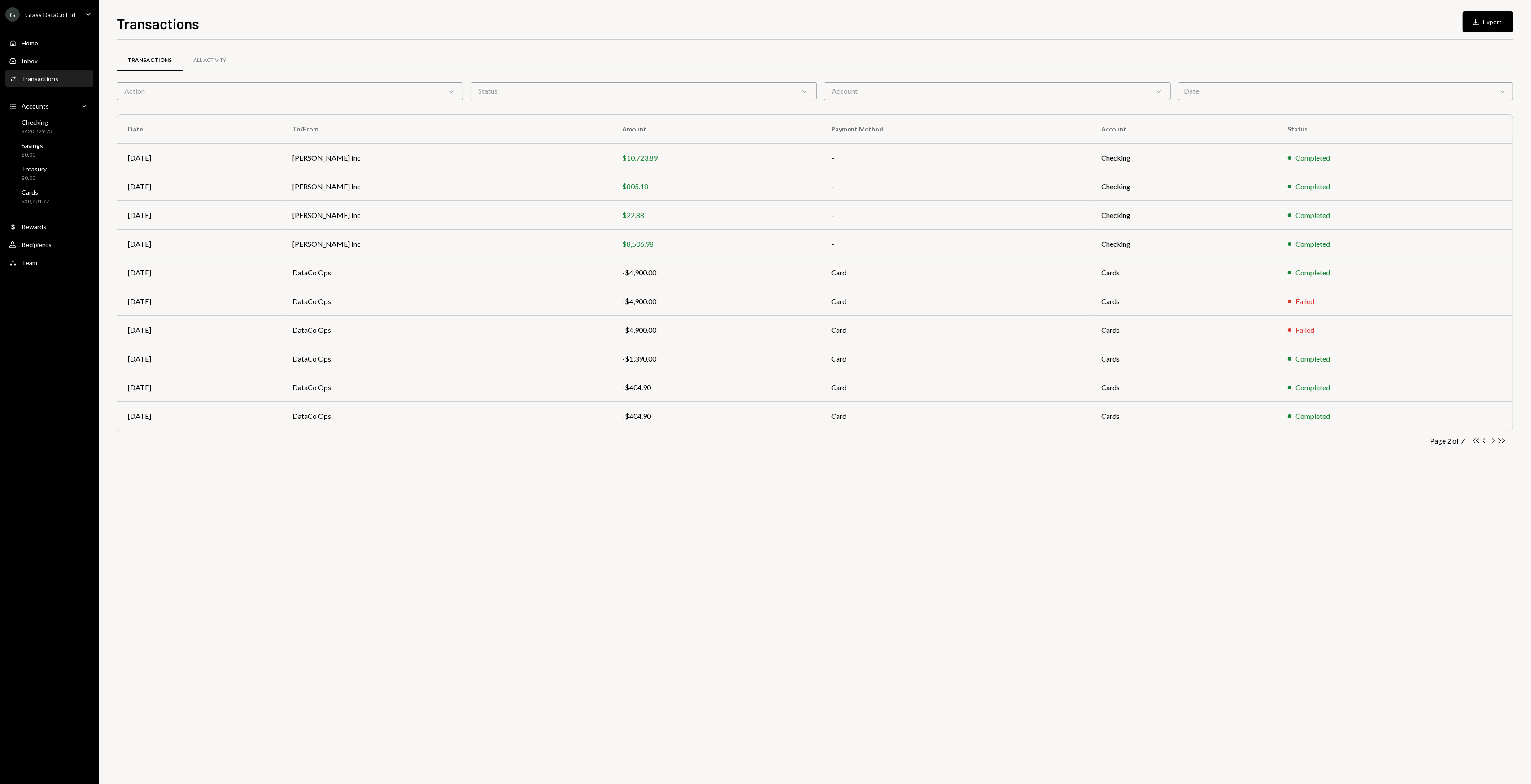
click at [1492, 443] on icon "Chevron Right" at bounding box center [1492, 440] width 8 height 8
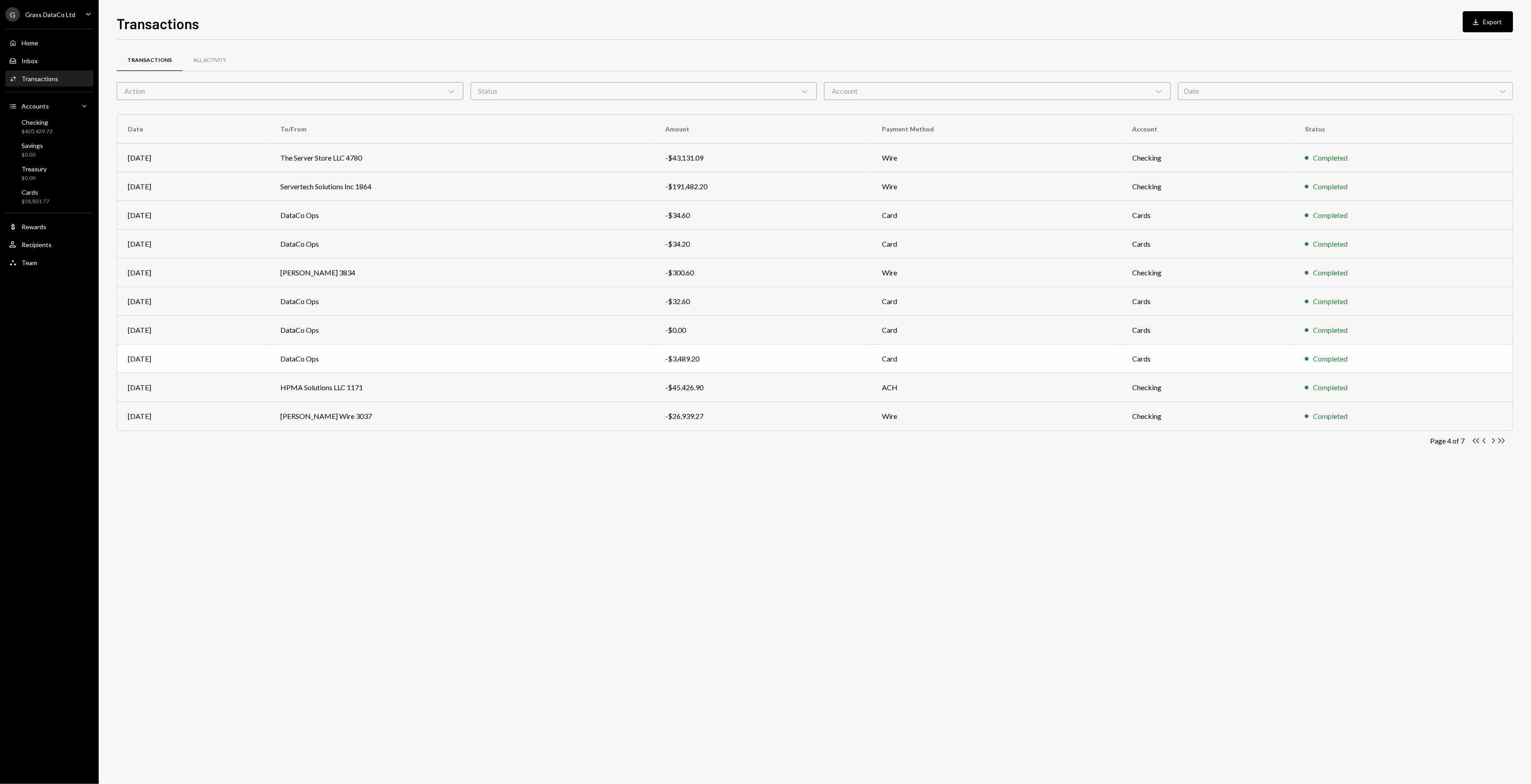
click at [283, 357] on td "DataCo Ops" at bounding box center [462, 358] width 385 height 29
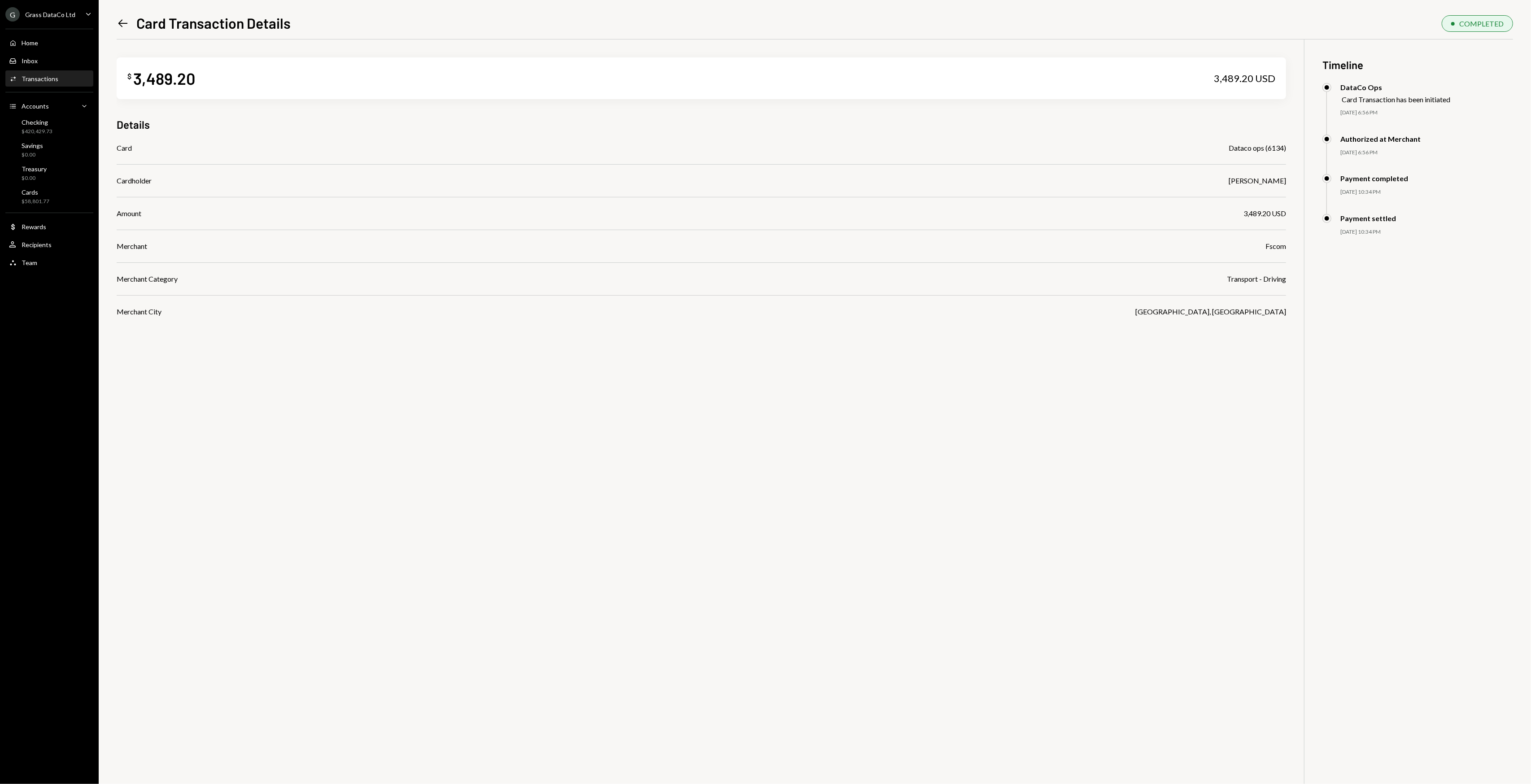
drag, startPoint x: 747, startPoint y: 443, endPoint x: 740, endPoint y: 442, distance: 7.1
drag, startPoint x: 740, startPoint y: 442, endPoint x: 522, endPoint y: 415, distance: 219.7
click at [591, 424] on div "$ 3,489.20 3,489.20 USD Details Card Dataco ops (6134) Cardholder Bret Shillida…" at bounding box center [815, 431] width 1396 height 784
drag, startPoint x: 522, startPoint y: 415, endPoint x: 500, endPoint y: 411, distance: 22.4
click at [500, 411] on div "$ 3,489.20 3,489.20 USD Details Card Dataco ops (6134) Cardholder Bret Shillida…" at bounding box center [815, 431] width 1396 height 784
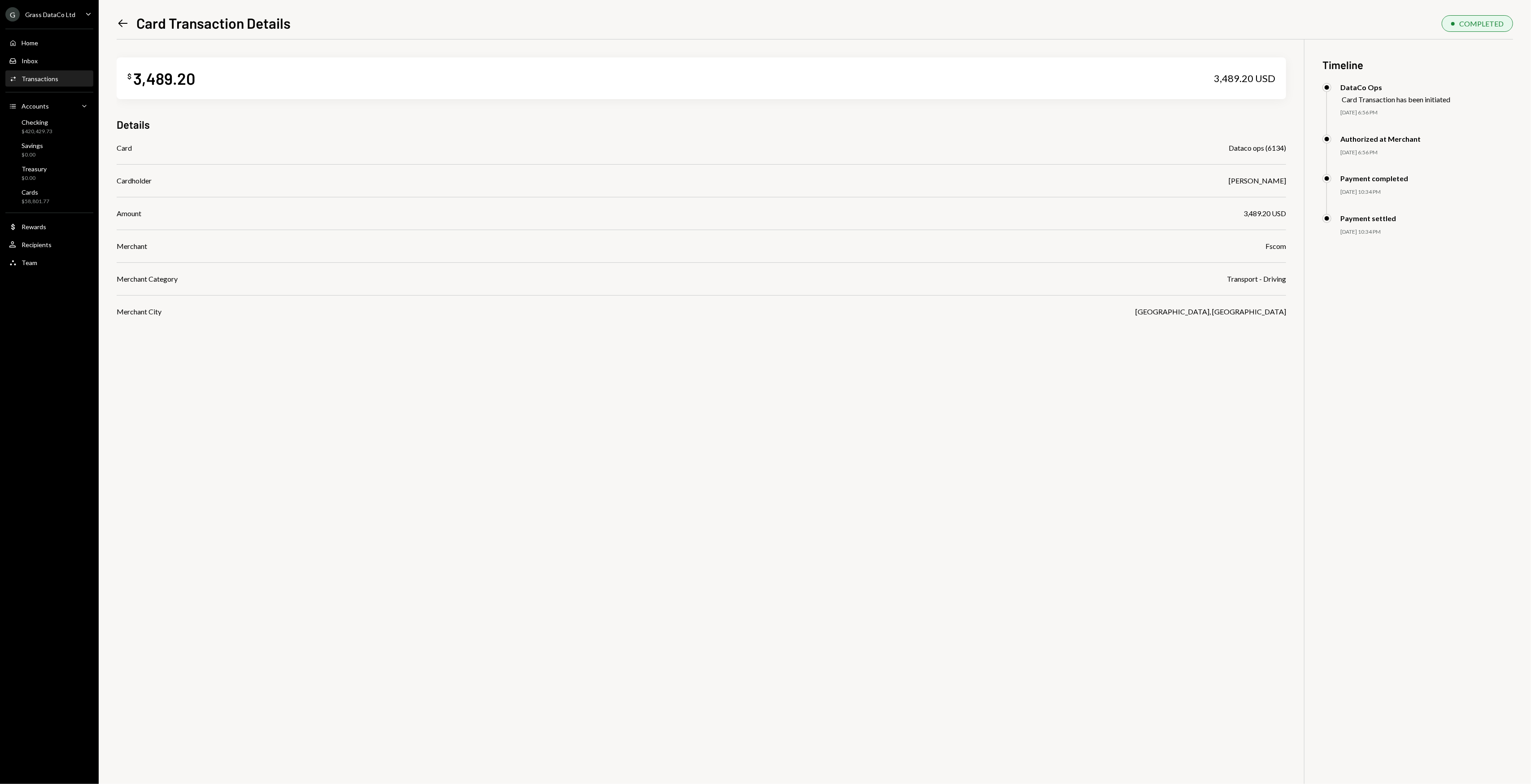
drag, startPoint x: 476, startPoint y: 406, endPoint x: 469, endPoint y: 404, distance: 7.3
drag, startPoint x: 469, startPoint y: 404, endPoint x: 452, endPoint y: 399, distance: 17.7
click at [453, 399] on div "$ 3,489.20 3,489.20 USD Details Card Dataco ops (6134) Cardholder Bret Shillida…" at bounding box center [815, 431] width 1396 height 784
click at [444, 395] on div "$ 3,489.20 3,489.20 USD Details Card Dataco ops (6134) Cardholder Bret Shillida…" at bounding box center [815, 431] width 1396 height 784
drag, startPoint x: 1210, startPoint y: 440, endPoint x: 1174, endPoint y: 423, distance: 39.8
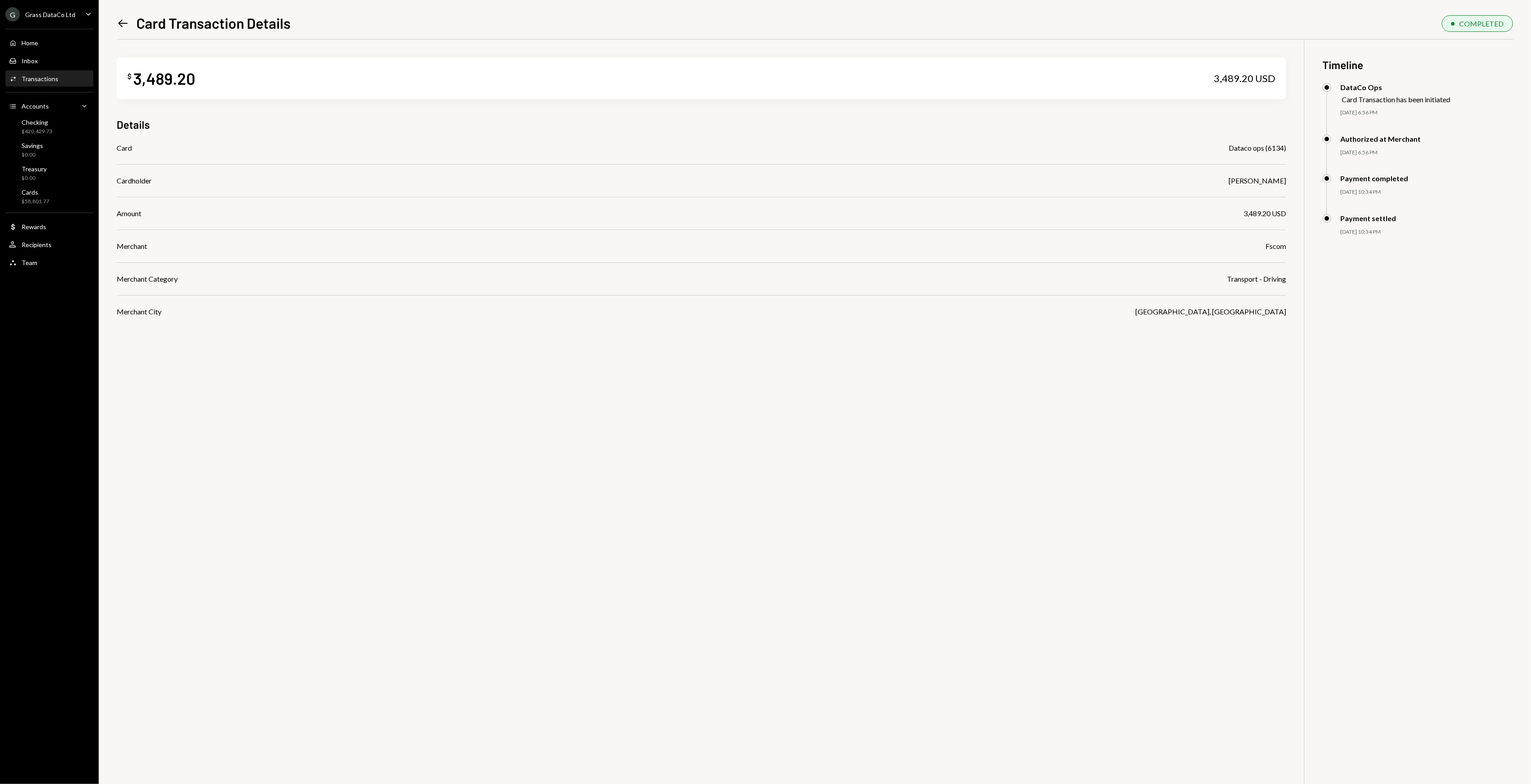
click at [1209, 438] on div "$ 3,489.20 3,489.20 USD Details Card Dataco ops (6134) Cardholder Bret Shillida…" at bounding box center [815, 431] width 1396 height 784
drag, startPoint x: 1174, startPoint y: 423, endPoint x: 1127, endPoint y: 415, distance: 47.7
drag, startPoint x: 1127, startPoint y: 415, endPoint x: 1063, endPoint y: 407, distance: 64.5
click at [1066, 408] on div "$ 3,489.20 3,489.20 USD Details Card Dataco ops (6134) Cardholder Bret Shillida…" at bounding box center [815, 431] width 1396 height 784
drag, startPoint x: 1043, startPoint y: 405, endPoint x: 1025, endPoint y: 401, distance: 18.4
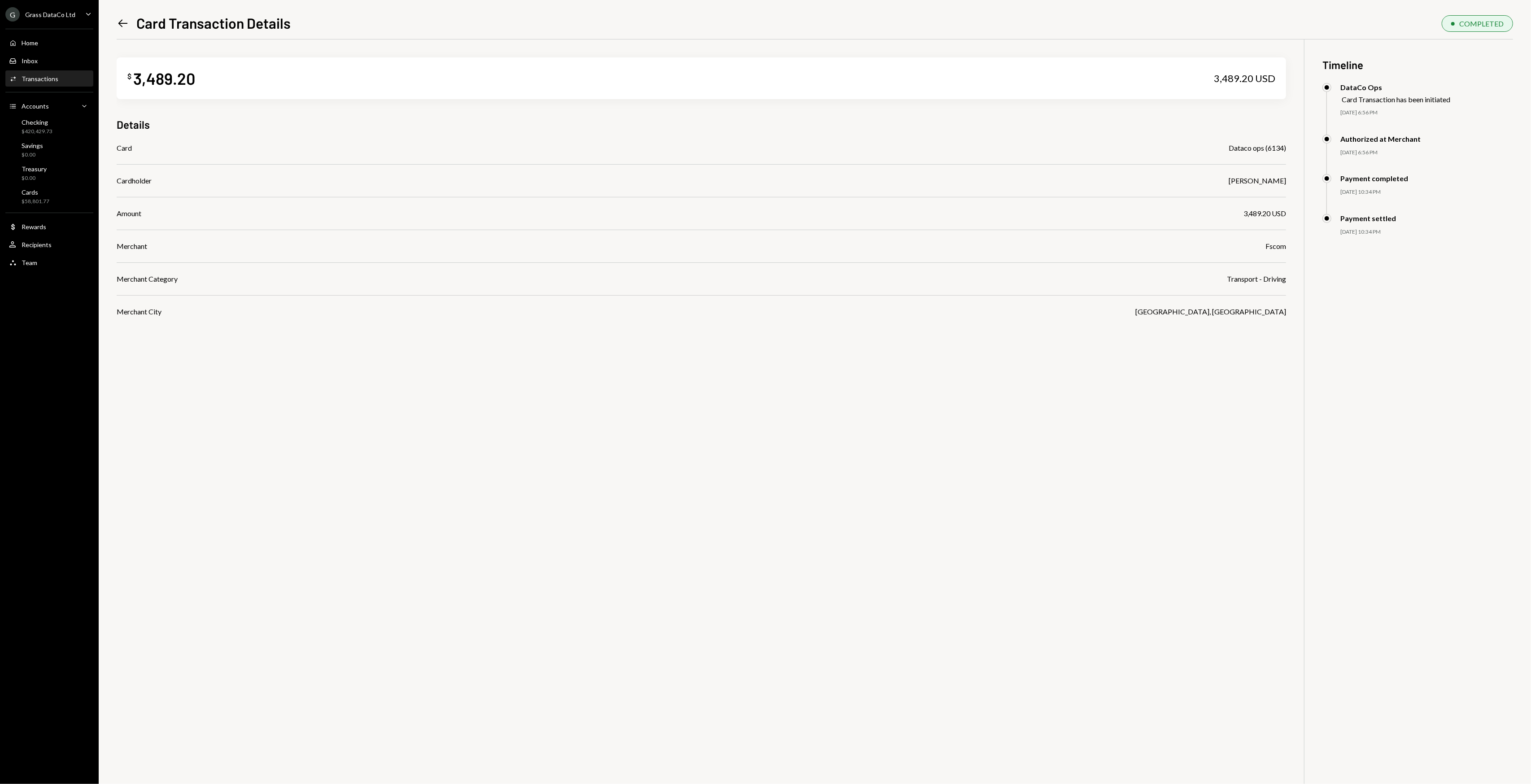
click at [1025, 401] on div "$ 3,489.20 3,489.20 USD Details Card Dataco ops (6134) Cardholder Bret Shillida…" at bounding box center [815, 431] width 1396 height 784
drag, startPoint x: 962, startPoint y: 405, endPoint x: 916, endPoint y: 394, distance: 47.3
drag, startPoint x: 916, startPoint y: 394, endPoint x: 395, endPoint y: 141, distance: 579.2
click at [914, 394] on div "$ 3,489.20 3,489.20 USD Details Card Dataco ops (6134) Cardholder Bret Shillida…" at bounding box center [815, 431] width 1396 height 784
click at [110, 27] on div "Left Arrow Card Transaction Details COMPLETED $ 3,489.20 3,489.20 USD Details C…" at bounding box center [814, 392] width 1432 height 784
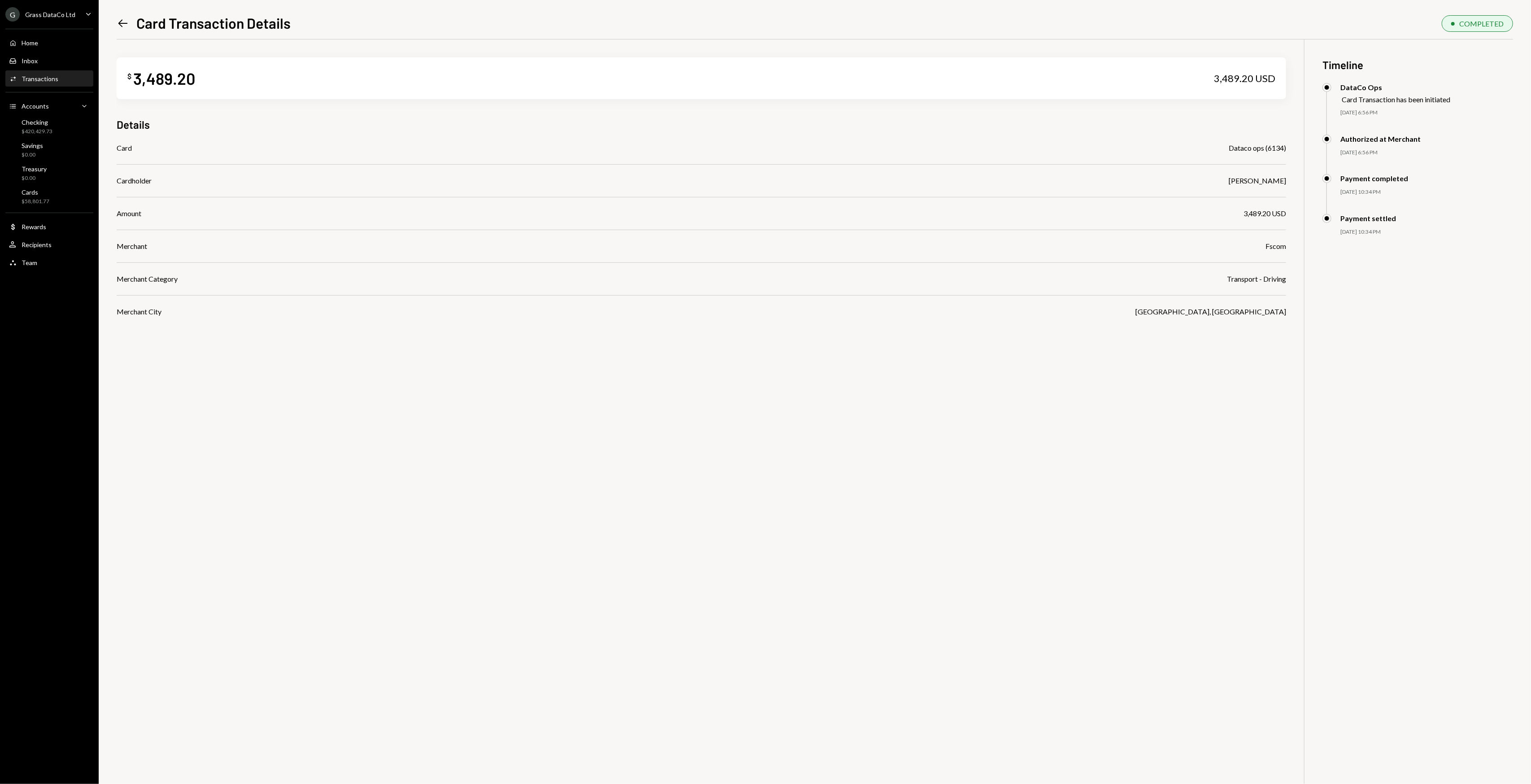
click at [119, 22] on icon "Left Arrow" at bounding box center [123, 23] width 13 height 13
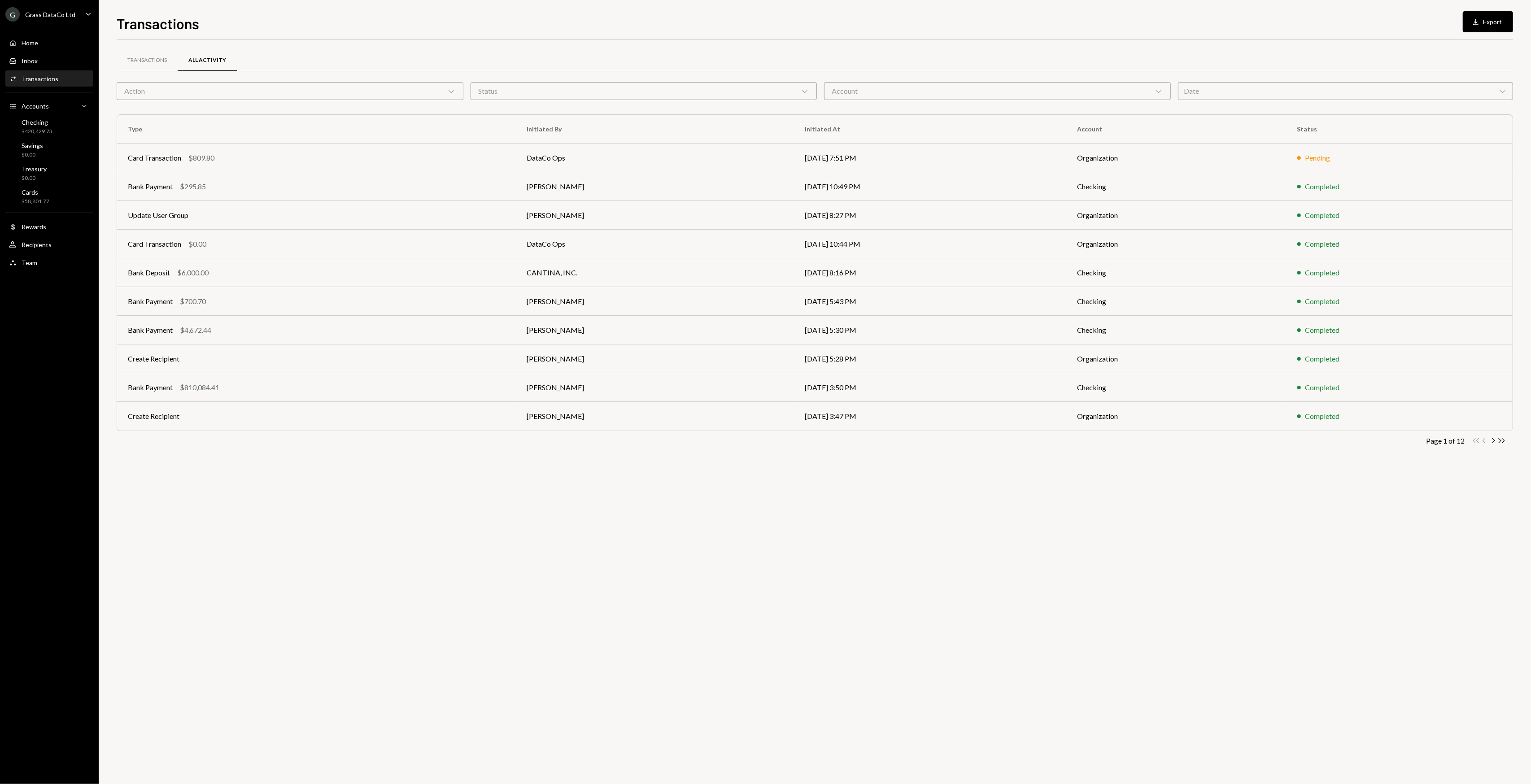
drag, startPoint x: 341, startPoint y: 551, endPoint x: 262, endPoint y: 529, distance: 82.0
drag, startPoint x: 262, startPoint y: 529, endPoint x: 212, endPoint y: 515, distance: 51.9
click at [261, 528] on div "Transactions All Activity Action Chevron Down Status Chevron Down Account Chevr…" at bounding box center [815, 412] width 1396 height 744
drag, startPoint x: 212, startPoint y: 515, endPoint x: 199, endPoint y: 508, distance: 14.8
click at [199, 508] on div "Transactions All Activity Action Chevron Down Status Chevron Down Account Chevr…" at bounding box center [815, 412] width 1396 height 744
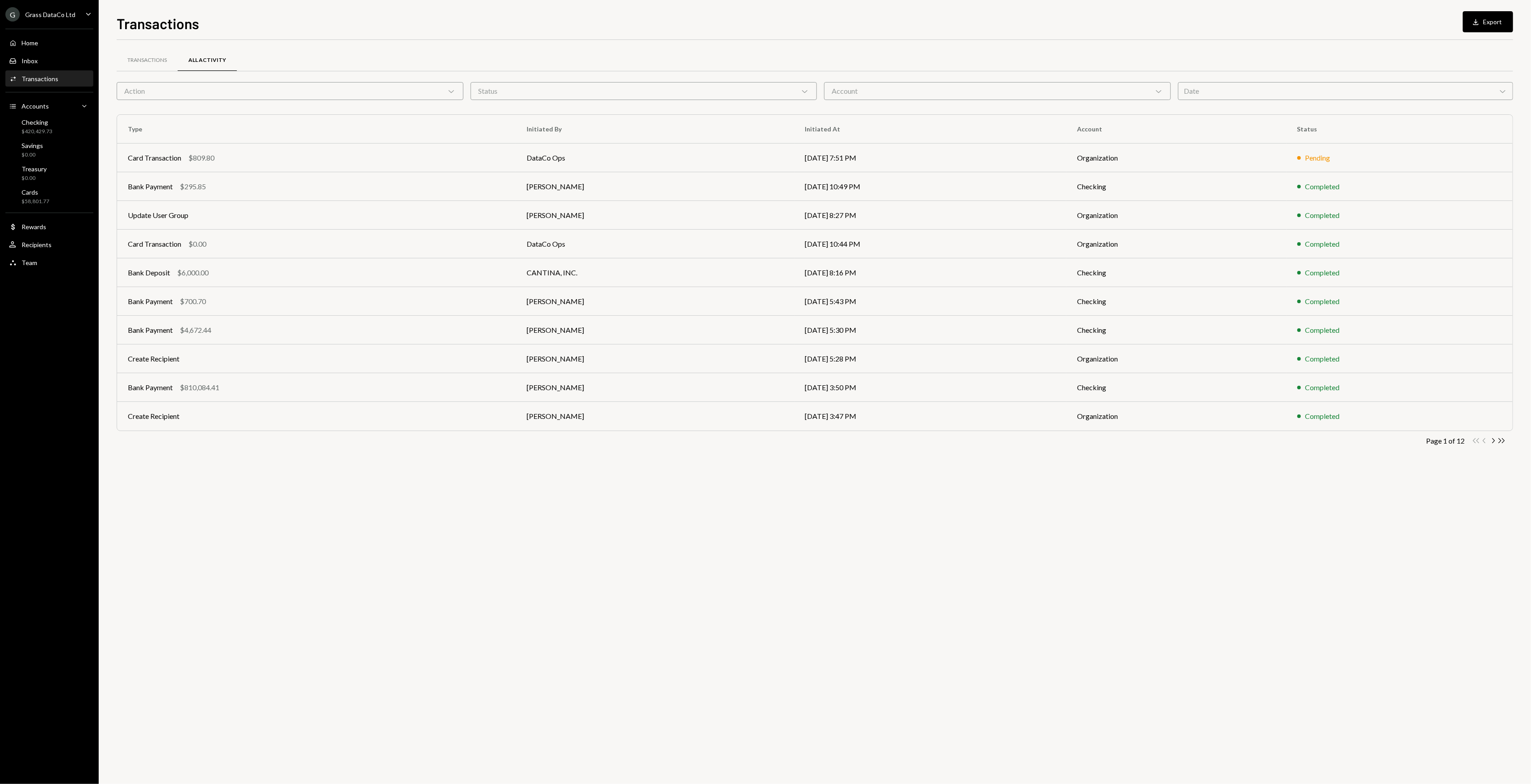
drag, startPoint x: 303, startPoint y: 497, endPoint x: 180, endPoint y: 497, distance: 123.0
click at [180, 497] on div "Transactions All Activity Action Chevron Down Status Chevron Down Account Chevr…" at bounding box center [815, 412] width 1396 height 744
click at [167, 494] on div "Transactions All Activity Action Chevron Down Status Chevron Down Account Chevr…" at bounding box center [815, 412] width 1396 height 744
drag, startPoint x: 508, startPoint y: 485, endPoint x: 358, endPoint y: 482, distance: 150.0
click at [358, 482] on div "Transactions All Activity Action Chevron Down Status Chevron Down Account Chevr…" at bounding box center [815, 412] width 1396 height 744
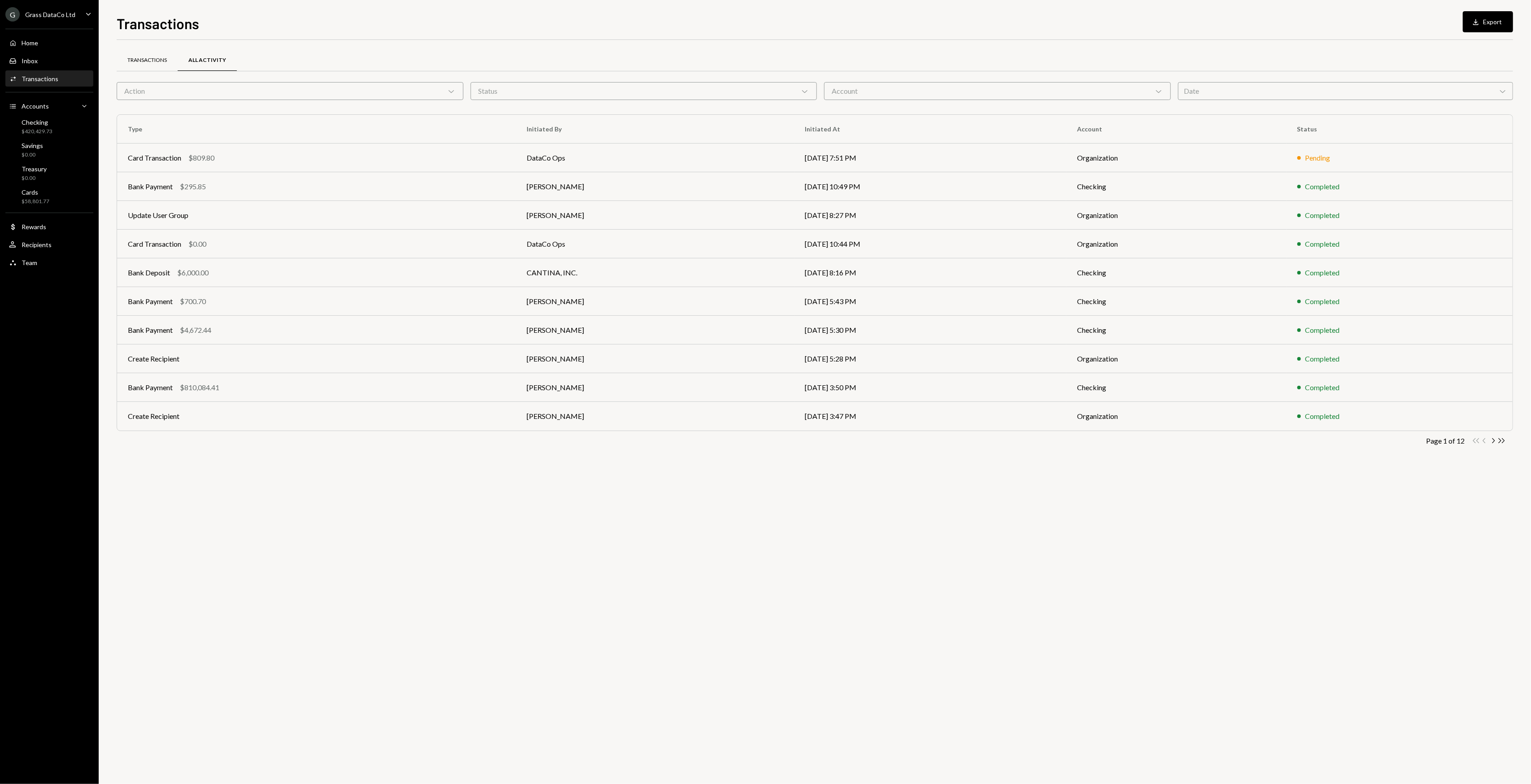
click at [154, 53] on div "Transactions" at bounding box center [148, 60] width 61 height 21
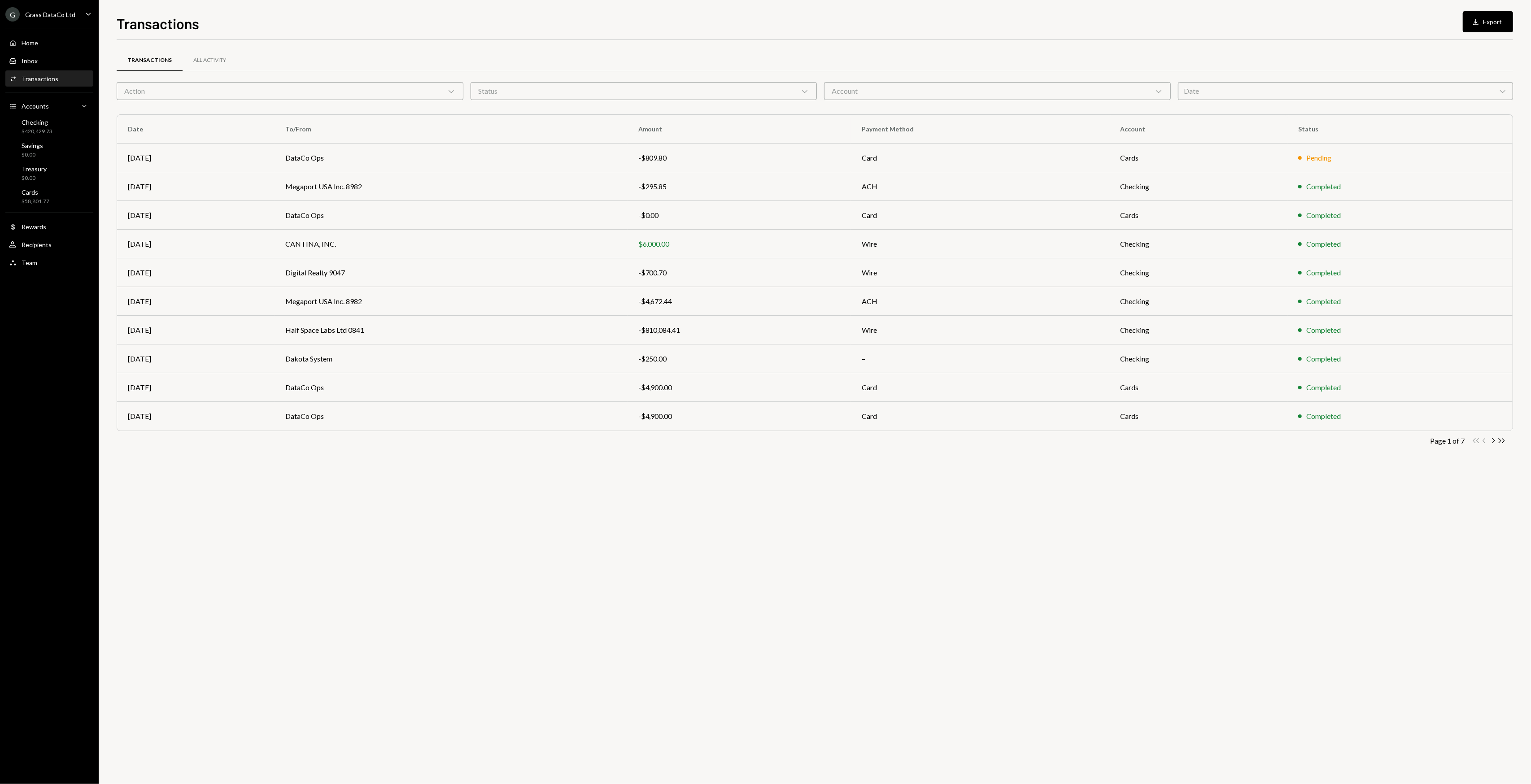
drag, startPoint x: 930, startPoint y: 532, endPoint x: 900, endPoint y: 527, distance: 30.4
drag, startPoint x: 900, startPoint y: 527, endPoint x: 676, endPoint y: 527, distance: 224.0
click at [794, 522] on div "Transactions All Activity Action Chevron Down Status Chevron Down Account Chevr…" at bounding box center [815, 412] width 1396 height 744
drag, startPoint x: 666, startPoint y: 527, endPoint x: 638, endPoint y: 526, distance: 28.0
drag, startPoint x: 638, startPoint y: 526, endPoint x: 572, endPoint y: 524, distance: 66.0
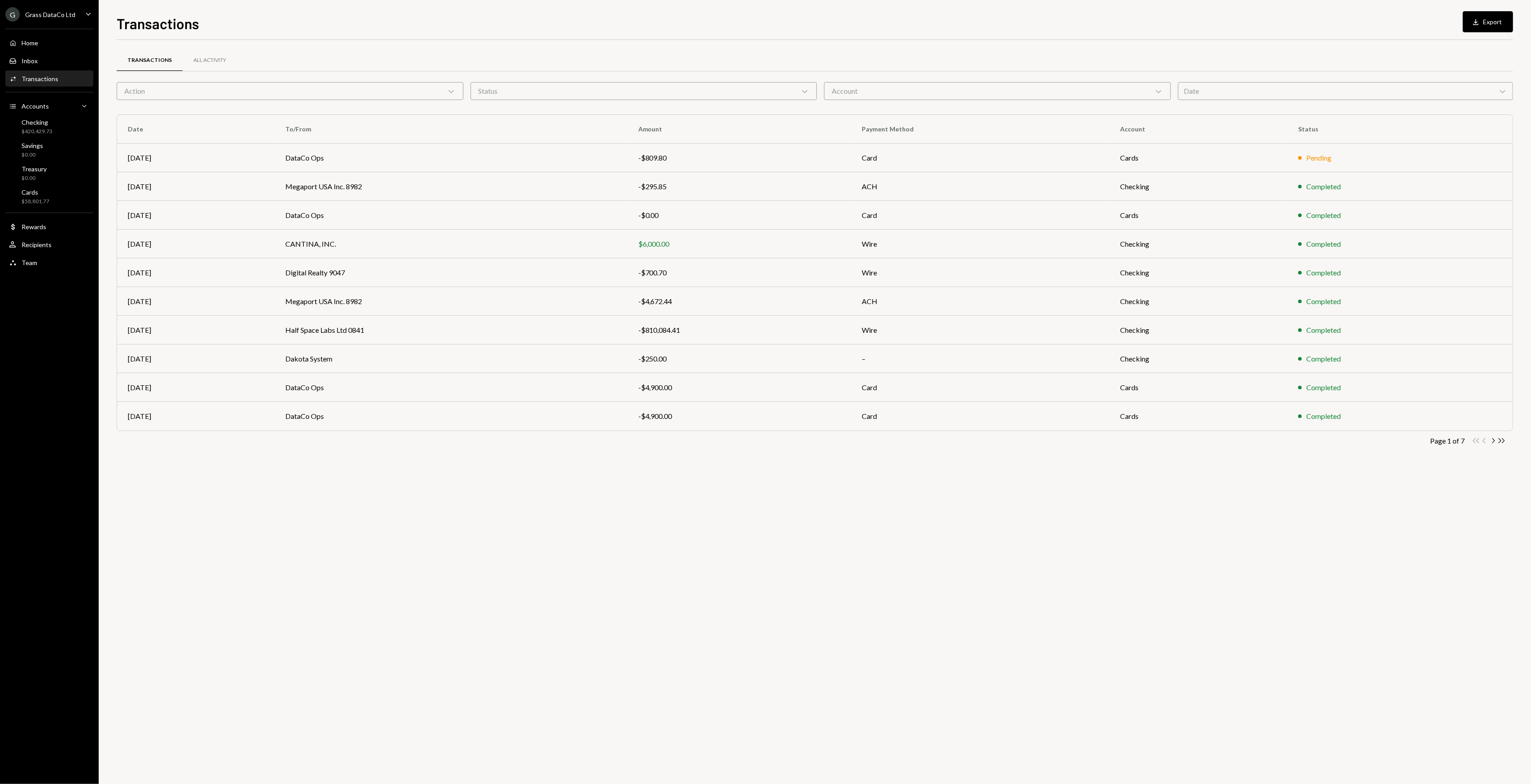
click at [572, 524] on div "Transactions All Activity Action Chevron Down Status Chevron Down Account Chevr…" at bounding box center [815, 412] width 1396 height 744
drag, startPoint x: 514, startPoint y: 518, endPoint x: 499, endPoint y: 517, distance: 15.0
click at [501, 517] on div "Transactions All Activity Action Chevron Down Status Chevron Down Account Chevr…" at bounding box center [815, 412] width 1396 height 744
drag, startPoint x: 483, startPoint y: 518, endPoint x: 461, endPoint y: 510, distance: 23.4
click at [461, 510] on div "Transactions All Activity Action Chevron Down Status Chevron Down Account Chevr…" at bounding box center [815, 412] width 1396 height 744
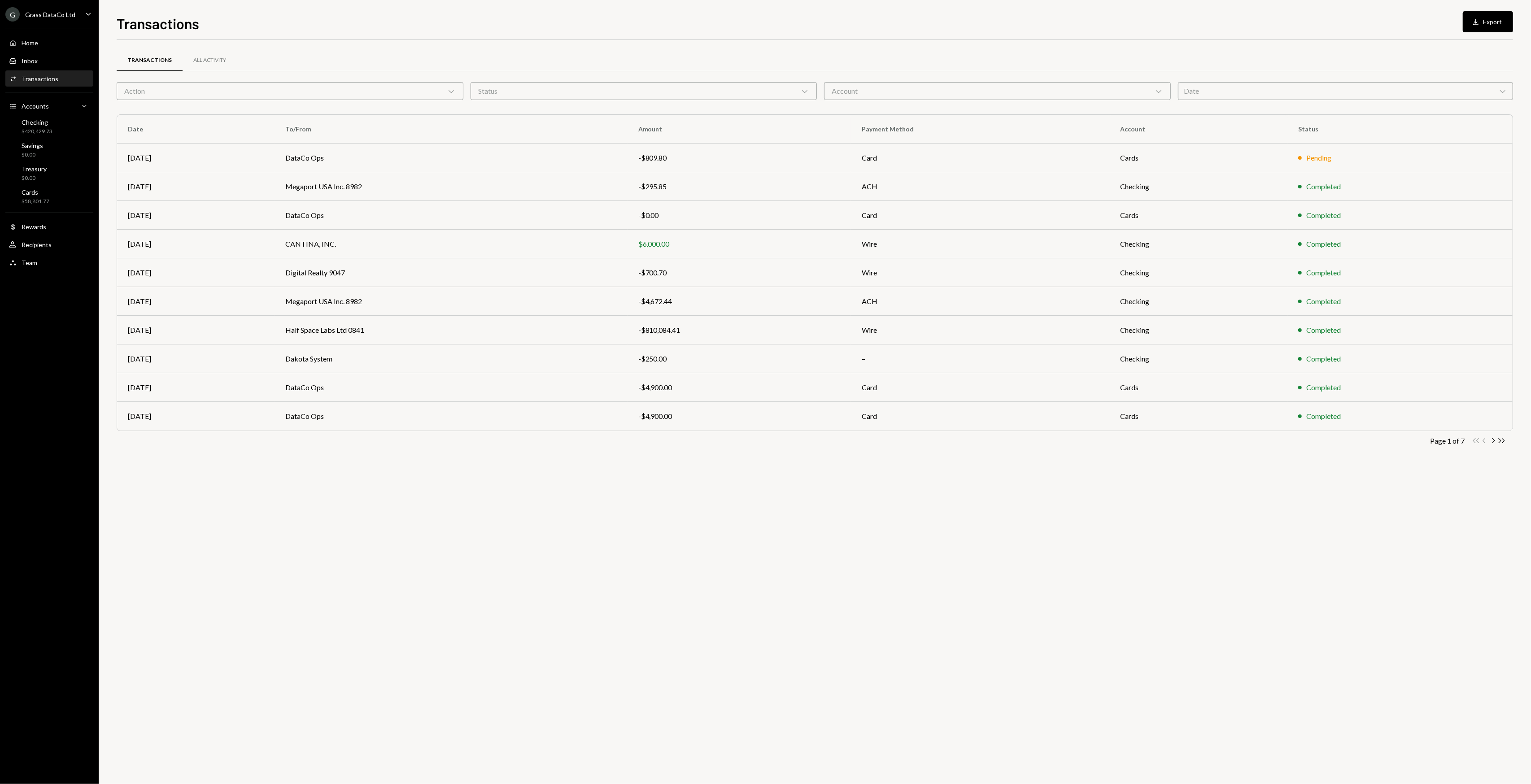
click at [701, 569] on div "Transactions All Activity Action Chevron Down Status Chevron Down Account Chevr…" at bounding box center [815, 412] width 1396 height 744
click at [1007, 526] on div "Transactions All Activity Action Chevron Down Status Chevron Down Account Chevr…" at bounding box center [815, 412] width 1396 height 744
drag, startPoint x: 815, startPoint y: 526, endPoint x: 665, endPoint y: 490, distance: 154.3
drag, startPoint x: 665, startPoint y: 490, endPoint x: 392, endPoint y: 386, distance: 292.1
click at [661, 489] on div "Transactions All Activity Action Chevron Down Status Chevron Down Account Chevr…" at bounding box center [815, 412] width 1396 height 744
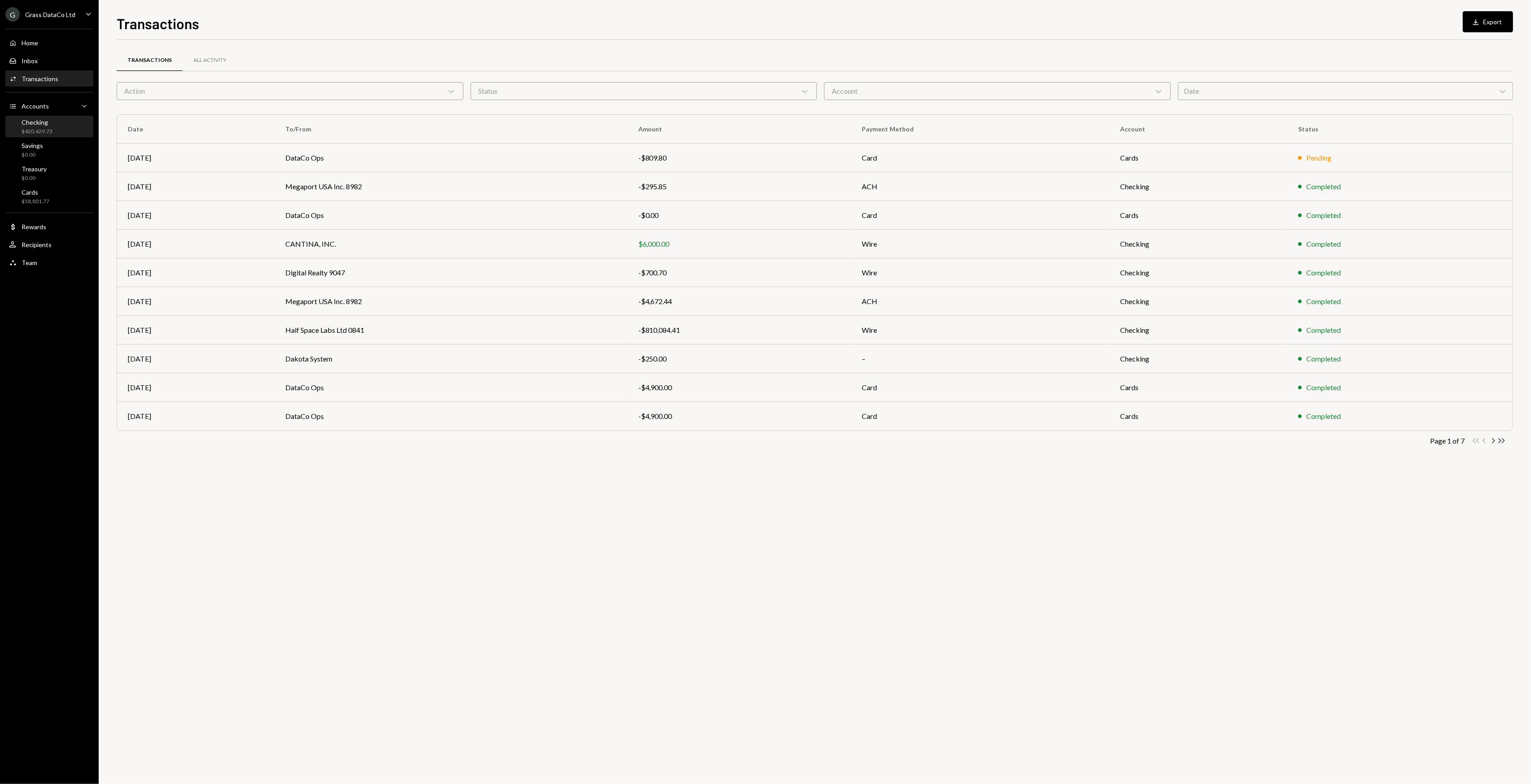
click at [60, 126] on div "Checking $420,429.73" at bounding box center [49, 127] width 81 height 17
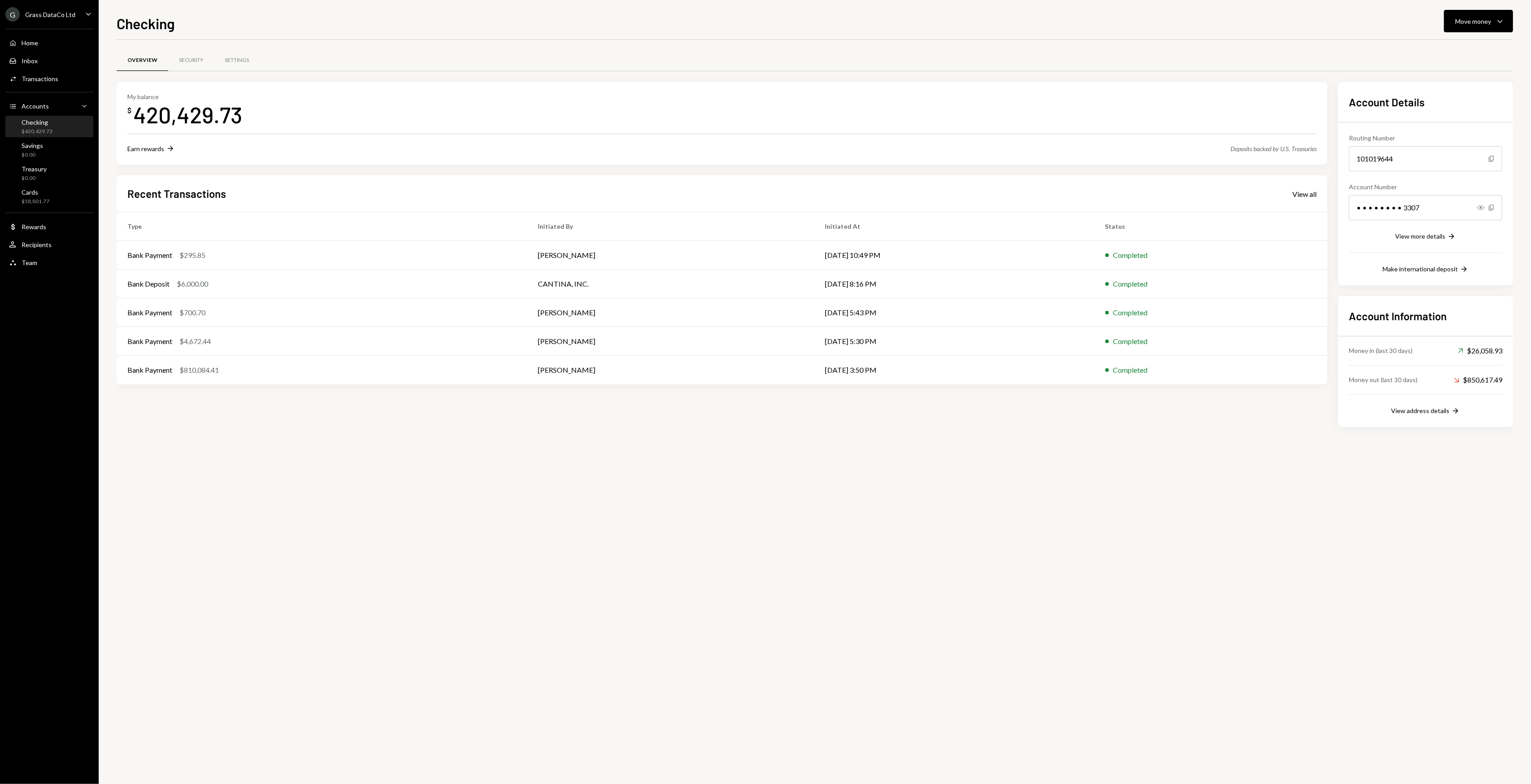
drag, startPoint x: 438, startPoint y: 462, endPoint x: 365, endPoint y: 451, distance: 73.8
click at [365, 451] on div "Overview Security Settings My balance $ 420,429.73 Earn rewards Right Arrow Dep…" at bounding box center [815, 412] width 1396 height 744
drag, startPoint x: 338, startPoint y: 439, endPoint x: 334, endPoint y: 436, distance: 5.0
click at [330, 433] on div "Overview Security Settings My balance $ 420,429.73 Earn rewards Right Arrow Dep…" at bounding box center [815, 249] width 1396 height 391
drag, startPoint x: 328, startPoint y: 431, endPoint x: 321, endPoint y: 422, distance: 11.4
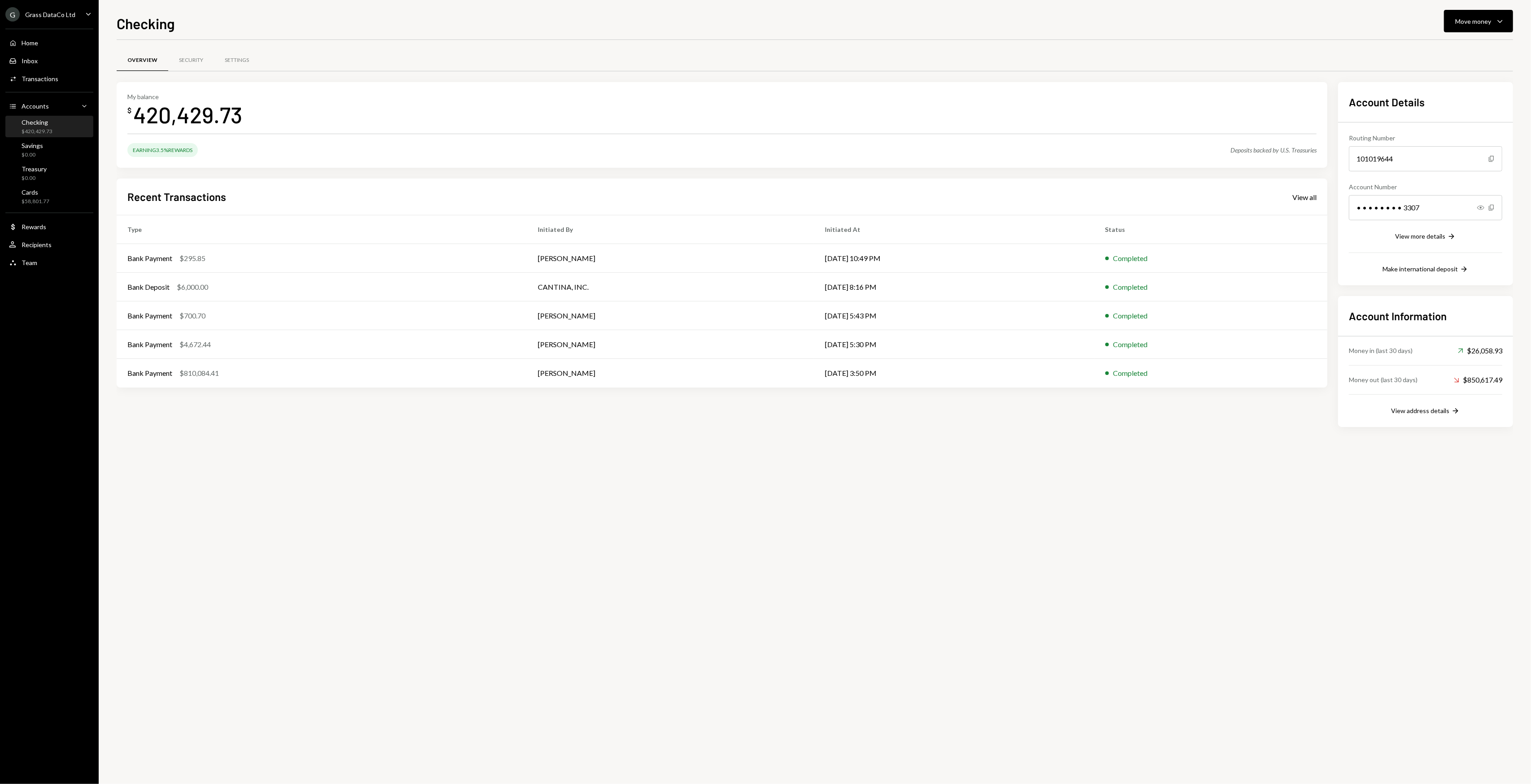
click at [321, 422] on div "My balance $ 420,429.73 Earning 3.5% Rewards Deposits backed by U.S. Treasuries…" at bounding box center [722, 254] width 1211 height 345
click at [43, 39] on div "Home Home" at bounding box center [49, 43] width 81 height 8
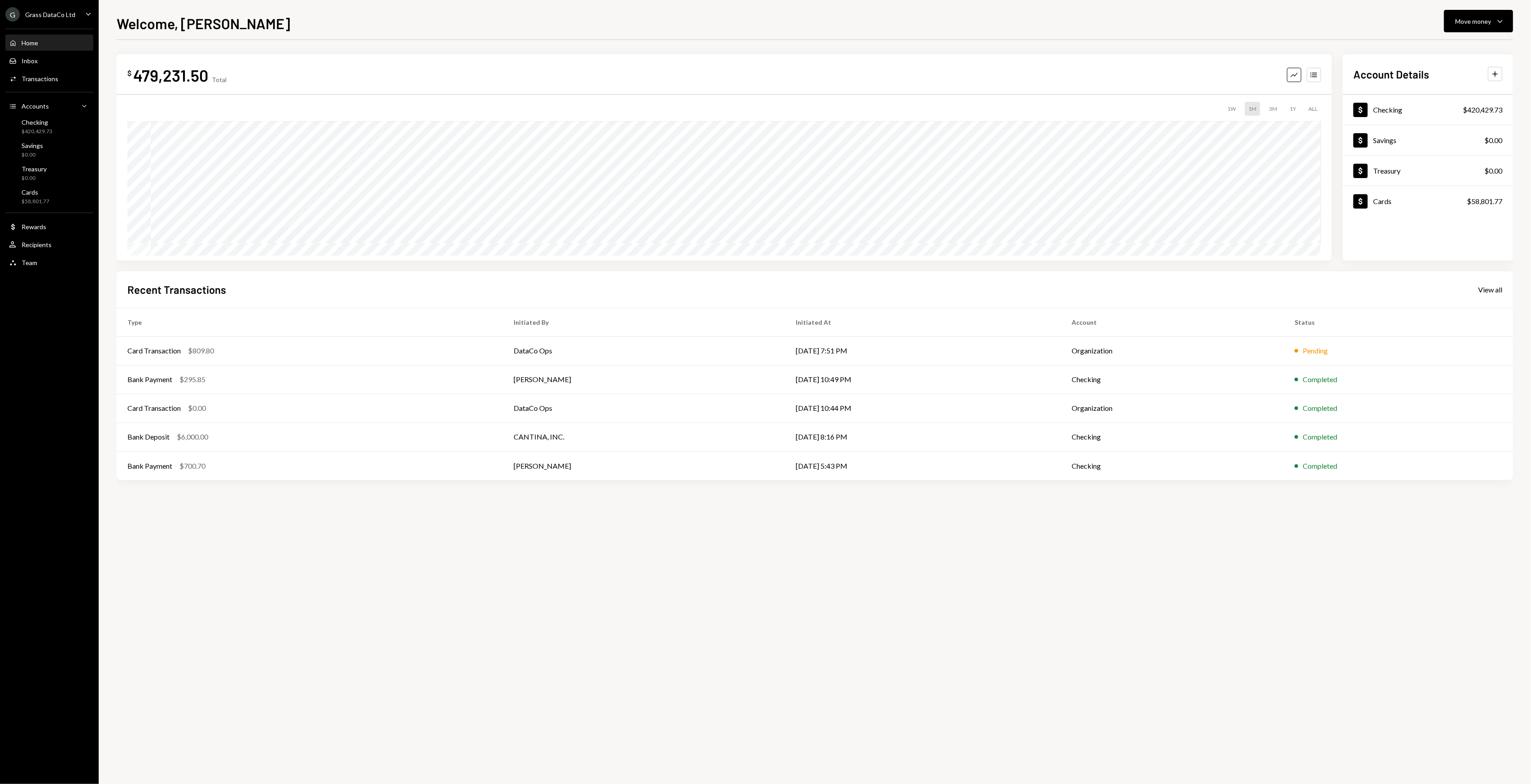
drag, startPoint x: 1192, startPoint y: 538, endPoint x: 1113, endPoint y: 533, distance: 79.2
drag, startPoint x: 1113, startPoint y: 533, endPoint x: 997, endPoint y: 525, distance: 116.3
click at [1034, 528] on div "$ 479,231.50 Total Graph Accounts 1W 1M 3M 1Y ALL $479,231.50 Sep 04, 2025 Acco…" at bounding box center [815, 412] width 1396 height 744
drag, startPoint x: 962, startPoint y: 521, endPoint x: 941, endPoint y: 516, distance: 21.6
drag, startPoint x: 941, startPoint y: 516, endPoint x: 923, endPoint y: 517, distance: 18.0
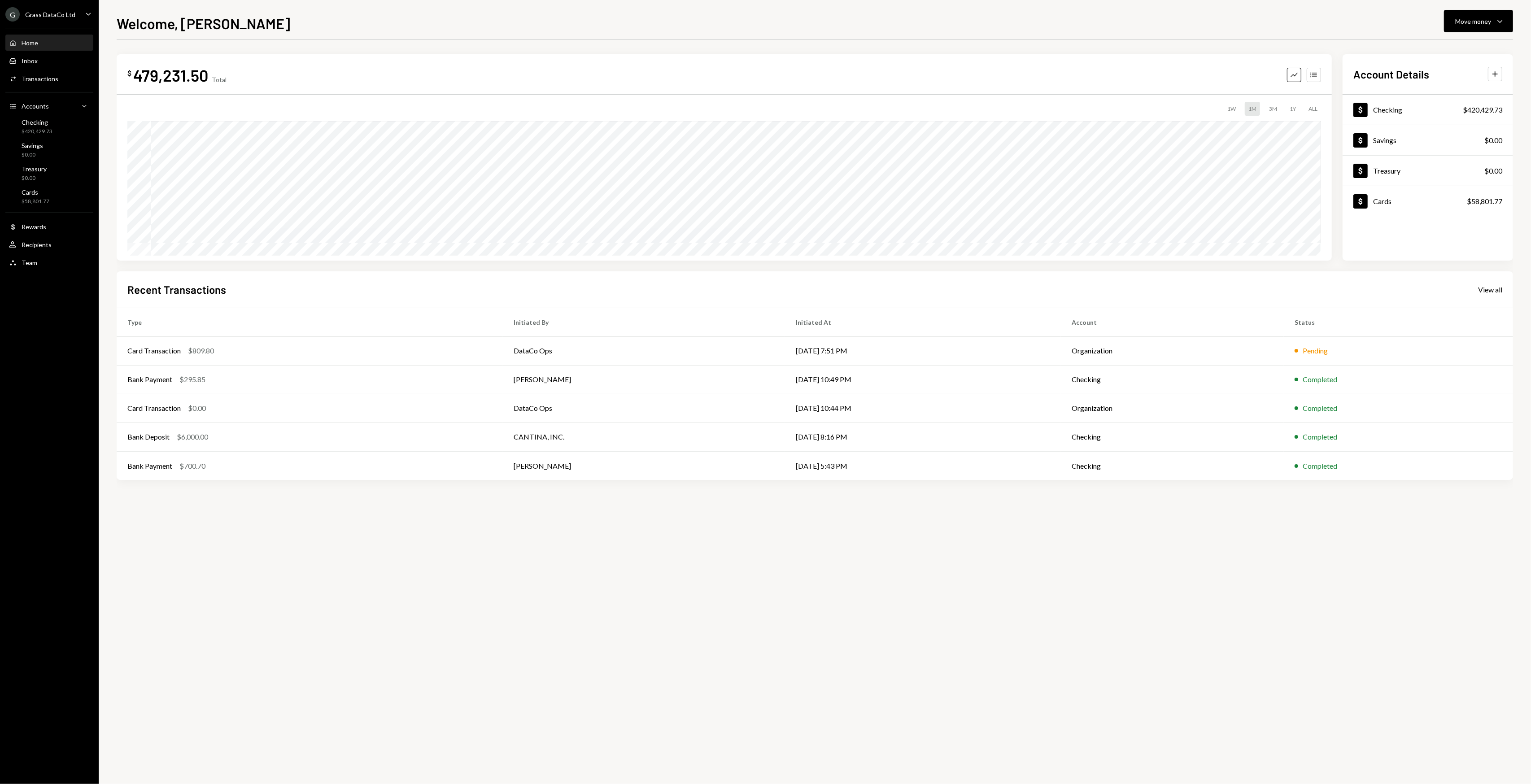
click at [938, 516] on div "$ 479,231.50 Total Graph Accounts 1W 1M 3M 1Y ALL $479,231.50 Sep 04, 2025 Acco…" at bounding box center [815, 412] width 1396 height 744
drag, startPoint x: 912, startPoint y: 519, endPoint x: 886, endPoint y: 515, distance: 26.3
drag, startPoint x: 886, startPoint y: 515, endPoint x: 878, endPoint y: 513, distance: 8.2
click at [878, 513] on div "$ 479,231.50 Total Graph Accounts 1W 1M 3M 1Y ALL $479,231.50 Sep 04, 2025 Acco…" at bounding box center [815, 412] width 1396 height 744
drag, startPoint x: 865, startPoint y: 515, endPoint x: 849, endPoint y: 512, distance: 16.3
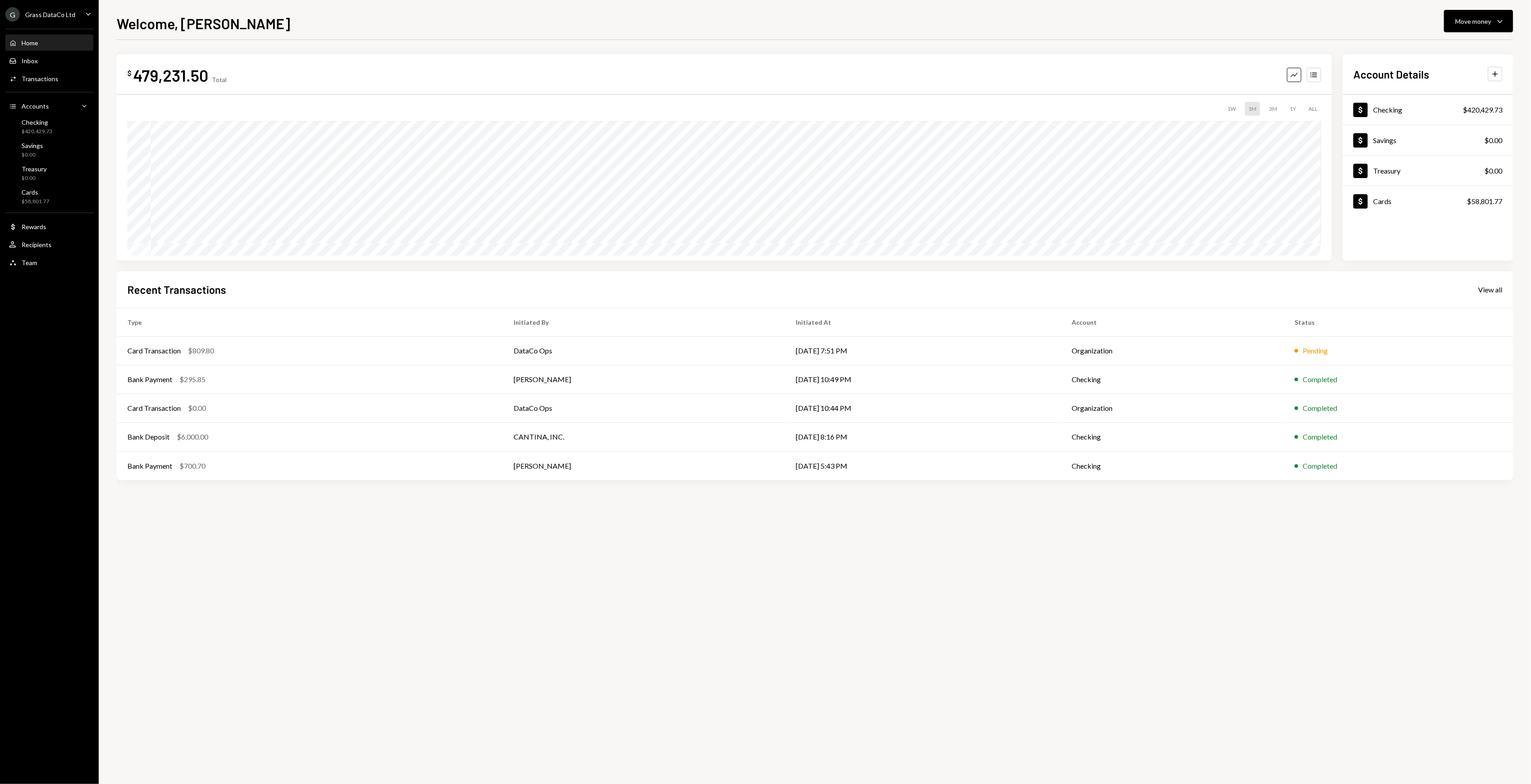
click at [849, 512] on div "$ 479,231.50 Total Graph Accounts 1W 1M 3M 1Y ALL $479,231.50 Sep 04, 2025 Acco…" at bounding box center [815, 412] width 1396 height 744
drag, startPoint x: 846, startPoint y: 510, endPoint x: 840, endPoint y: 508, distance: 6.3
drag, startPoint x: 840, startPoint y: 508, endPoint x: 824, endPoint y: 506, distance: 16.1
click at [824, 506] on div "$ 479,231.50 Total Graph Accounts 1W 1M 3M 1Y ALL $479,231.50 Sep 04, 2025 Acco…" at bounding box center [815, 412] width 1396 height 744
drag, startPoint x: 818, startPoint y: 505, endPoint x: 800, endPoint y: 501, distance: 18.4
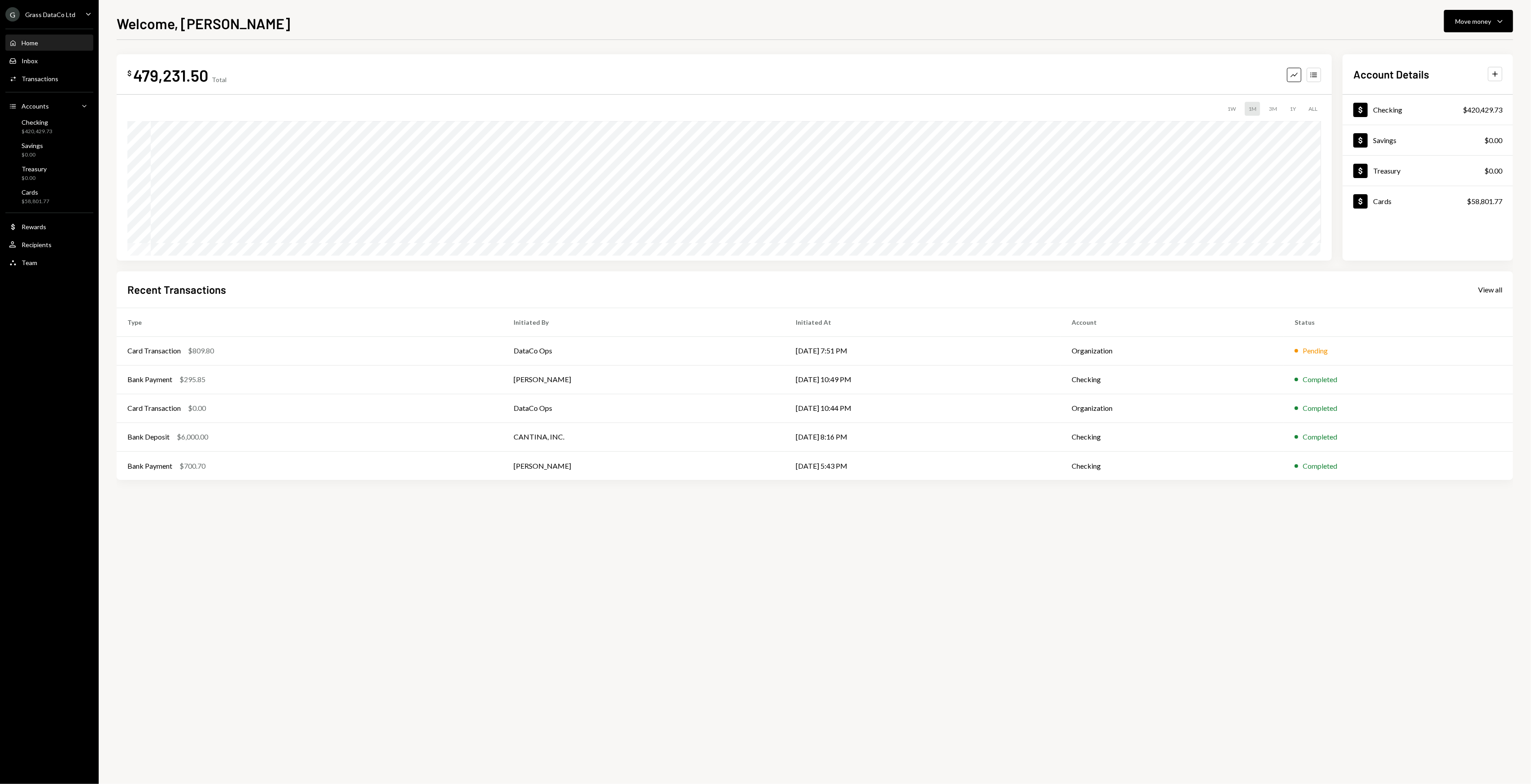
drag, startPoint x: 800, startPoint y: 501, endPoint x: 775, endPoint y: 503, distance: 25.1
click at [795, 501] on div "$ 479,231.50 Total Graph Accounts 1W 1M 3M 1Y ALL $479,231.50 Sep 04, 2025 Acco…" at bounding box center [815, 412] width 1396 height 744
drag, startPoint x: 775, startPoint y: 503, endPoint x: 670, endPoint y: 463, distance: 112.4
drag, startPoint x: 670, startPoint y: 463, endPoint x: 645, endPoint y: 464, distance: 25.0
click at [647, 464] on td "[PERSON_NAME]" at bounding box center [644, 465] width 282 height 29
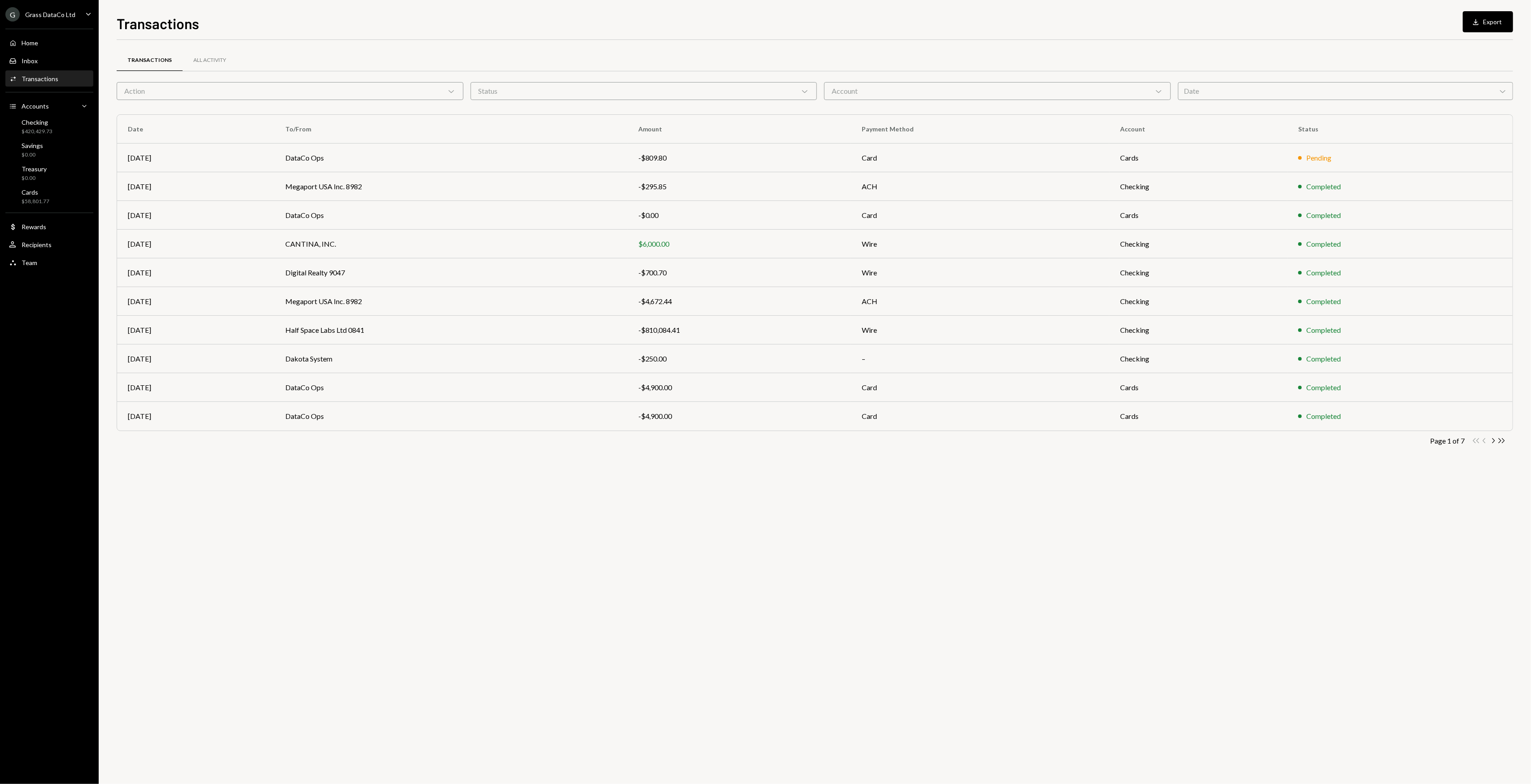
drag, startPoint x: 380, startPoint y: 517, endPoint x: 289, endPoint y: 497, distance: 93.2
click at [292, 500] on div "Transactions All Activity Action Chevron Down Status Chevron Down Account Chevr…" at bounding box center [815, 412] width 1396 height 744
drag, startPoint x: 289, startPoint y: 497, endPoint x: 256, endPoint y: 490, distance: 33.7
click at [255, 490] on div "Transactions All Activity Action Chevron Down Status Chevron Down Account Chevr…" at bounding box center [815, 412] width 1396 height 744
drag, startPoint x: 336, startPoint y: 507, endPoint x: 311, endPoint y: 485, distance: 33.3
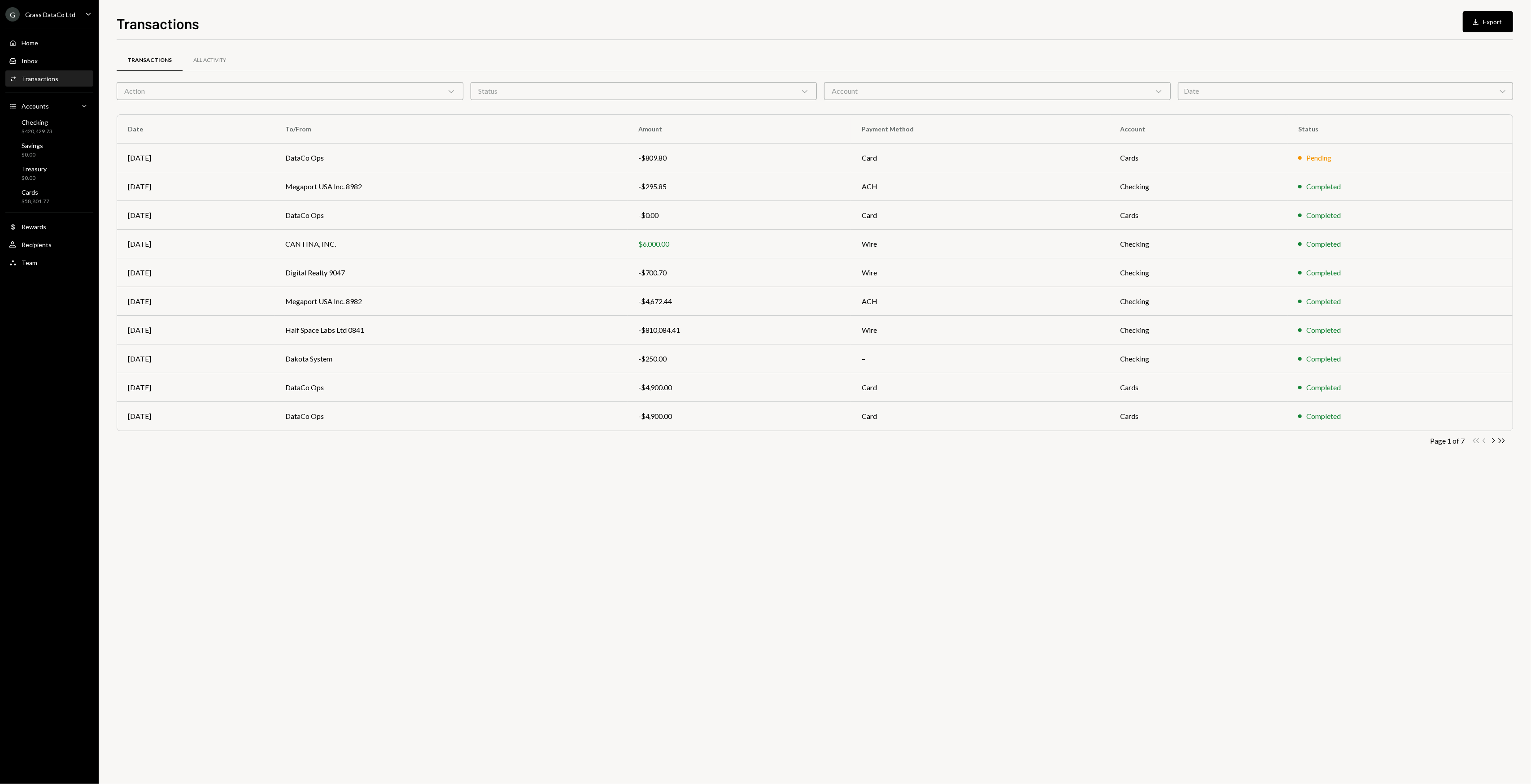
drag, startPoint x: 311, startPoint y: 485, endPoint x: 243, endPoint y: 470, distance: 69.6
click at [243, 470] on div "Transactions All Activity Action Chevron Down Status Chevron Down Account Chevr…" at bounding box center [815, 412] width 1396 height 744
drag, startPoint x: 828, startPoint y: 593, endPoint x: 791, endPoint y: 582, distance: 38.6
drag, startPoint x: 711, startPoint y: 575, endPoint x: 638, endPoint y: 568, distance: 73.3
click at [705, 574] on div "Transactions All Activity Action Chevron Down Status Chevron Down Account Chevr…" at bounding box center [815, 412] width 1396 height 744
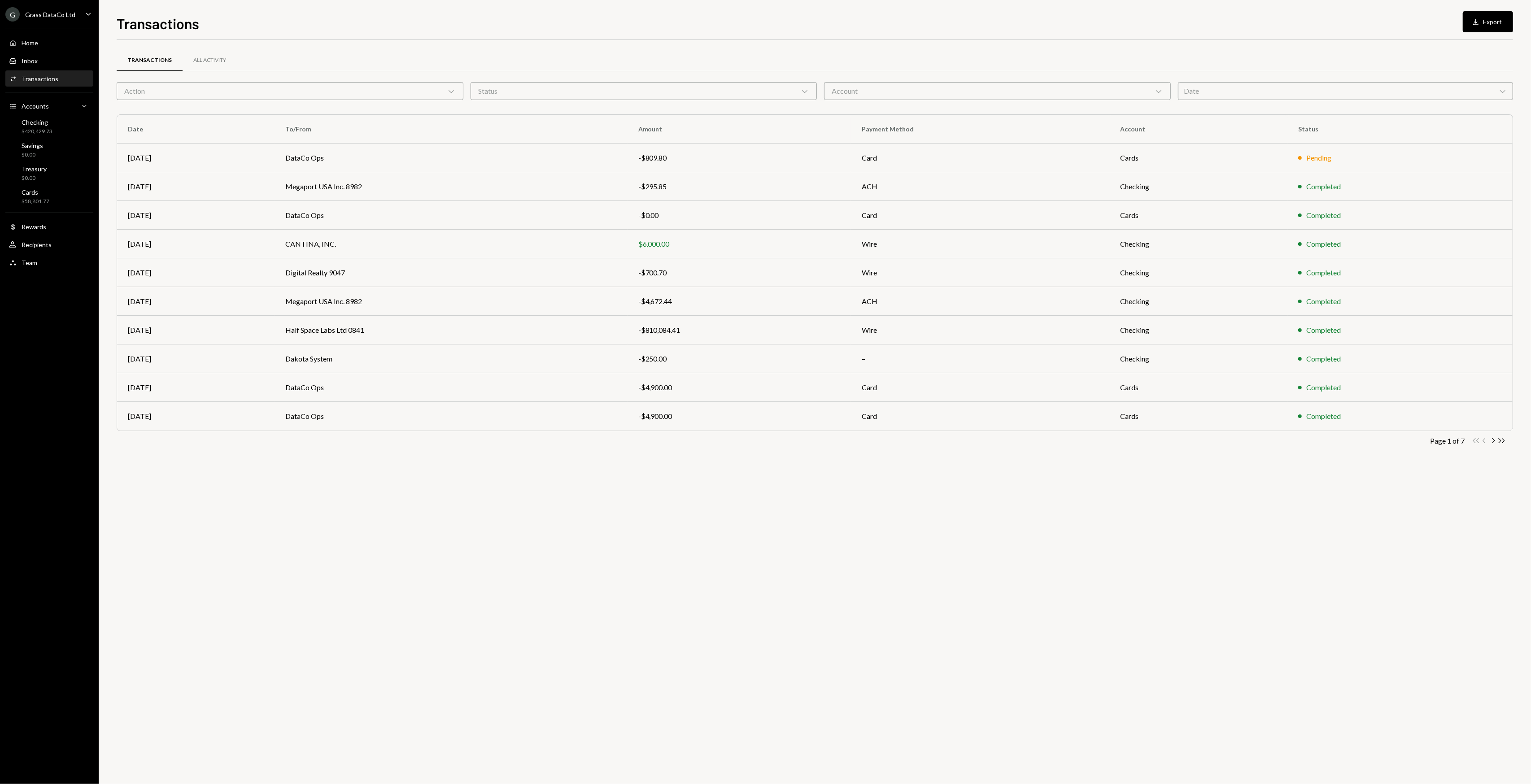
drag, startPoint x: 638, startPoint y: 568, endPoint x: 611, endPoint y: 554, distance: 30.4
click at [611, 554] on div "Transactions All Activity Action Chevron Down Status Chevron Down Account Chevr…" at bounding box center [815, 412] width 1396 height 744
drag, startPoint x: 928, startPoint y: 563, endPoint x: 824, endPoint y: 553, distance: 104.5
drag, startPoint x: 824, startPoint y: 553, endPoint x: 664, endPoint y: 546, distance: 160.2
click at [685, 547] on div "Transactions All Activity Action Chevron Down Status Chevron Down Account Chevr…" at bounding box center [815, 412] width 1396 height 744
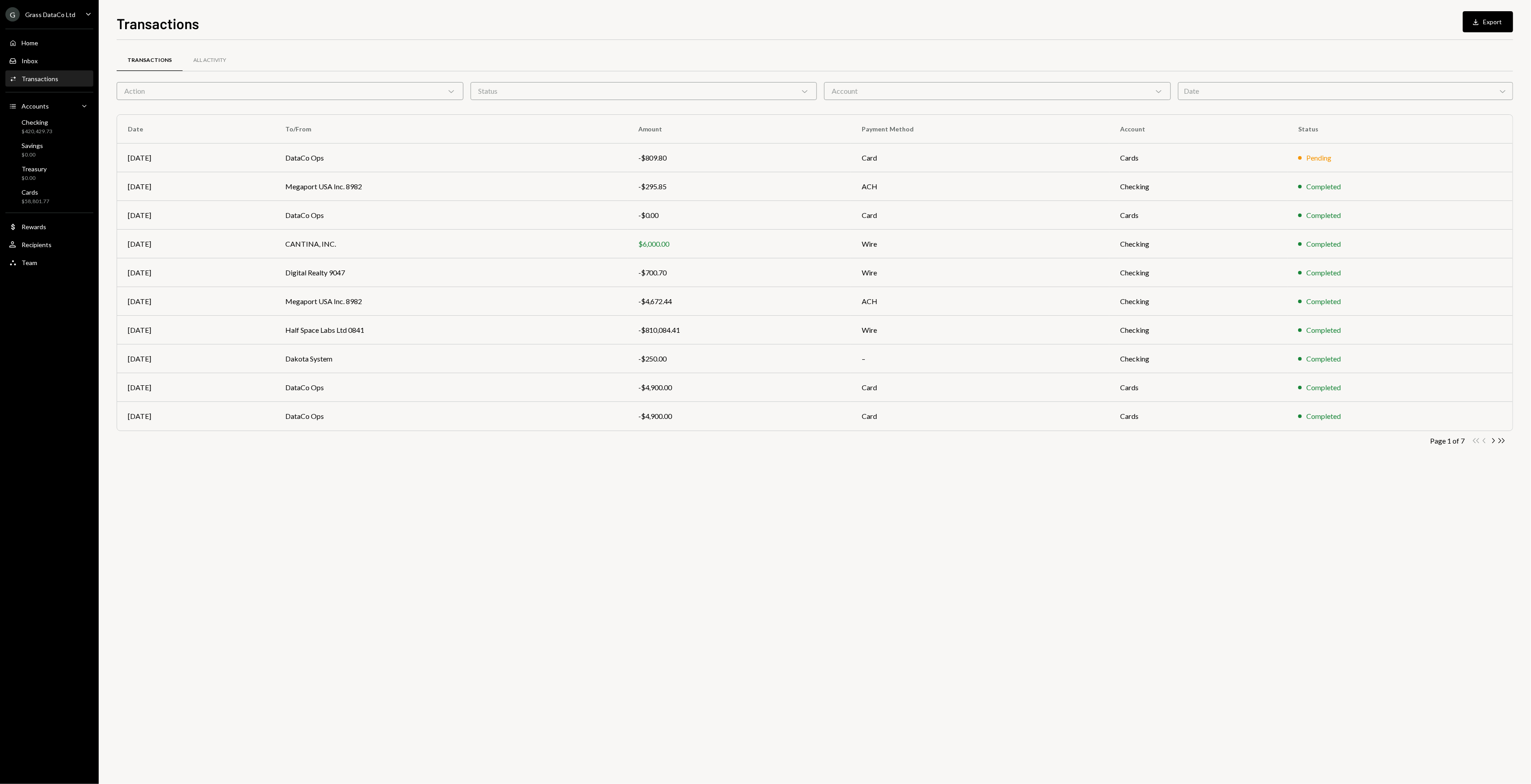
drag, startPoint x: 558, startPoint y: 533, endPoint x: 464, endPoint y: 529, distance: 94.1
click at [485, 530] on div "Transactions All Activity Action Chevron Down Status Chevron Down Account Chevr…" at bounding box center [815, 412] width 1396 height 744
drag, startPoint x: 448, startPoint y: 527, endPoint x: 428, endPoint y: 520, distance: 21.2
click at [432, 522] on div "Transactions All Activity Action Chevron Down Status Chevron Down Account Chevr…" at bounding box center [815, 412] width 1396 height 744
drag, startPoint x: 491, startPoint y: 538, endPoint x: 475, endPoint y: 526, distance: 20.0
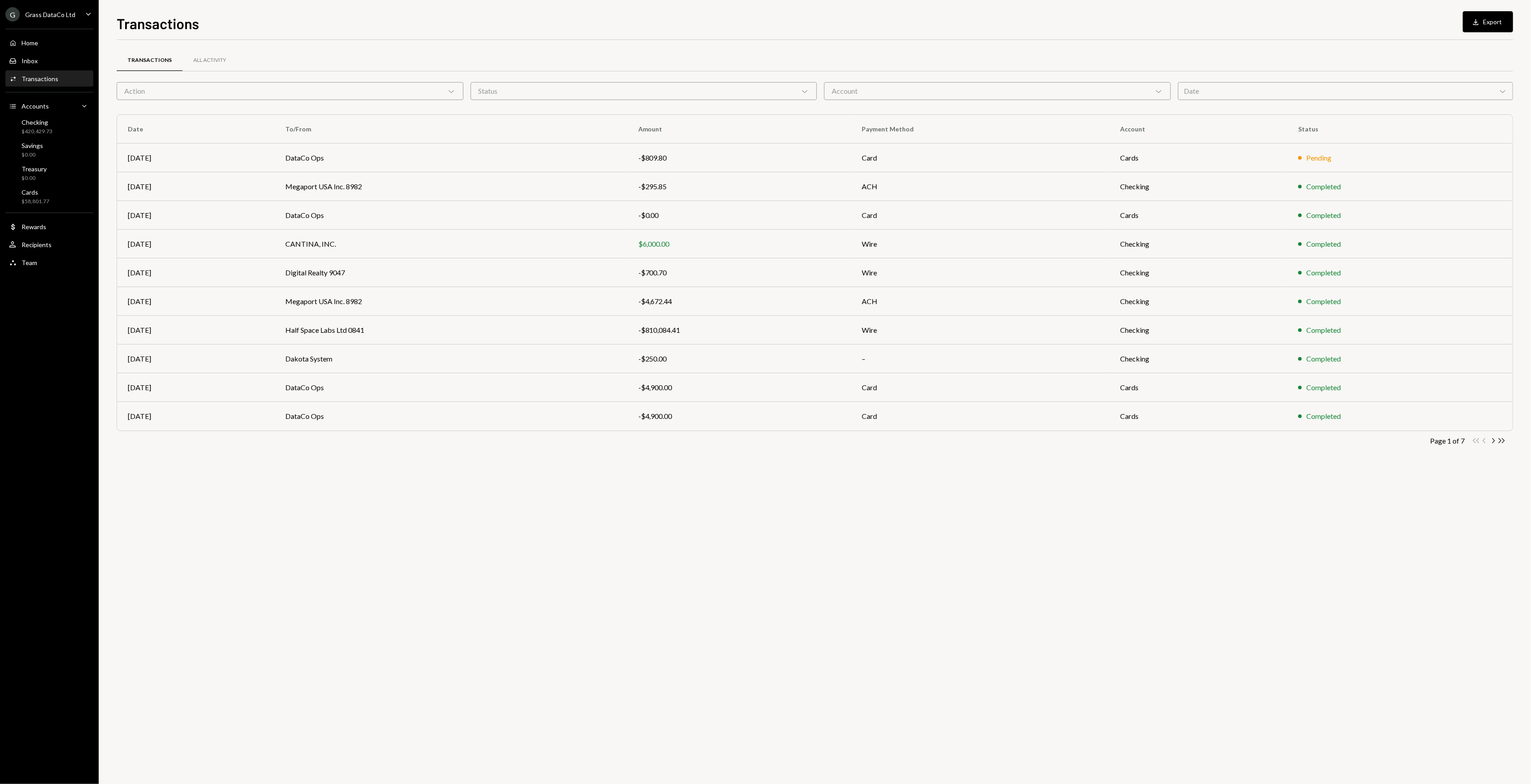
drag, startPoint x: 475, startPoint y: 526, endPoint x: 401, endPoint y: 509, distance: 75.9
click at [401, 509] on div "Transactions All Activity Action Chevron Down Status Chevron Down Account Chevr…" at bounding box center [815, 412] width 1396 height 744
click at [1493, 444] on icon "Chevron Right" at bounding box center [1492, 440] width 8 height 8
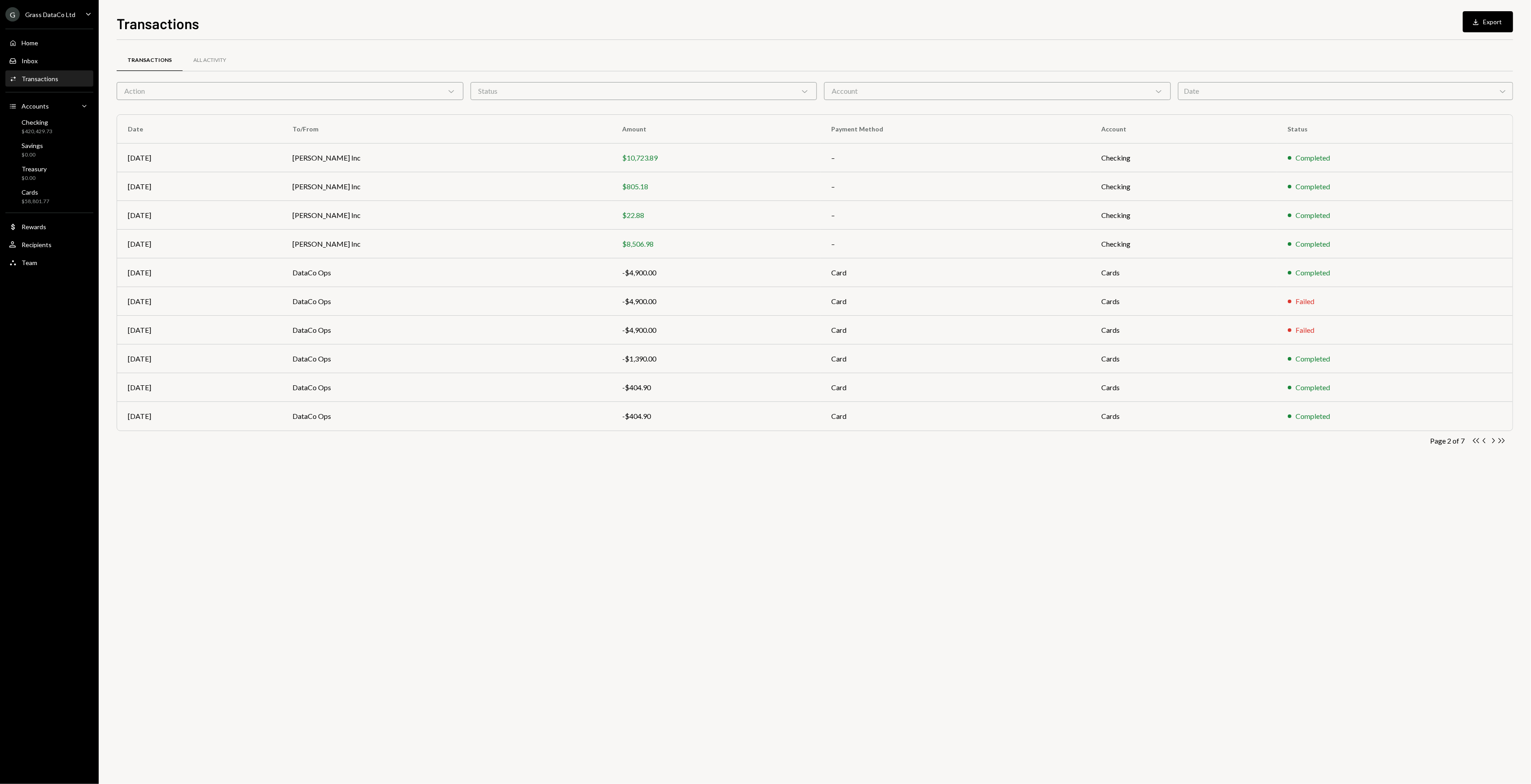
click at [1493, 444] on icon "Chevron Right" at bounding box center [1492, 440] width 8 height 8
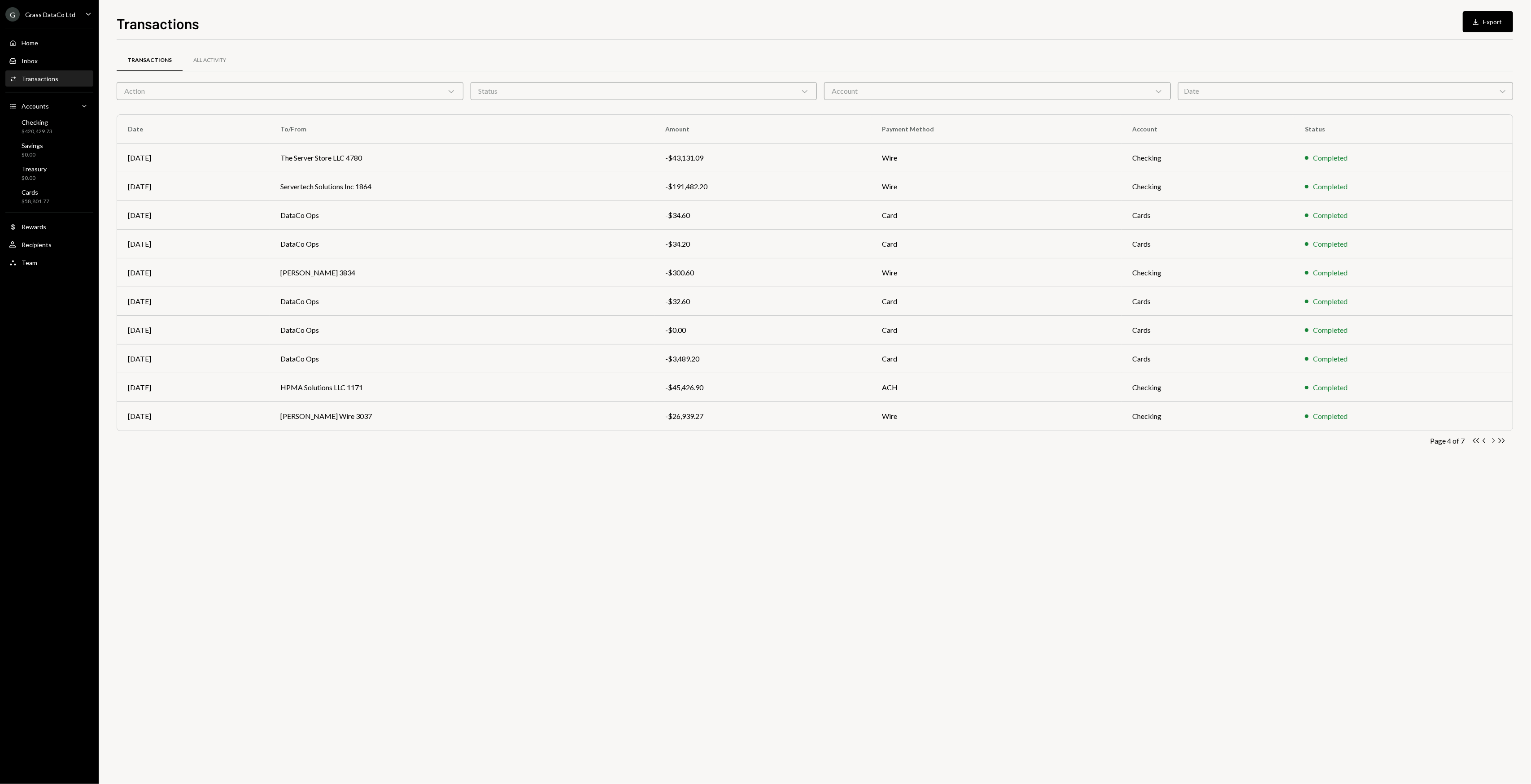
click at [1493, 444] on icon "Chevron Right" at bounding box center [1492, 440] width 8 height 8
drag, startPoint x: 560, startPoint y: 485, endPoint x: 522, endPoint y: 483, distance: 38.1
drag, startPoint x: 522, startPoint y: 483, endPoint x: 476, endPoint y: 482, distance: 46.0
click at [476, 482] on div "Transactions All Activity Action Chevron Down Status Chevron Down Account Chevr…" at bounding box center [815, 412] width 1396 height 744
click at [458, 482] on div "Transactions All Activity Action Chevron Down Status Chevron Down Account Chevr…" at bounding box center [815, 412] width 1396 height 744
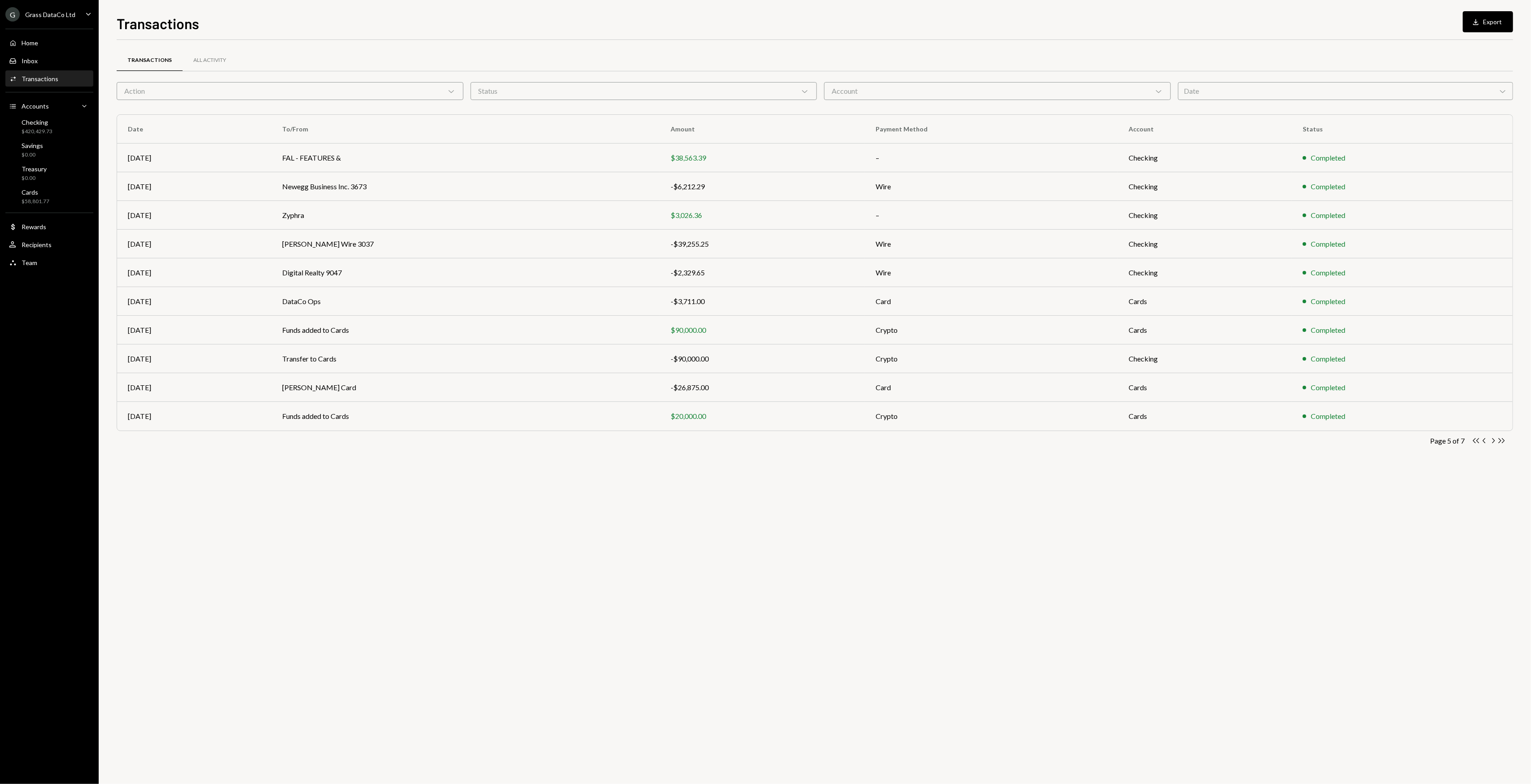
drag, startPoint x: 447, startPoint y: 482, endPoint x: 433, endPoint y: 481, distance: 14.0
click at [433, 481] on div "Transactions All Activity Action Chevron Down Status Chevron Down Account Chevr…" at bounding box center [815, 412] width 1396 height 744
click at [422, 480] on div "Transactions All Activity Action Chevron Down Status Chevron Down Account Chevr…" at bounding box center [815, 412] width 1396 height 744
drag, startPoint x: 560, startPoint y: 497, endPoint x: 526, endPoint y: 495, distance: 34.1
drag, startPoint x: 526, startPoint y: 495, endPoint x: 473, endPoint y: 490, distance: 53.2
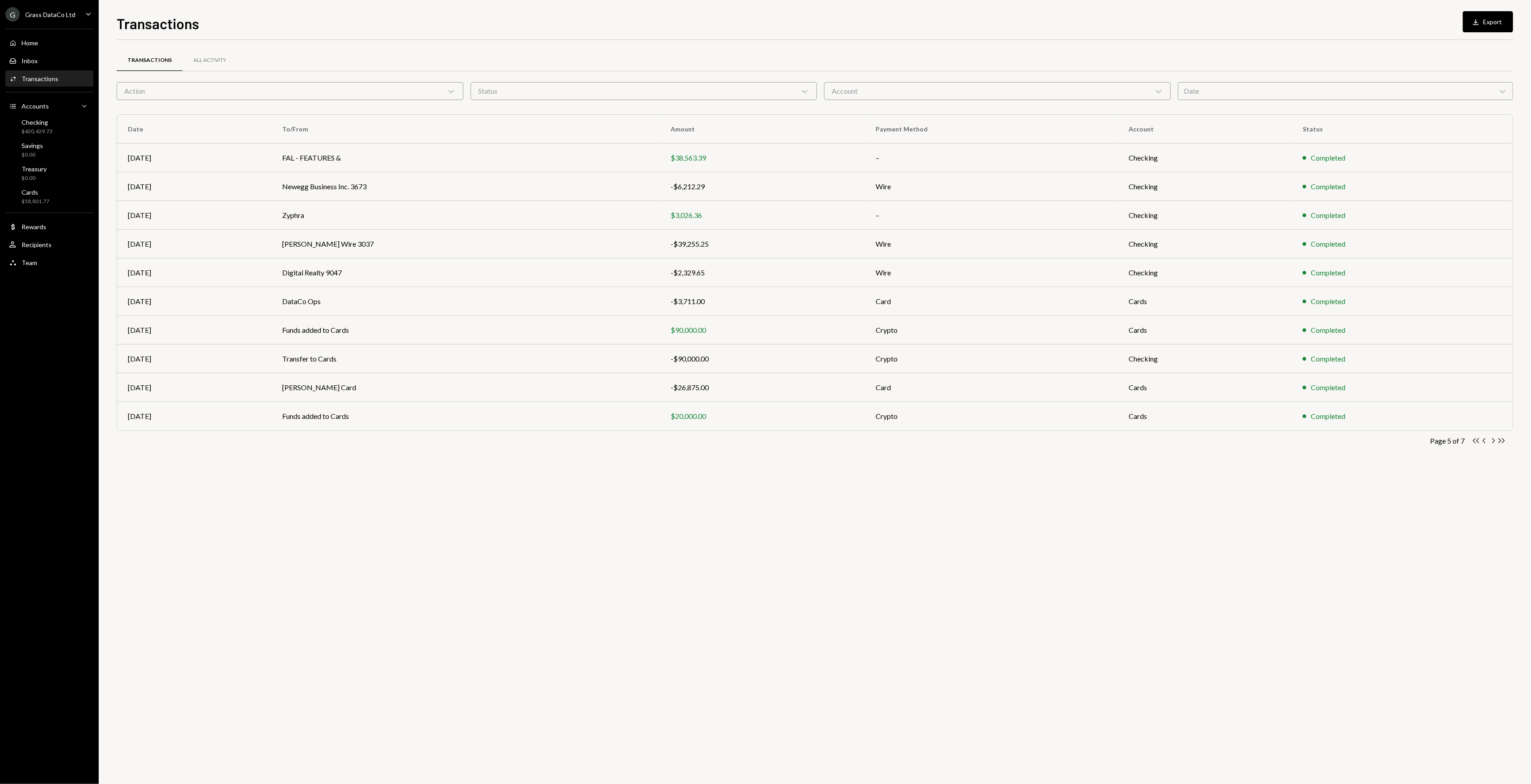
click at [494, 492] on div "Transactions All Activity Action Chevron Down Status Chevron Down Account Chevr…" at bounding box center [815, 412] width 1396 height 744
drag, startPoint x: 458, startPoint y: 486, endPoint x: 453, endPoint y: 484, distance: 5.4
click at [453, 484] on div "Transactions All Activity Action Chevron Down Status Chevron Down Account Chevr…" at bounding box center [815, 412] width 1396 height 744
drag, startPoint x: 436, startPoint y: 483, endPoint x: 431, endPoint y: 482, distance: 5.1
click at [431, 481] on div "Transactions All Activity Action Chevron Down Status Chevron Down Account Chevr…" at bounding box center [815, 412] width 1396 height 744
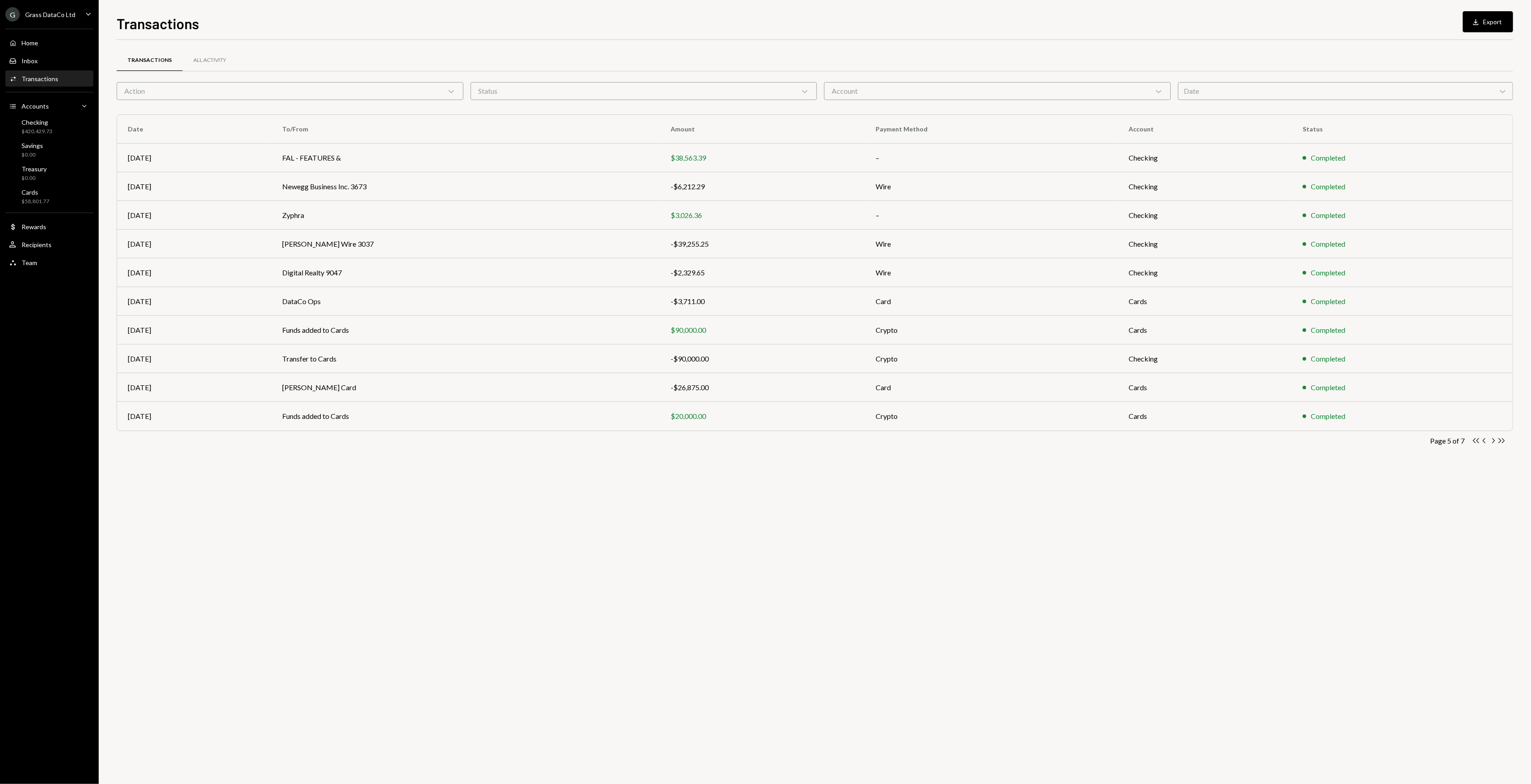
click at [420, 476] on div "Transactions All Activity Action Chevron Down Status Chevron Down Account Chevr…" at bounding box center [815, 412] width 1396 height 744
click at [411, 474] on div "Transactions All Activity Action Chevron Down Status Chevron Down Account Chevr…" at bounding box center [815, 412] width 1396 height 744
drag, startPoint x: 765, startPoint y: 493, endPoint x: 552, endPoint y: 497, distance: 213.0
drag, startPoint x: 552, startPoint y: 497, endPoint x: 445, endPoint y: 495, distance: 107.0
click at [473, 497] on div "Transactions All Activity Action Chevron Down Status Chevron Down Account Chevr…" at bounding box center [815, 412] width 1396 height 744
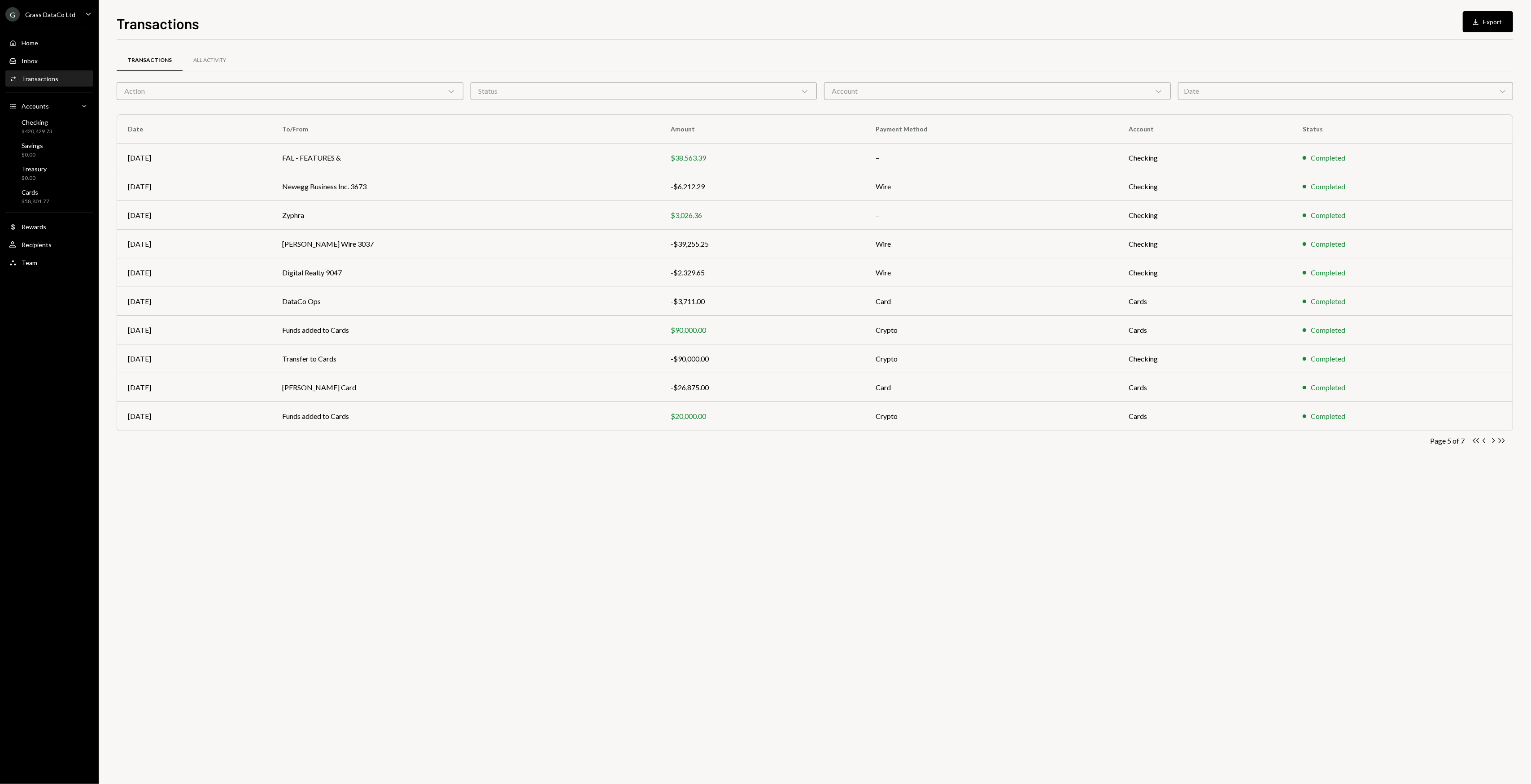
click at [407, 492] on div "Transactions All Activity Action Chevron Down Status Chevron Down Account Chevr…" at bounding box center [815, 412] width 1396 height 744
drag, startPoint x: 403, startPoint y: 490, endPoint x: 382, endPoint y: 480, distance: 23.3
click at [382, 480] on div "Transactions All Activity Action Chevron Down Status Chevron Down Account Chevr…" at bounding box center [815, 412] width 1396 height 744
drag, startPoint x: 396, startPoint y: 544, endPoint x: 334, endPoint y: 525, distance: 64.8
drag, startPoint x: 334, startPoint y: 525, endPoint x: 322, endPoint y: 516, distance: 15.0
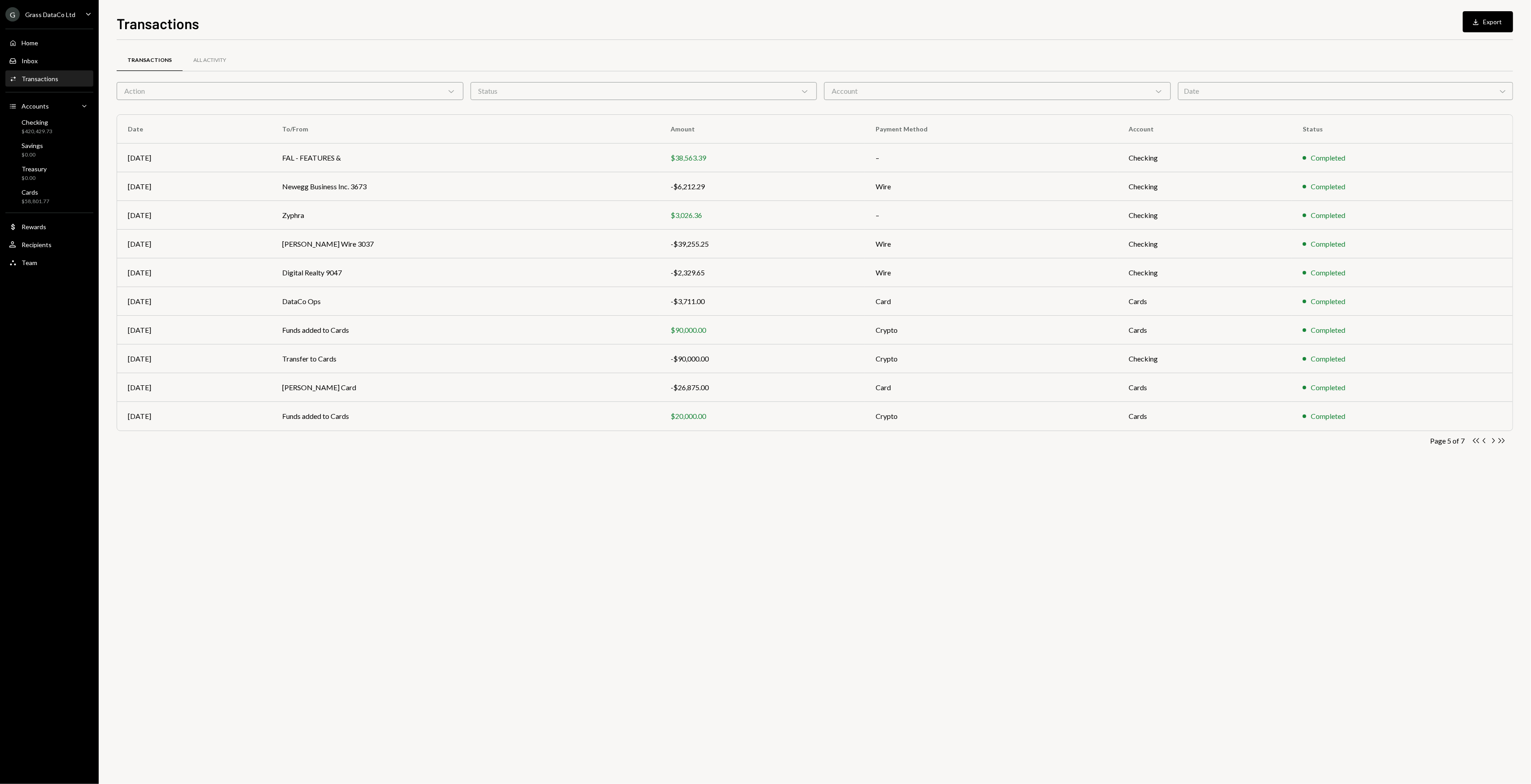
click at [333, 525] on div "Transactions All Activity Action Chevron Down Status Chevron Down Account Chevr…" at bounding box center [815, 412] width 1396 height 744
drag, startPoint x: 322, startPoint y: 516, endPoint x: 303, endPoint y: 499, distance: 25.5
click at [303, 499] on div "Transactions All Activity Action Chevron Down Status Chevron Down Account Chevr…" at bounding box center [815, 412] width 1396 height 744
drag, startPoint x: 300, startPoint y: 497, endPoint x: 298, endPoint y: 491, distance: 6.3
drag, startPoint x: 298, startPoint y: 491, endPoint x: 291, endPoint y: 488, distance: 7.6
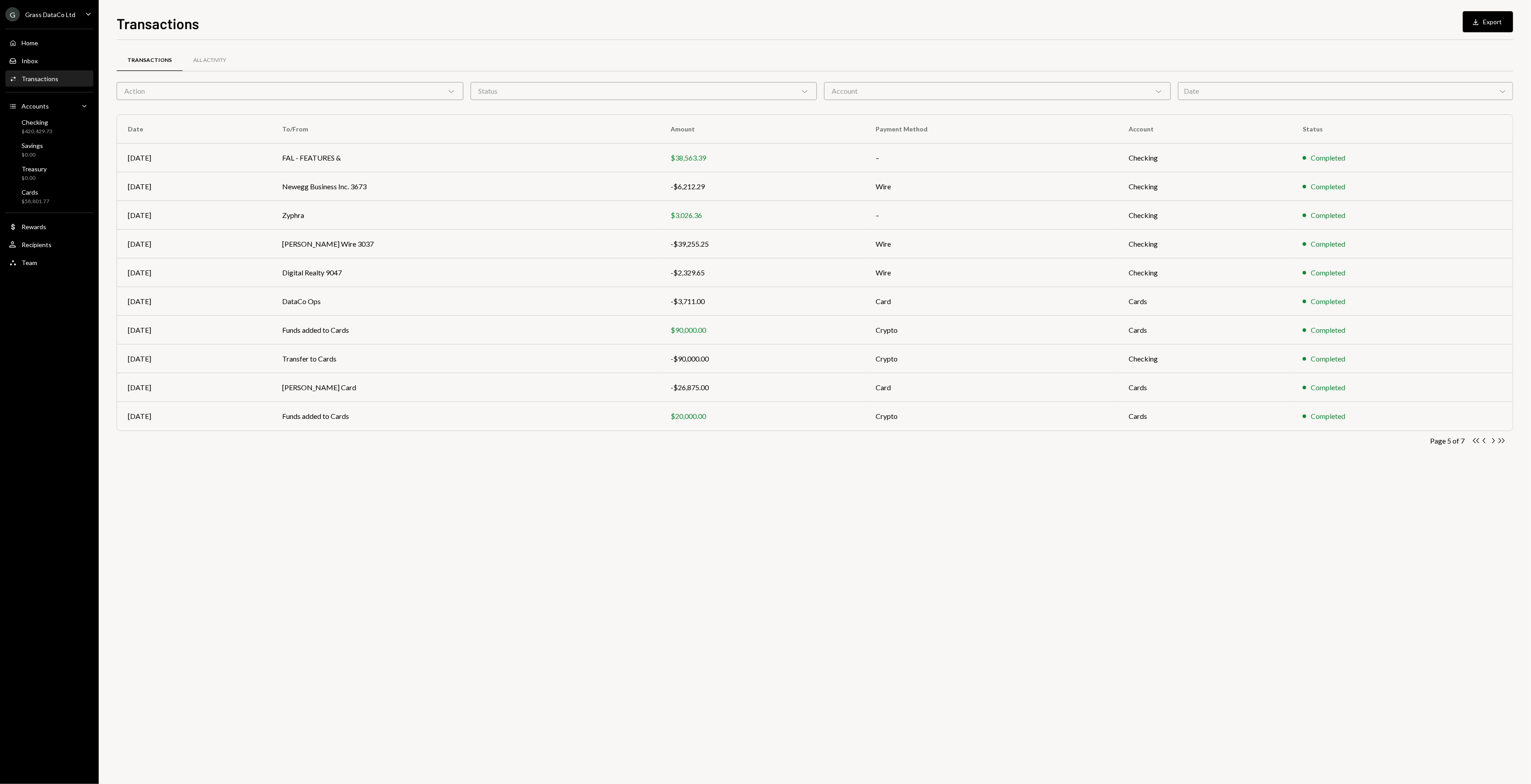
click at [293, 489] on div "Transactions All Activity Action Chevron Down Status Chevron Down Account Chevr…" at bounding box center [815, 412] width 1396 height 744
drag, startPoint x: 278, startPoint y: 485, endPoint x: 273, endPoint y: 482, distance: 5.8
click at [273, 482] on div "Transactions All Activity Action Chevron Down Status Chevron Down Account Chevr…" at bounding box center [815, 412] width 1396 height 744
click at [257, 481] on div "Transactions All Activity Action Chevron Down Status Chevron Down Account Chevr…" at bounding box center [815, 412] width 1396 height 744
drag, startPoint x: 255, startPoint y: 479, endPoint x: 251, endPoint y: 474, distance: 6.4
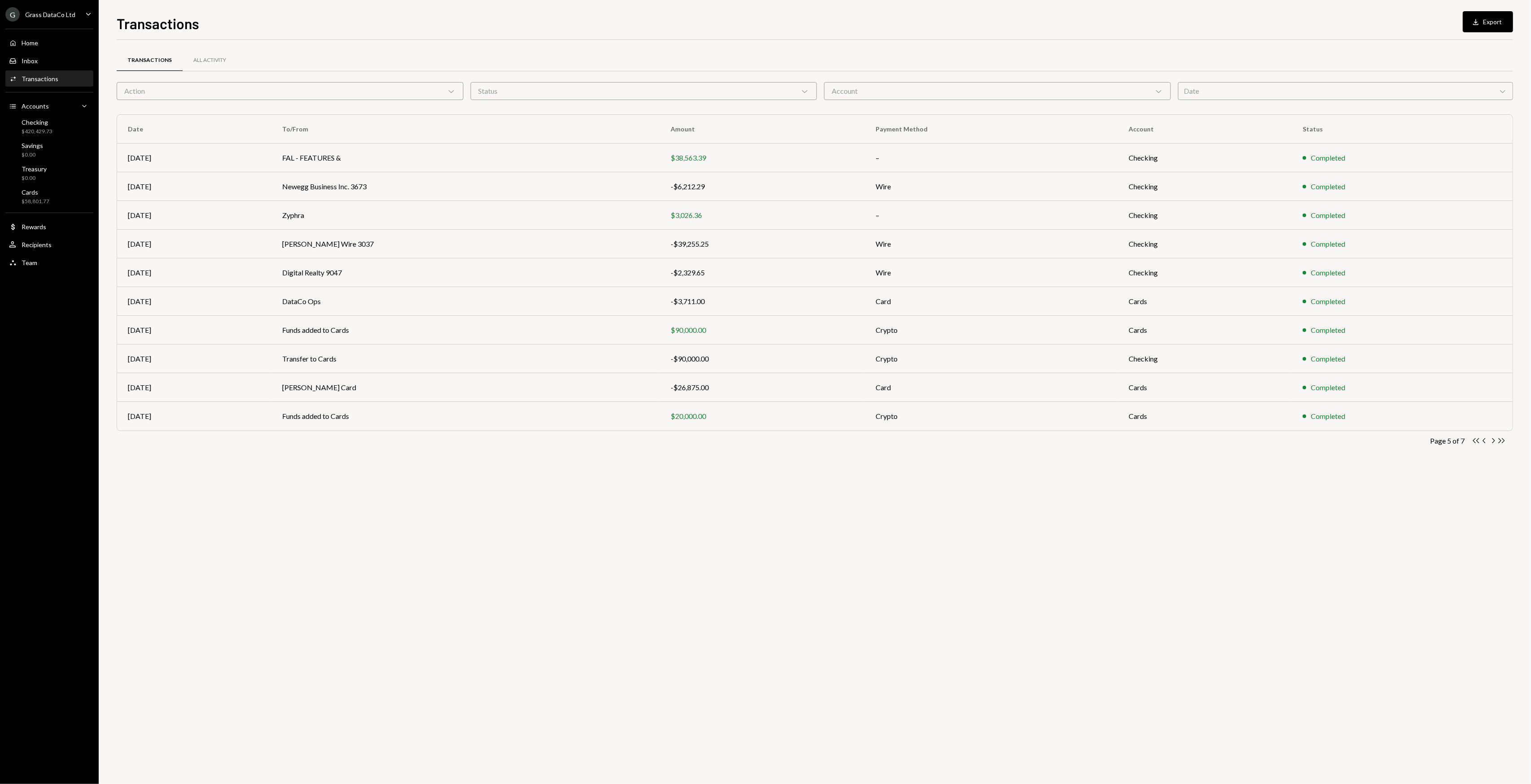
click at [251, 474] on div "Transactions All Activity Action Chevron Down Status Chevron Down Account Chevr…" at bounding box center [815, 412] width 1396 height 744
click at [250, 472] on div "Transactions All Activity Action Chevron Down Status Chevron Down Account Chevr…" at bounding box center [815, 412] width 1396 height 744
click at [63, 19] on div "G Grass DataCo Ltd" at bounding box center [40, 14] width 70 height 14
click at [56, 161] on div "Grass OpCo Ltd." at bounding box center [71, 161] width 80 height 7
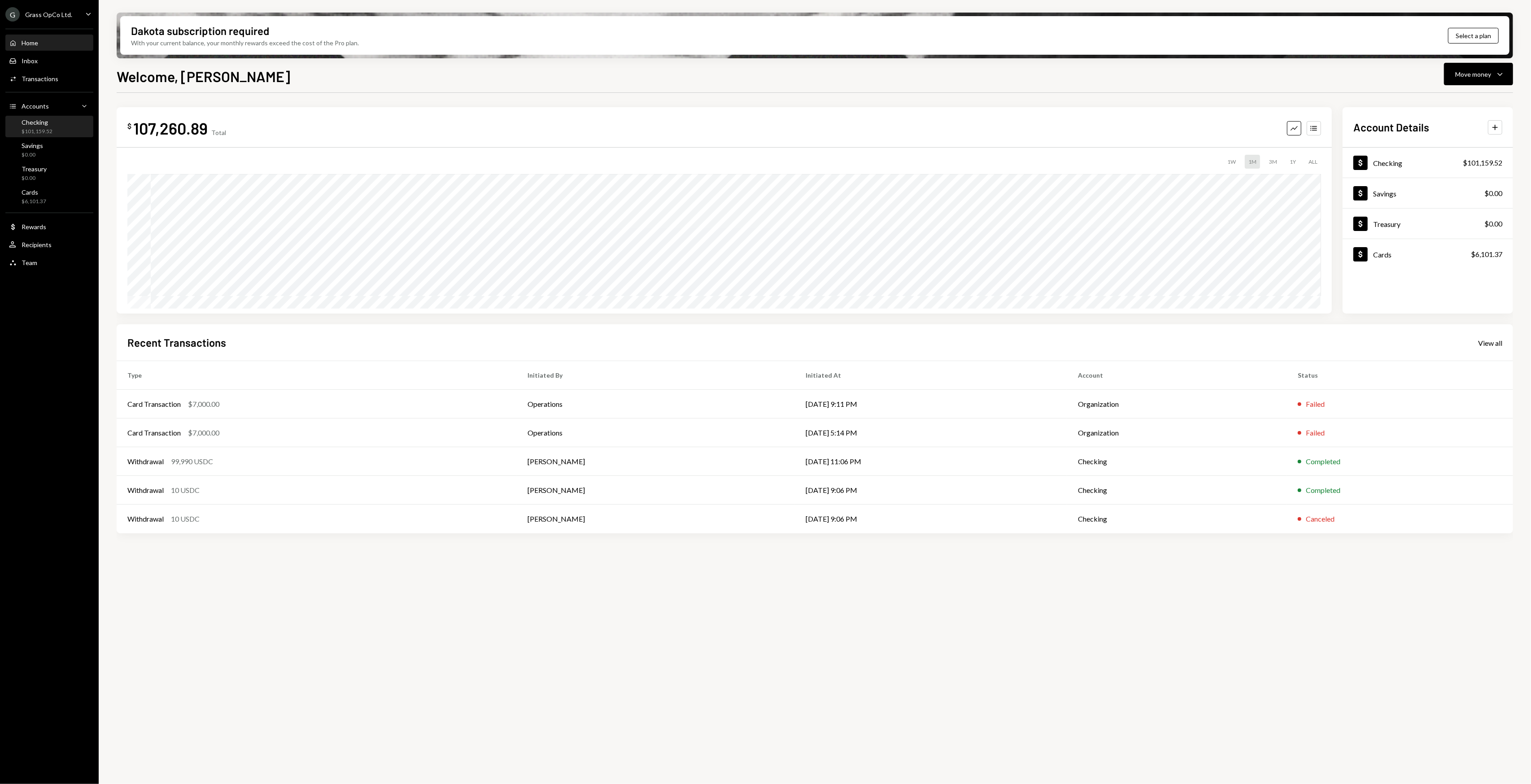
click at [61, 134] on div "Checking $101,159.52" at bounding box center [49, 127] width 81 height 17
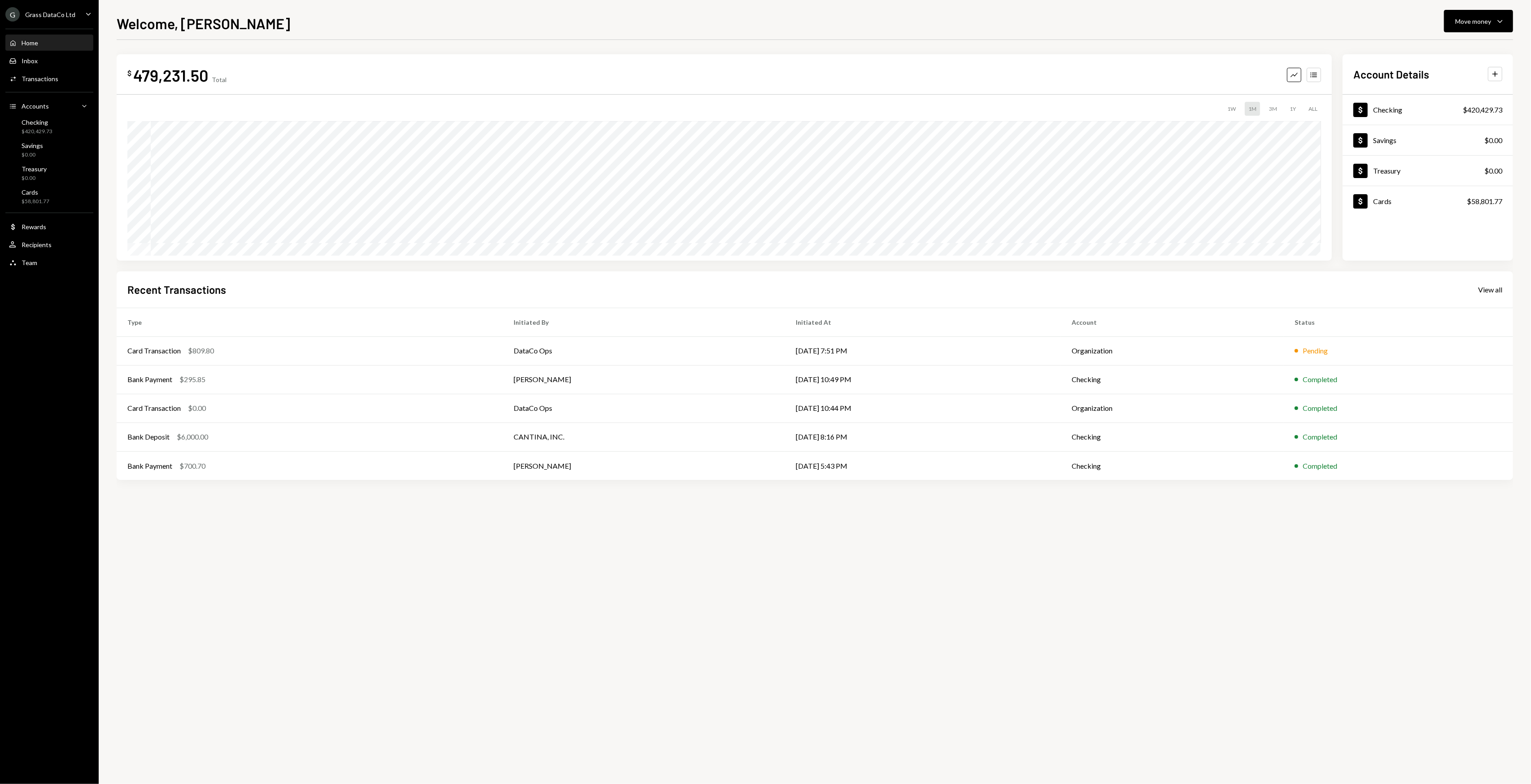
drag, startPoint x: 543, startPoint y: 565, endPoint x: 508, endPoint y: 558, distance: 35.7
drag, startPoint x: 508, startPoint y: 558, endPoint x: 426, endPoint y: 557, distance: 82.0
click at [426, 557] on div "$ 479,231.50 Total Graph Accounts 1W 1M 3M 1Y ALL $1,332,305.26 [DATE] Account …" at bounding box center [815, 412] width 1396 height 744
drag, startPoint x: 396, startPoint y: 549, endPoint x: 380, endPoint y: 546, distance: 16.3
click at [384, 547] on div "$ 479,231.50 Total Graph Accounts 1W 1M 3M 1Y ALL $1,332,305.26 [DATE] Account …" at bounding box center [815, 412] width 1396 height 744
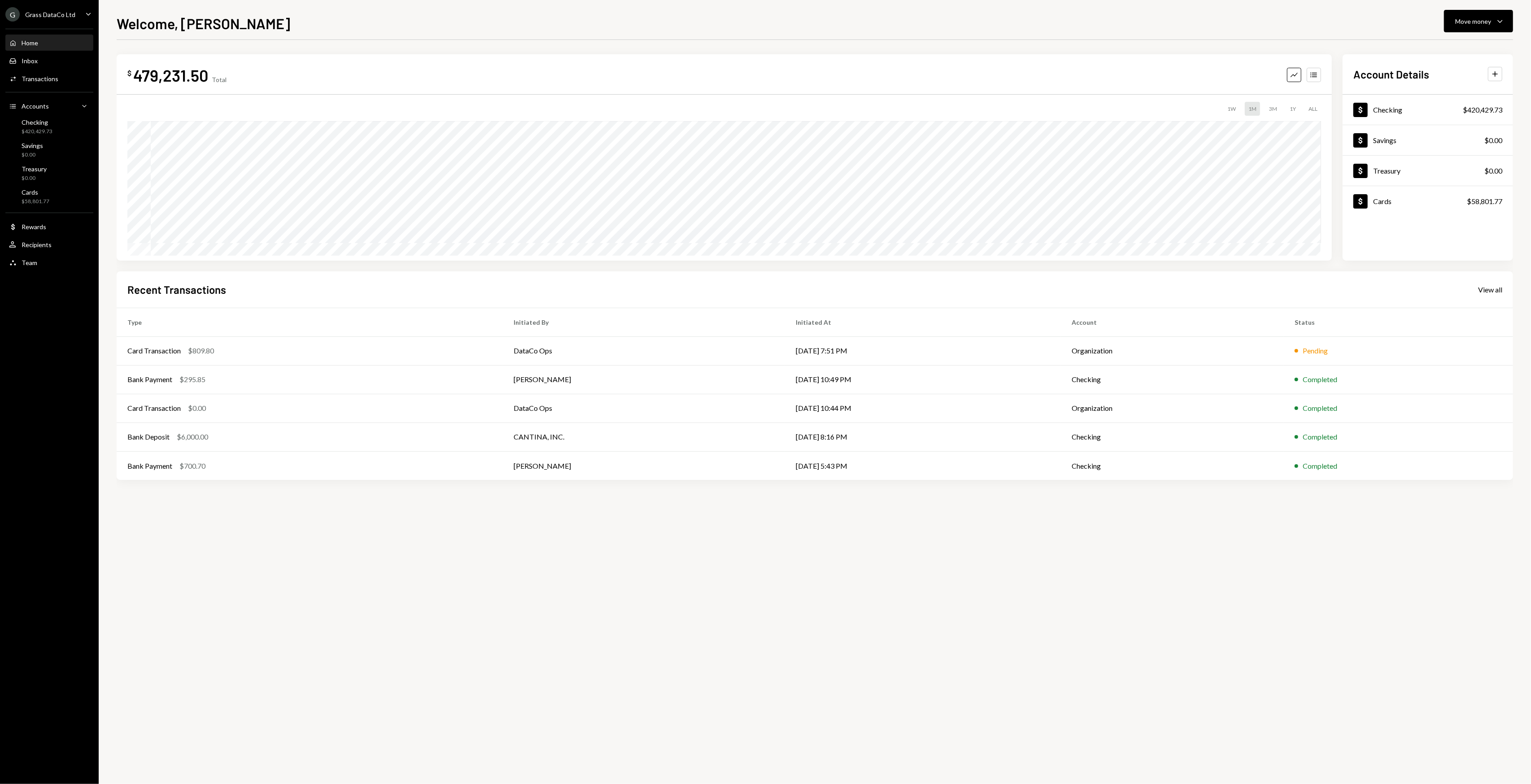
drag, startPoint x: 370, startPoint y: 546, endPoint x: 366, endPoint y: 546, distance: 4.0
click at [366, 546] on div "$ 479,231.50 Total Graph Accounts 1W 1M 3M 1Y ALL $1,332,305.26 [DATE] Account …" at bounding box center [815, 412] width 1396 height 744
drag, startPoint x: 366, startPoint y: 546, endPoint x: 338, endPoint y: 546, distance: 28.0
click at [338, 546] on div "$ 479,231.50 Total Graph Accounts 1W 1M 3M 1Y ALL $1,332,305.26 [DATE] Account …" at bounding box center [815, 412] width 1396 height 744
click at [333, 546] on div "$ 479,231.50 Total Graph Accounts 1W 1M 3M 1Y ALL $1,332,305.26 [DATE] Account …" at bounding box center [815, 412] width 1396 height 744
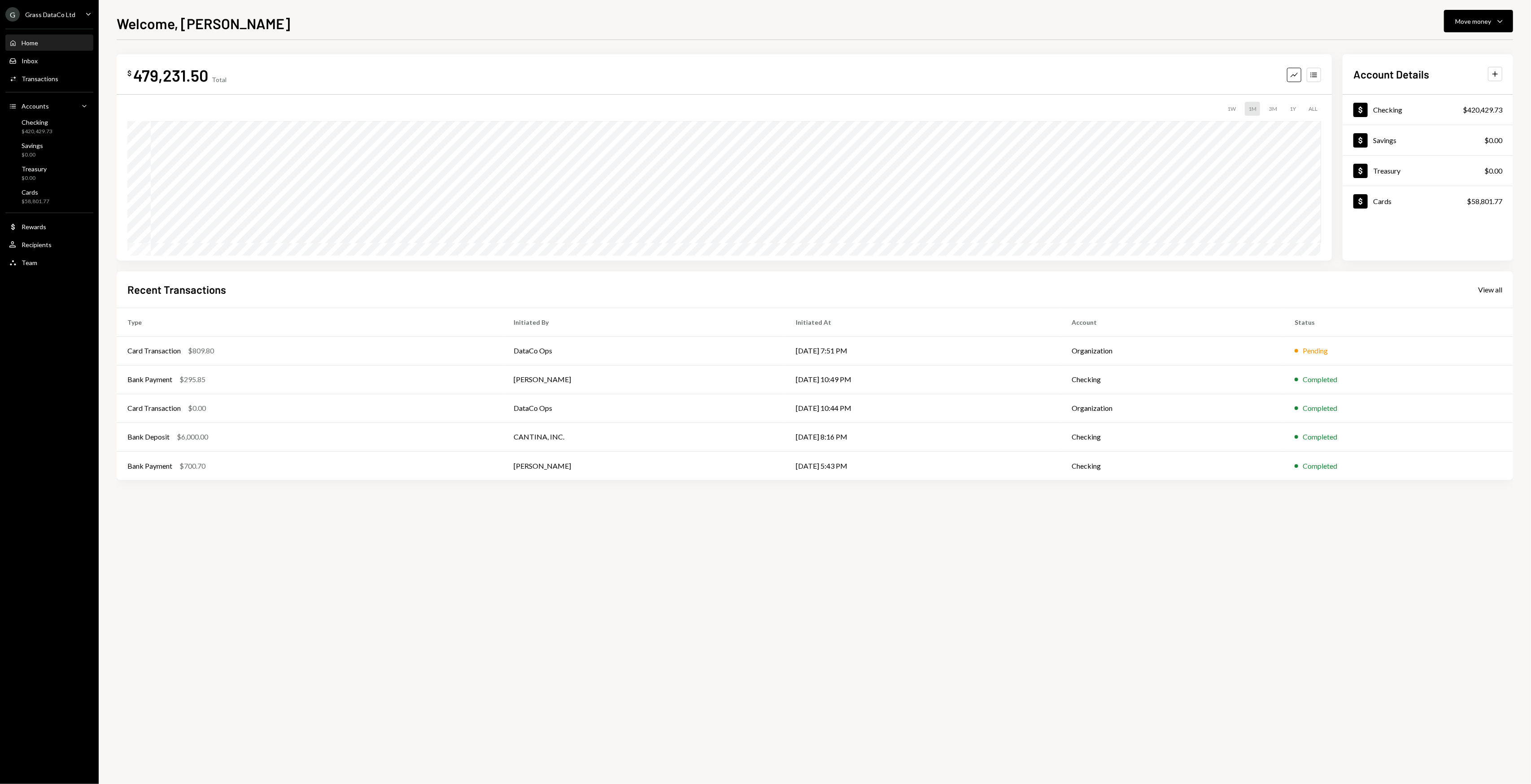
click at [333, 546] on div "$ 479,231.50 Total Graph Accounts 1W 1M 3M 1Y ALL $1,332,305.26 [DATE] Account …" at bounding box center [815, 412] width 1396 height 744
click at [1075, 541] on div "$ 479,231.50 Total Graph Accounts 1W 1M 3M 1Y ALL $480,041.30 [DATE] Account De…" at bounding box center [815, 412] width 1396 height 744
click at [84, 7] on div "G Grass DataCo Ltd Caret Down" at bounding box center [49, 14] width 98 height 14
click at [69, 165] on div "G Grass OpCo Ltd." at bounding box center [62, 161] width 96 height 15
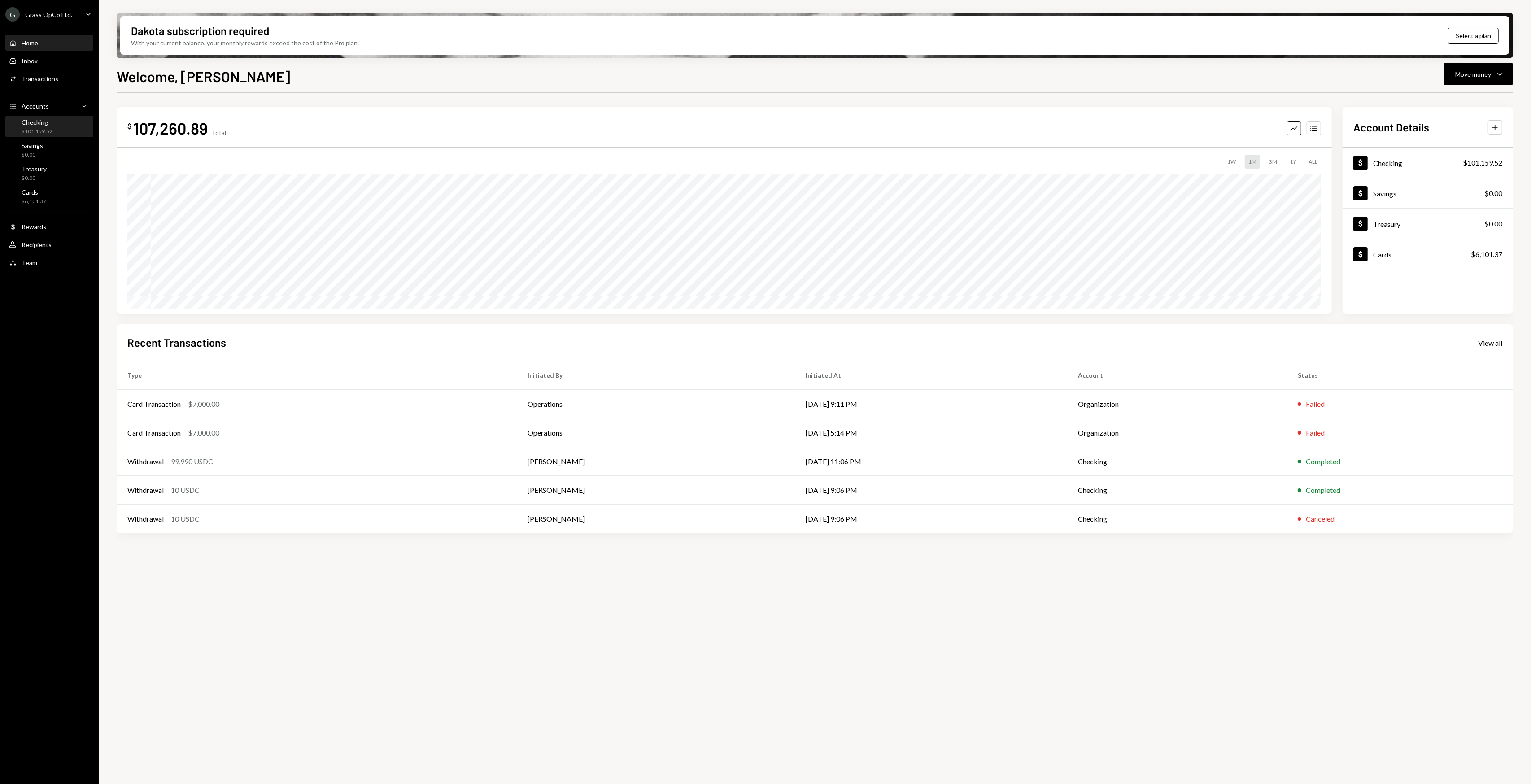
click at [76, 121] on div "Checking $101,159.52" at bounding box center [49, 127] width 81 height 17
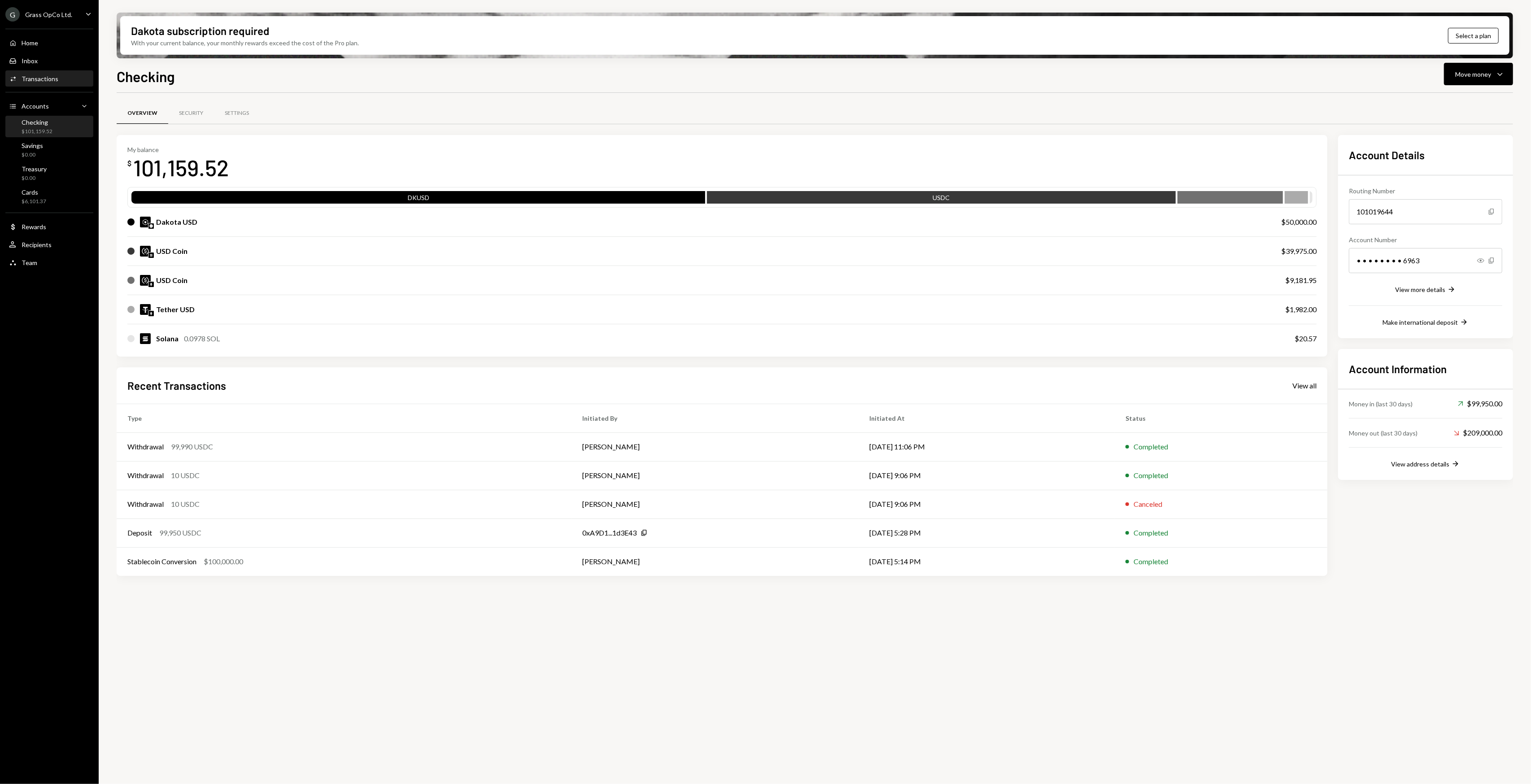
click at [37, 71] on link "Activities Transactions" at bounding box center [49, 78] width 88 height 16
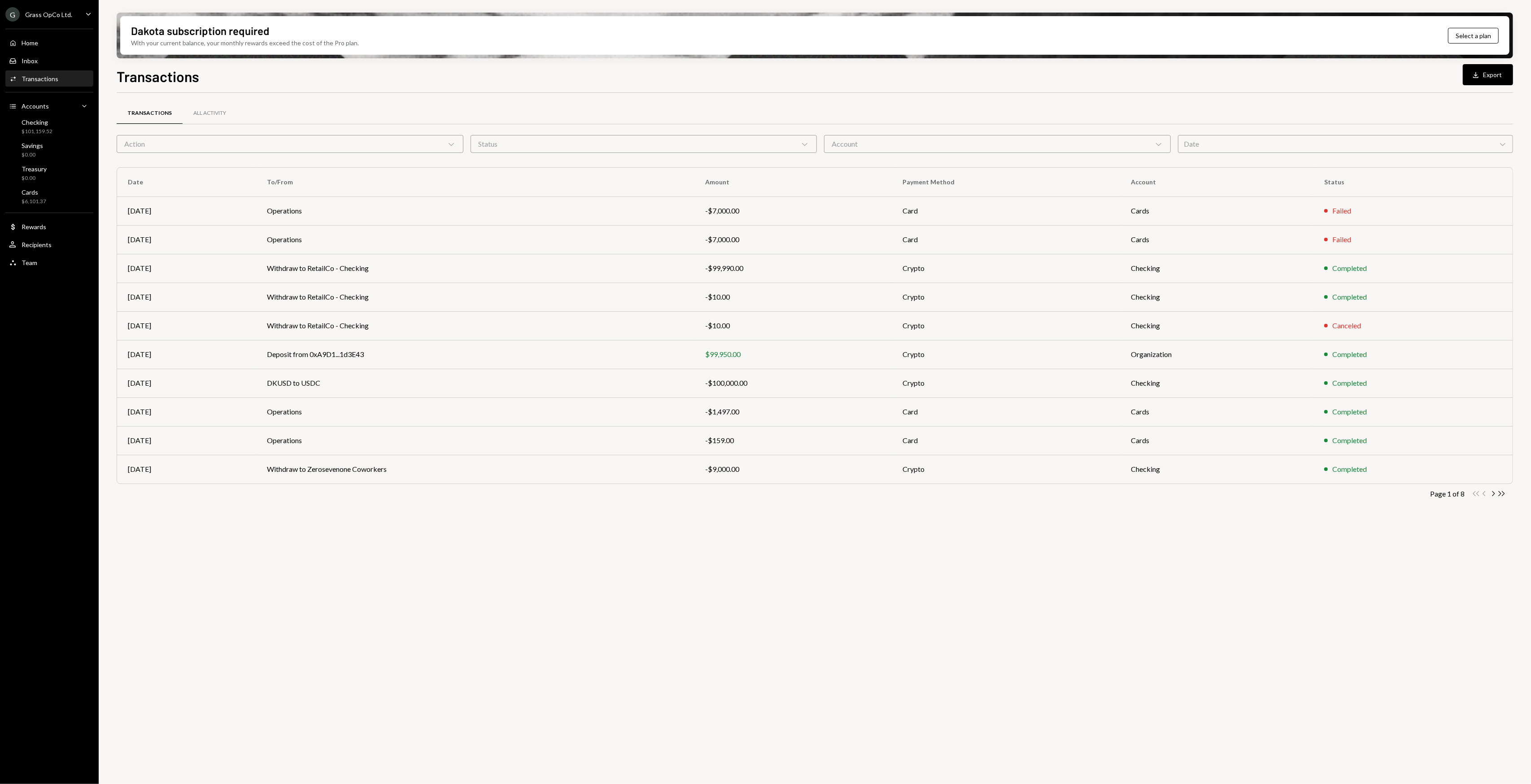
click at [1285, 144] on div "Date Chevron Down" at bounding box center [1344, 143] width 335 height 18
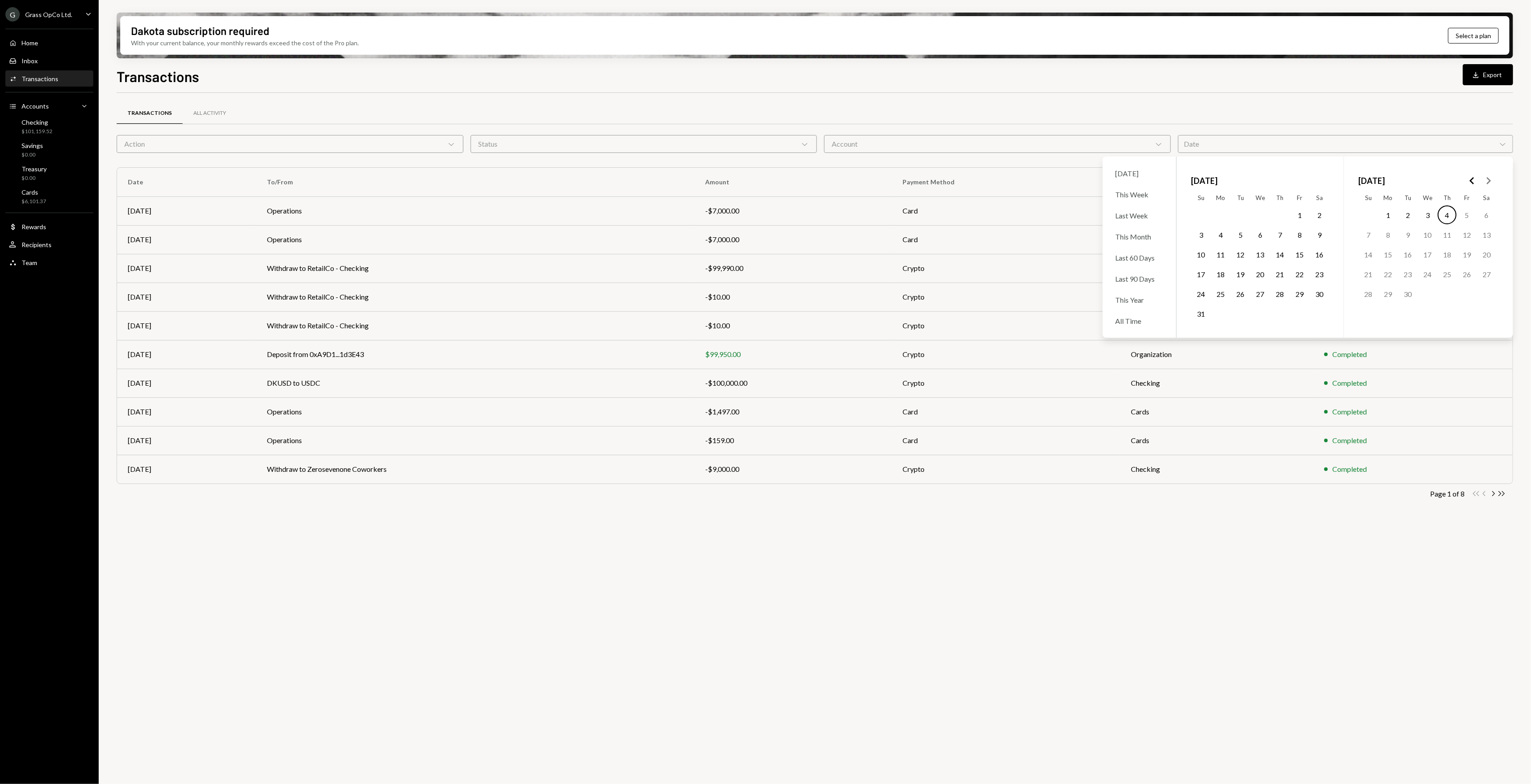
click at [1468, 182] on icon "Go to the Previous Month" at bounding box center [1473, 181] width 11 height 11
click at [1410, 212] on button "1" at bounding box center [1408, 214] width 19 height 19
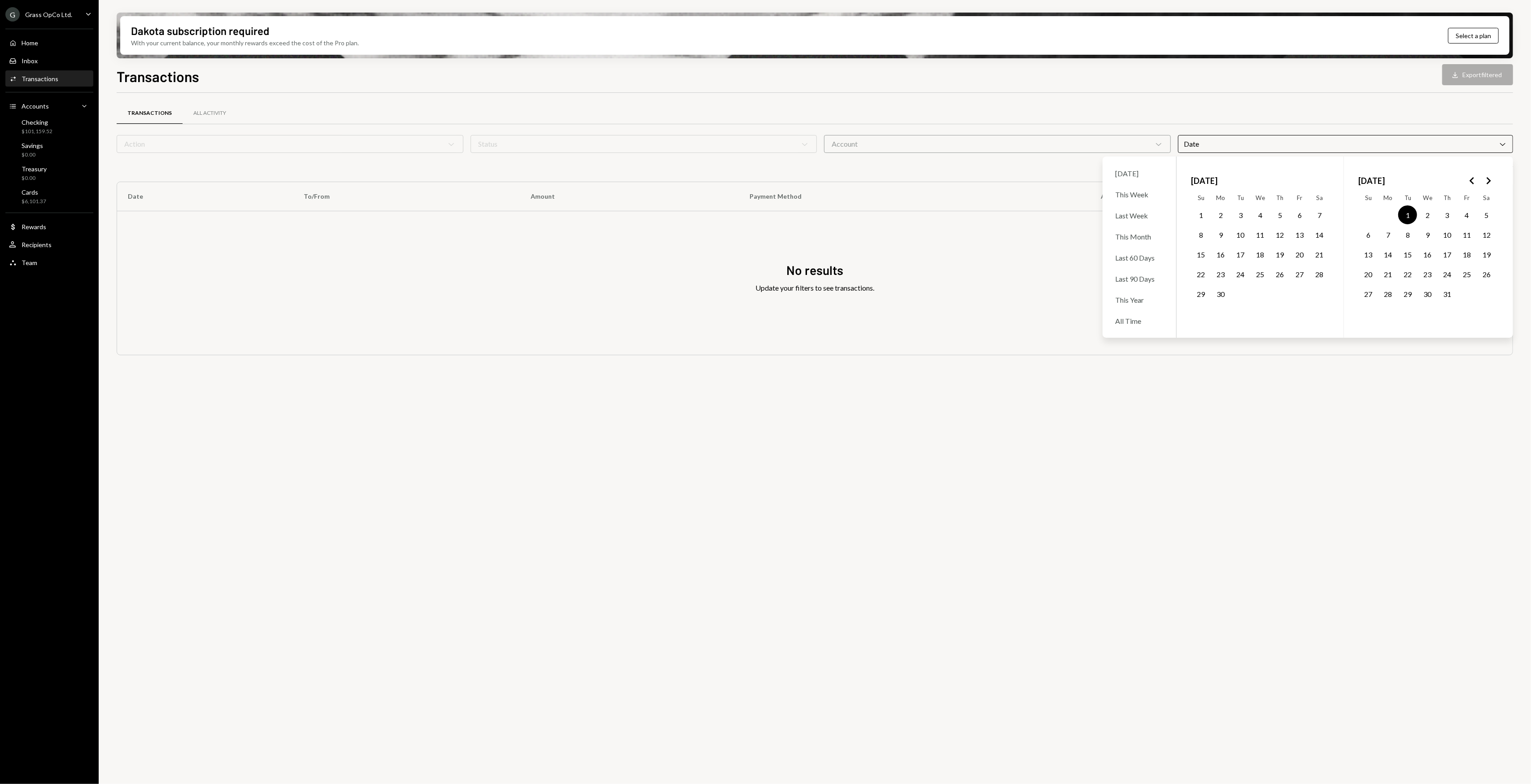
click at [1443, 297] on button "31" at bounding box center [1447, 293] width 19 height 19
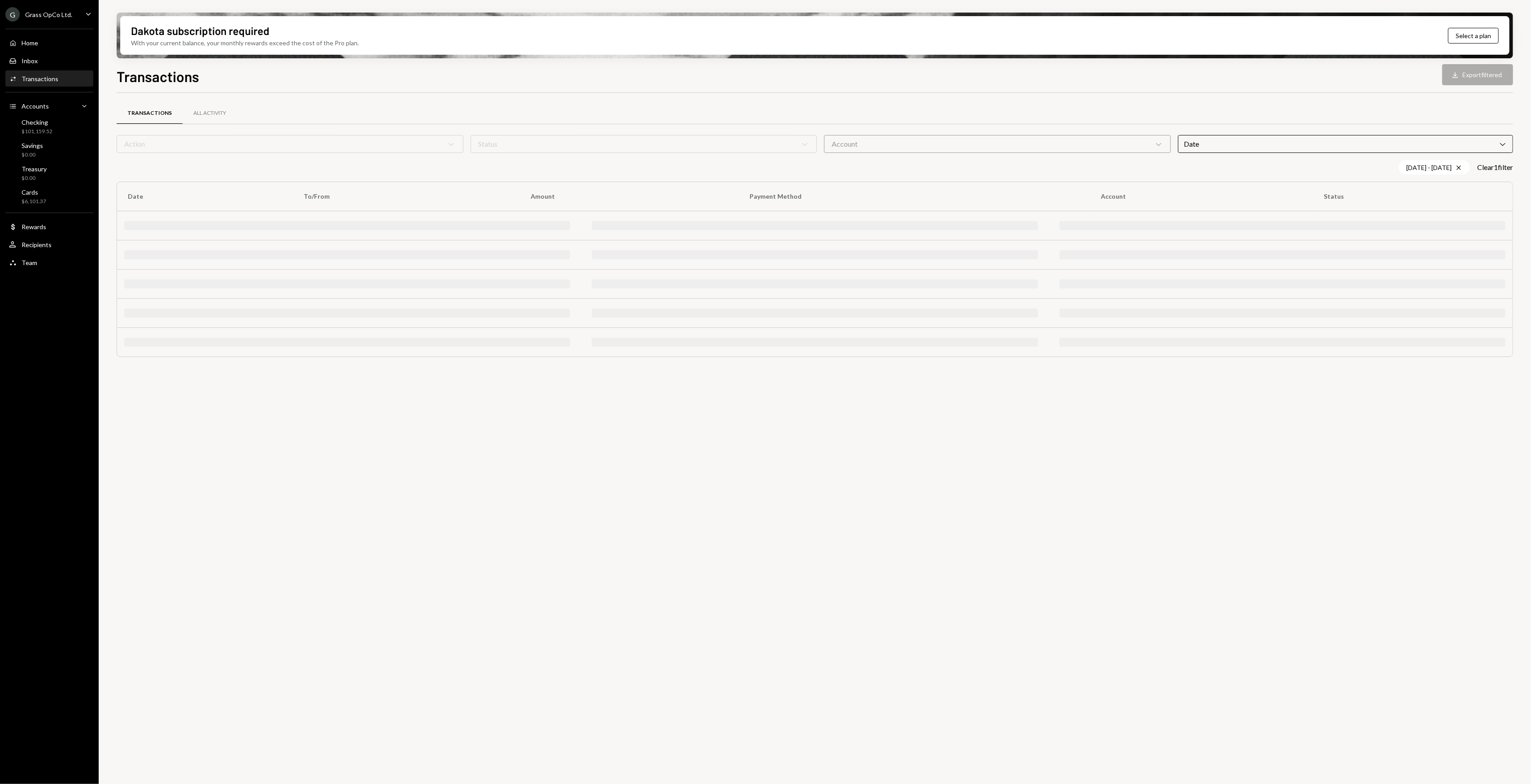
click at [1308, 555] on div "Transactions All Activity Action Chevron Down Status Chevron Down Account Chevr…" at bounding box center [815, 443] width 1396 height 701
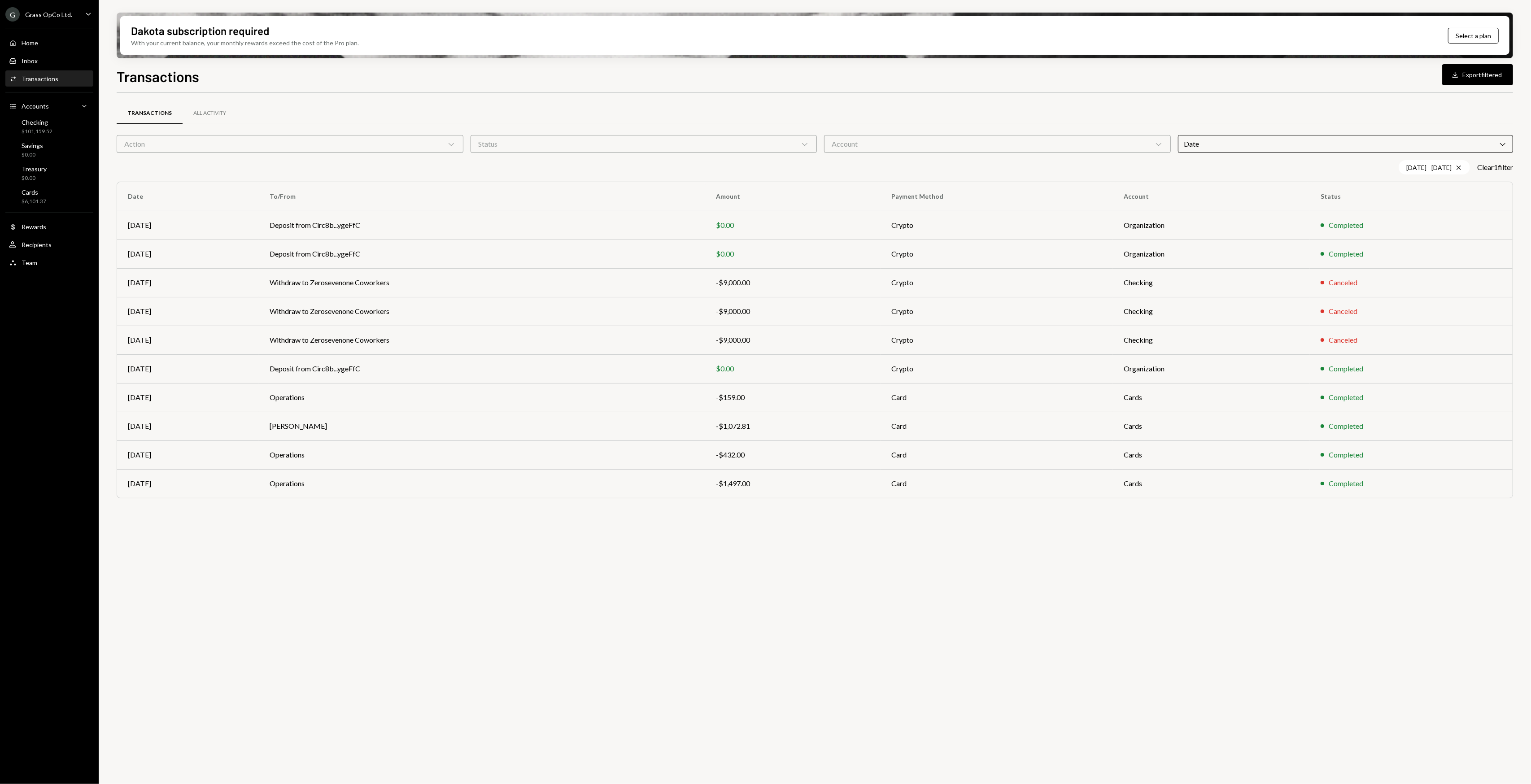
drag, startPoint x: 885, startPoint y: 594, endPoint x: 688, endPoint y: 574, distance: 198.0
drag, startPoint x: 688, startPoint y: 574, endPoint x: 630, endPoint y: 580, distance: 58.3
click at [672, 574] on div "Transactions All Activity Action Chevron Down Status Chevron Down Account Chevr…" at bounding box center [815, 443] width 1396 height 701
drag, startPoint x: 630, startPoint y: 580, endPoint x: 576, endPoint y: 580, distance: 54.0
drag, startPoint x: 576, startPoint y: 580, endPoint x: 494, endPoint y: 580, distance: 82.0
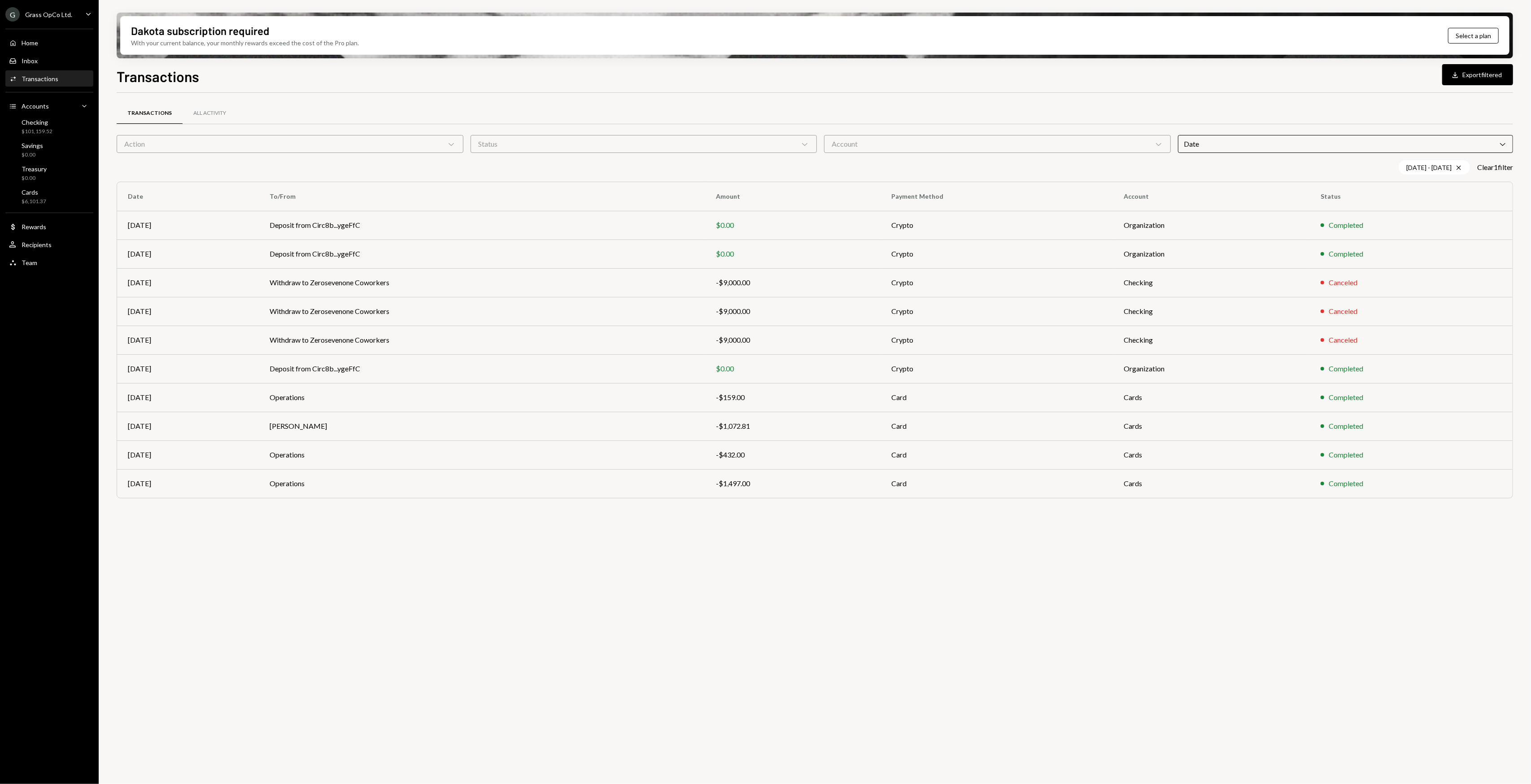
click at [501, 580] on div "Transactions All Activity Action Chevron Down Status Chevron Down Account Chevr…" at bounding box center [815, 443] width 1396 height 701
drag, startPoint x: 453, startPoint y: 580, endPoint x: 411, endPoint y: 578, distance: 42.0
click at [440, 580] on div "Transactions All Activity Action Chevron Down Status Chevron Down Account Chevr…" at bounding box center [815, 443] width 1396 height 701
drag, startPoint x: 411, startPoint y: 578, endPoint x: 405, endPoint y: 576, distance: 6.3
click at [405, 576] on div "Transactions All Activity Action Chevron Down Status Chevron Down Account Chevr…" at bounding box center [815, 443] width 1396 height 701
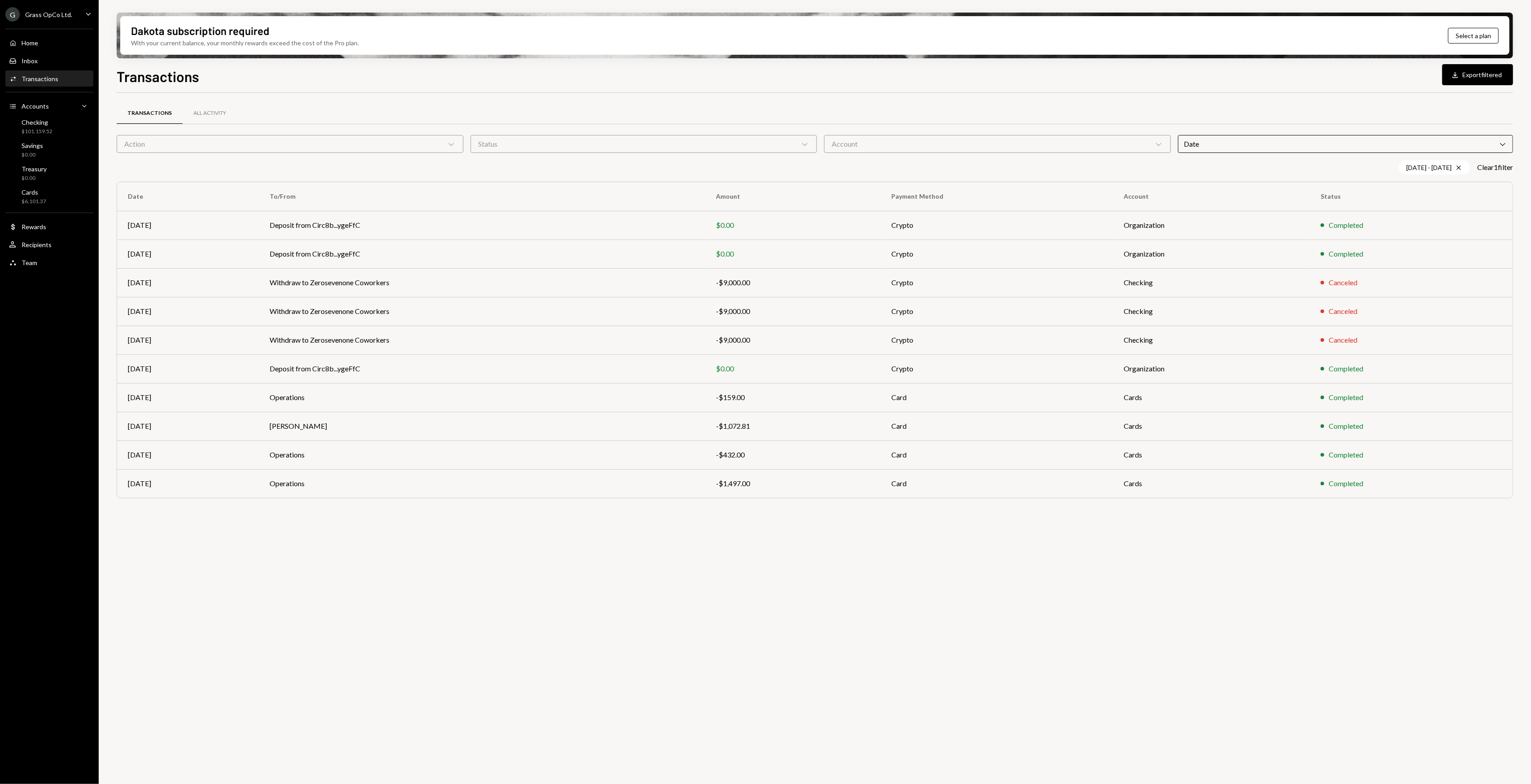
drag, startPoint x: 401, startPoint y: 576, endPoint x: 392, endPoint y: 574, distance: 9.2
drag, startPoint x: 392, startPoint y: 574, endPoint x: 368, endPoint y: 574, distance: 24.0
click at [380, 574] on div "Transactions All Activity Action Chevron Down Status Chevron Down Account Chevr…" at bounding box center [815, 443] width 1396 height 701
drag, startPoint x: 368, startPoint y: 574, endPoint x: 350, endPoint y: 574, distance: 18.0
click at [359, 574] on div "Transactions All Activity Action Chevron Down Status Chevron Down Account Chevr…" at bounding box center [815, 443] width 1396 height 701
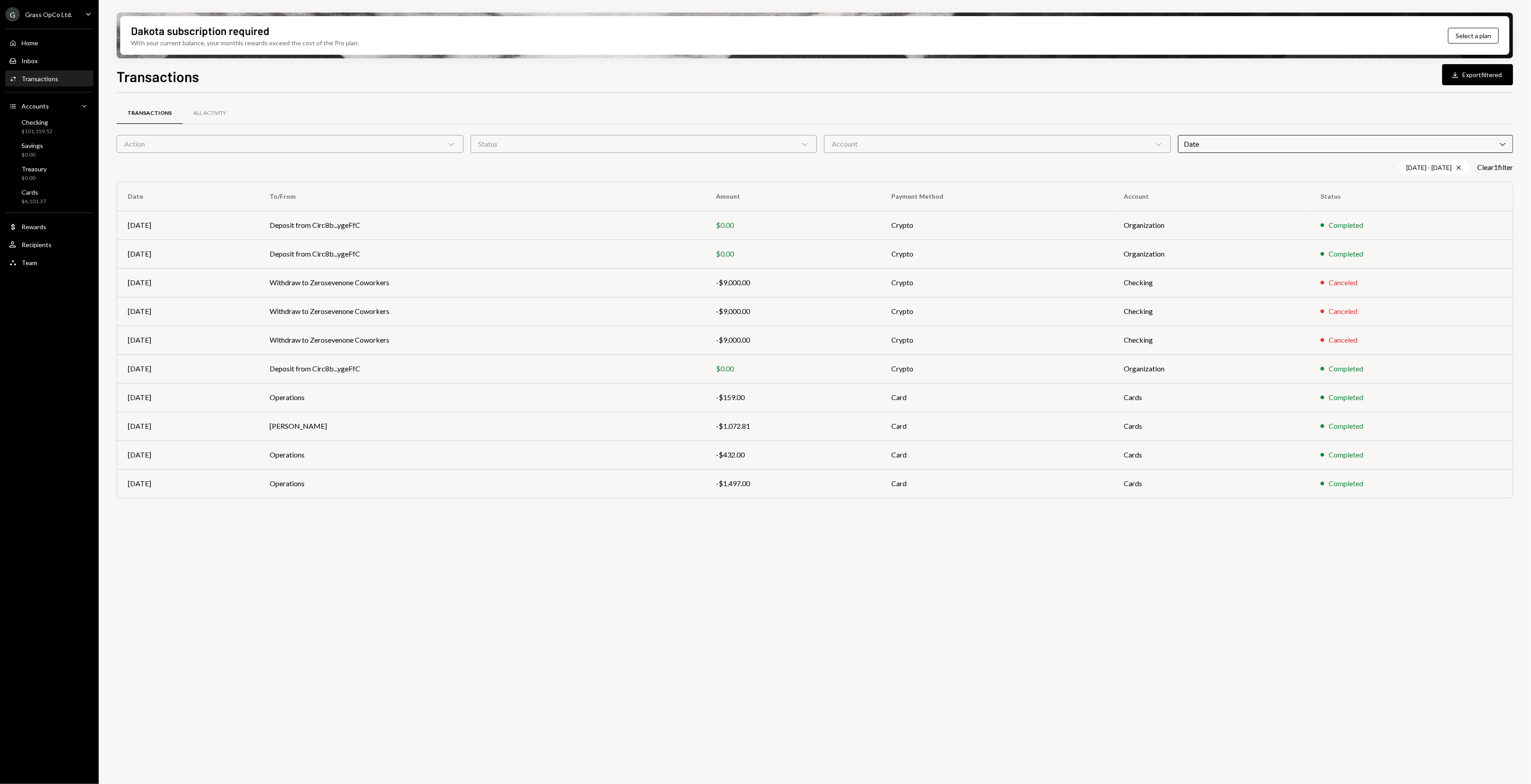
drag, startPoint x: 337, startPoint y: 574, endPoint x: 324, endPoint y: 573, distance: 13.0
click at [334, 574] on div "Transactions All Activity Action Chevron Down Status Chevron Down Account Chevr…" at bounding box center [815, 443] width 1396 height 701
click at [323, 572] on div "Transactions All Activity Action Chevron Down Status Chevron Down Account Chevr…" at bounding box center [815, 443] width 1396 height 701
click at [740, 153] on div "Transactions All Activity Action Chevron Down Status Chevron Down Account Chevr…" at bounding box center [815, 312] width 1396 height 409
click at [743, 143] on div "Status Chevron Down" at bounding box center [644, 143] width 347 height 18
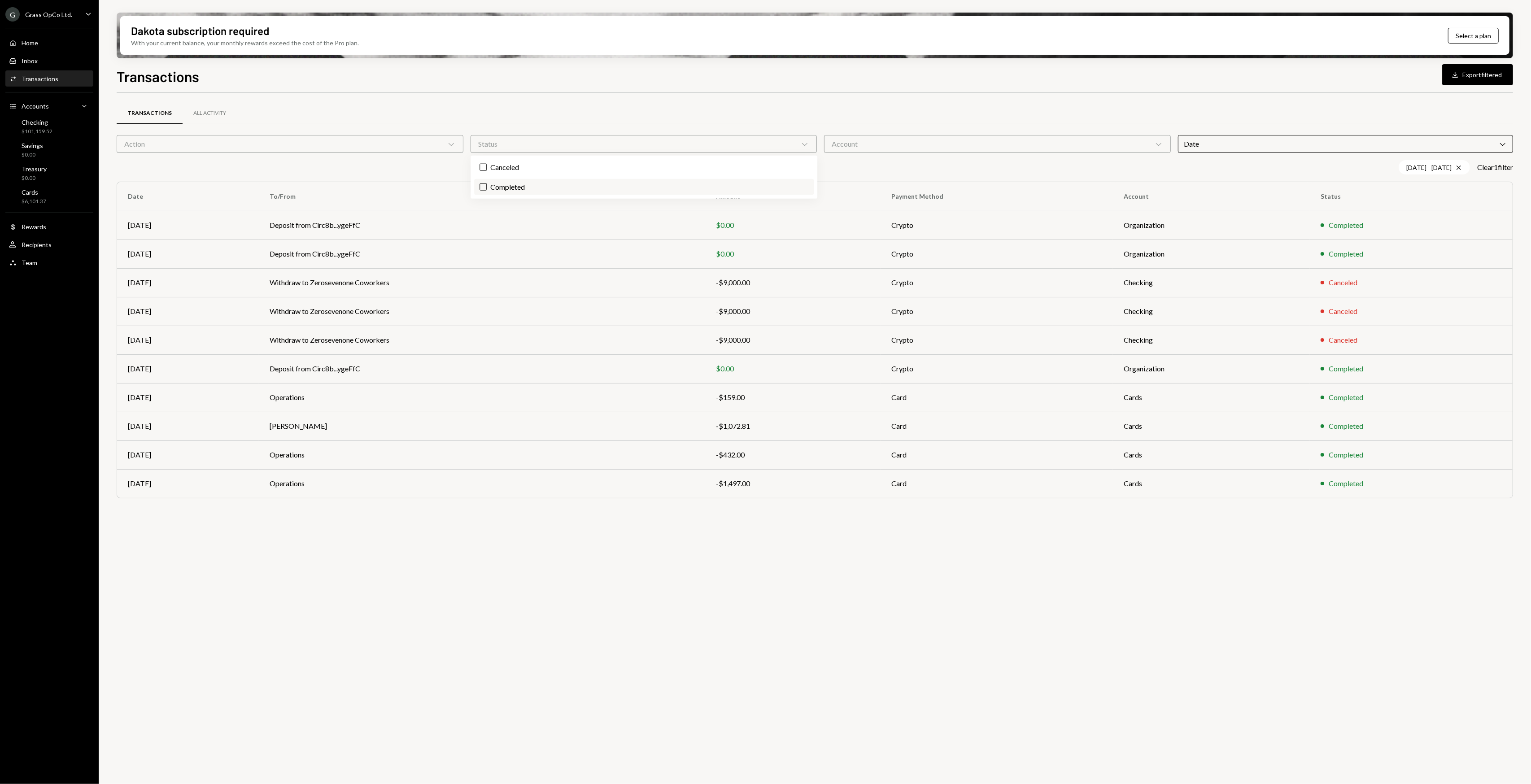
click at [528, 186] on label "Completed" at bounding box center [644, 186] width 340 height 16
click at [486, 186] on button "Completed" at bounding box center [483, 187] width 7 height 7
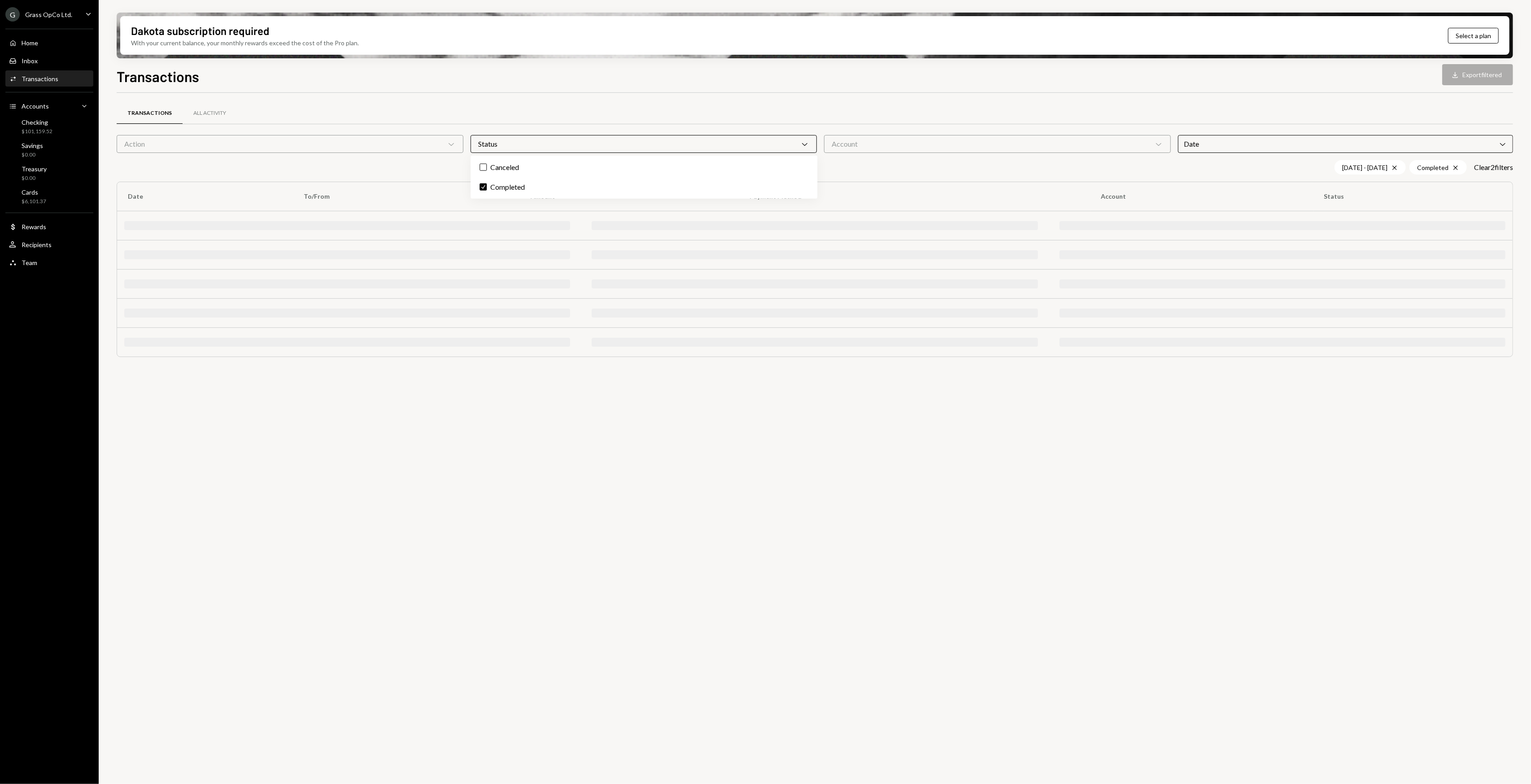
click at [548, 424] on div "Transactions All Activity Action Chevron Down Status Chevron Down Account Chevr…" at bounding box center [815, 443] width 1396 height 701
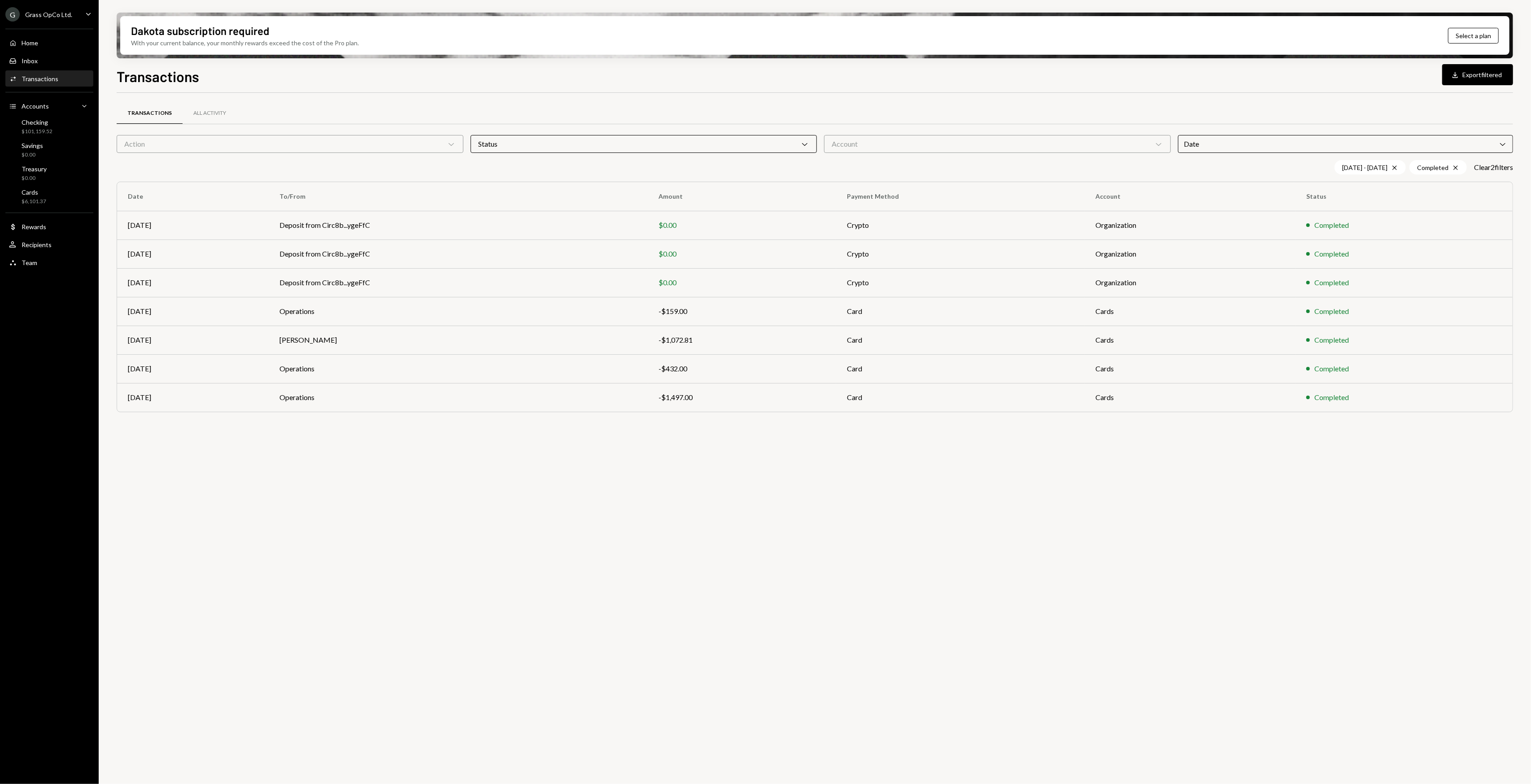
drag, startPoint x: 546, startPoint y: 424, endPoint x: 484, endPoint y: 455, distance: 69.3
click at [484, 455] on div "Transactions All Activity Action Chevron Down Status Chevron Down Account Chevr…" at bounding box center [815, 443] width 1396 height 701
drag, startPoint x: 436, startPoint y: 450, endPoint x: 428, endPoint y: 450, distance: 8.0
click at [428, 450] on div "Transactions All Activity Action Chevron Down Status Chevron Down Account Chevr…" at bounding box center [815, 443] width 1396 height 701
click at [1479, 79] on button "Download Export filtered" at bounding box center [1477, 74] width 71 height 21
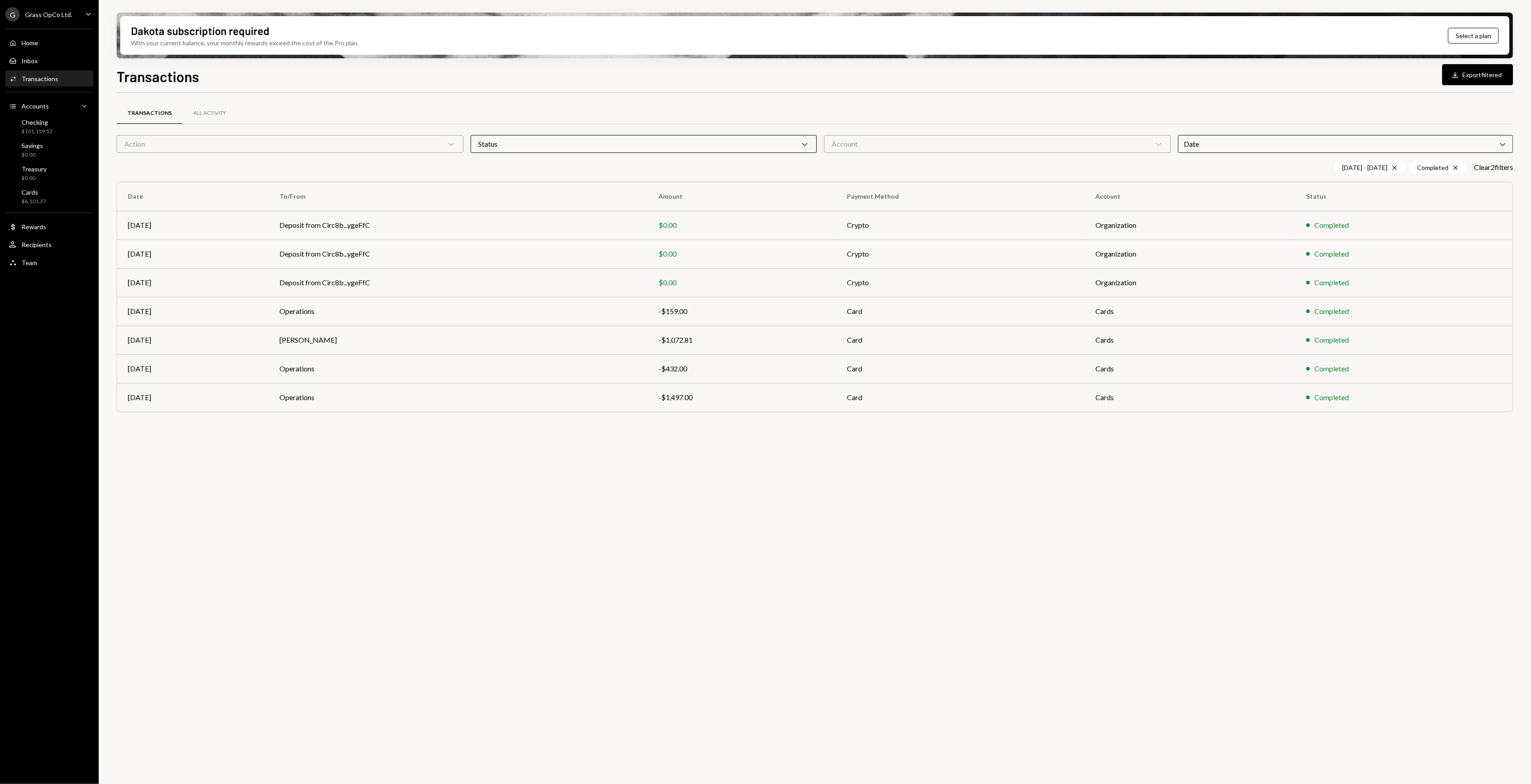
click at [40, 75] on div "Transactions" at bounding box center [40, 79] width 37 height 7
drag, startPoint x: 416, startPoint y: 469, endPoint x: 351, endPoint y: 461, distance: 65.5
drag, startPoint x: 351, startPoint y: 461, endPoint x: 0, endPoint y: 121, distance: 488.7
click at [341, 456] on div "Transactions All Activity Action Chevron Down Status Chevron Down Account Chevr…" at bounding box center [815, 443] width 1396 height 701
click at [32, 39] on div "Home Home" at bounding box center [23, 43] width 29 height 8
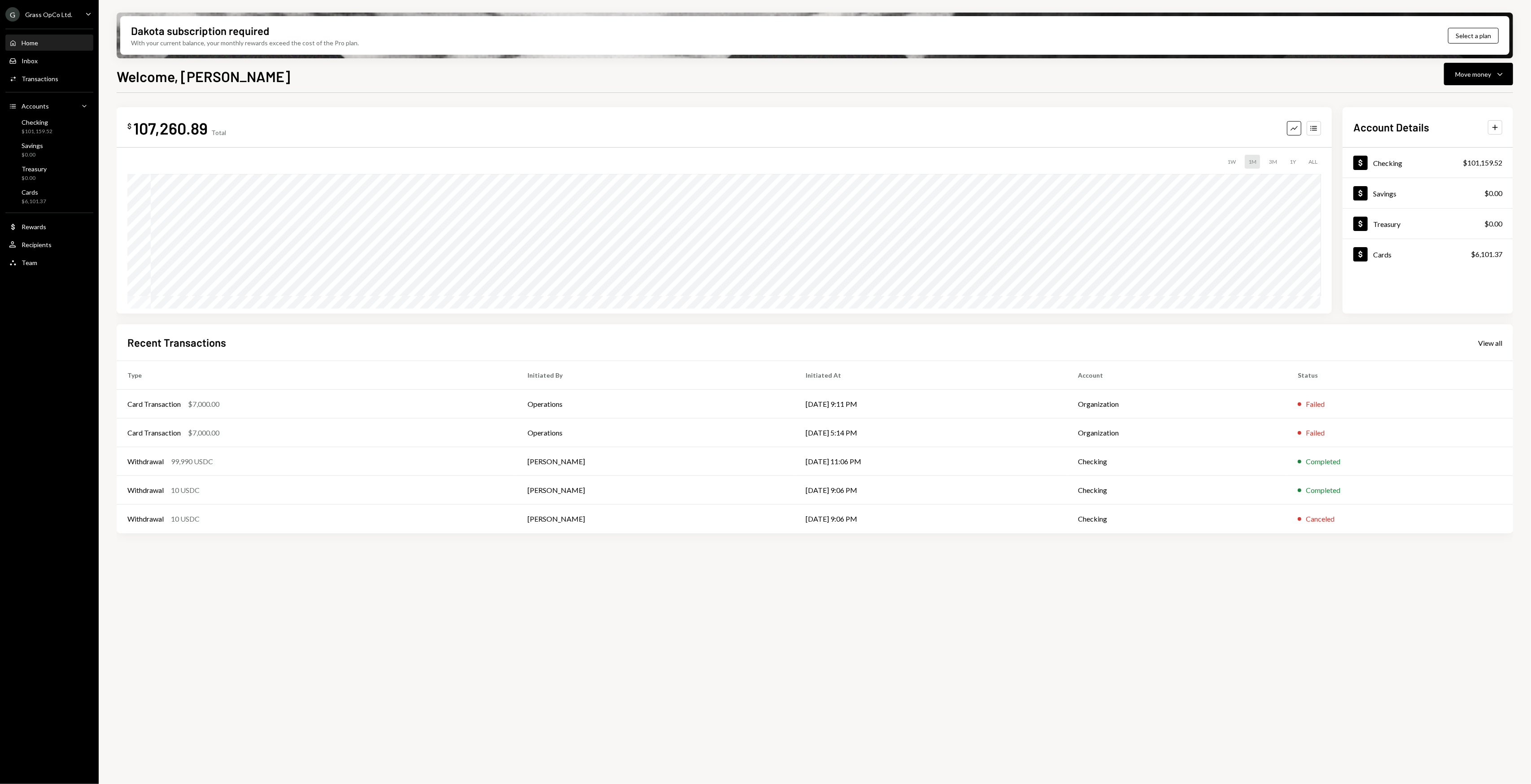
click at [470, 103] on div "$ 107,260.89 Total Graph Accounts 1W 1M 3M 1Y ALL $225,990.05 [DATE] Account De…" at bounding box center [815, 322] width 1396 height 458
drag, startPoint x: 470, startPoint y: 103, endPoint x: 422, endPoint y: 103, distance: 48.0
drag, startPoint x: 422, startPoint y: 103, endPoint x: 395, endPoint y: 102, distance: 27.0
click at [399, 103] on div "$ 107,260.89 Total Graph Accounts 1W 1M 3M 1Y ALL $225,990.05 [DATE] Account De…" at bounding box center [815, 322] width 1396 height 458
click at [390, 99] on div "$ 107,260.89 Total Graph Accounts 1W 1M 3M 1Y ALL Account Details Plus Dollar C…" at bounding box center [815, 322] width 1396 height 458
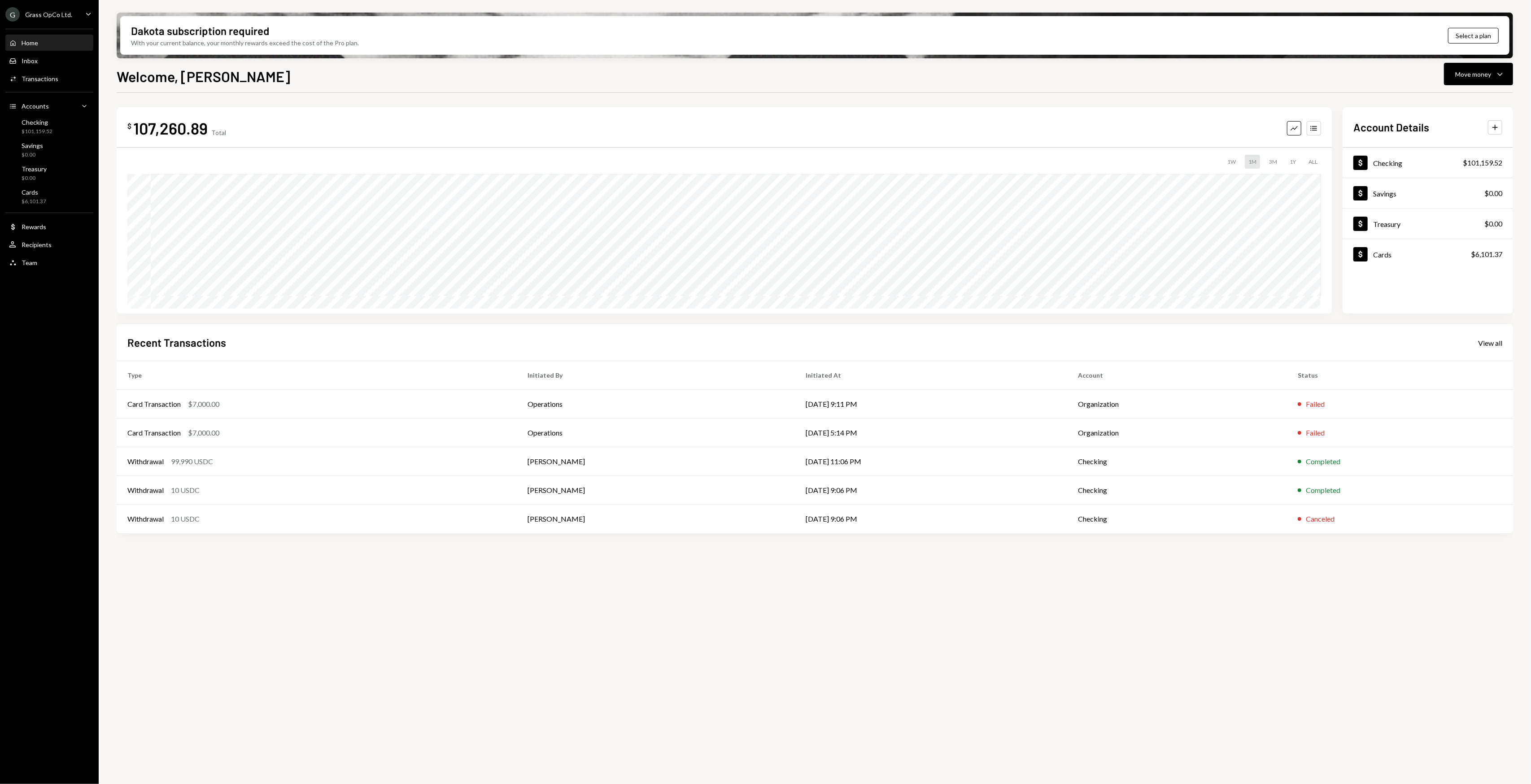
drag, startPoint x: 386, startPoint y: 99, endPoint x: 376, endPoint y: 98, distance: 10.0
click at [376, 99] on div "$ 107,260.89 Total Graph Accounts 1W 1M 3M 1Y ALL Account Details Plus Dollar C…" at bounding box center [815, 322] width 1396 height 458
click at [370, 96] on div "$ 107,260.89 Total Graph Accounts 1W 1M 3M 1Y ALL Account Details Plus Dollar C…" at bounding box center [815, 322] width 1396 height 458
drag, startPoint x: 363, startPoint y: 97, endPoint x: 370, endPoint y: 108, distance: 13.0
click at [355, 97] on div "$ 107,260.89 Total Graph Accounts 1W 1M 3M 1Y ALL Account Details Plus Dollar C…" at bounding box center [815, 322] width 1396 height 458
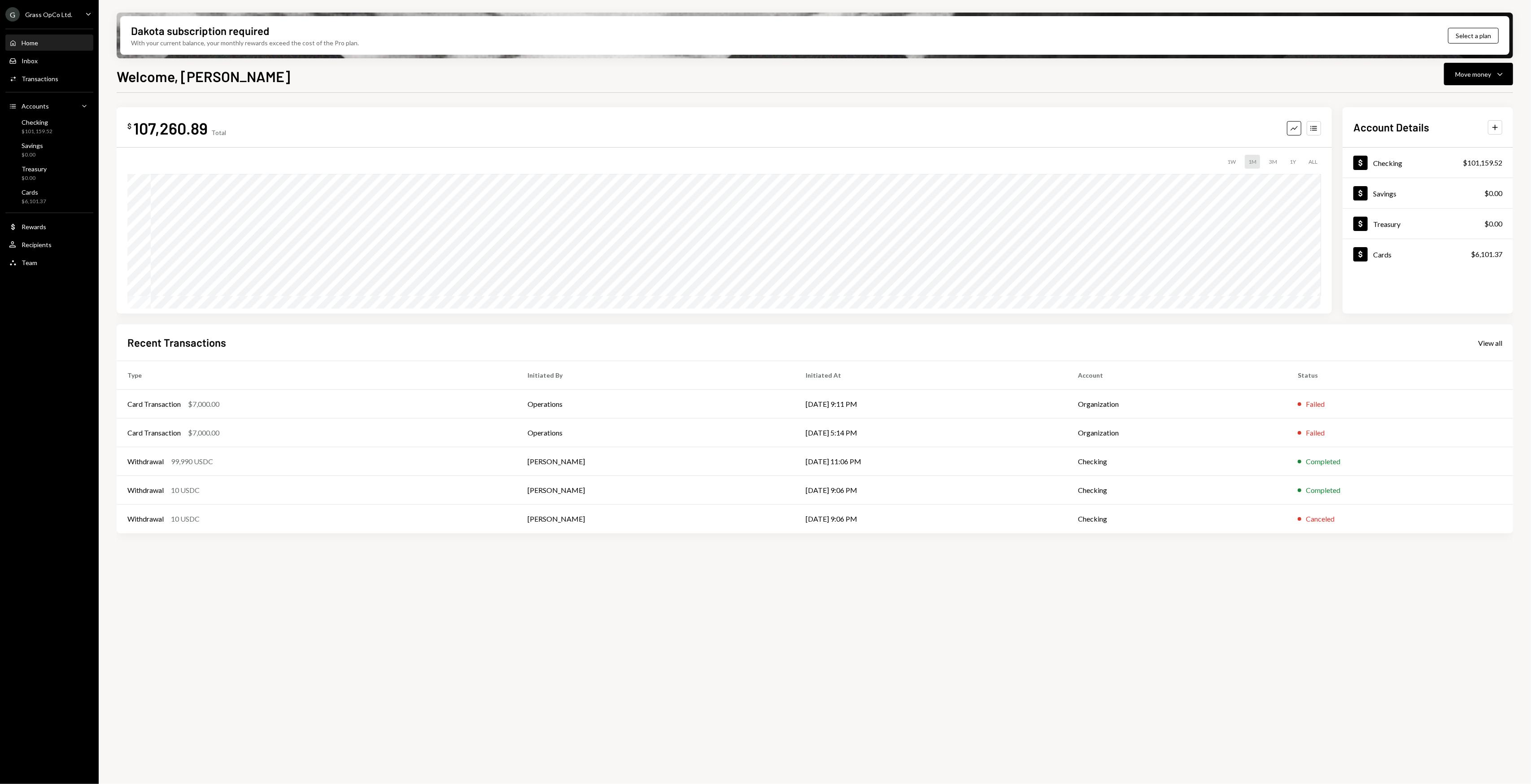
drag, startPoint x: 591, startPoint y: 564, endPoint x: 520, endPoint y: 556, distance: 71.4
click at [520, 556] on div "$ 107,260.89 Total Graph Accounts 1W 1M 3M 1Y ALL $208,962.13 [DATE] Account De…" at bounding box center [815, 443] width 1396 height 701
drag, startPoint x: 501, startPoint y: 552, endPoint x: 495, endPoint y: 549, distance: 6.7
click at [495, 549] on div "$ 107,260.89 Total Graph Accounts 1W 1M 3M 1Y ALL $208,962.13 [DATE] Account De…" at bounding box center [815, 329] width 1396 height 444
